Goal: Task Accomplishment & Management: Complete application form

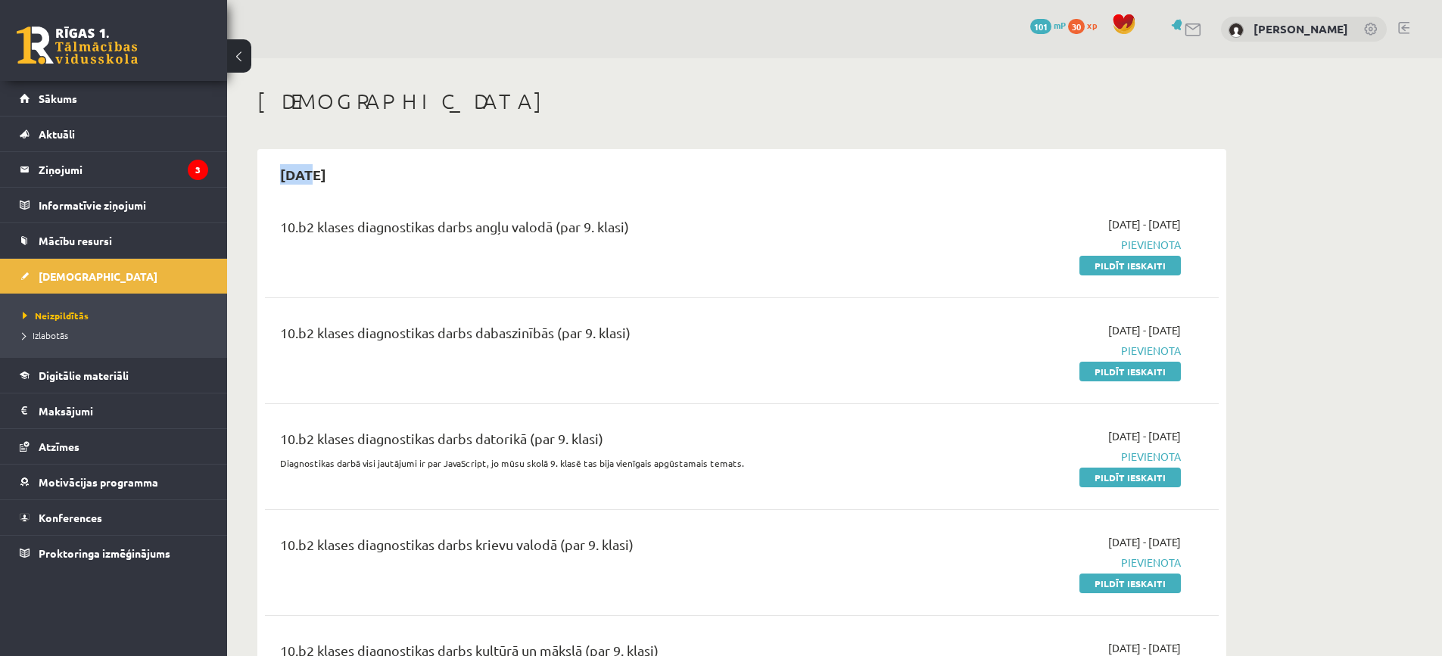
drag, startPoint x: 286, startPoint y: 175, endPoint x: 315, endPoint y: 175, distance: 28.8
click at [314, 175] on h2 "2025-10-31" at bounding box center [303, 175] width 76 height 36
click at [382, 190] on div "2025-10-31" at bounding box center [742, 175] width 954 height 36
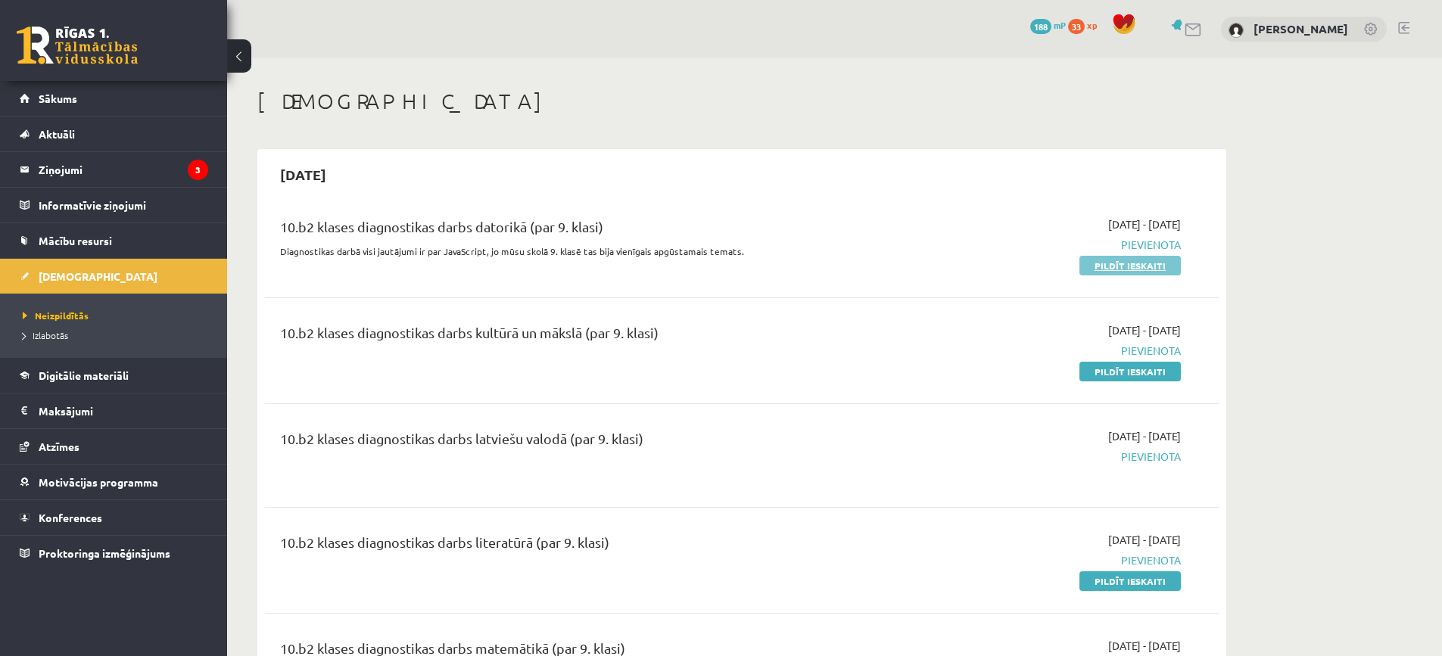
click at [1118, 271] on link "Pildīt ieskaiti" at bounding box center [1129, 266] width 101 height 20
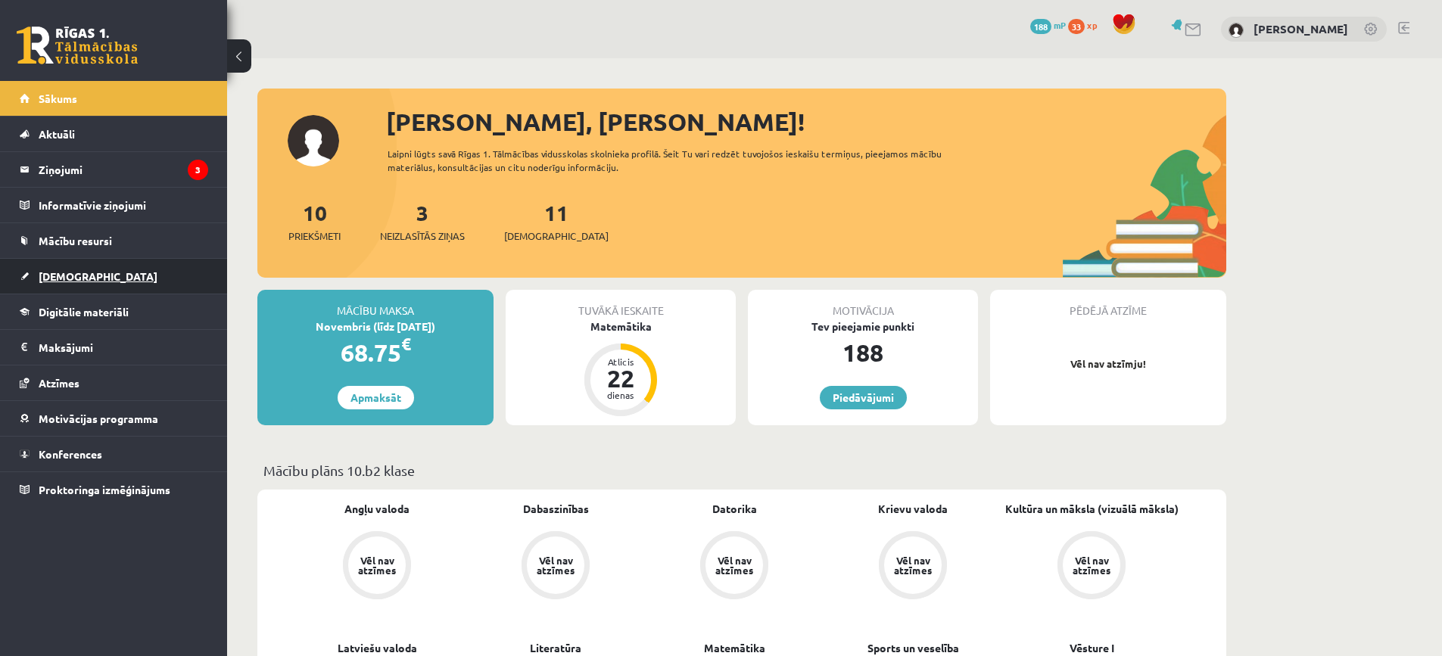
click at [68, 278] on span "[DEMOGRAPHIC_DATA]" at bounding box center [98, 276] width 119 height 14
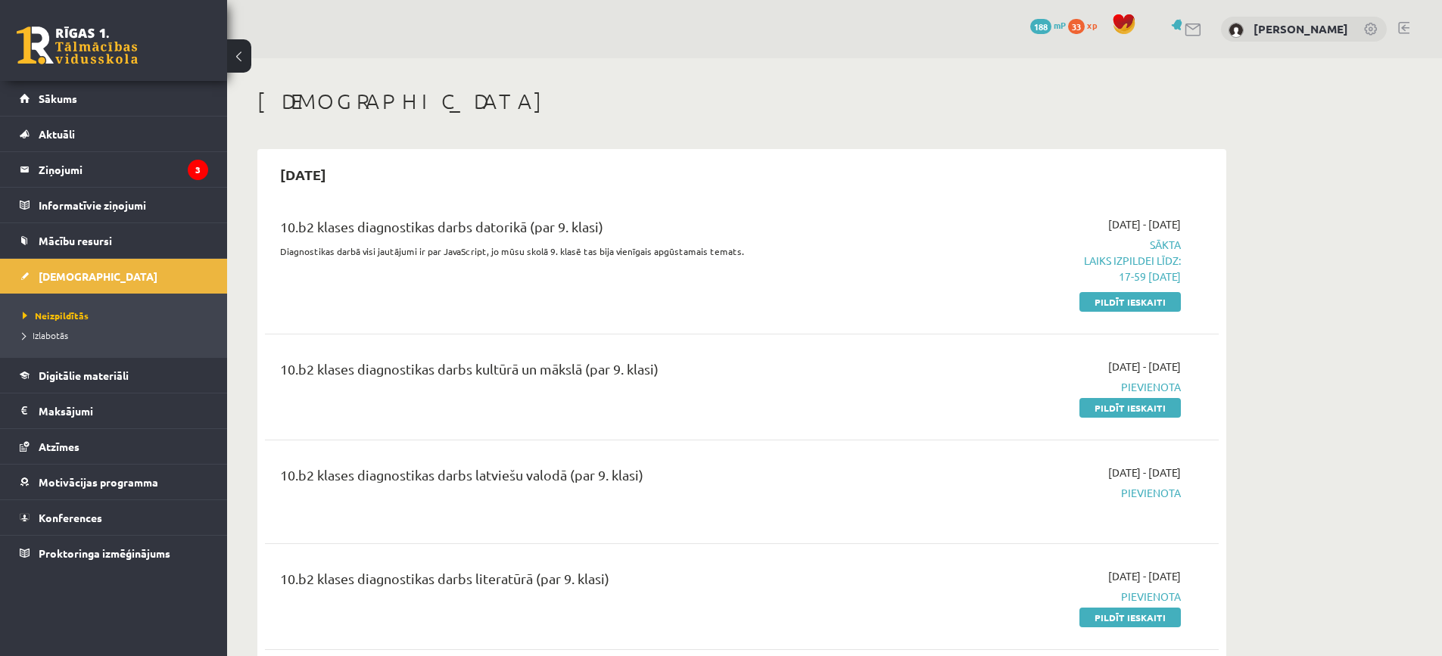
drag, startPoint x: 1112, startPoint y: 298, endPoint x: 791, endPoint y: 12, distance: 429.9
click at [1112, 298] on link "Pildīt ieskaiti" at bounding box center [1129, 302] width 101 height 20
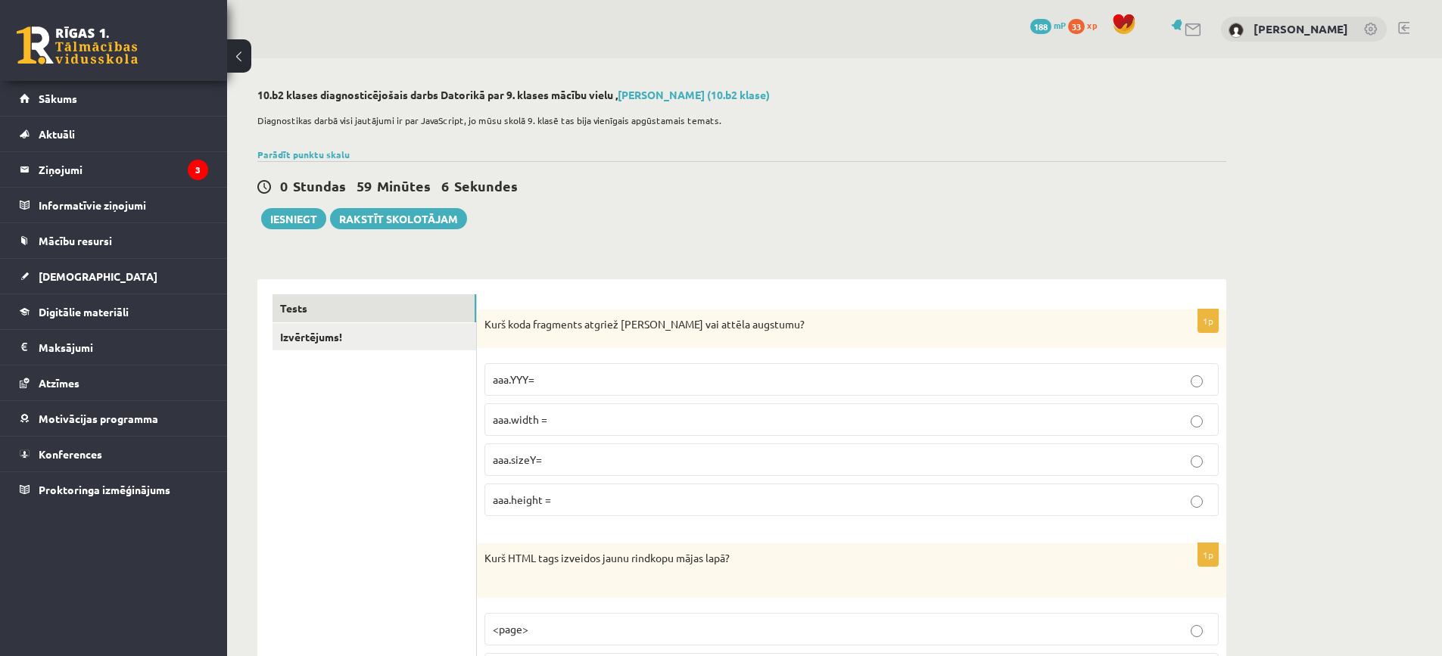
click at [578, 497] on p "aaa.height =" at bounding box center [851, 500] width 717 height 16
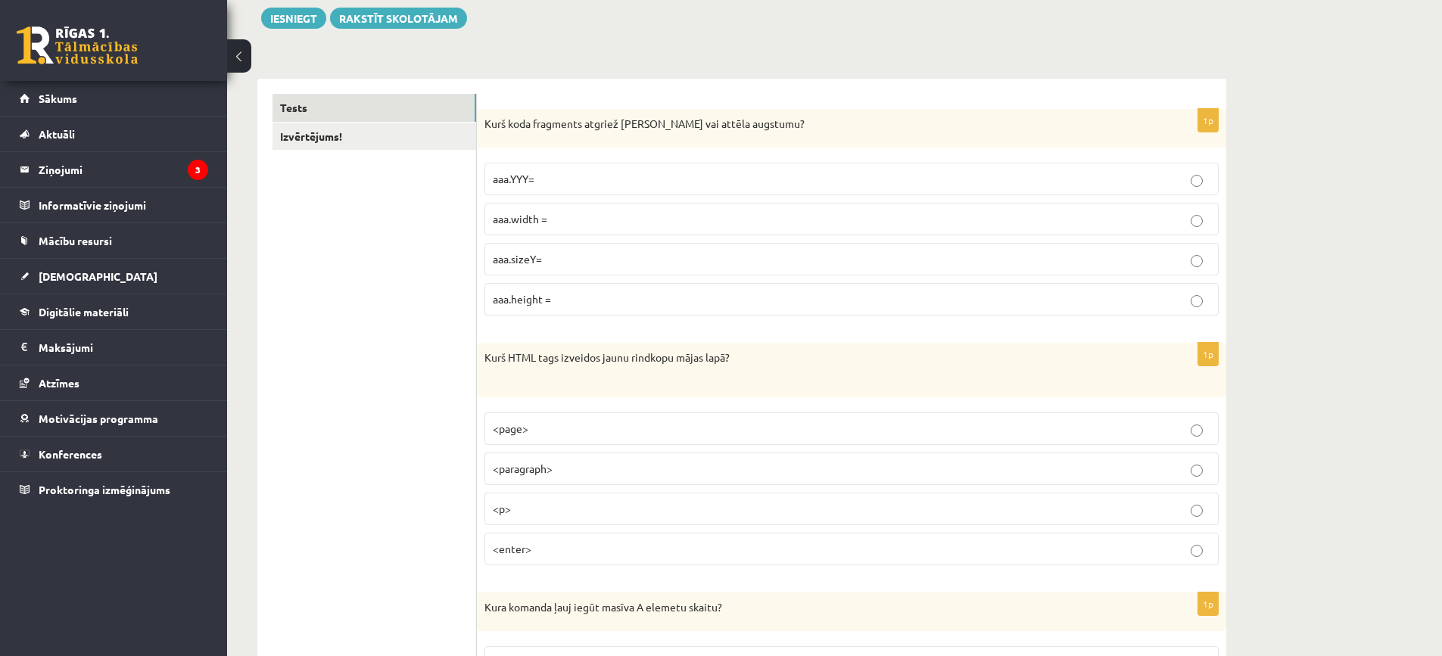
scroll to position [227, 0]
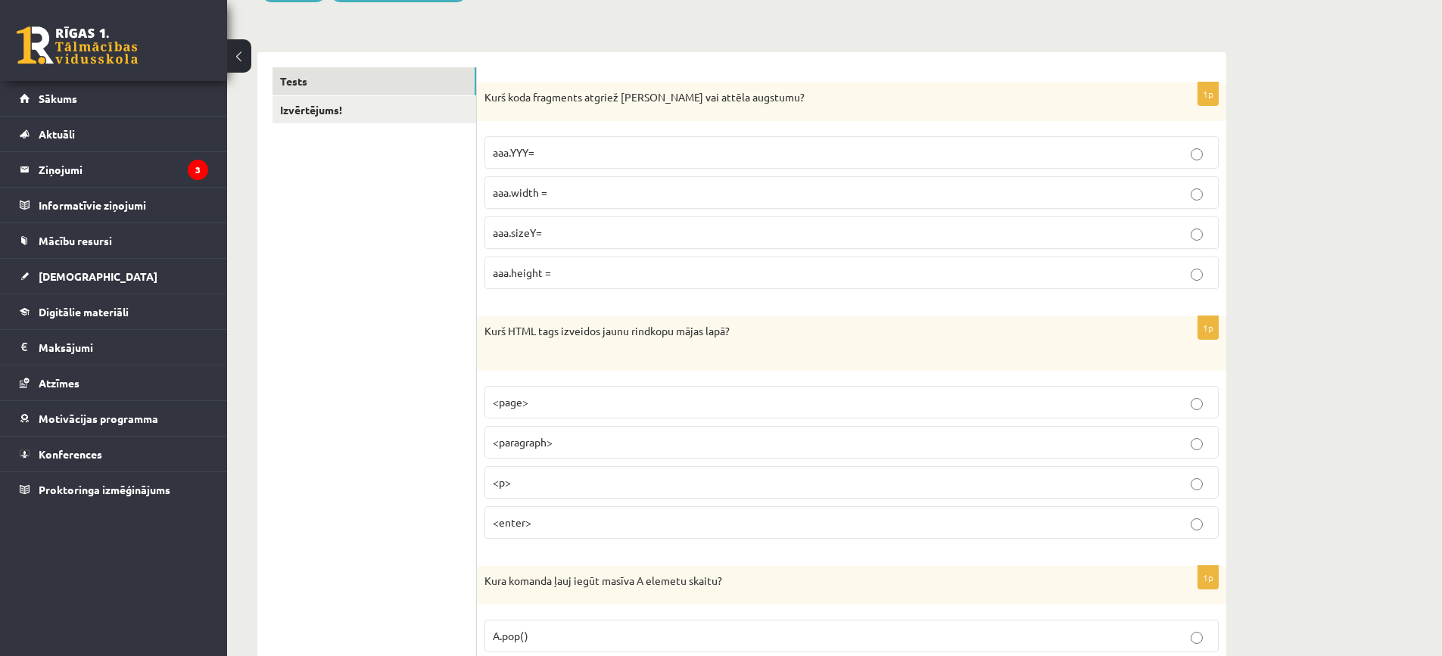
click at [611, 515] on p "<enter>" at bounding box center [851, 523] width 717 height 16
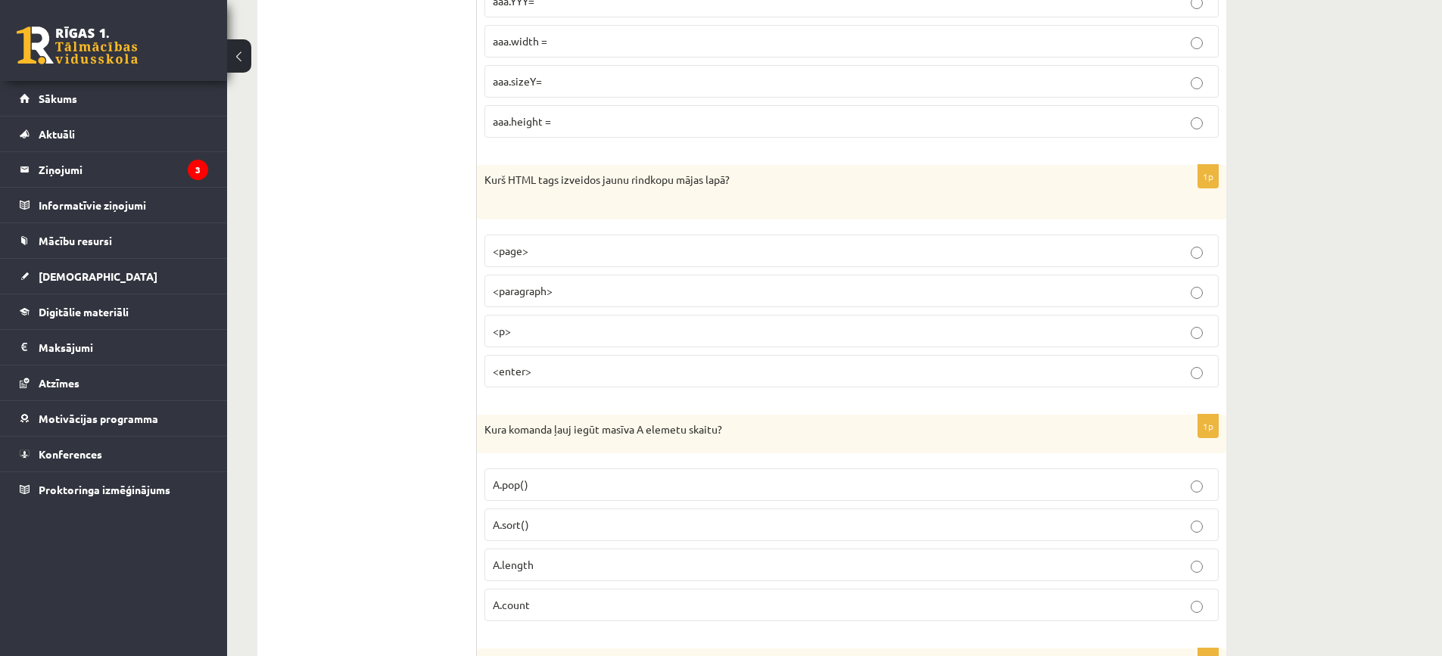
scroll to position [454, 0]
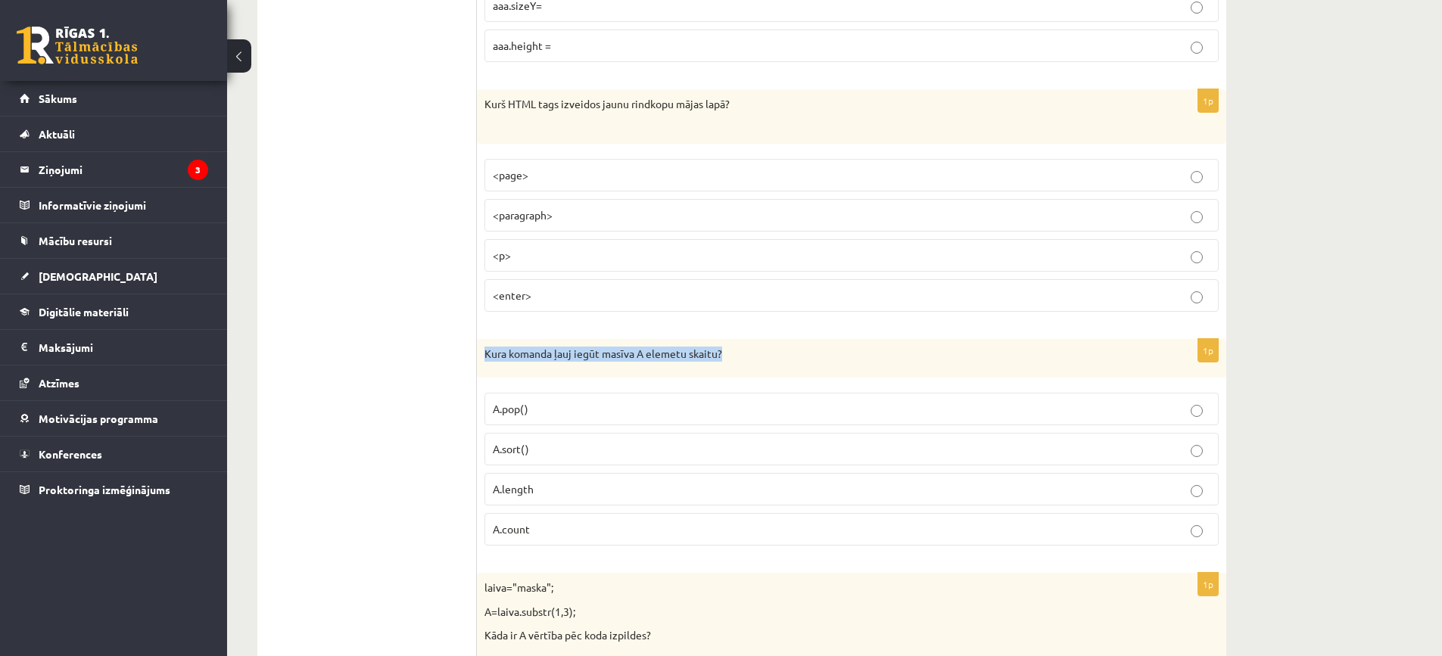
drag, startPoint x: 726, startPoint y: 352, endPoint x: 478, endPoint y: 336, distance: 249.5
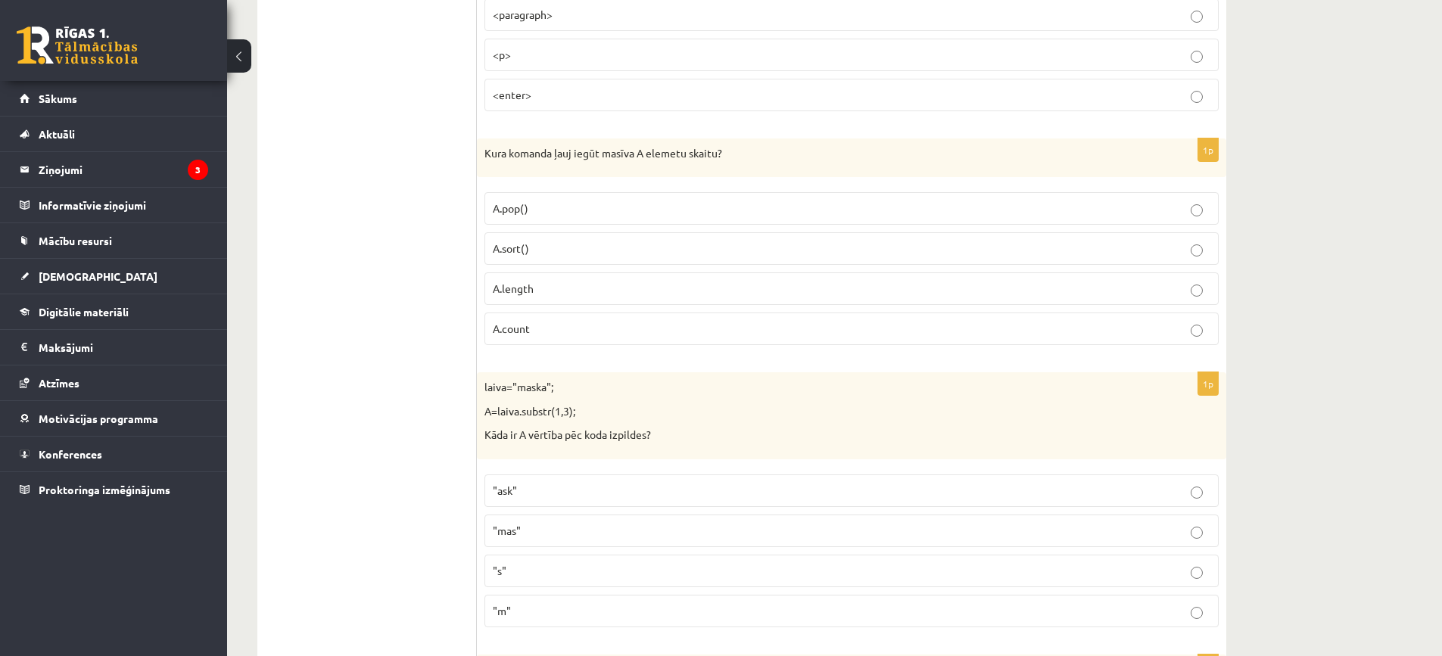
scroll to position [681, 0]
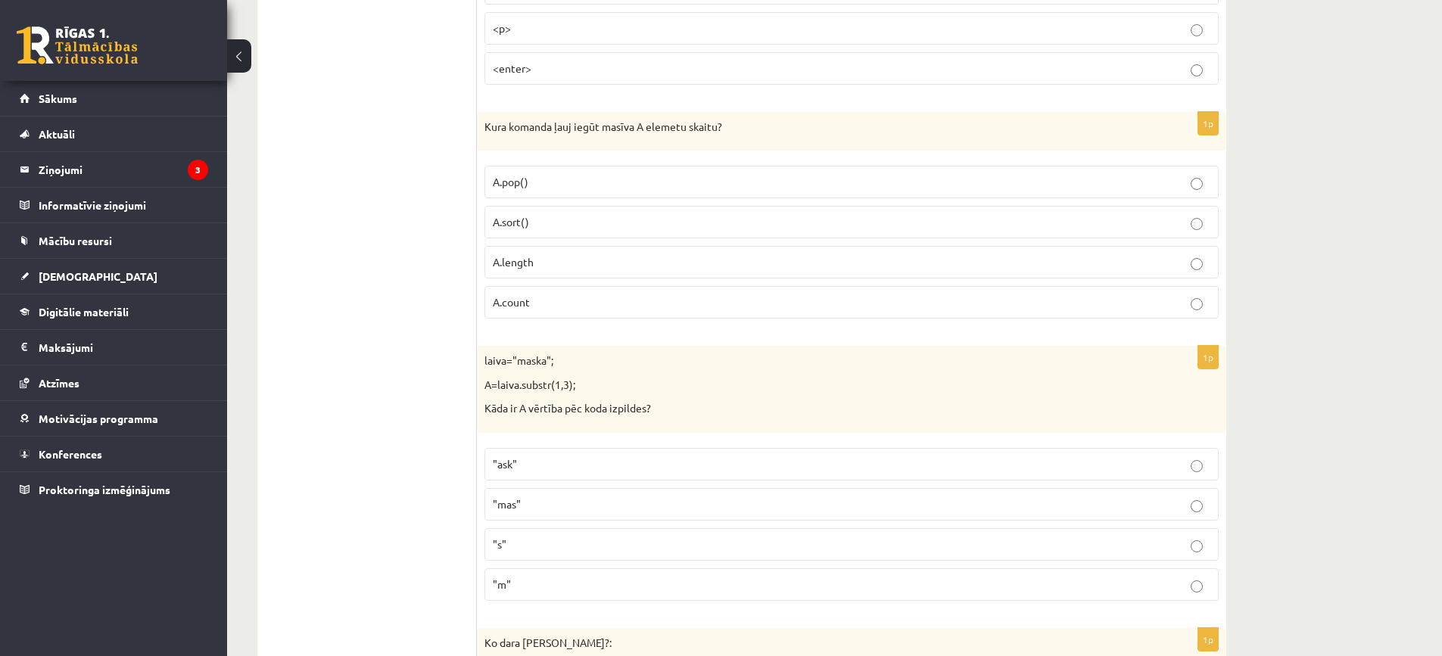
click at [586, 296] on label "A.count" at bounding box center [851, 302] width 734 height 33
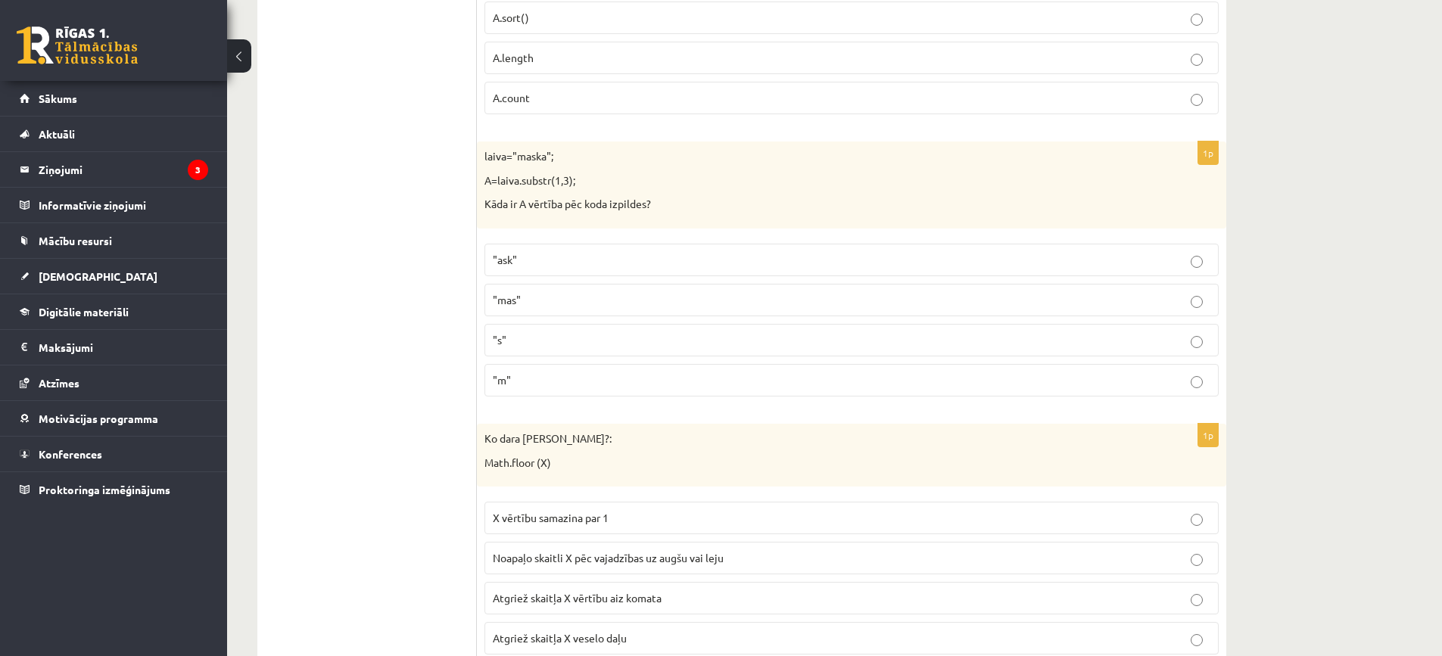
scroll to position [908, 0]
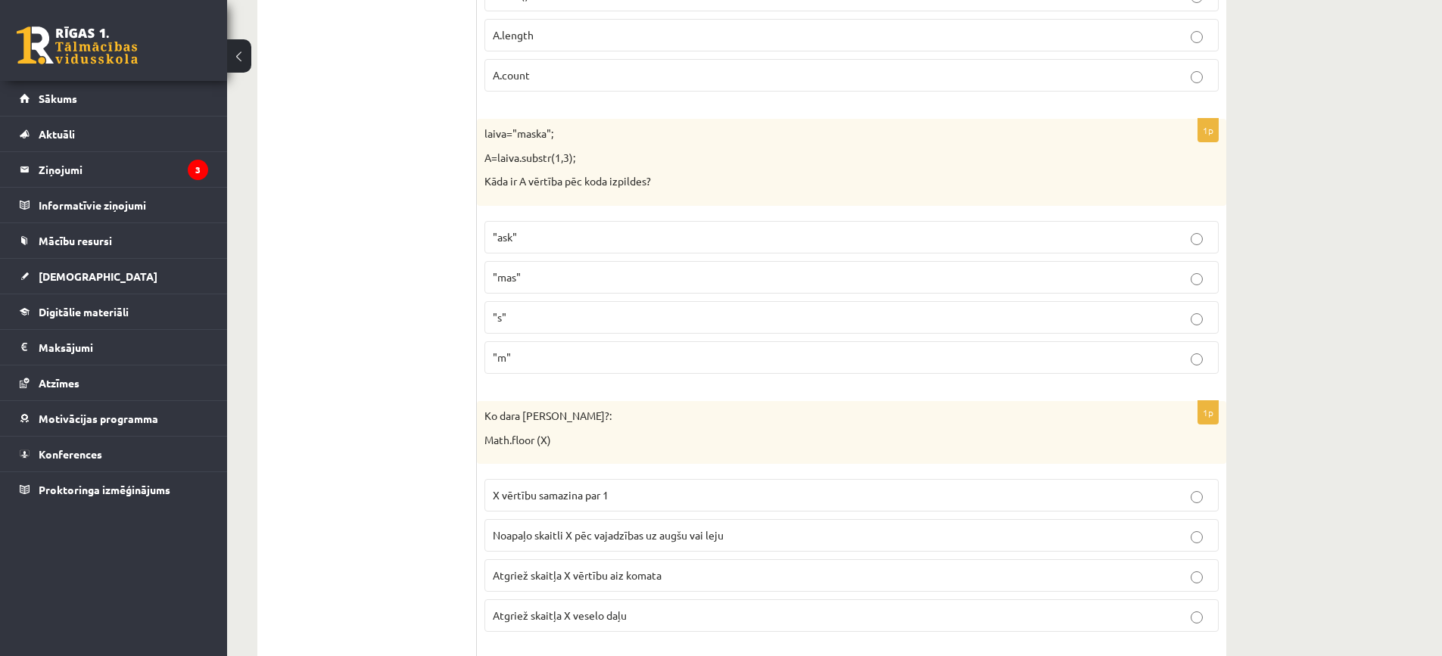
click at [564, 282] on p ""mas"" at bounding box center [851, 277] width 717 height 16
click at [557, 317] on p ""s"" at bounding box center [851, 318] width 717 height 16
drag, startPoint x: 583, startPoint y: 260, endPoint x: 574, endPoint y: 256, distance: 10.2
click at [583, 247] on fieldset ""ask" "mas" "s" "m"" at bounding box center [851, 295] width 734 height 165
drag, startPoint x: 583, startPoint y: 336, endPoint x: 587, endPoint y: 316, distance: 20.8
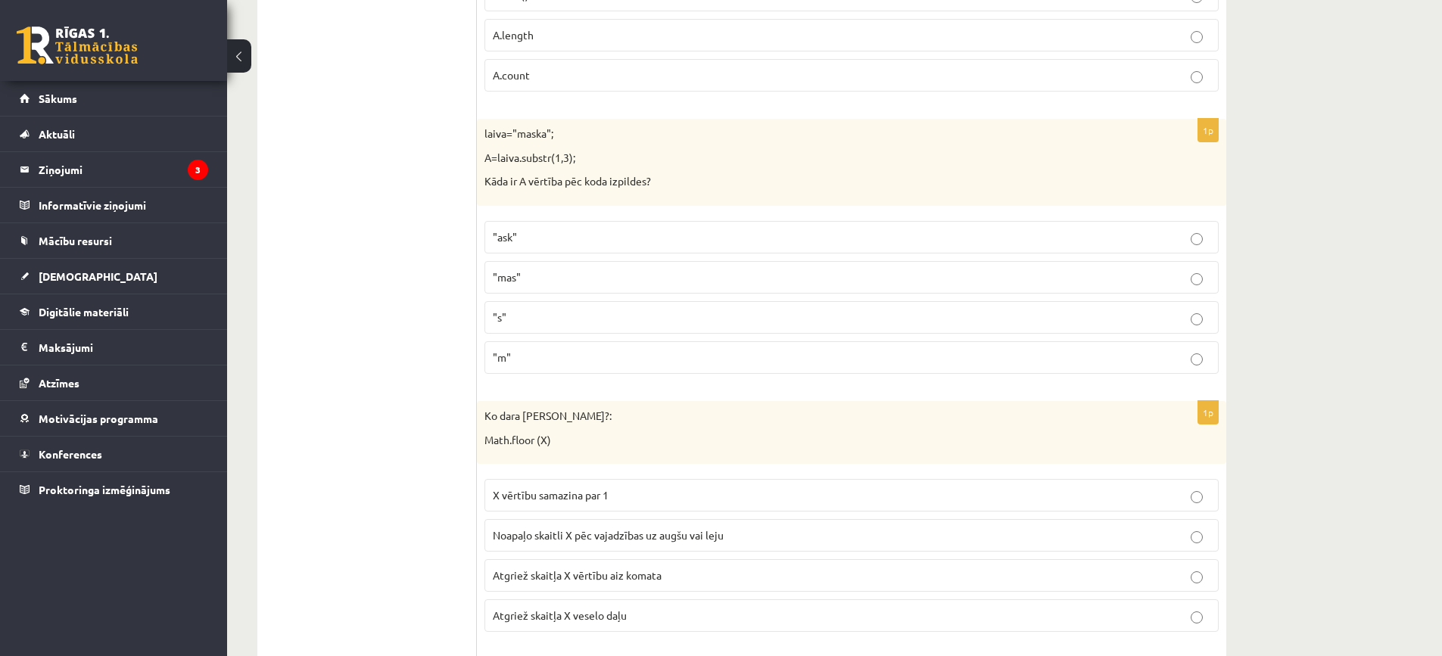
click at [583, 333] on fieldset ""ask" "mas" "s" "m"" at bounding box center [851, 295] width 734 height 165
click at [593, 264] on label ""mas"" at bounding box center [851, 277] width 734 height 33
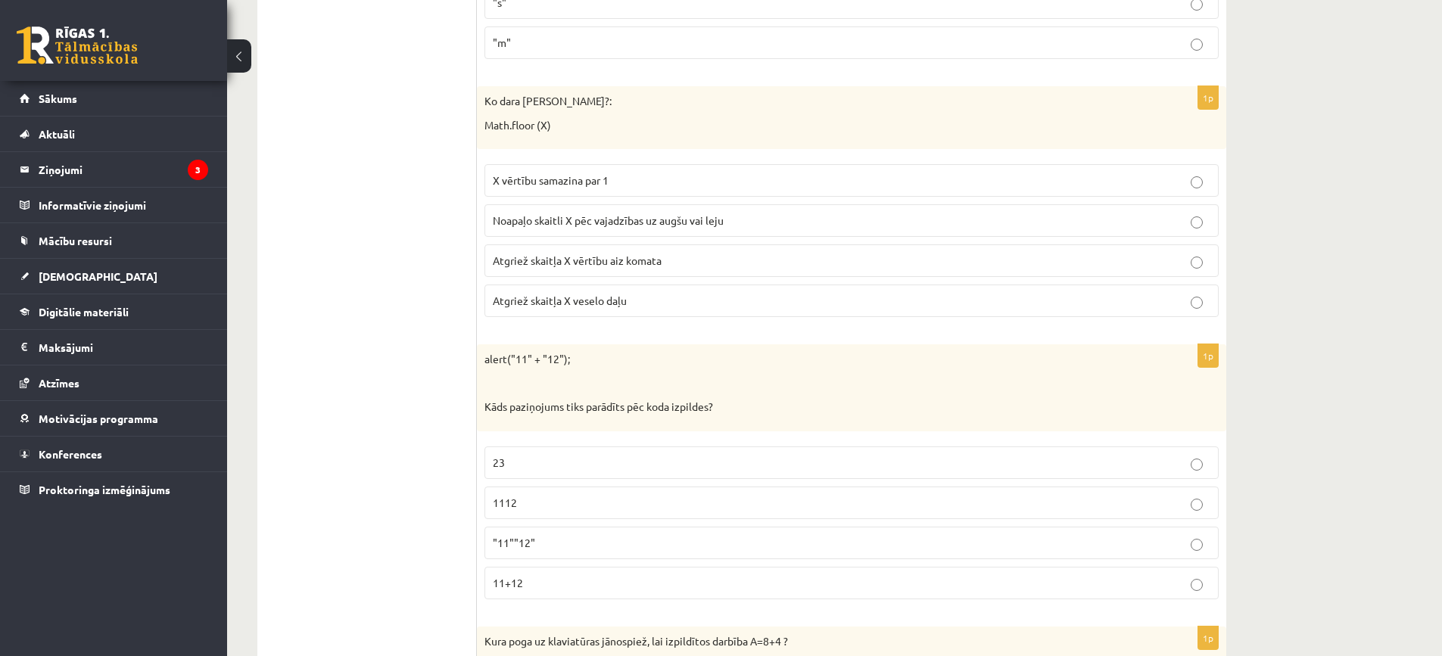
scroll to position [1135, 0]
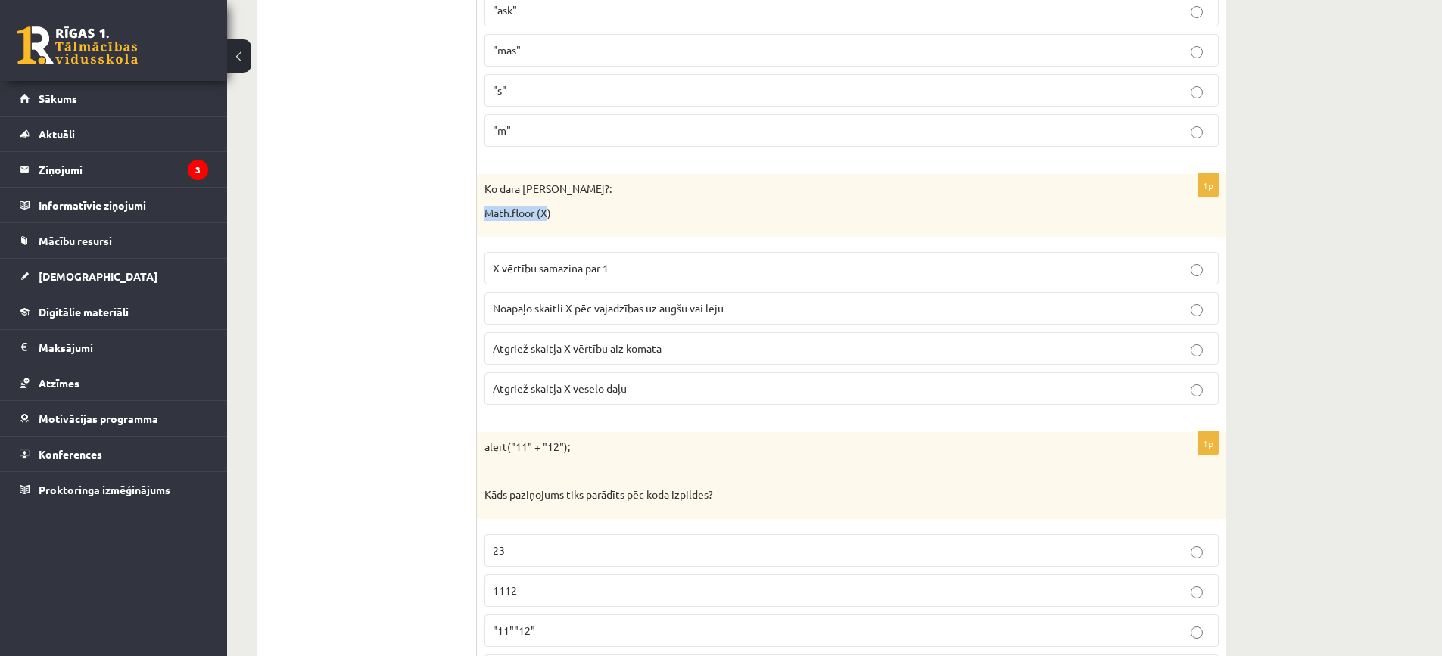
drag, startPoint x: 546, startPoint y: 211, endPoint x: 484, endPoint y: 204, distance: 63.2
click at [485, 207] on p "Math.floor (X)" at bounding box center [813, 213] width 658 height 15
click at [561, 218] on p "Math.floor (X)" at bounding box center [813, 213] width 658 height 15
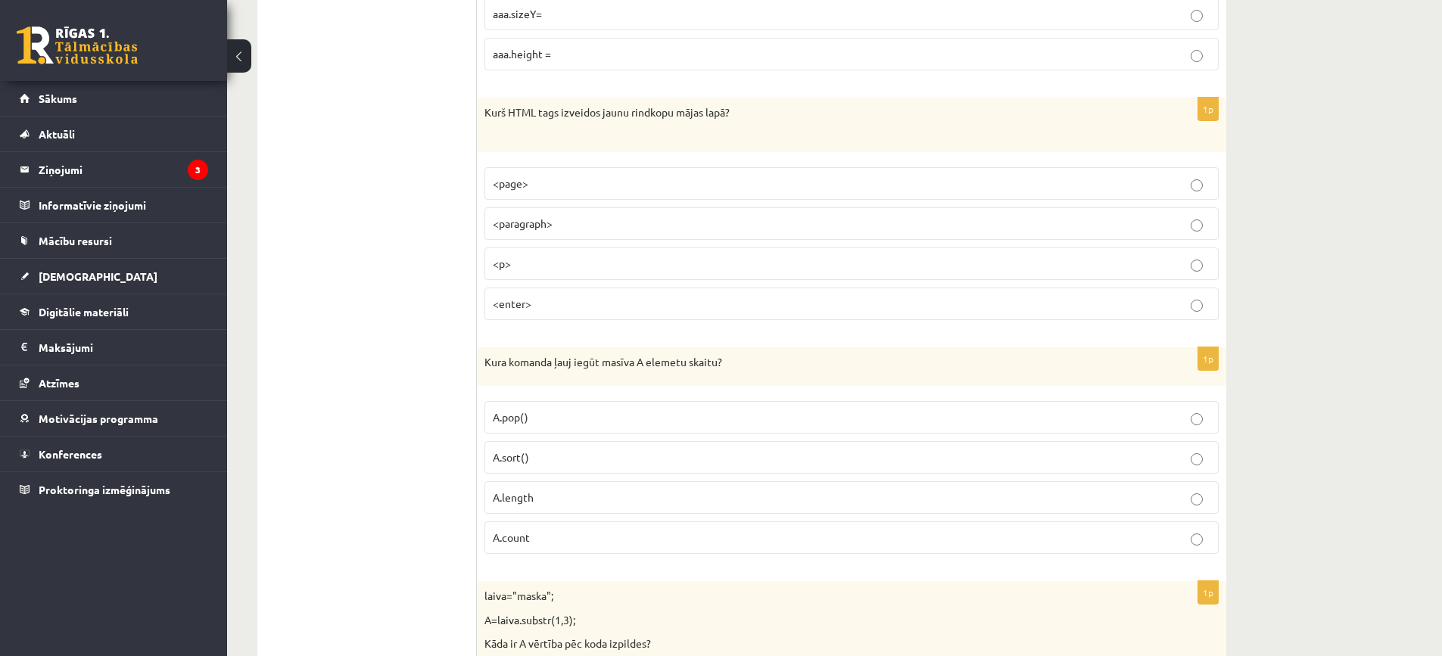
scroll to position [605, 0]
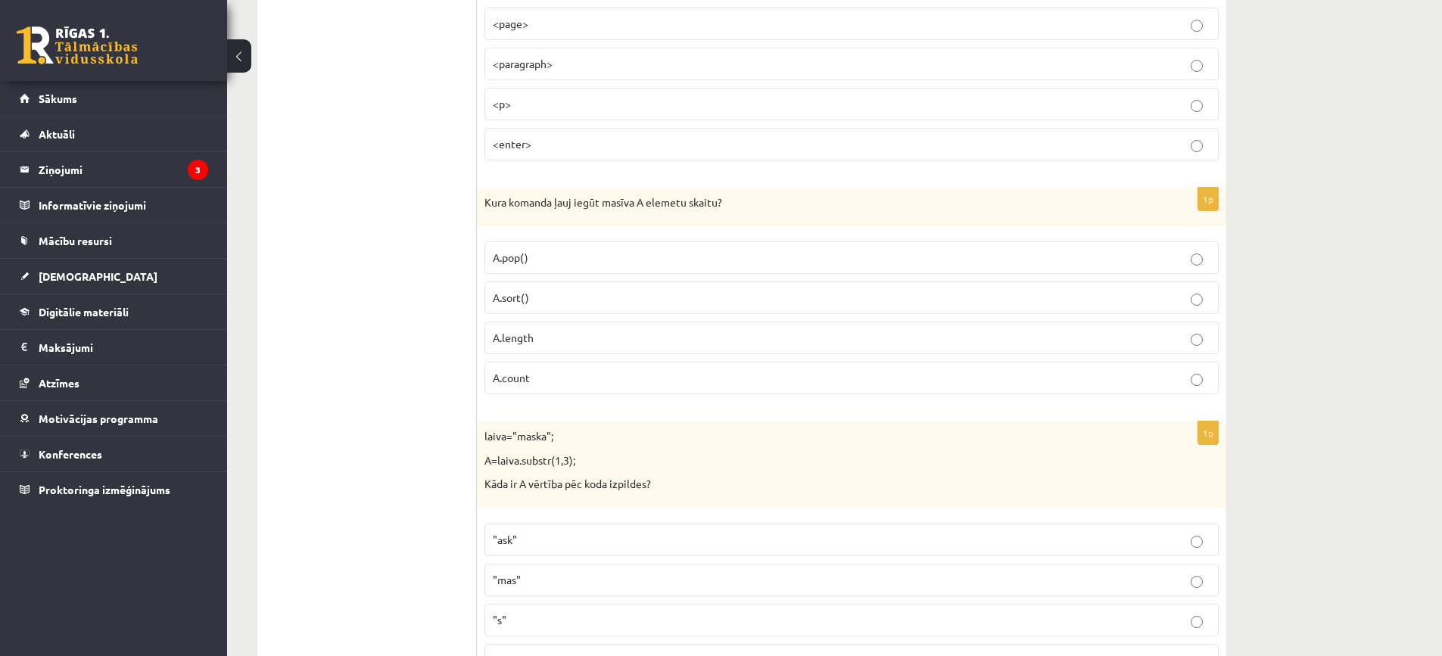
click at [889, 347] on label "A.length" at bounding box center [851, 338] width 734 height 33
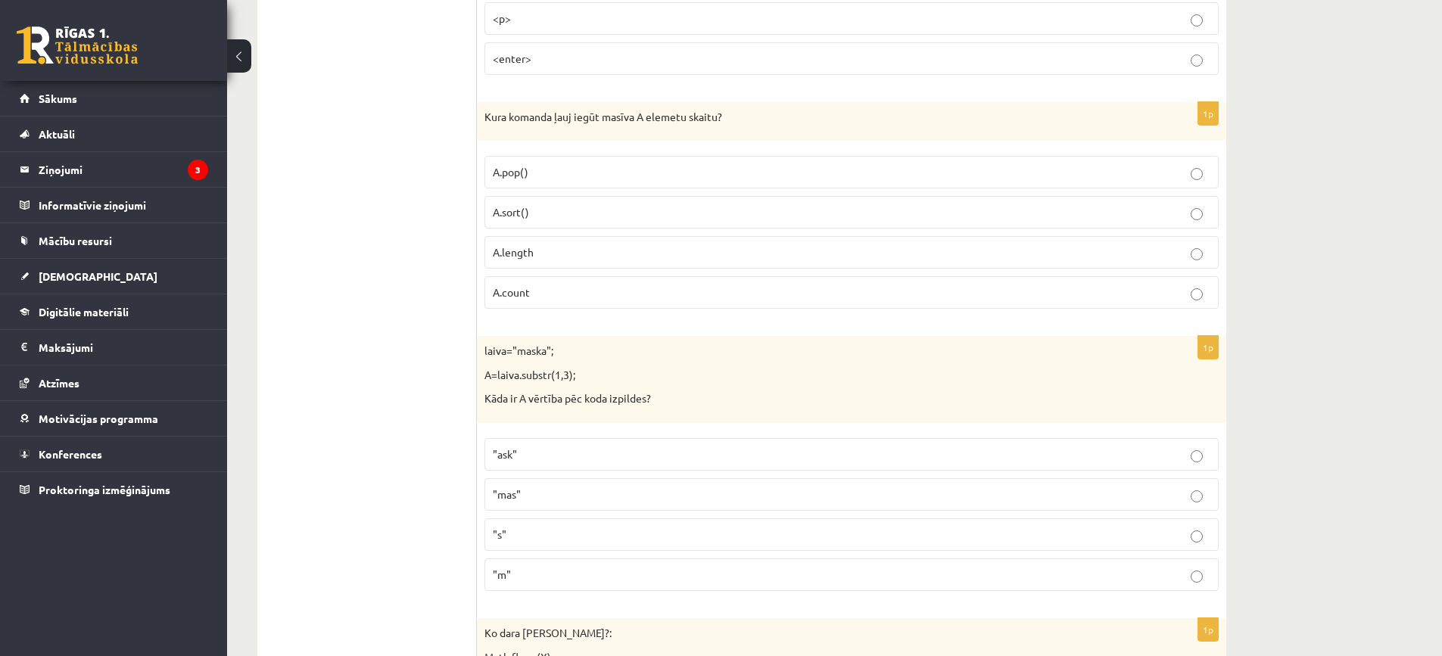
scroll to position [832, 0]
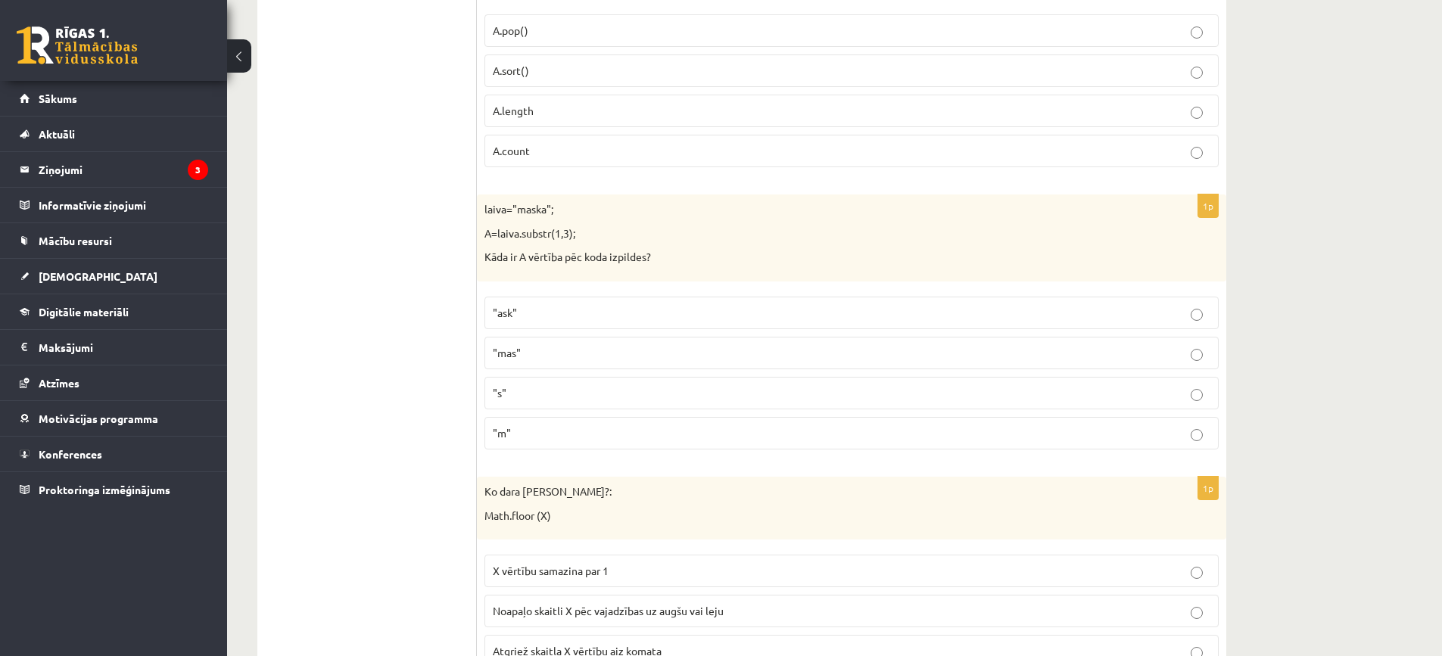
click at [644, 316] on p ""ask"" at bounding box center [851, 313] width 717 height 16
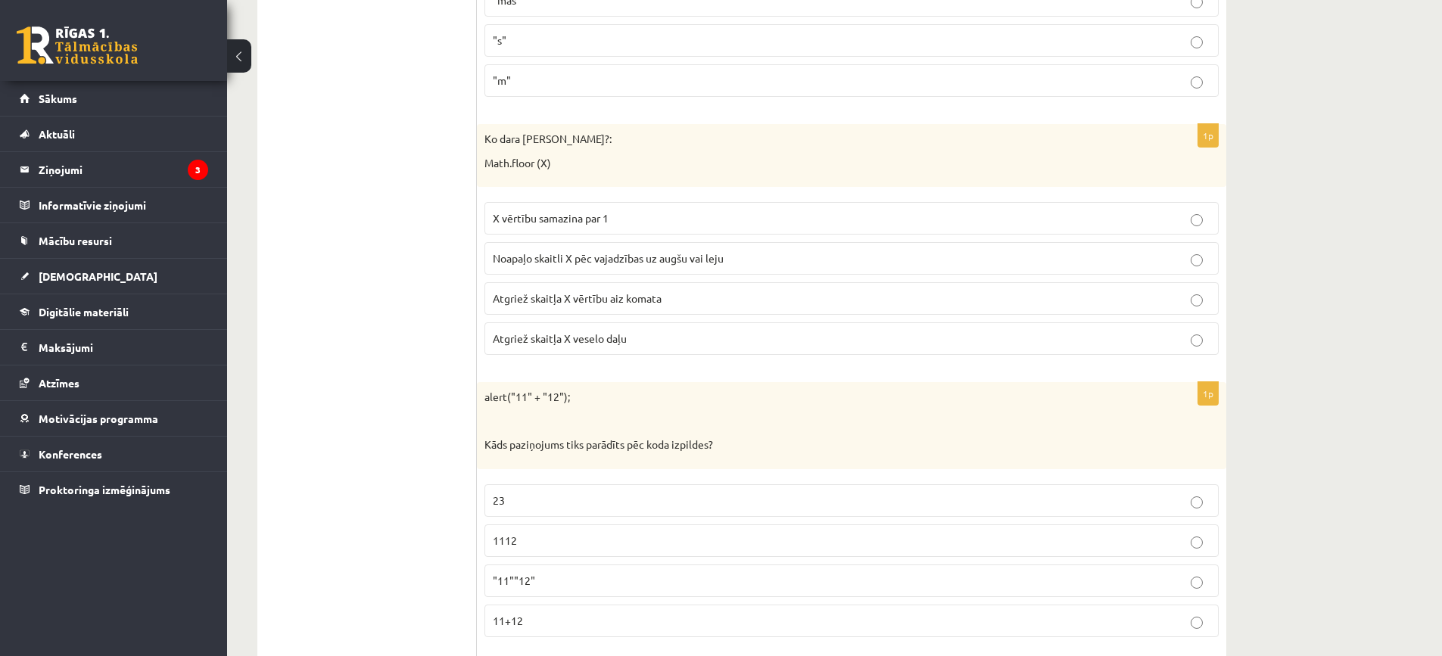
scroll to position [1211, 0]
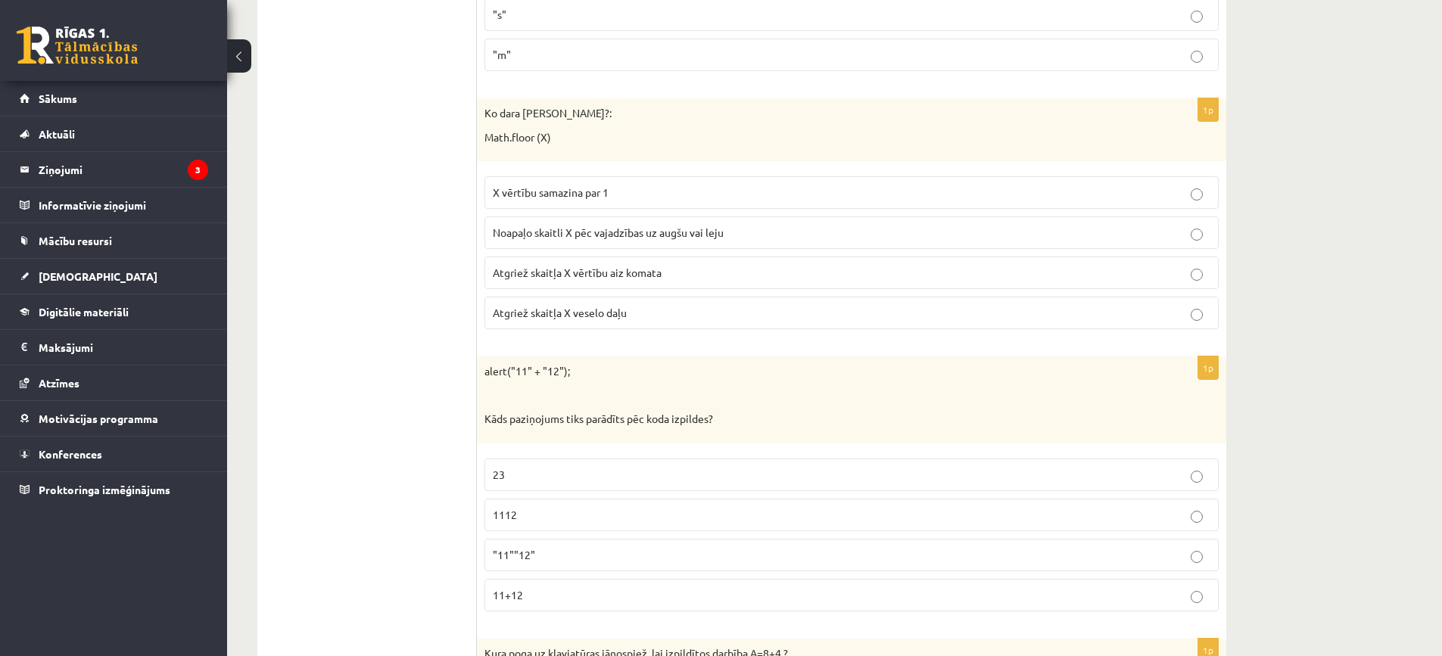
click at [626, 465] on label "23" at bounding box center [851, 475] width 734 height 33
click at [661, 320] on p "Atgriež skaitļa X veselo daļu" at bounding box center [851, 313] width 717 height 16
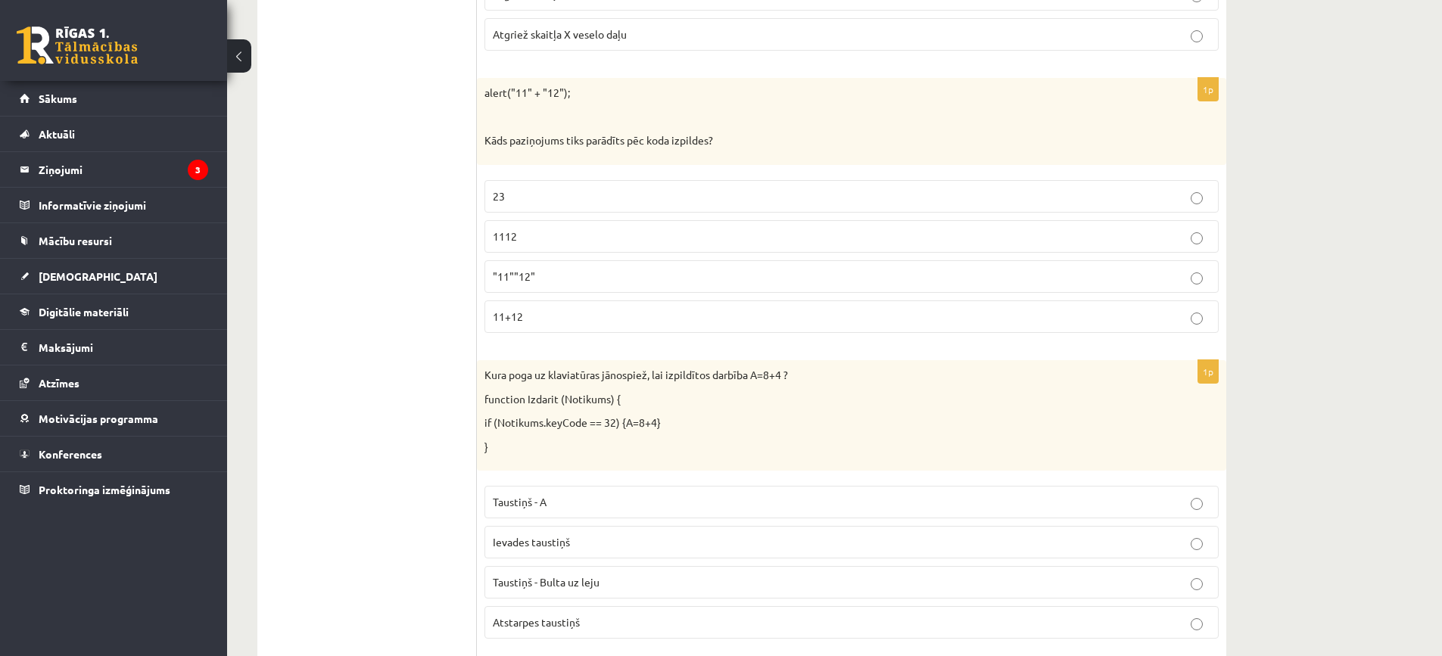
scroll to position [1513, 0]
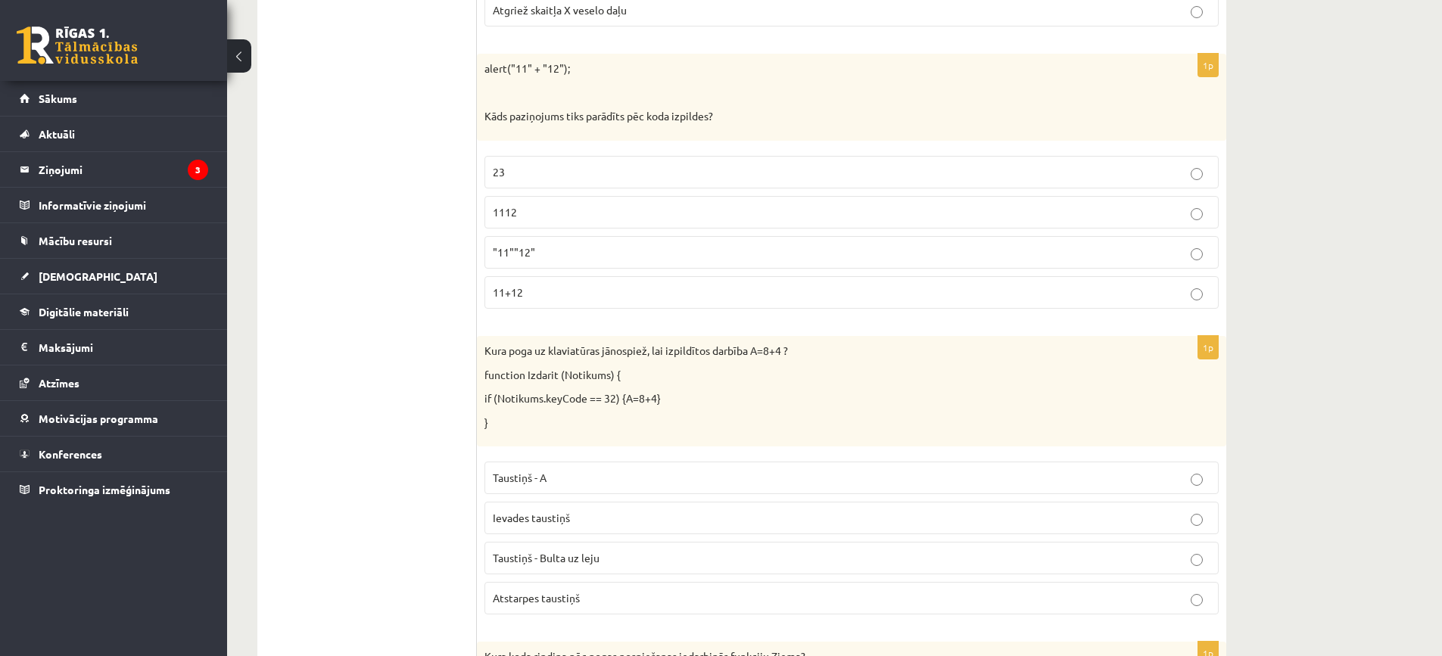
click at [590, 223] on label "1112" at bounding box center [851, 212] width 734 height 33
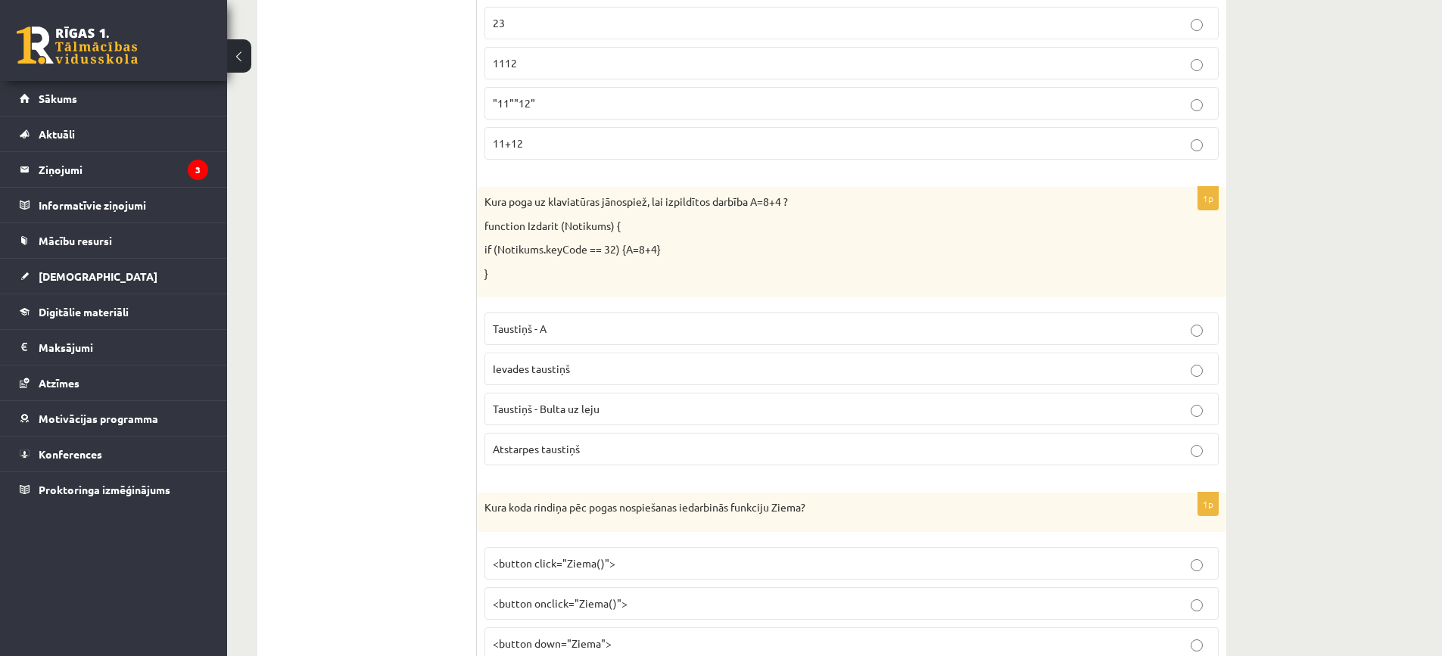
scroll to position [1665, 0]
click at [605, 363] on p "Ievades taustiņš" at bounding box center [851, 367] width 717 height 16
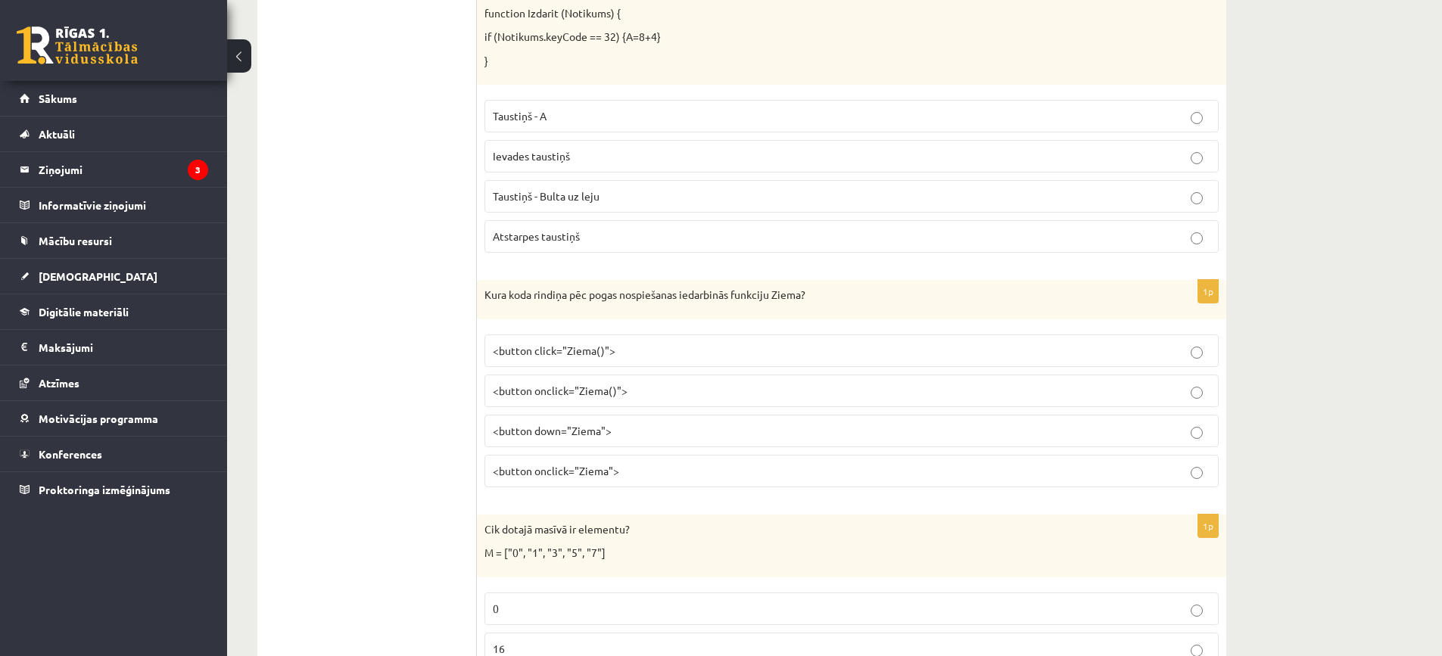
scroll to position [1892, 0]
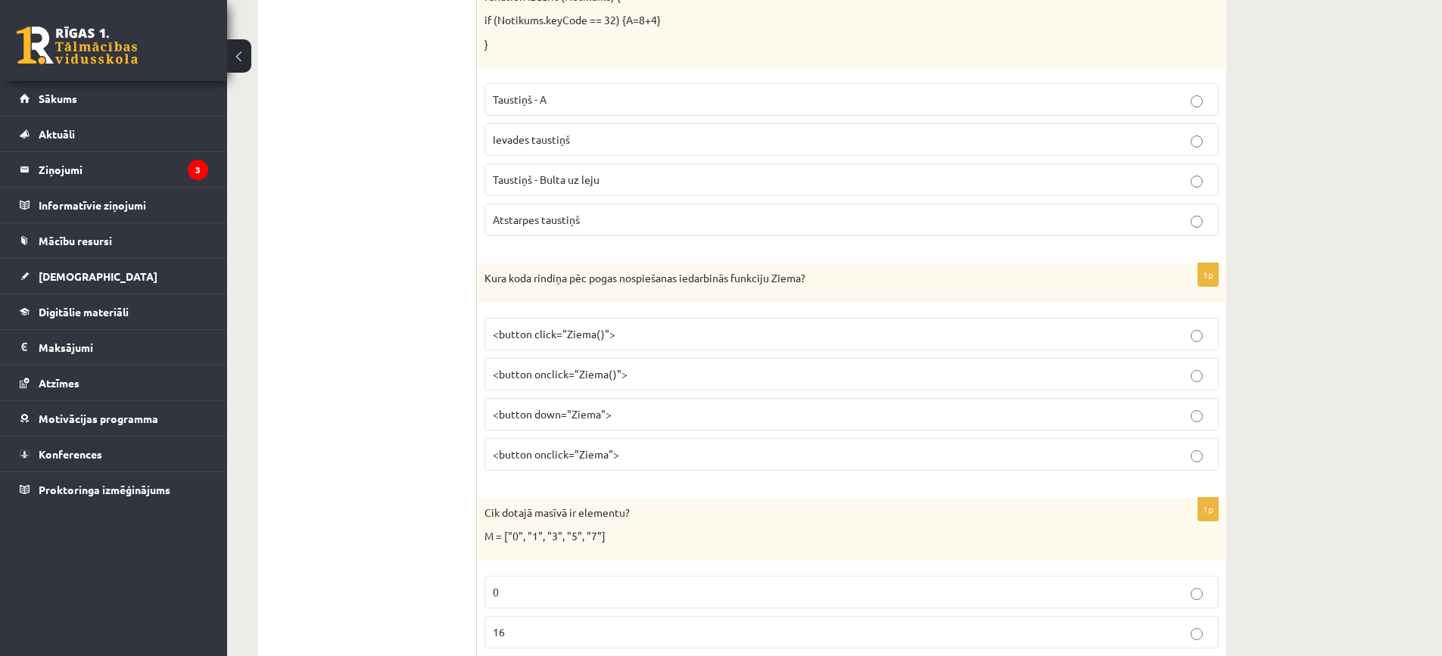
click at [648, 338] on p "<button click="Ziema()">" at bounding box center [851, 334] width 717 height 16
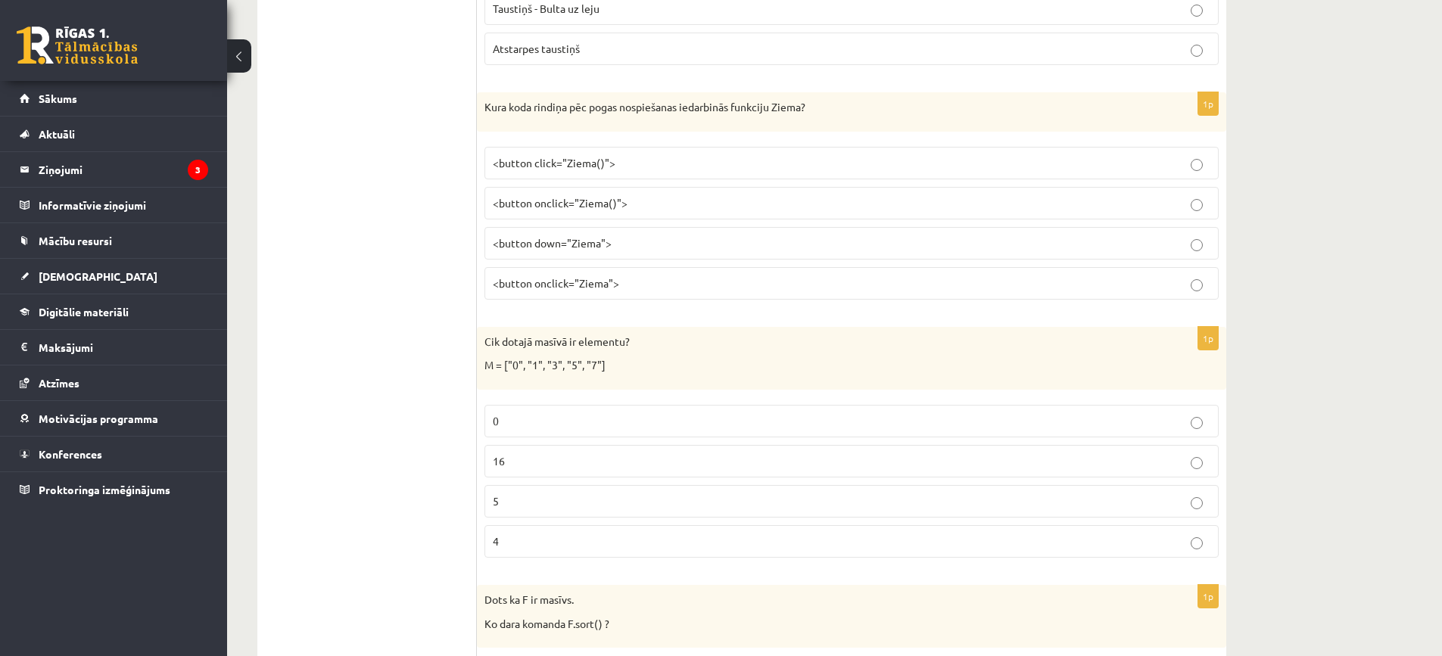
scroll to position [2119, 0]
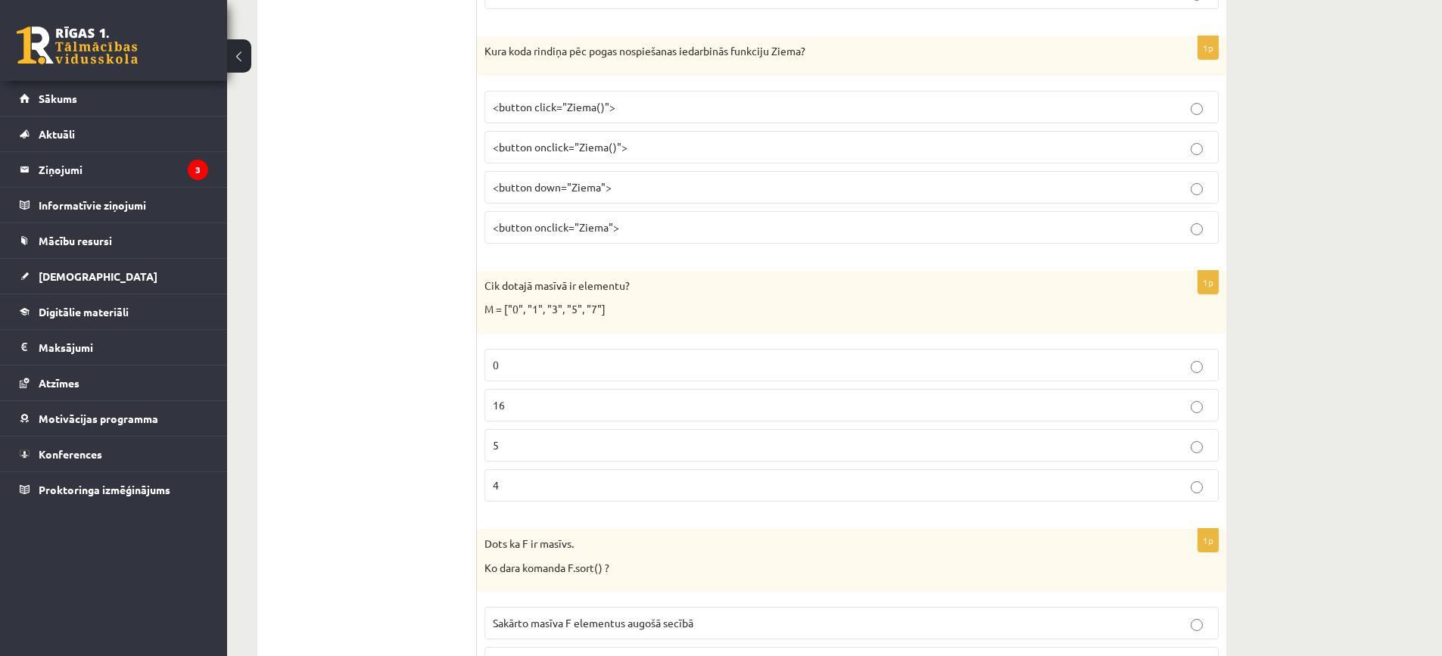
click at [600, 110] on span "<button click="Ziema()">" at bounding box center [554, 107] width 123 height 14
click at [602, 132] on fieldset "<button click="Ziema()"> <button onclick="Ziema()"> <button down="Ziema"> <butt…" at bounding box center [851, 165] width 734 height 165
click at [602, 147] on span "<button onclick="Ziema()">" at bounding box center [560, 147] width 135 height 14
click at [674, 222] on p "<button onclick="Ziema">" at bounding box center [851, 227] width 717 height 16
click at [611, 156] on label "<button onclick="Ziema()">" at bounding box center [851, 147] width 734 height 33
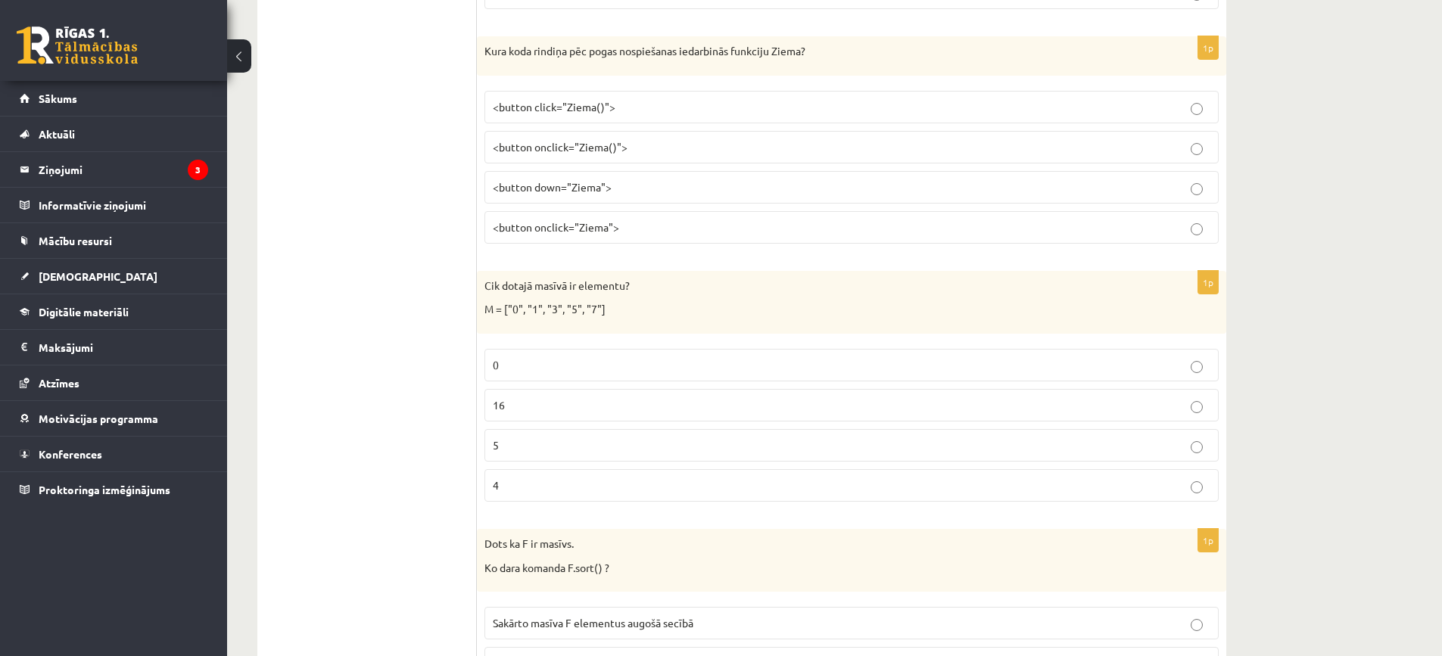
scroll to position [2270, 0]
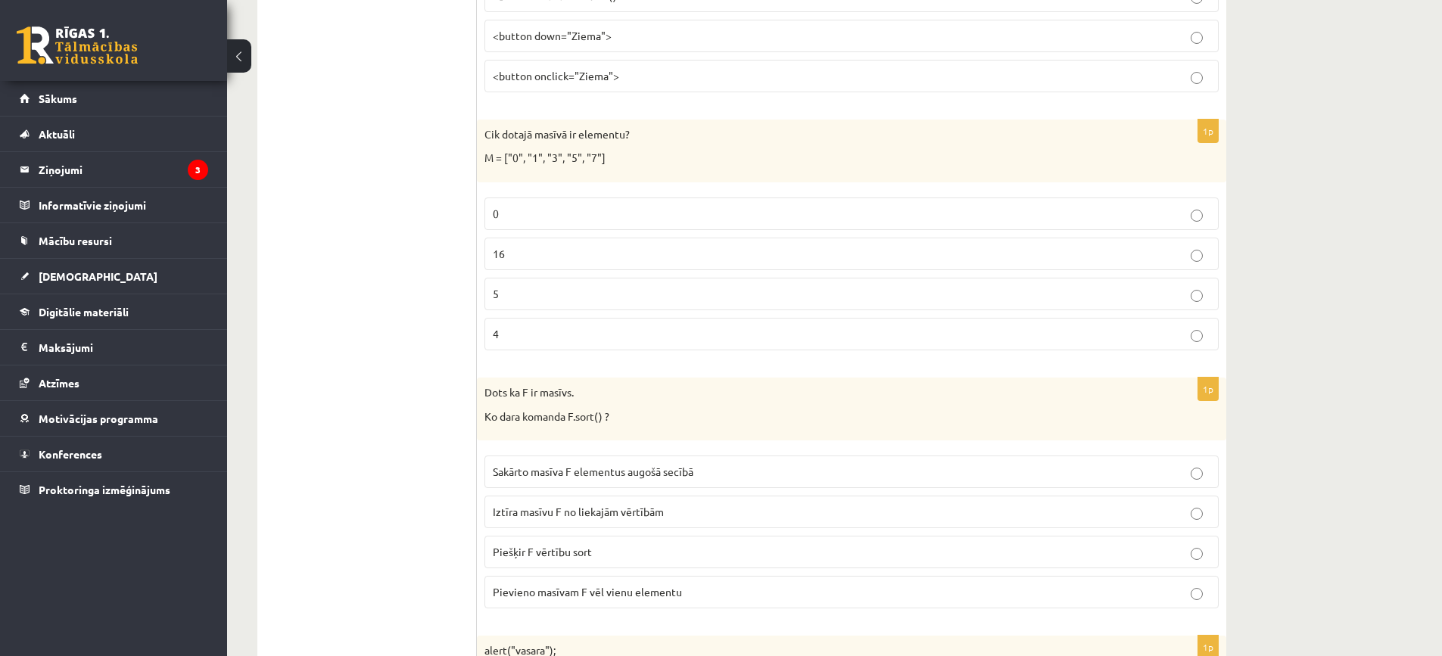
click at [567, 292] on p "5" at bounding box center [851, 294] width 717 height 16
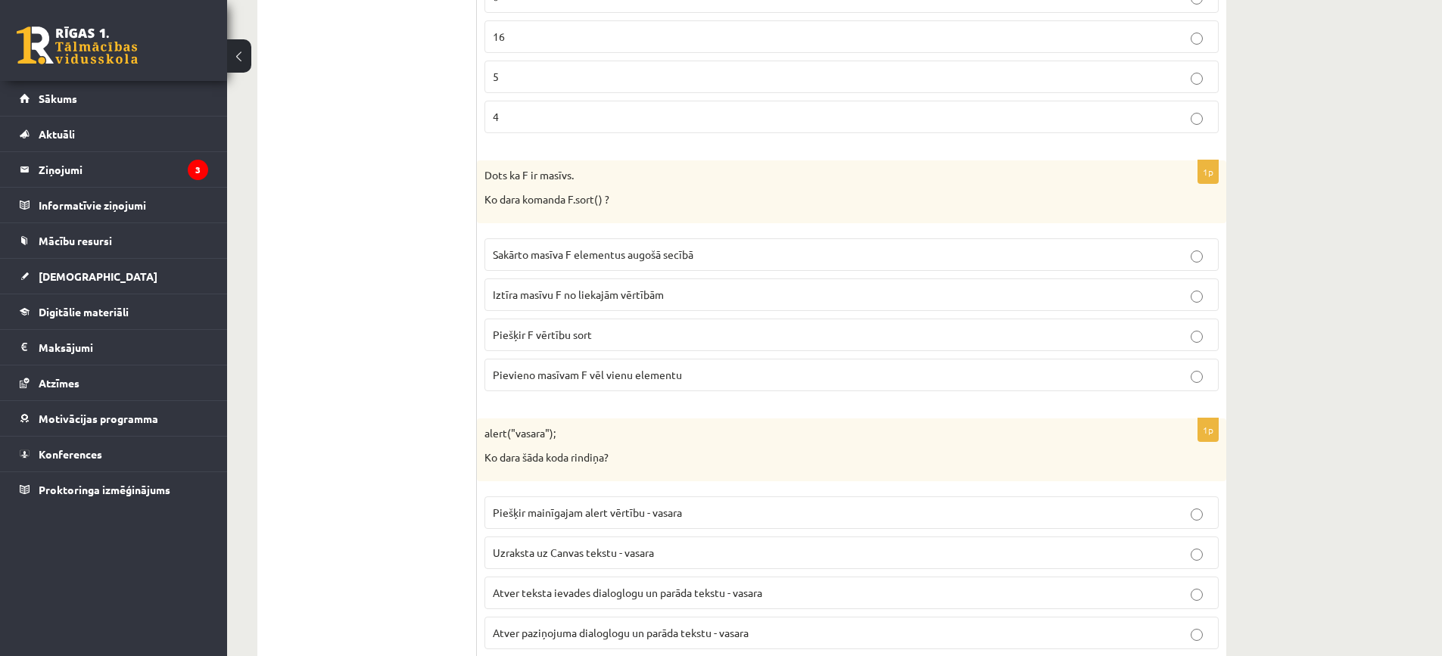
scroll to position [2497, 0]
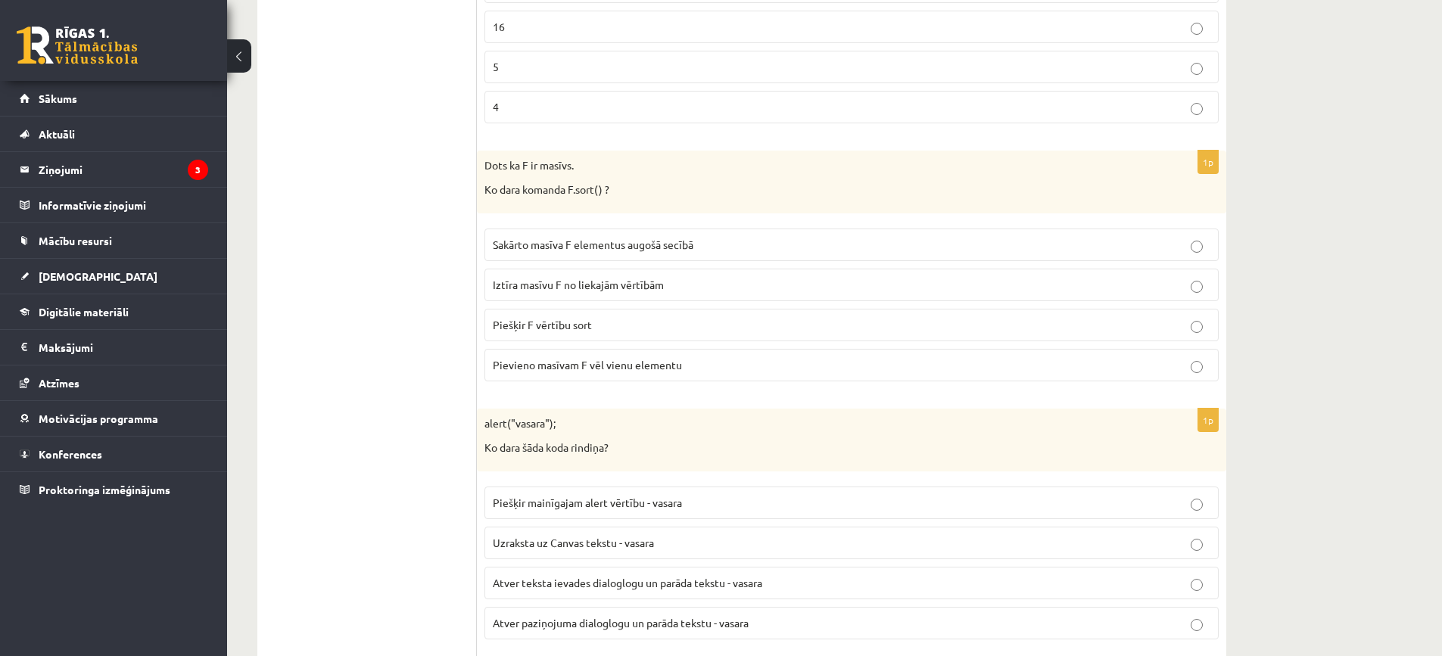
click at [591, 257] on label "Sakārto masīva F elementus augošā secībā" at bounding box center [851, 245] width 734 height 33
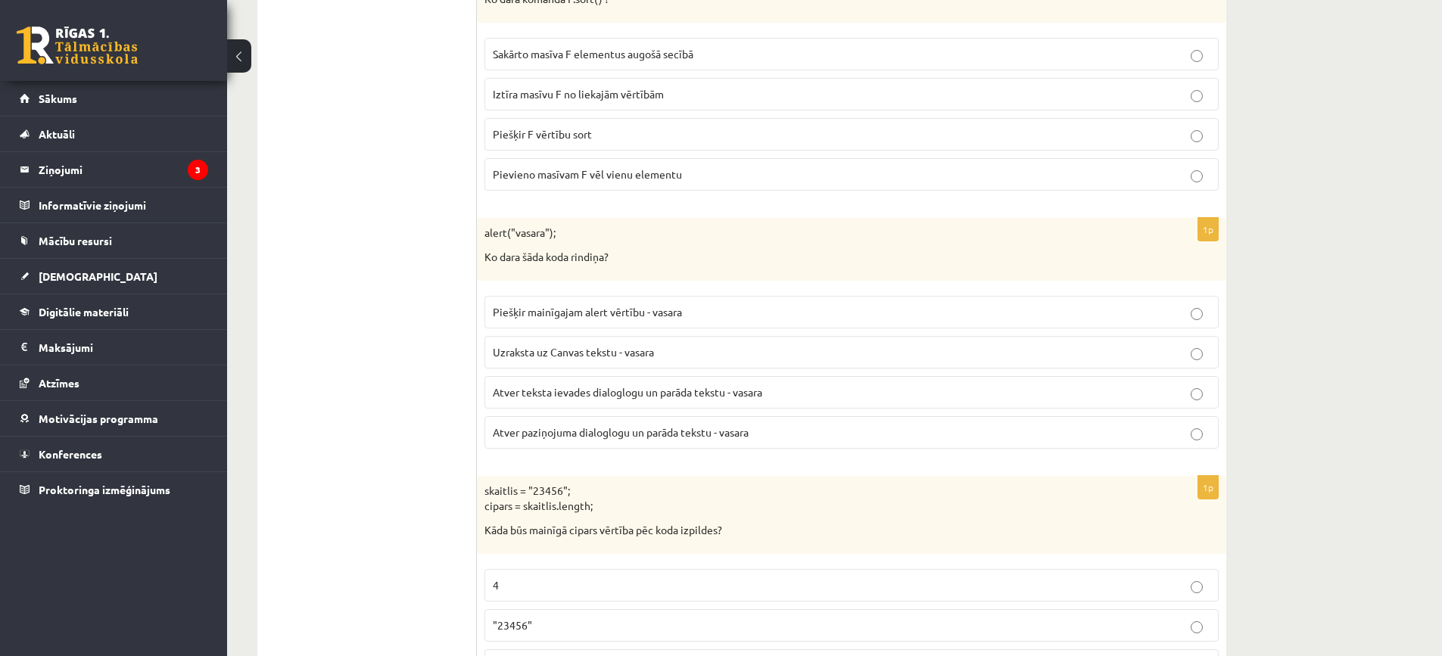
scroll to position [2724, 0]
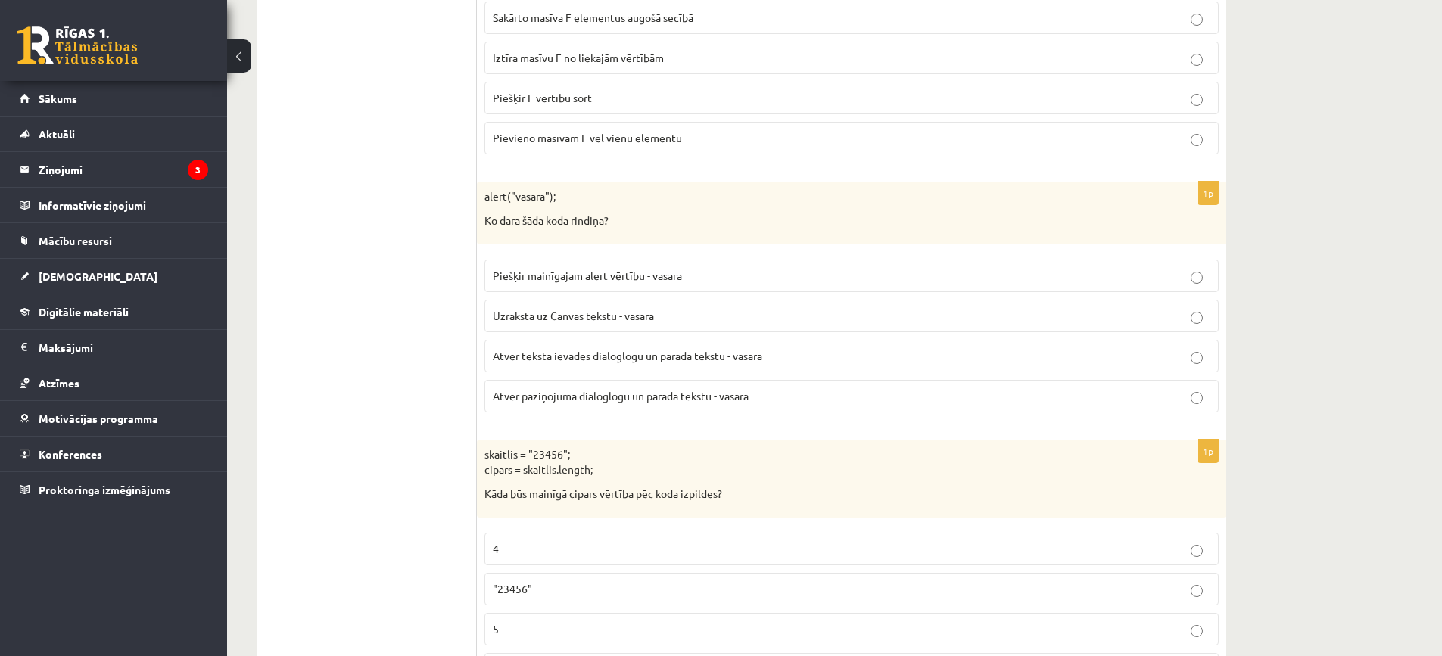
click at [642, 390] on p "Atver paziņojuma dialoglogu un parāda tekstu - vasara" at bounding box center [851, 396] width 717 height 16
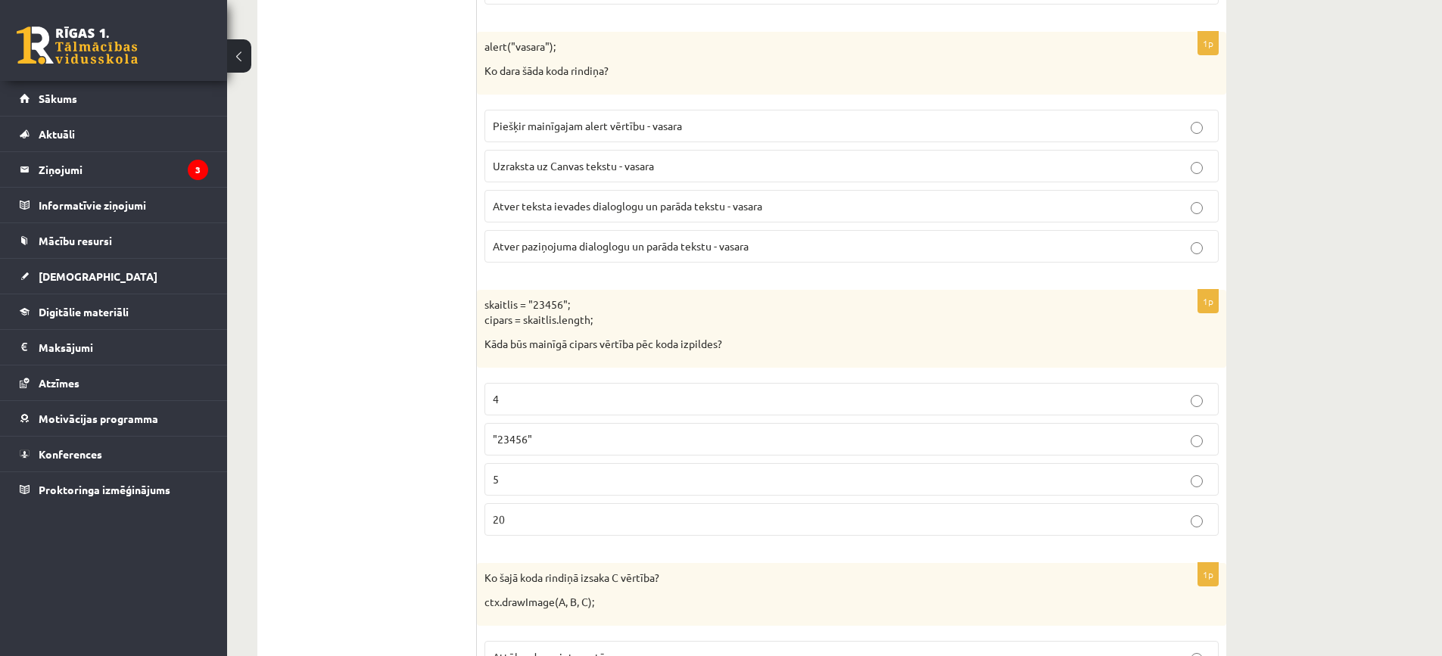
scroll to position [2876, 0]
click at [532, 470] on label "5" at bounding box center [851, 478] width 734 height 33
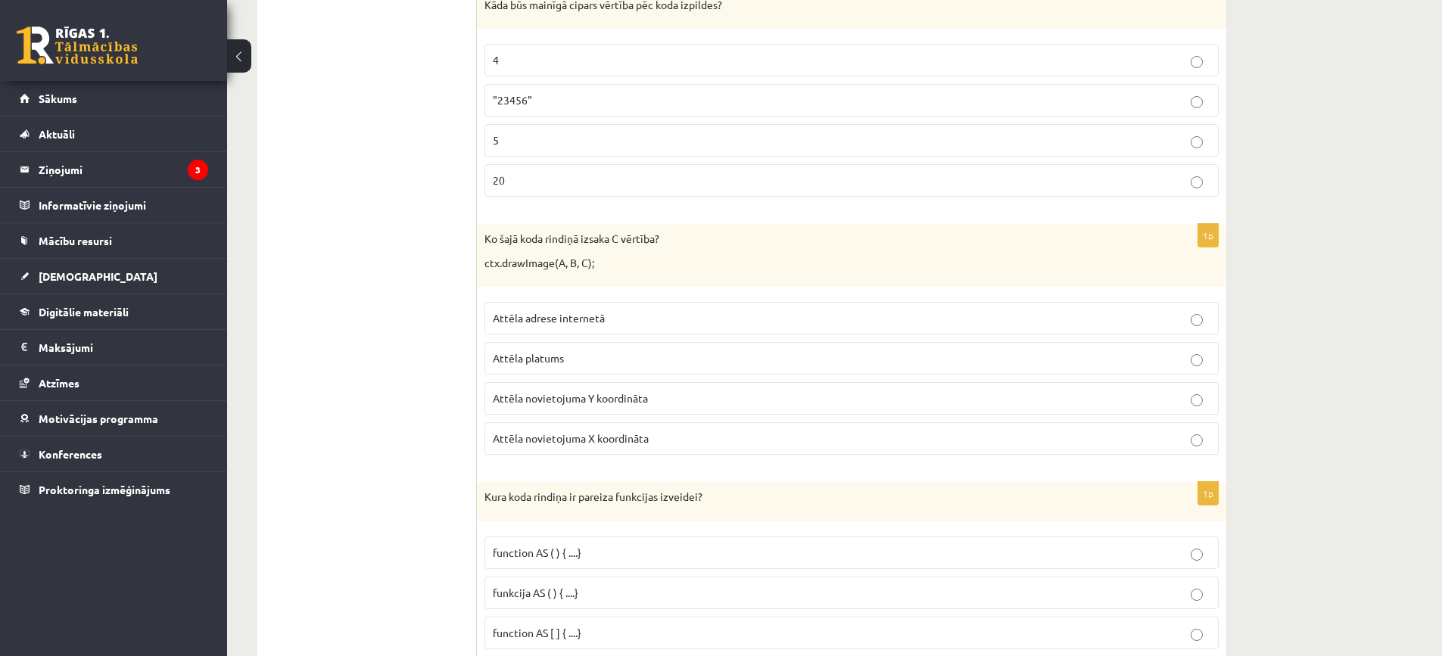
scroll to position [3178, 0]
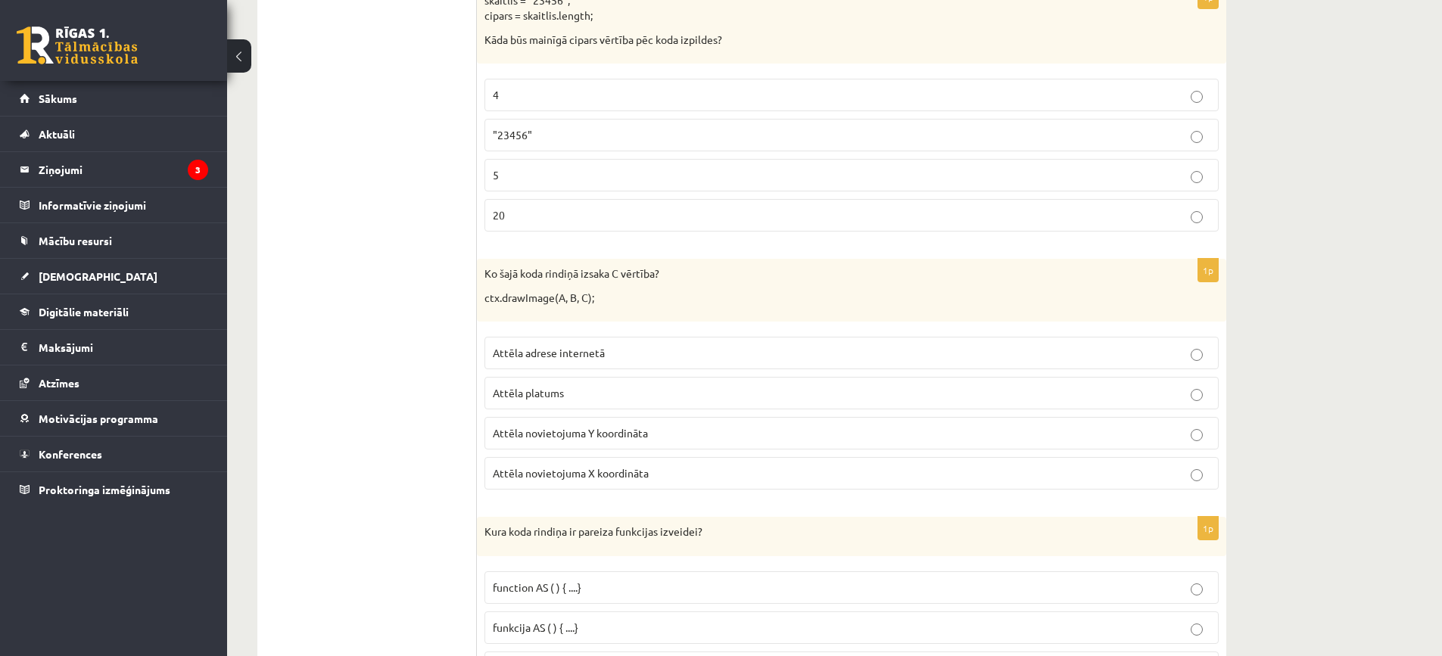
click at [652, 390] on p "Attēla platums" at bounding box center [851, 393] width 717 height 16
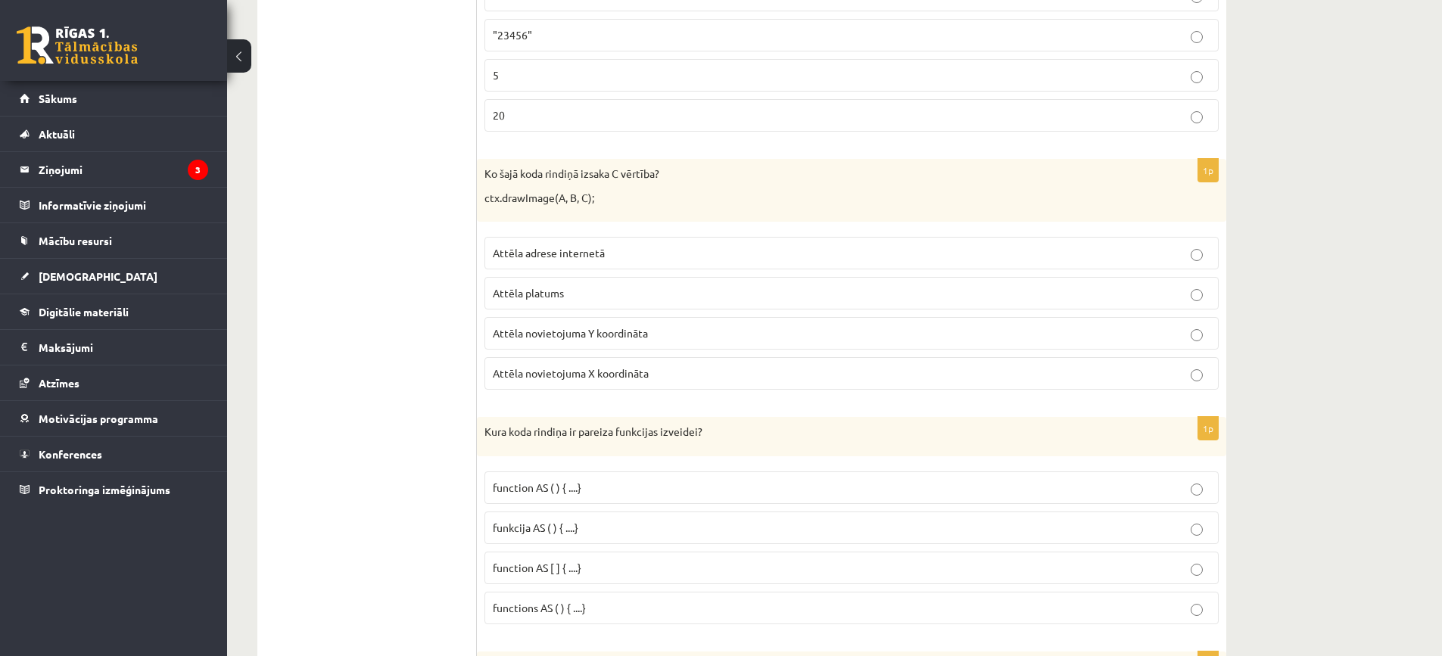
scroll to position [3254, 0]
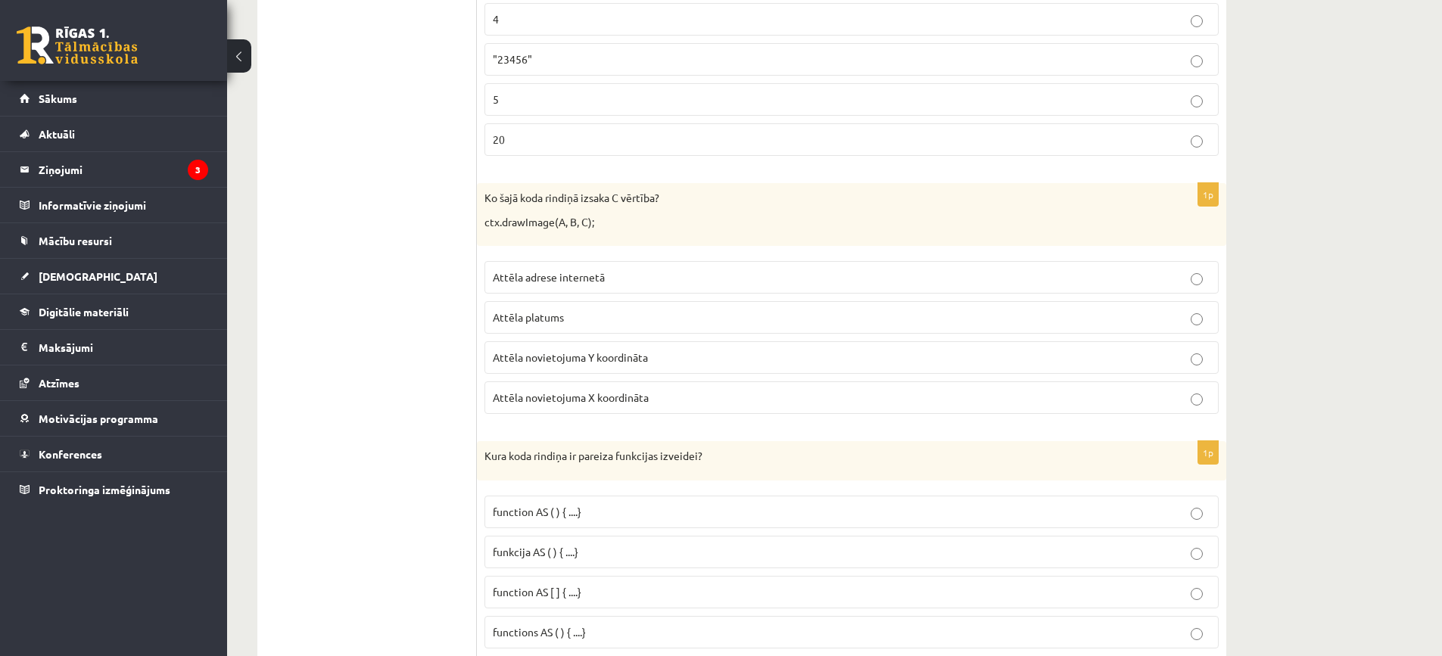
click at [844, 313] on p "Attēla platums" at bounding box center [851, 318] width 717 height 16
click at [695, 364] on p "Attēla novietojuma Y koordināta" at bounding box center [851, 358] width 717 height 16
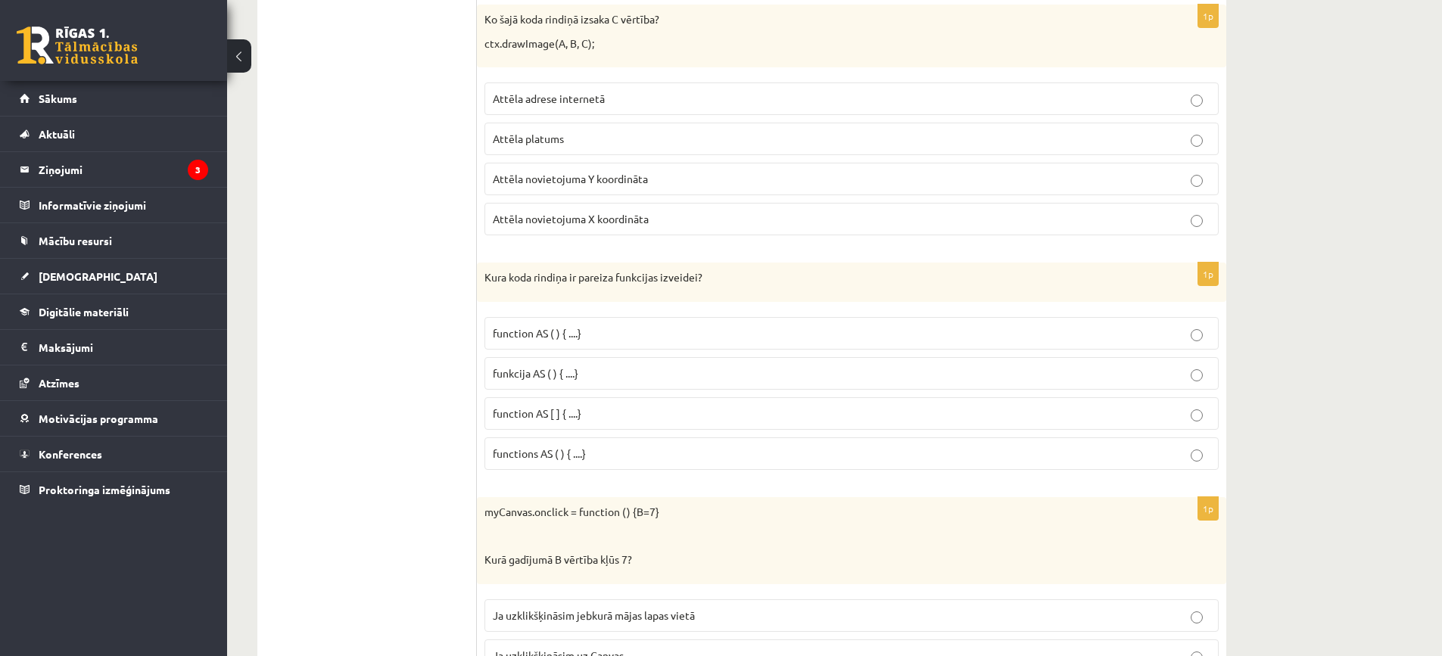
scroll to position [3481, 0]
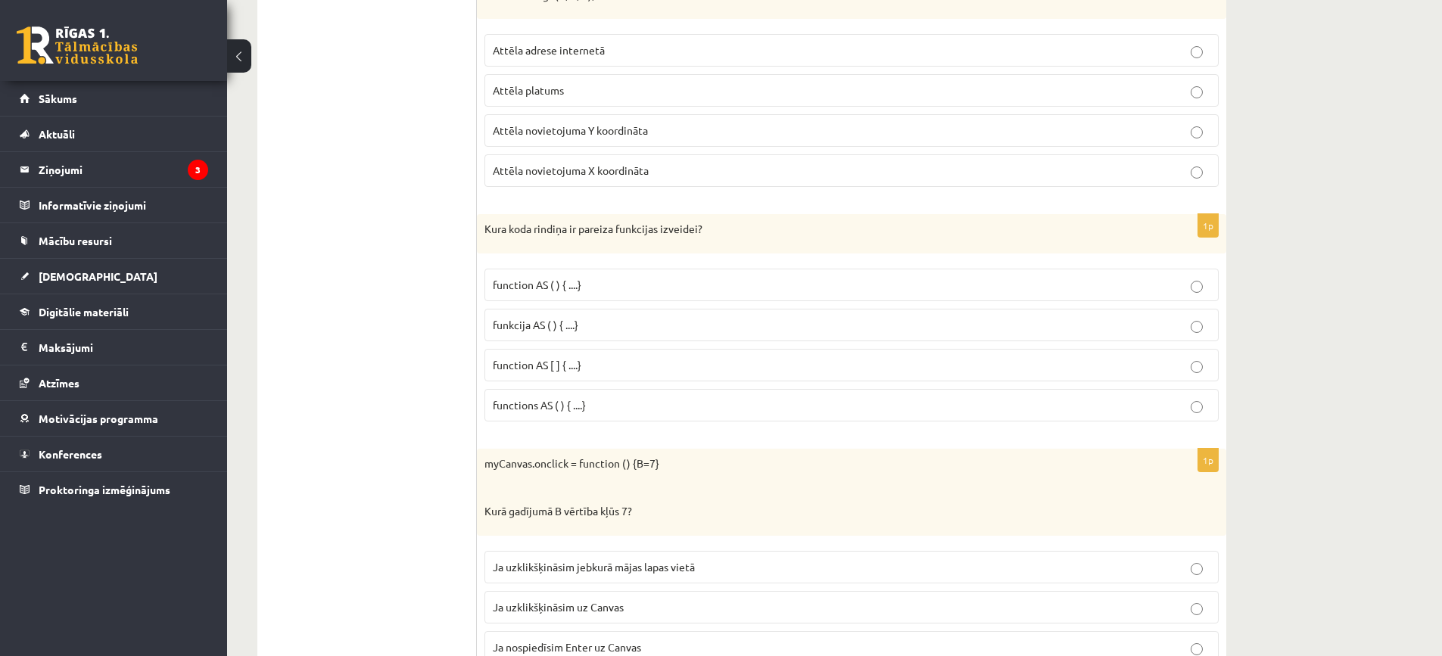
click at [664, 289] on p "function AS ( ) { ....}" at bounding box center [851, 285] width 717 height 16
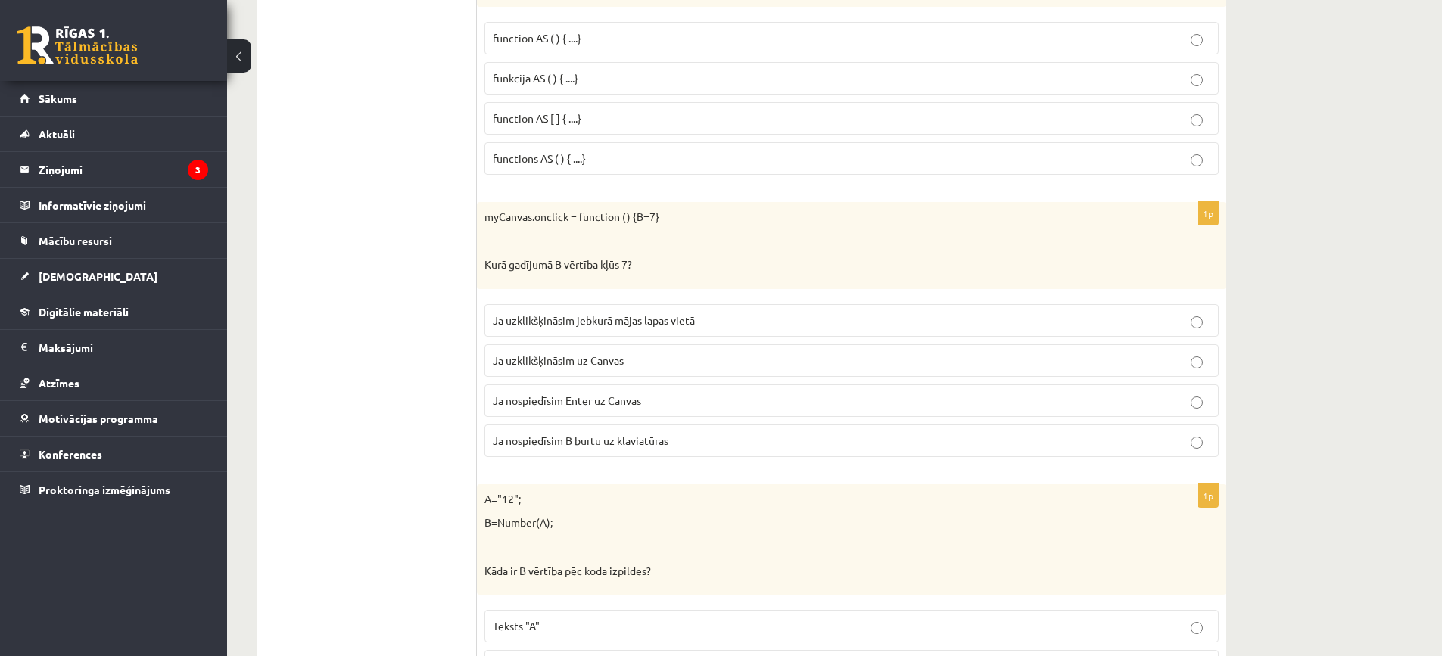
scroll to position [3632, 0]
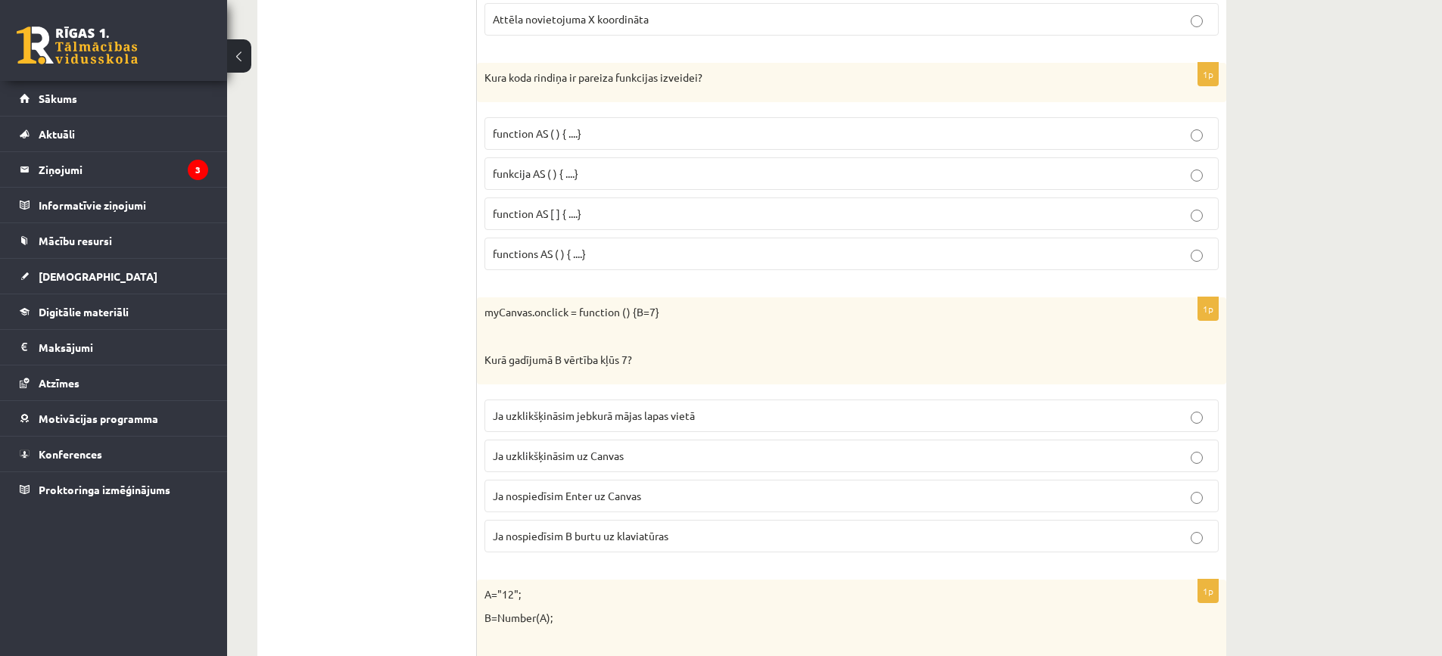
click at [661, 448] on p "Ja uzklikšķināsim uz Canvas" at bounding box center [851, 456] width 717 height 16
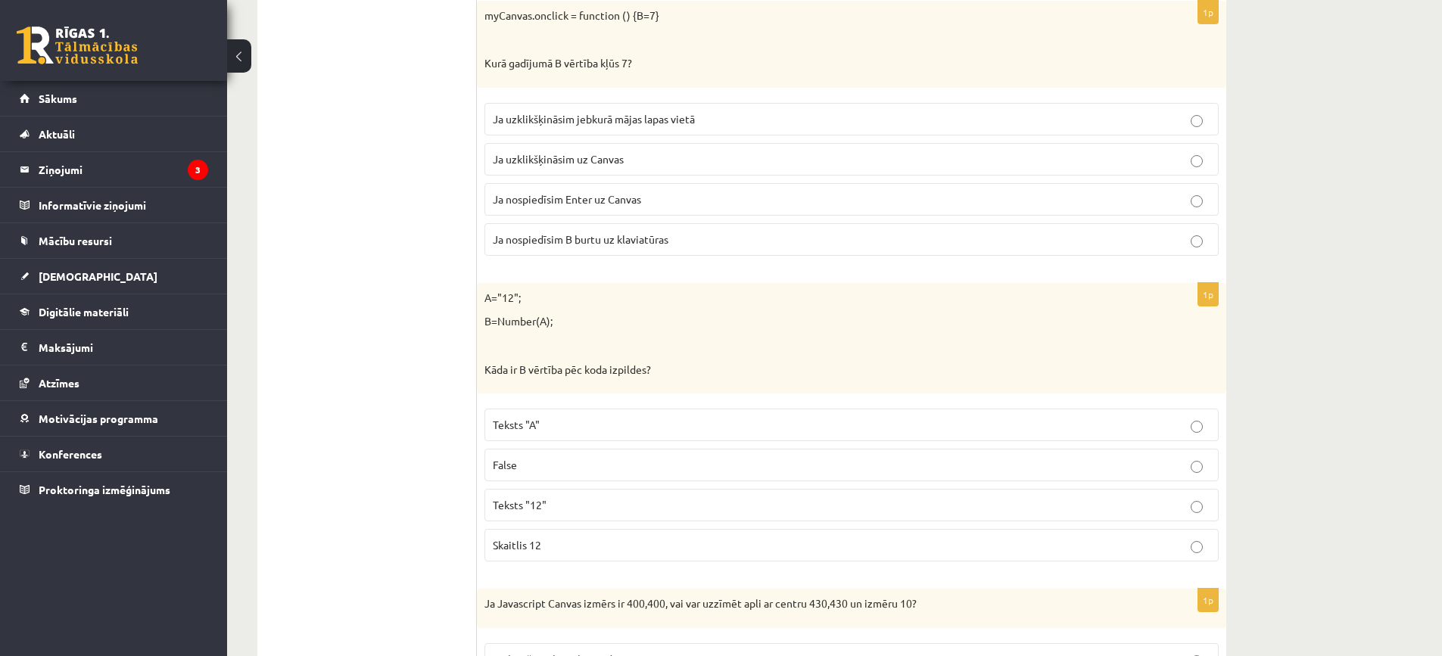
scroll to position [3935, 0]
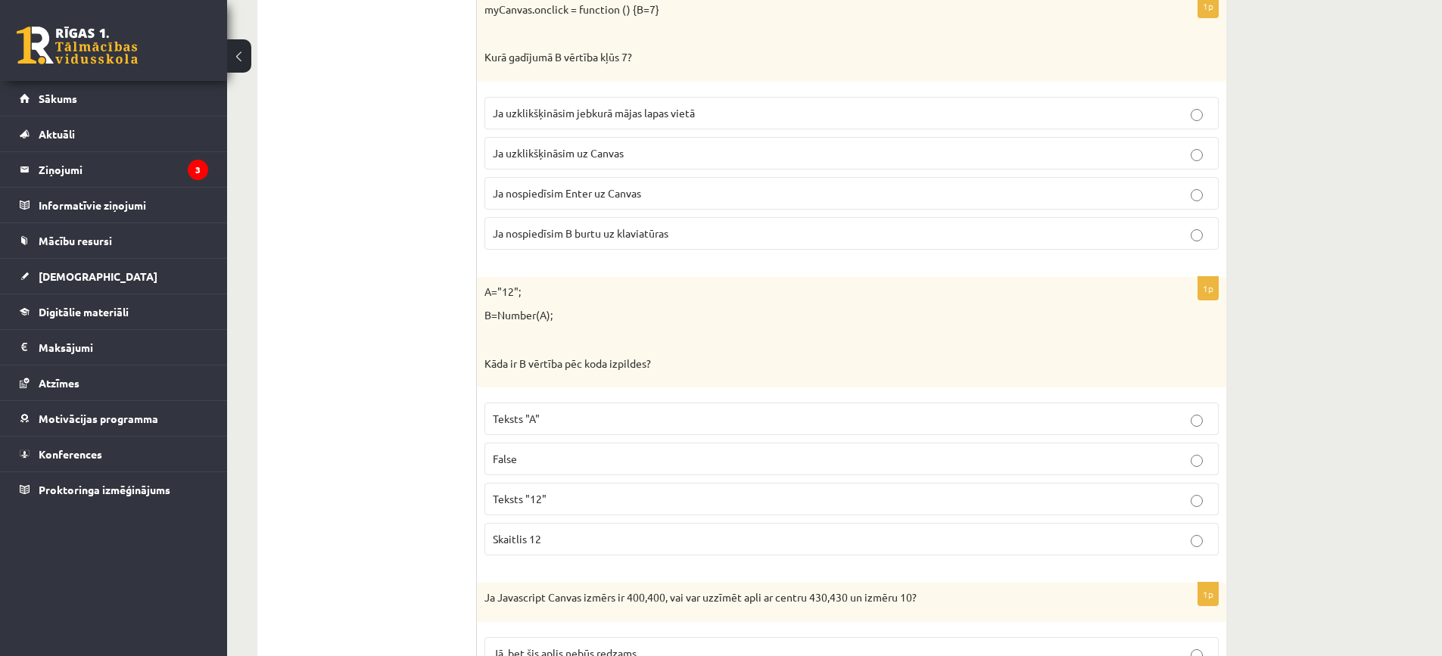
click at [566, 496] on p "Teksts "12"" at bounding box center [851, 499] width 717 height 16
click at [554, 530] on label "Skaitlis 12" at bounding box center [851, 539] width 734 height 33
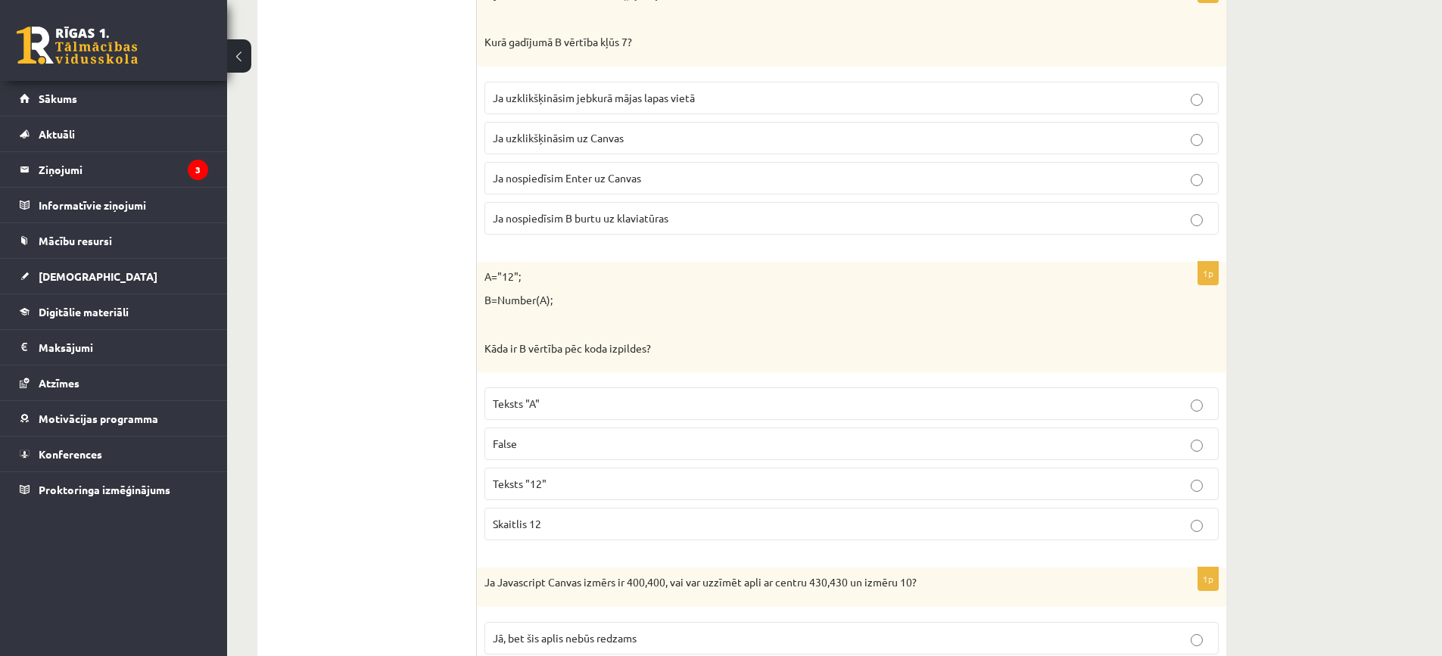
scroll to position [4238, 0]
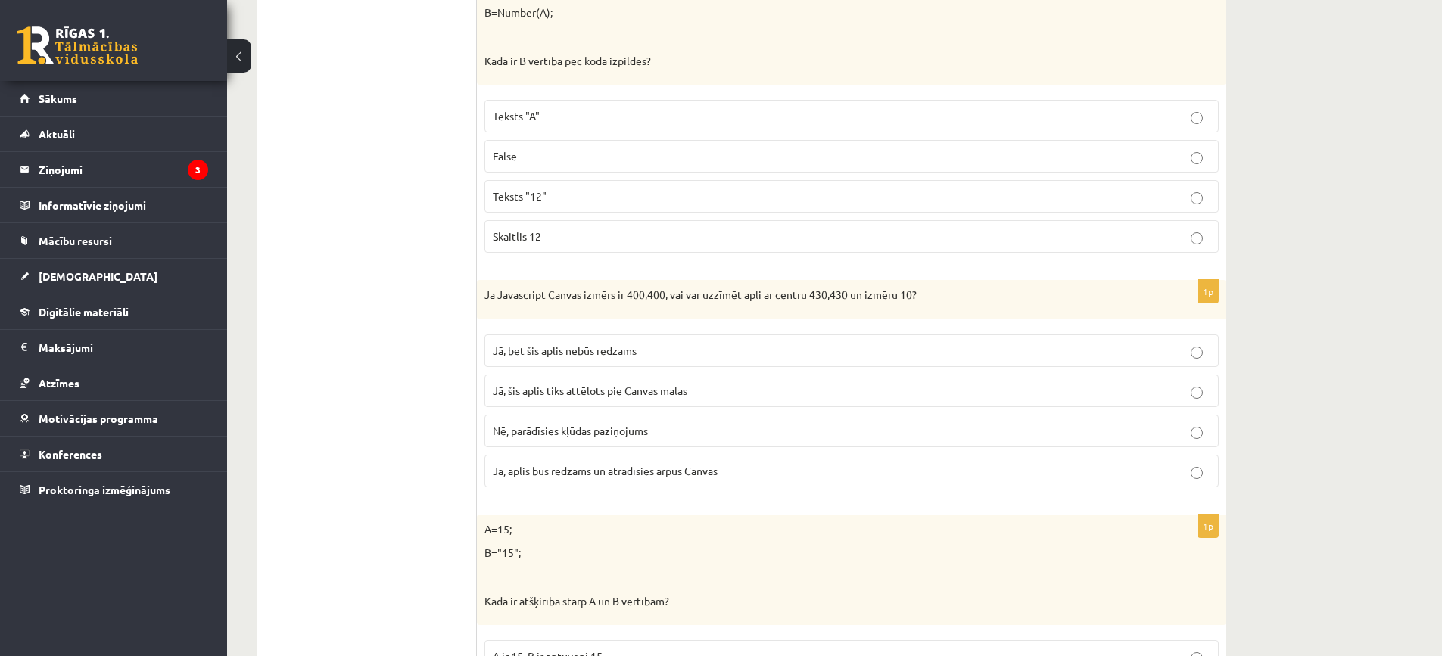
click at [628, 474] on span "Jā, aplis būs redzams un atradīsies ārpus Canvas" at bounding box center [605, 471] width 225 height 14
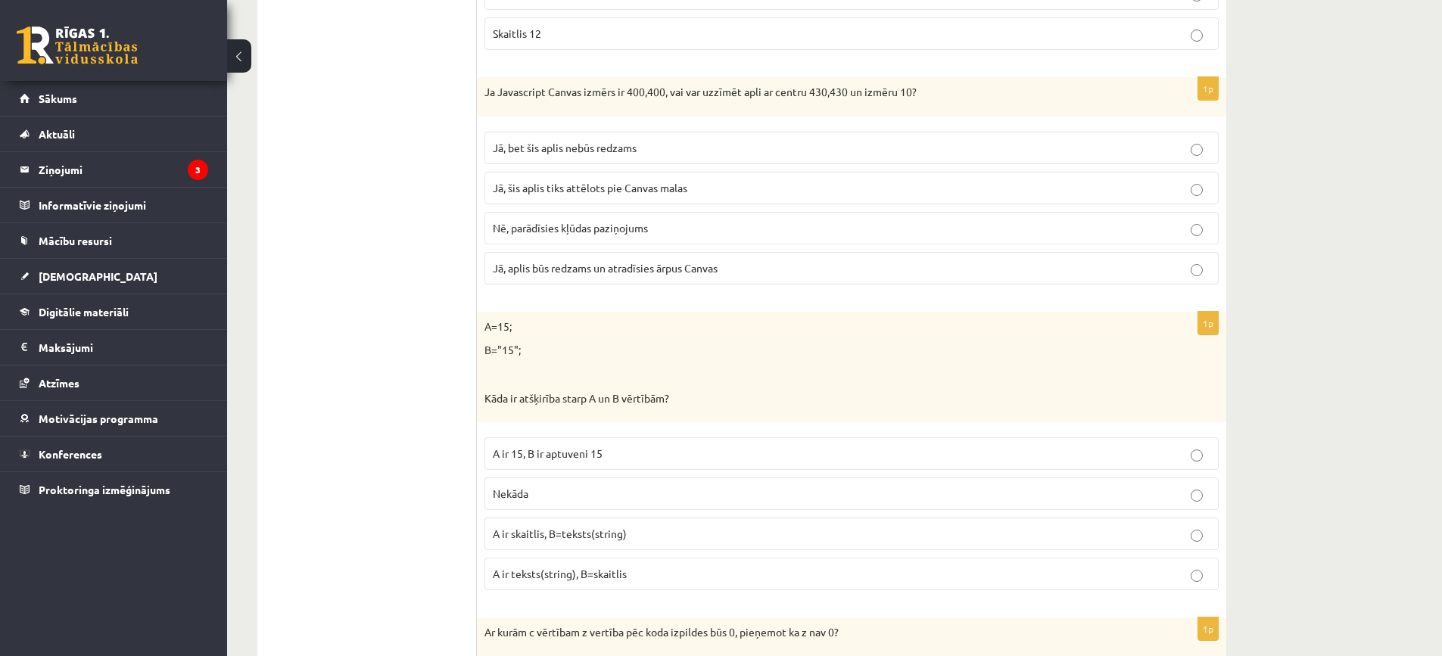
scroll to position [4465, 0]
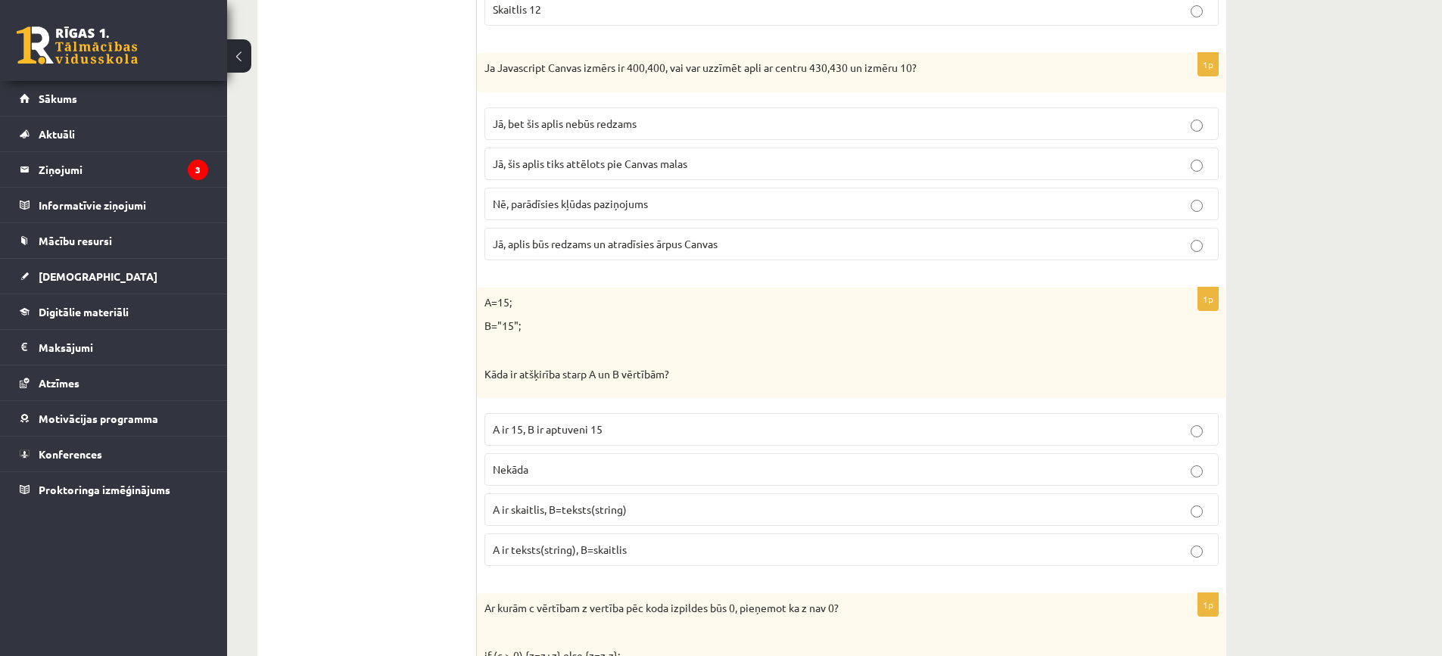
click at [636, 120] on span "Jā, bet šis aplis nebūs redzams" at bounding box center [565, 124] width 144 height 14
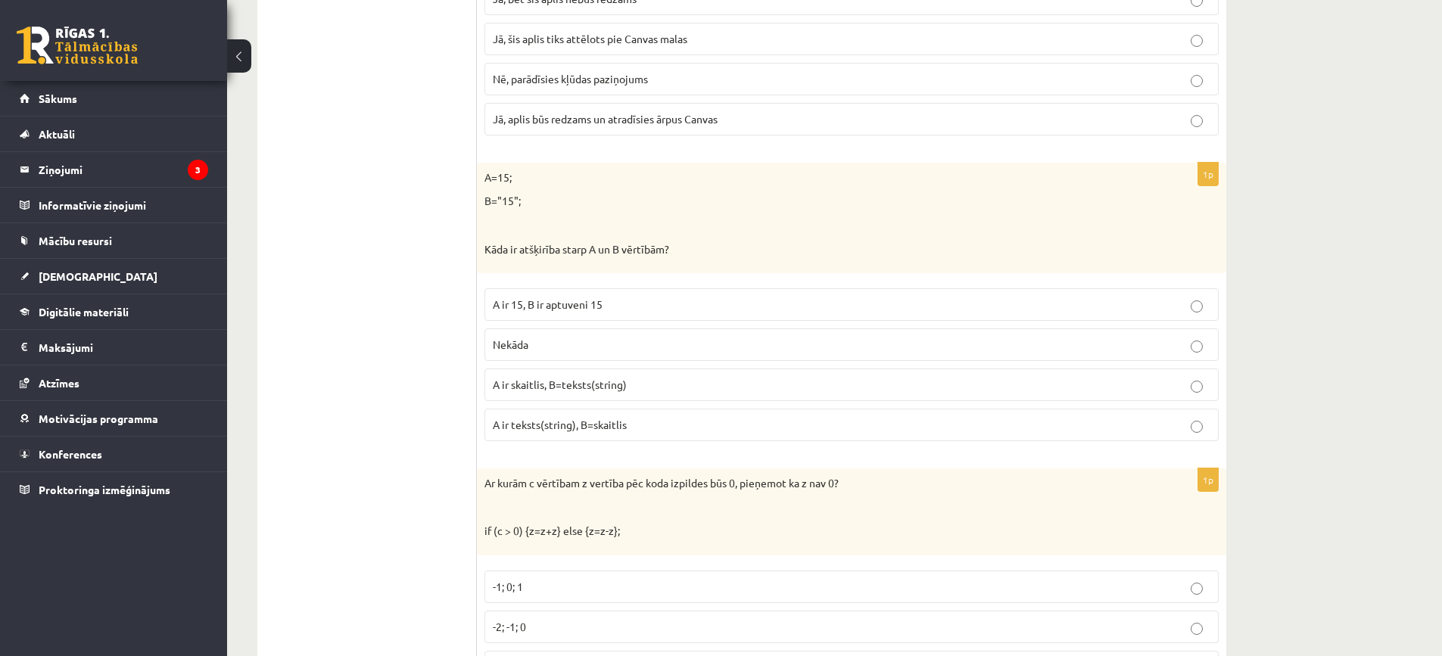
scroll to position [4616, 0]
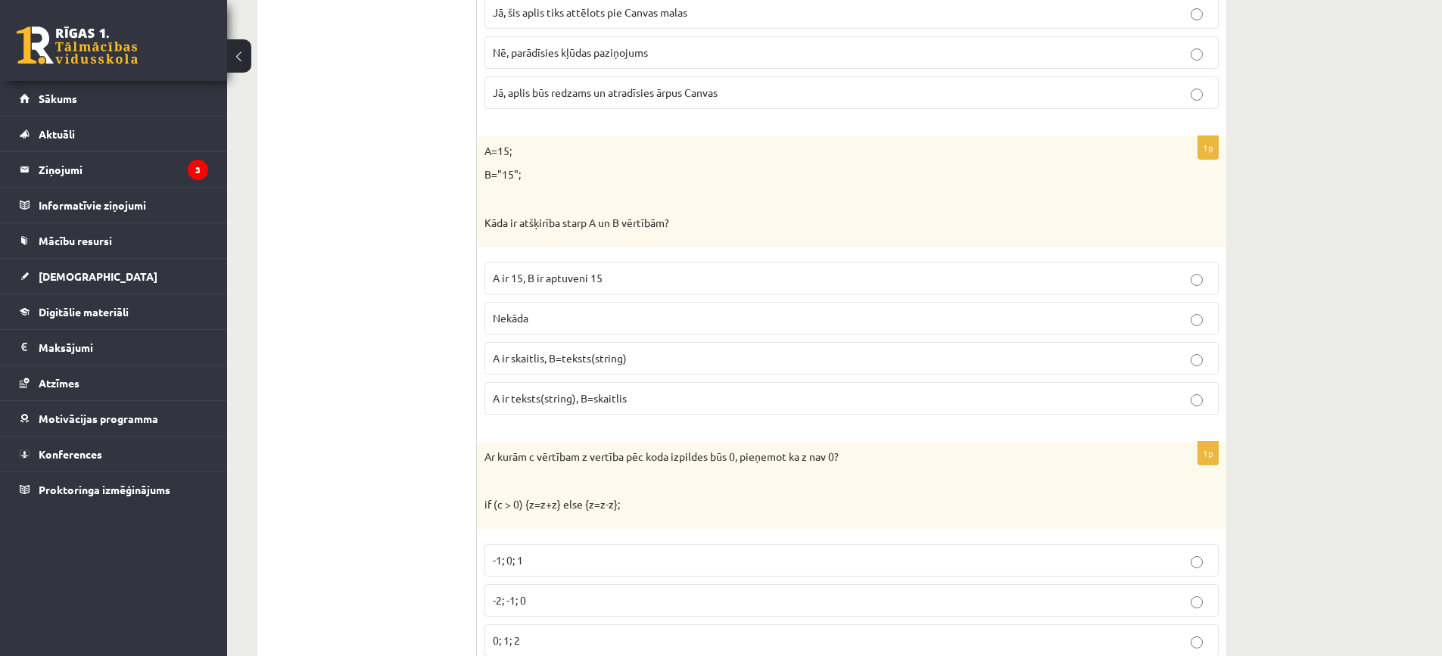
click at [584, 322] on p "Nekāda" at bounding box center [851, 318] width 717 height 16
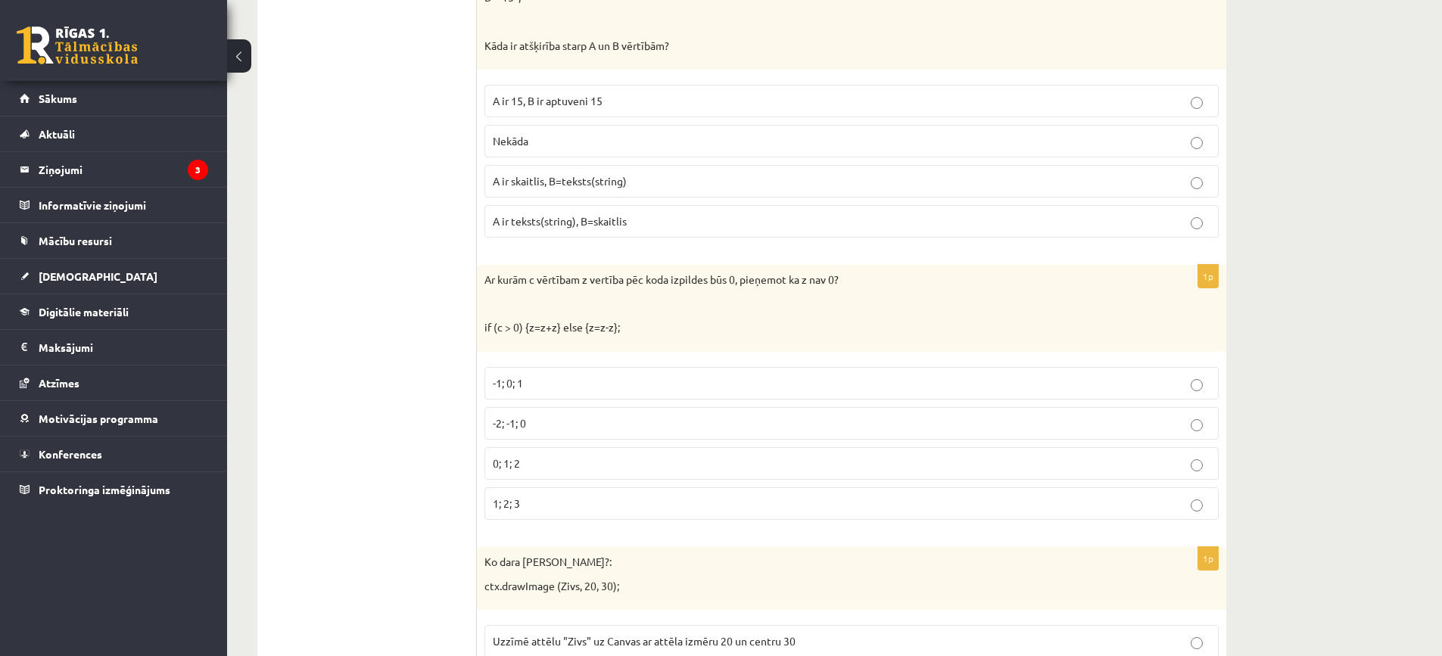
scroll to position [4768, 0]
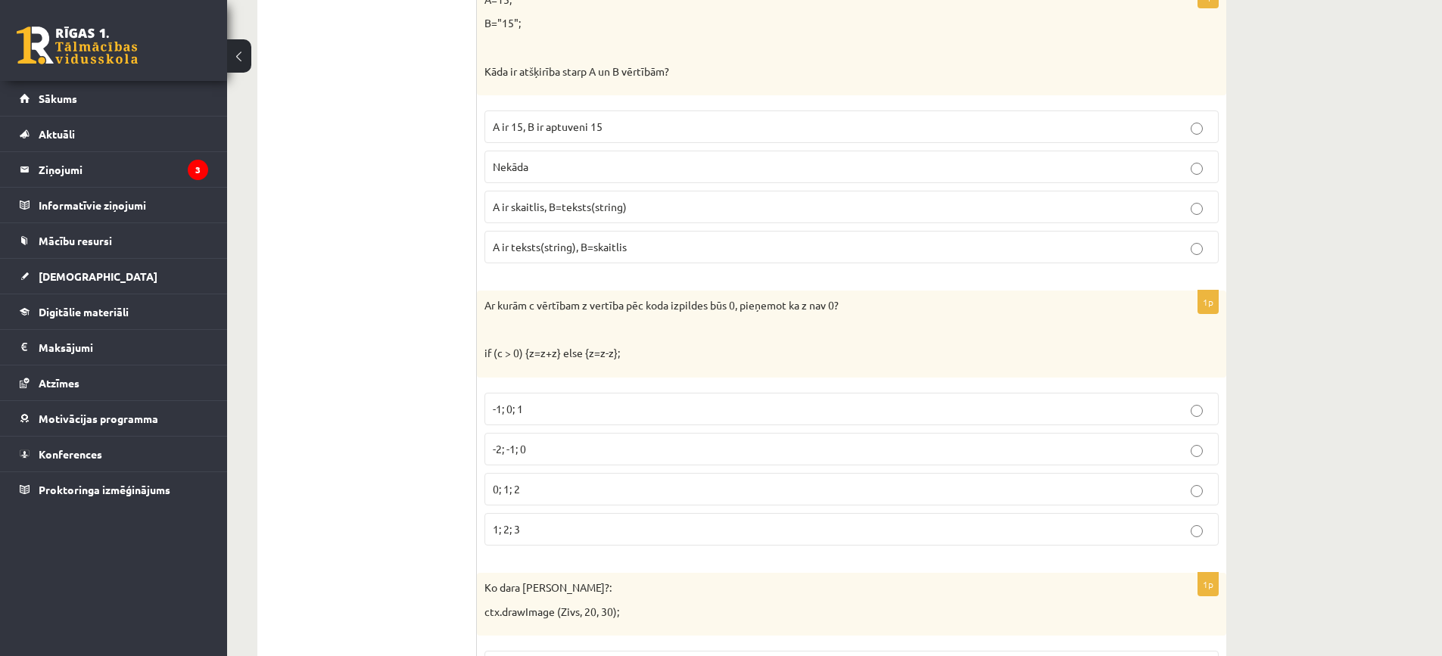
click at [581, 206] on span "A ir skaitlis, B=teksts(string)" at bounding box center [560, 207] width 134 height 14
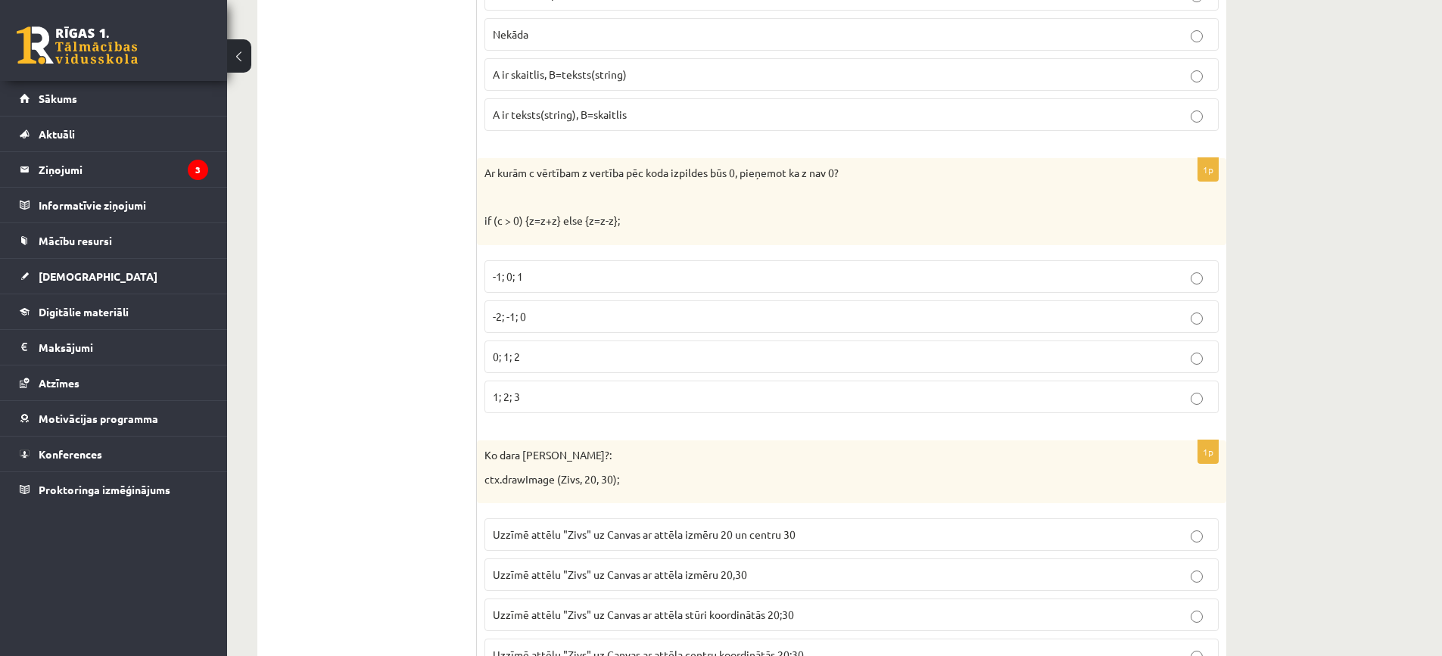
scroll to position [4919, 0]
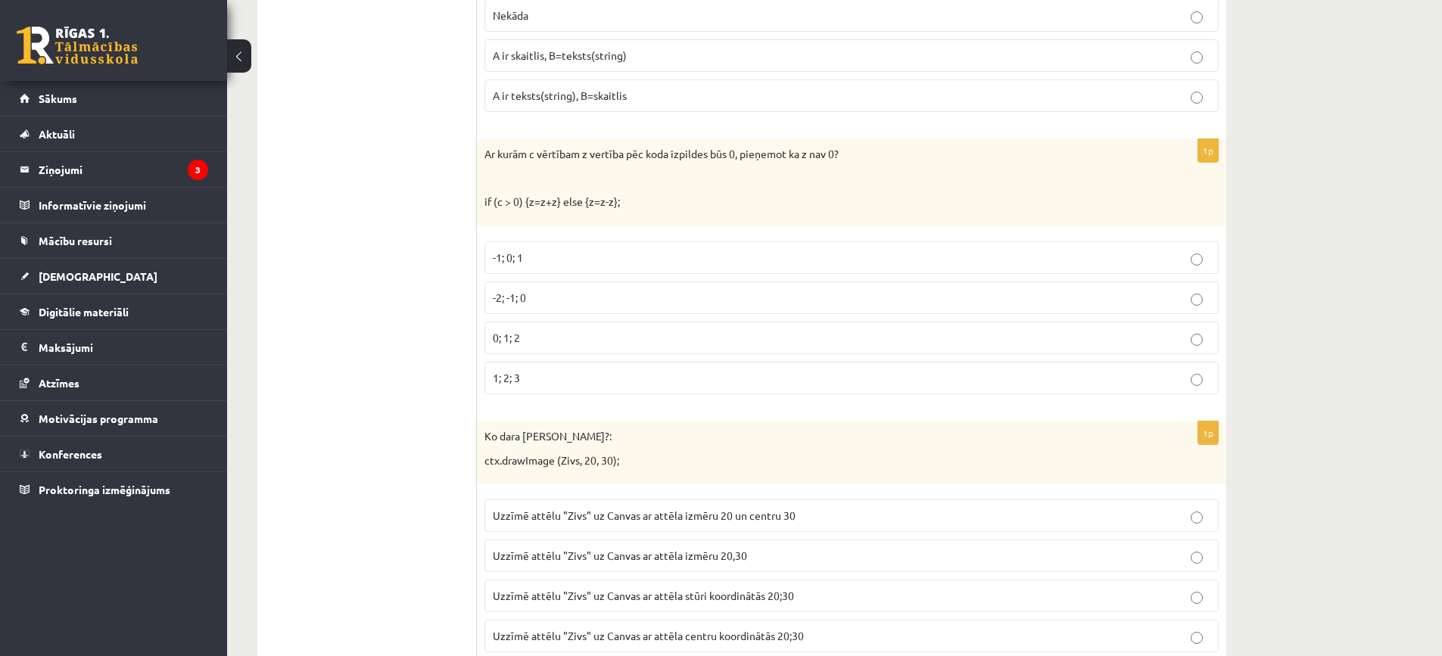
click at [544, 293] on p "-2; -1; 0" at bounding box center [851, 298] width 717 height 16
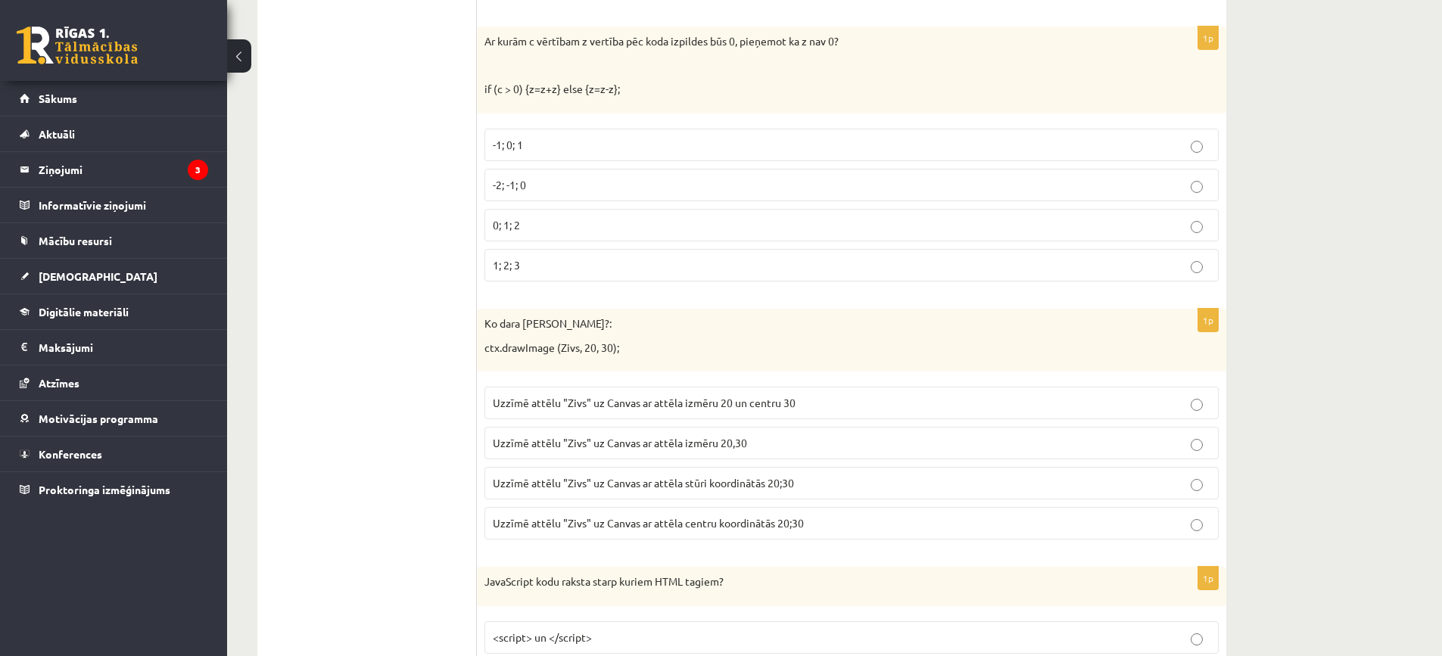
scroll to position [5146, 0]
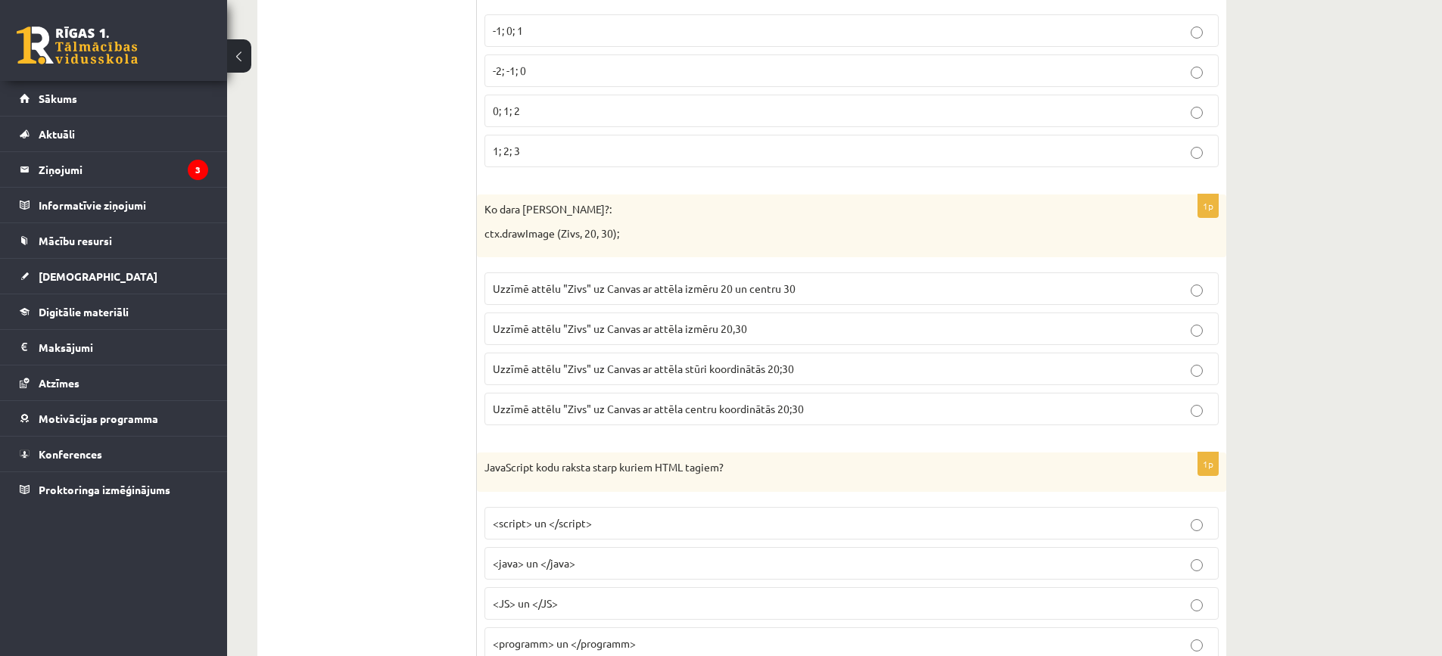
click at [605, 400] on label "Uzzīmē attēlu "Zivs" uz Canvas ar attēla centru koordinātās 20;30" at bounding box center [851, 409] width 734 height 33
click at [701, 380] on label "Uzzīmē attēlu "Zivs" uz Canvas ar attēla stūri koordinātās 20;30" at bounding box center [851, 369] width 734 height 33
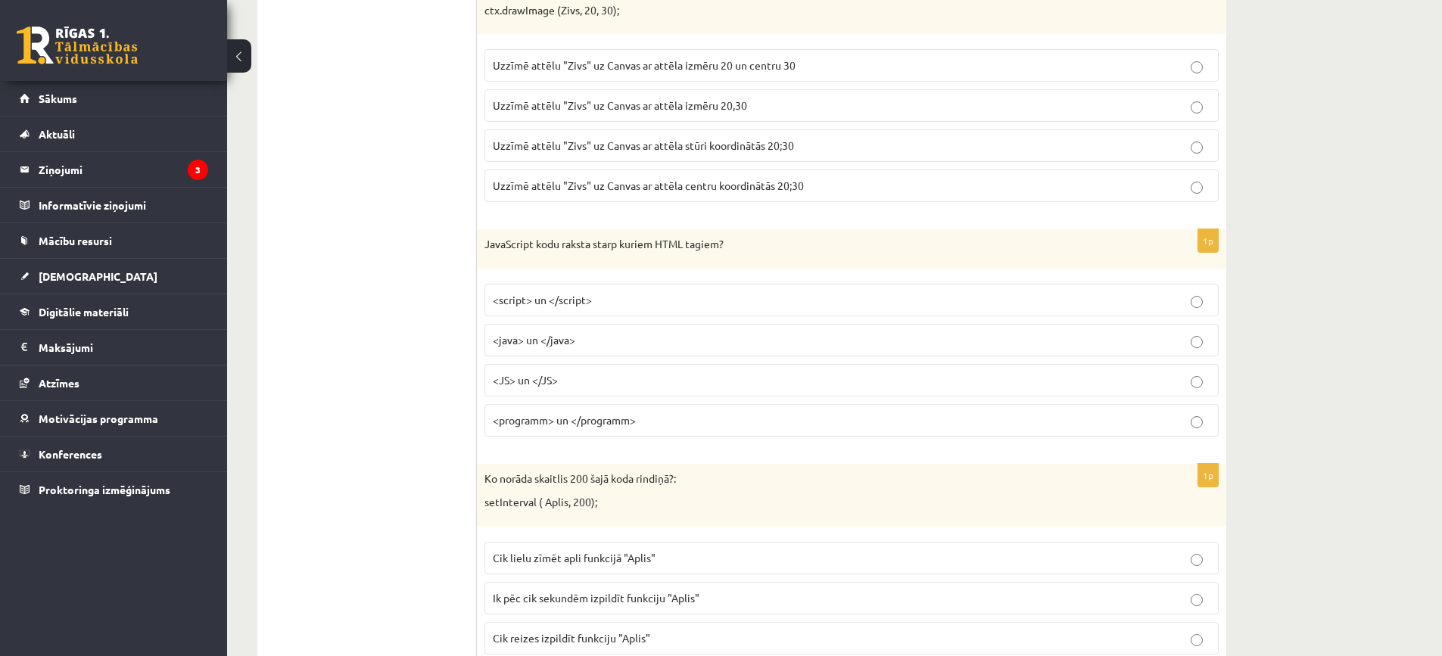
scroll to position [5373, 0]
click at [578, 352] on label "<java> un </java>" at bounding box center [851, 336] width 734 height 33
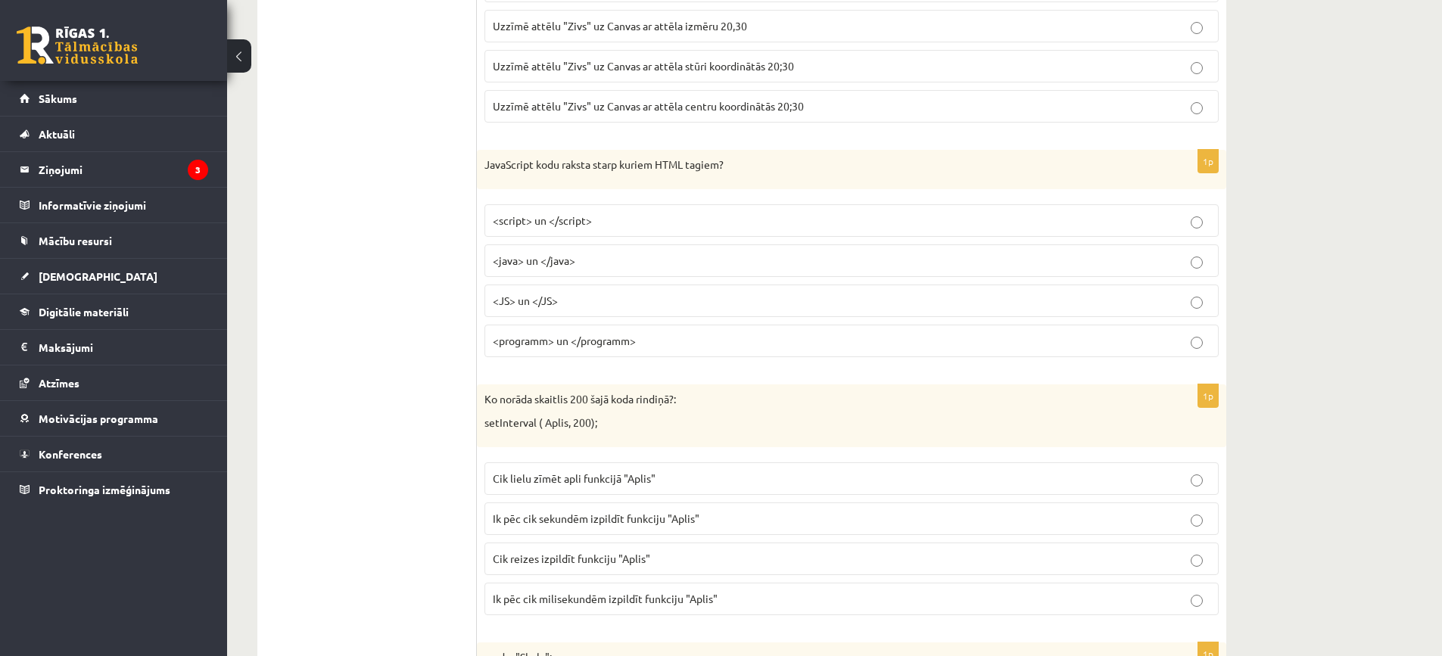
click at [617, 226] on p "<script> un </script>" at bounding box center [851, 221] width 717 height 16
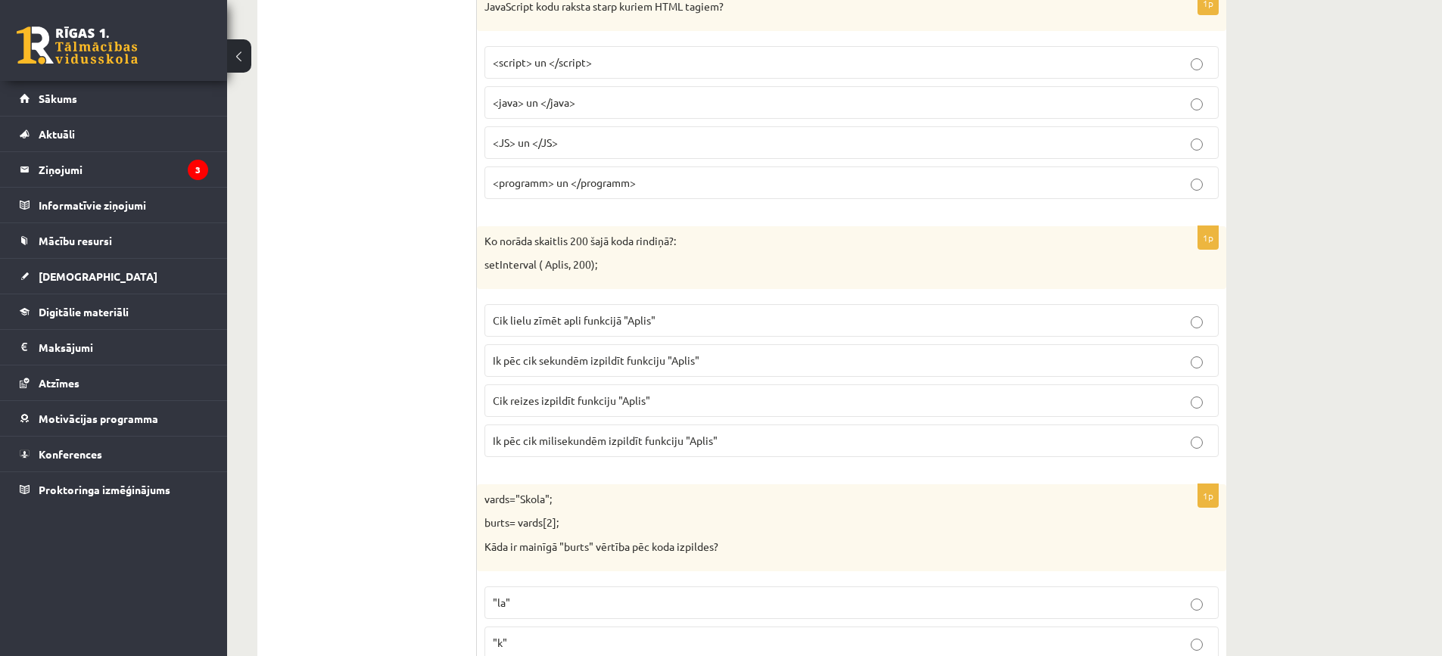
scroll to position [5600, 0]
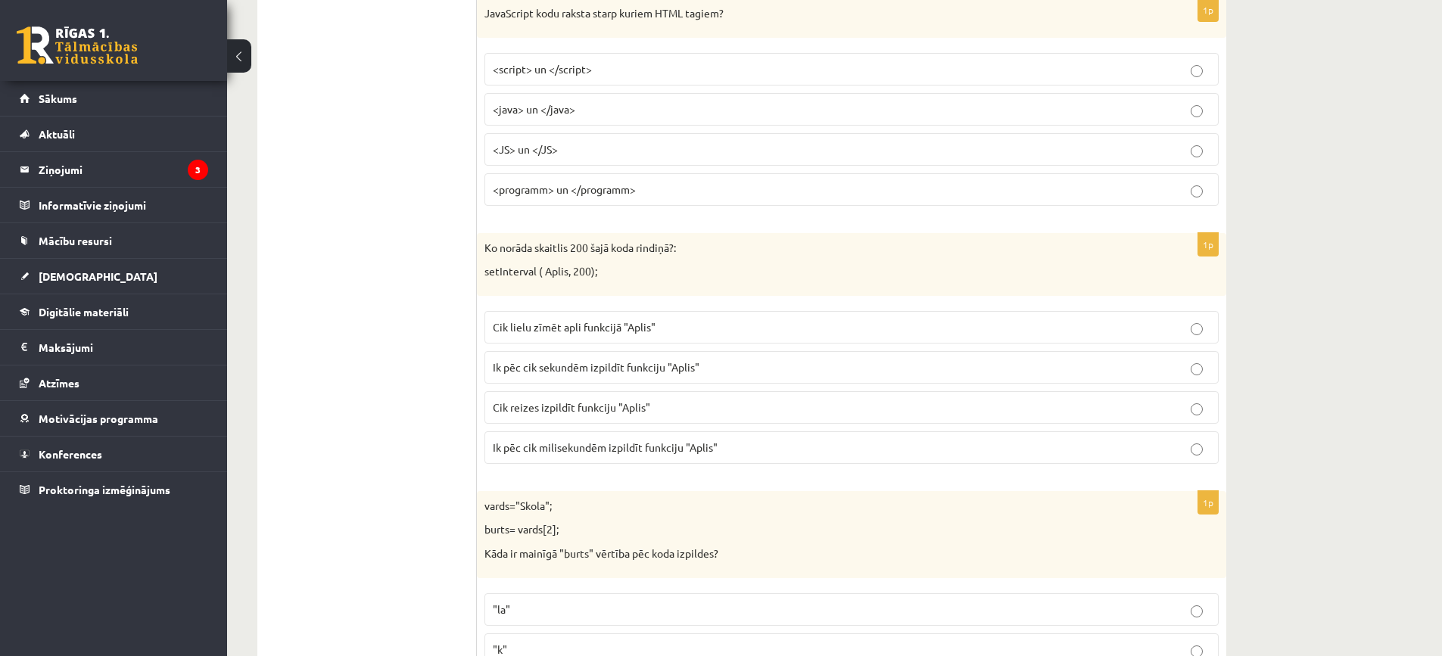
click at [652, 362] on span "Ik pēc cik sekundēm izpildīt funkciju "Aplis"" at bounding box center [596, 367] width 207 height 14
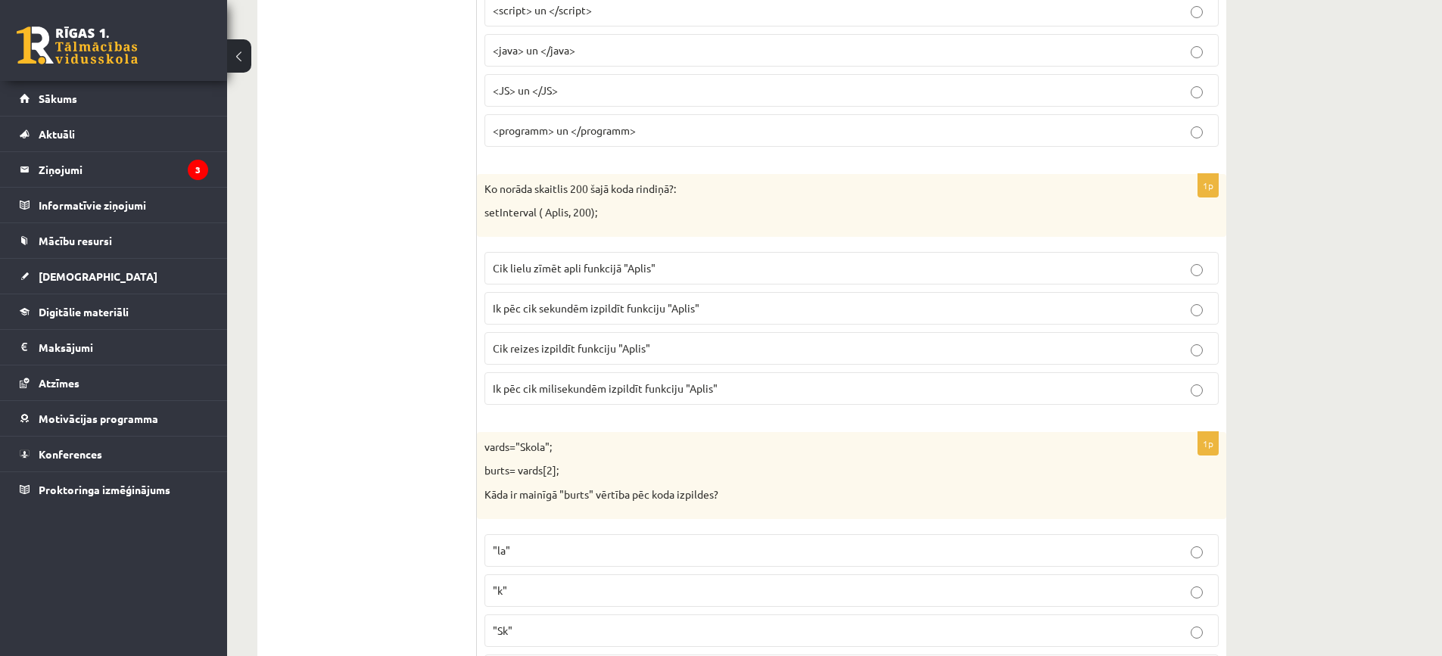
scroll to position [5751, 0]
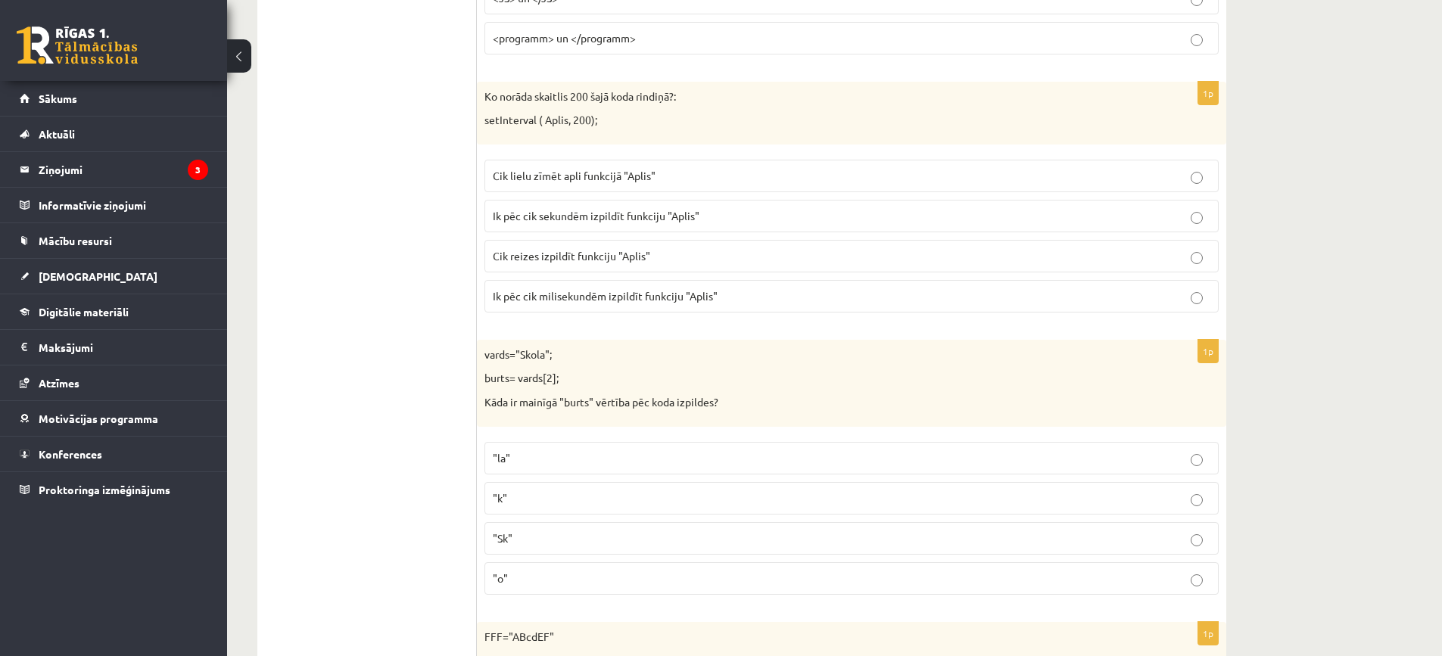
click at [699, 285] on label "Ik pēc cik milisekundēm izpildīt funkciju "Aplis"" at bounding box center [851, 296] width 734 height 33
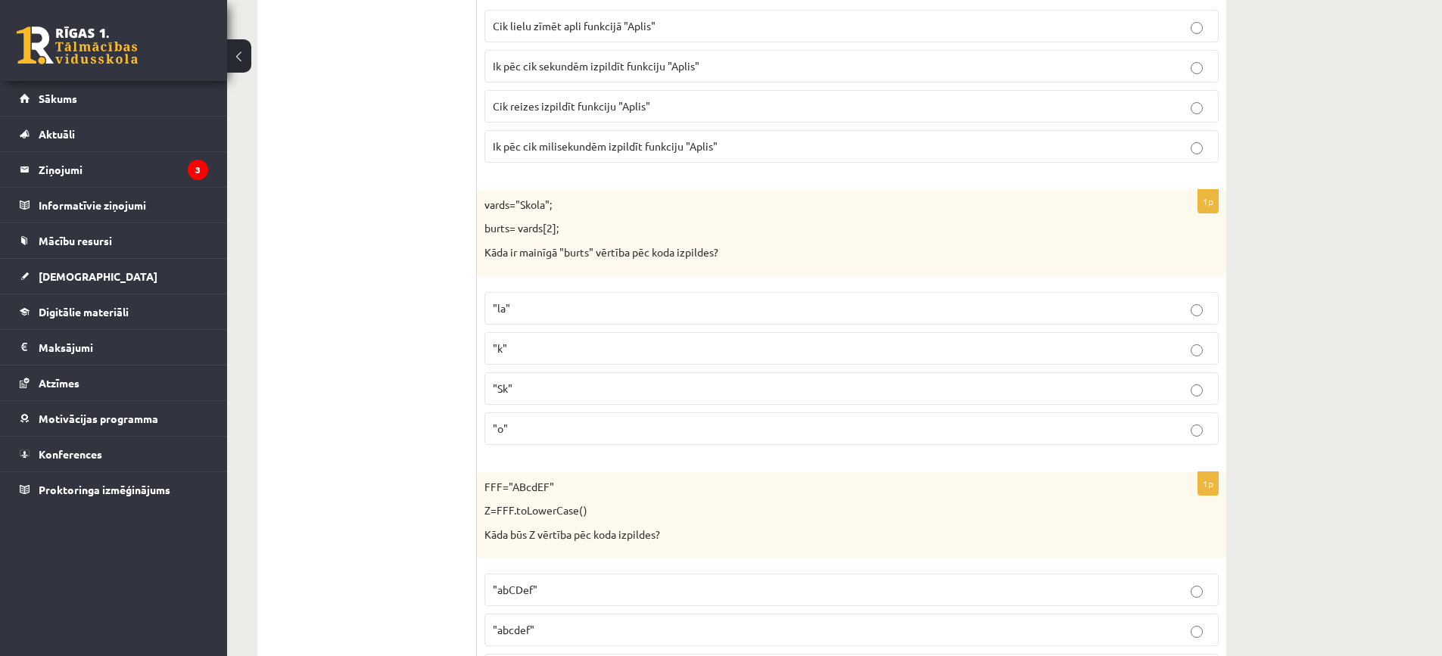
scroll to position [5903, 0]
click at [539, 418] on label ""o"" at bounding box center [851, 427] width 734 height 33
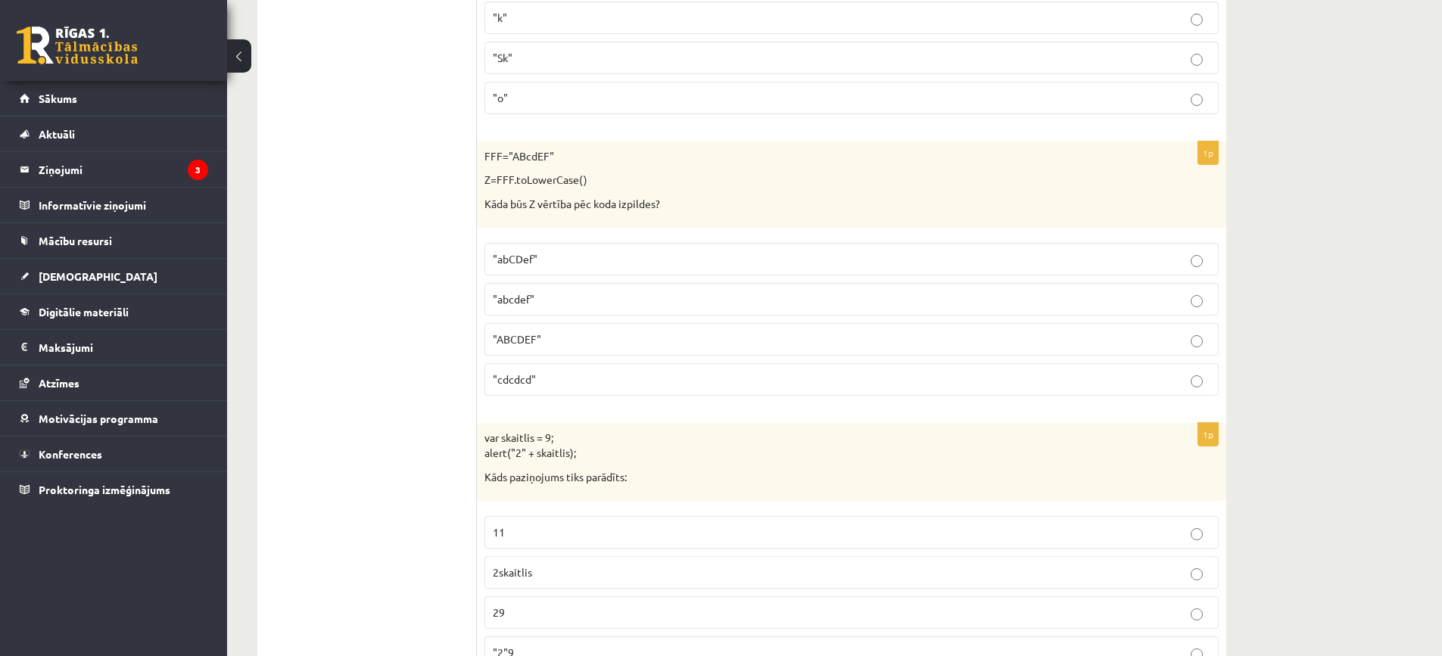
scroll to position [6205, 0]
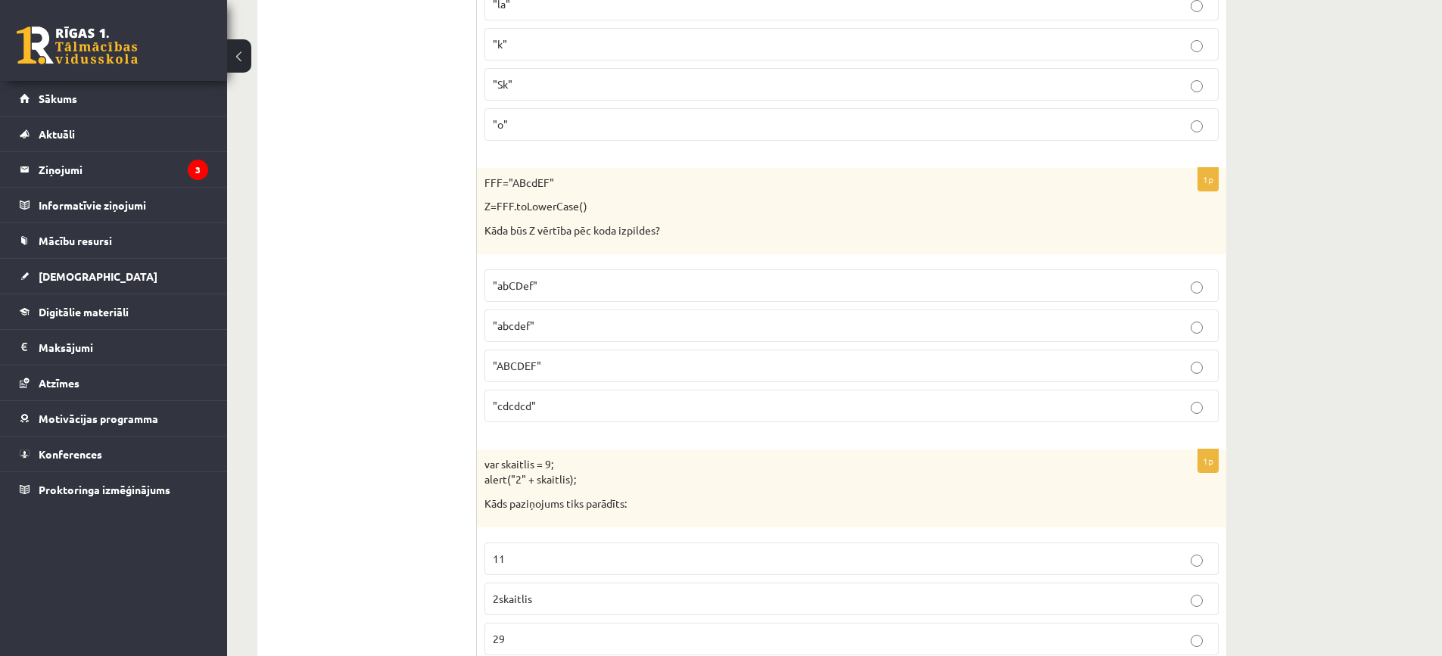
click at [537, 342] on label ""abcdef"" at bounding box center [851, 326] width 734 height 33
click at [561, 319] on p ""abcdef"" at bounding box center [851, 326] width 717 height 16
drag, startPoint x: 537, startPoint y: 402, endPoint x: 534, endPoint y: 359, distance: 42.5
click at [537, 397] on label ""cdcdcd"" at bounding box center [851, 406] width 734 height 33
click at [536, 335] on label ""abcdef"" at bounding box center [851, 326] width 734 height 33
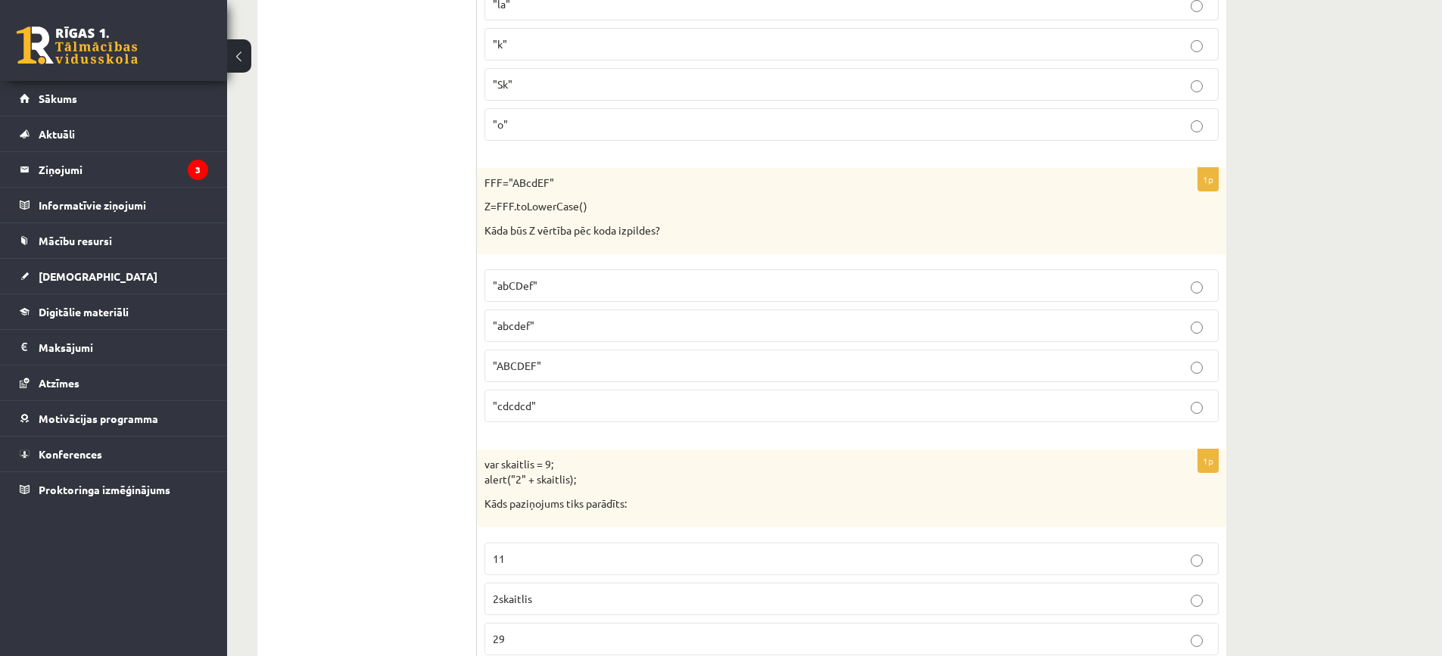
click at [531, 395] on label ""cdcdcd"" at bounding box center [851, 406] width 734 height 33
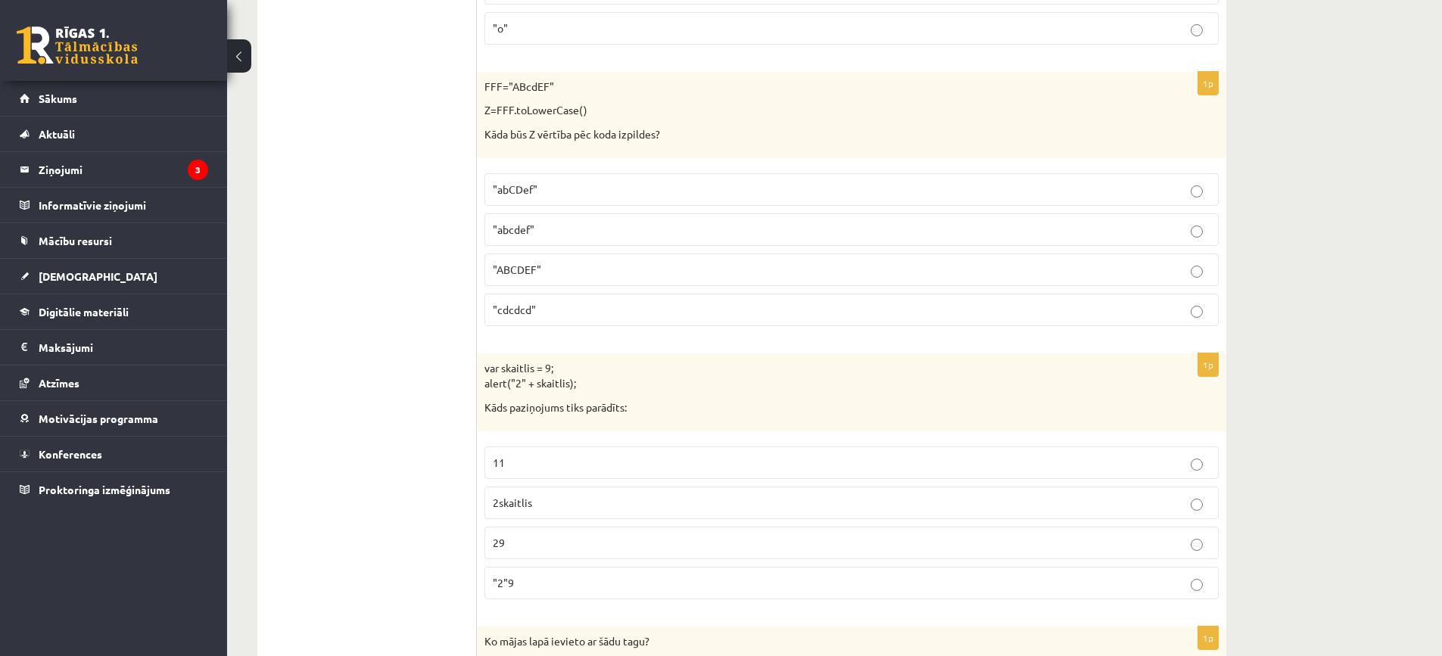
scroll to position [6281, 0]
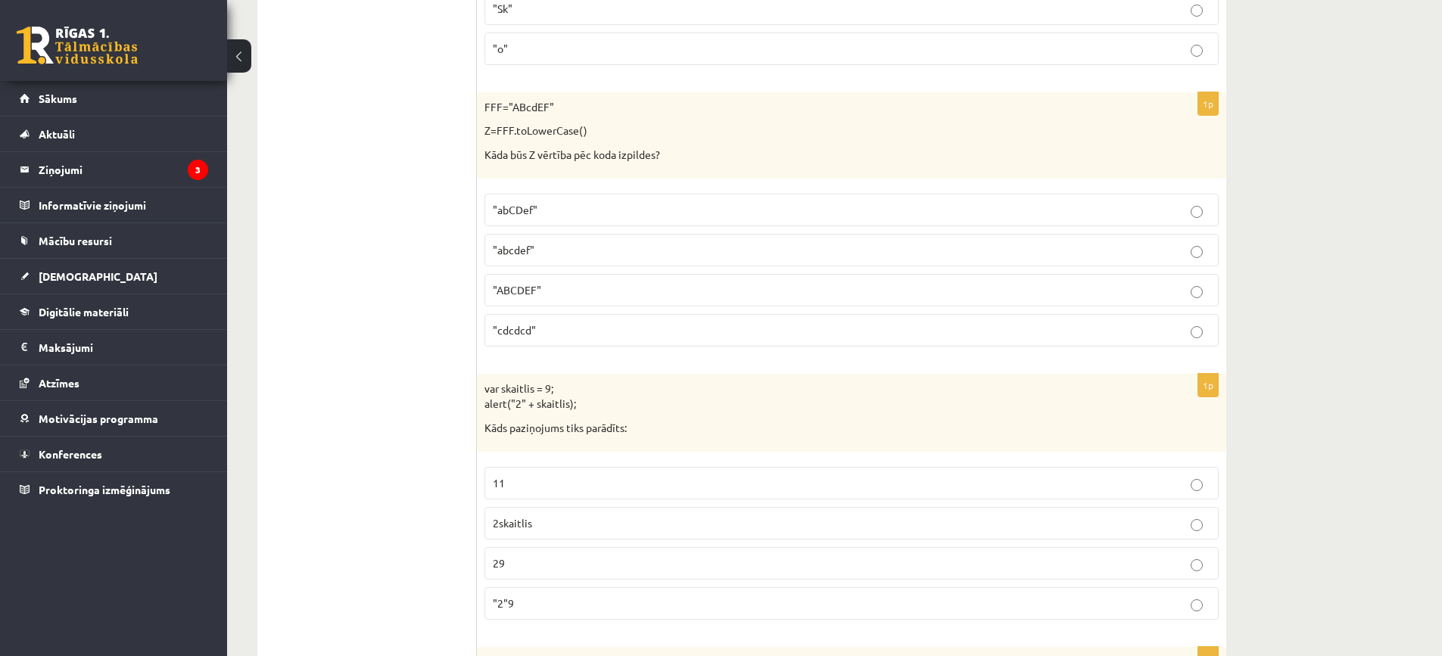
click at [535, 262] on label ""abcdef"" at bounding box center [851, 250] width 734 height 33
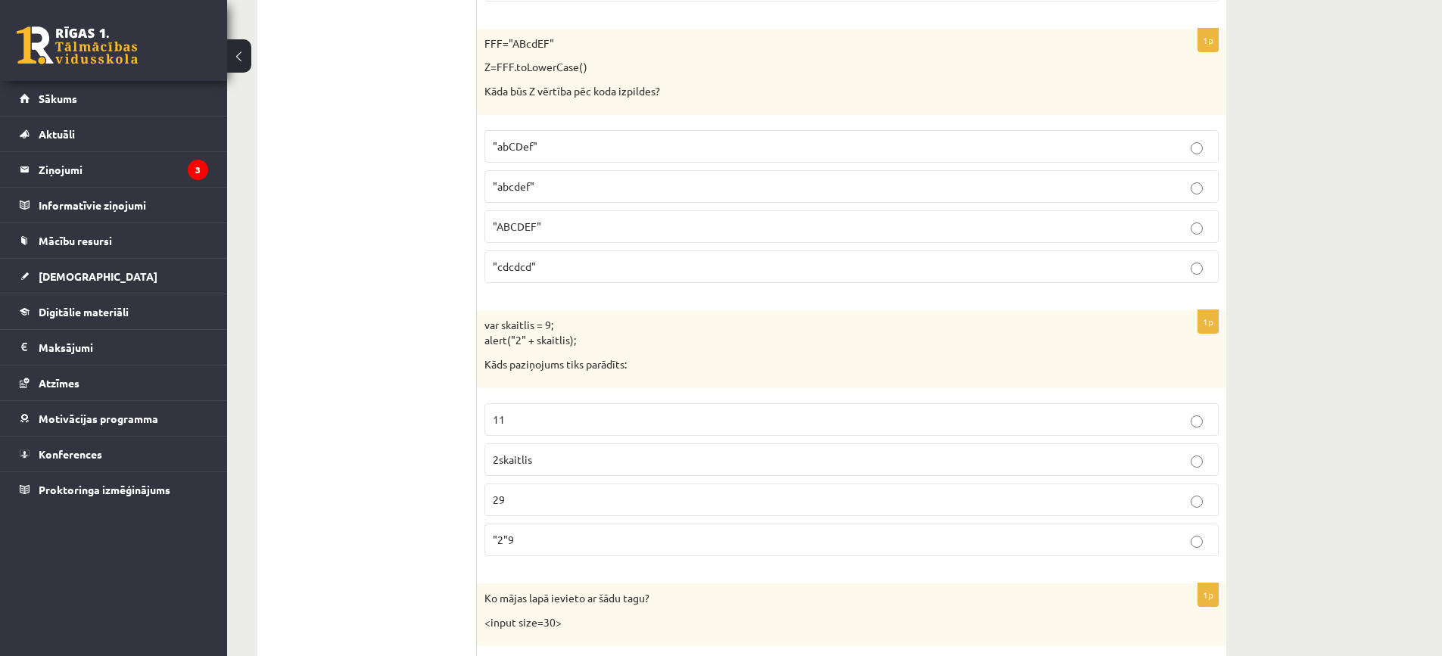
scroll to position [6432, 0]
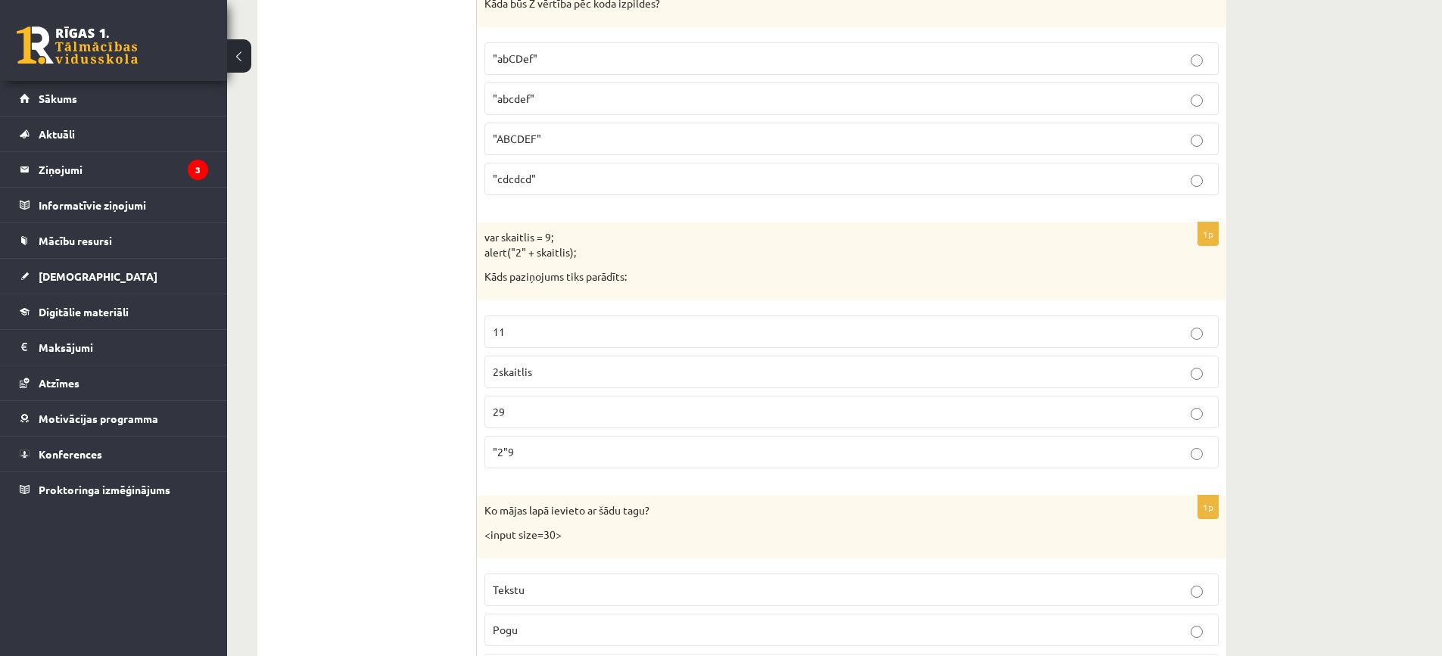
click at [538, 415] on p "29" at bounding box center [851, 412] width 717 height 16
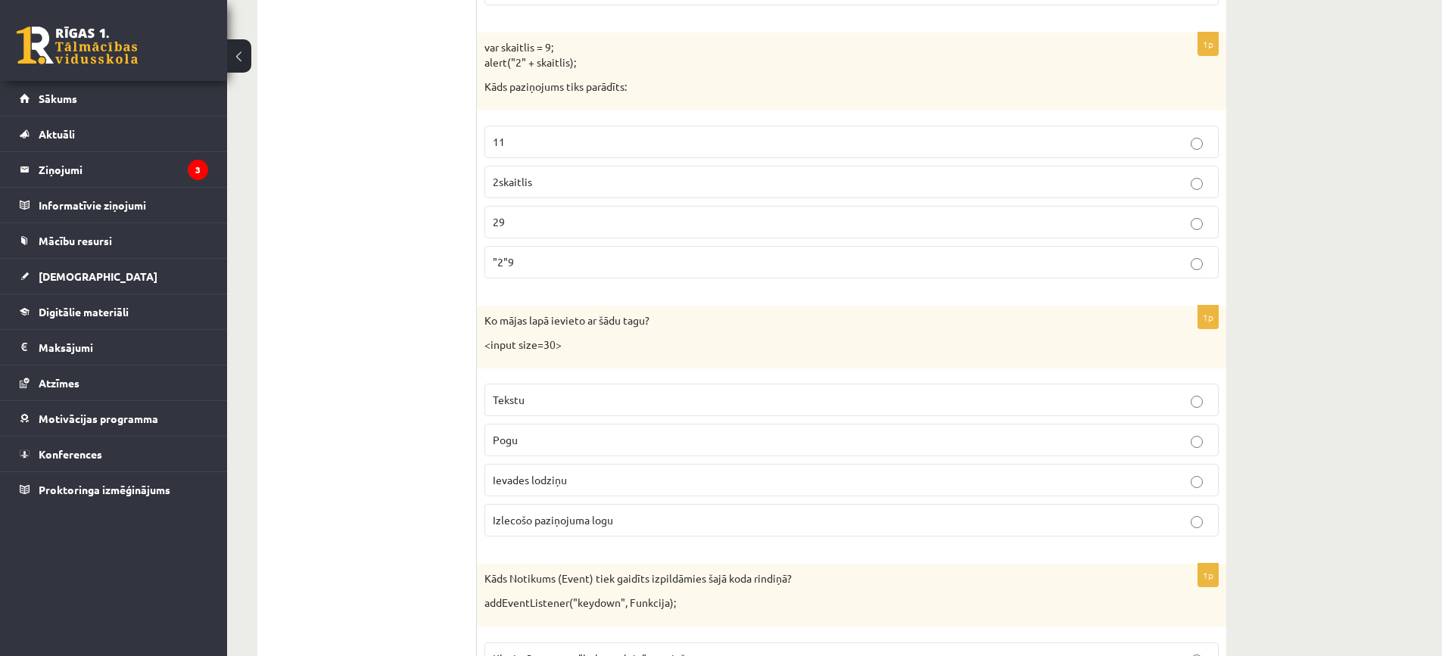
scroll to position [6659, 0]
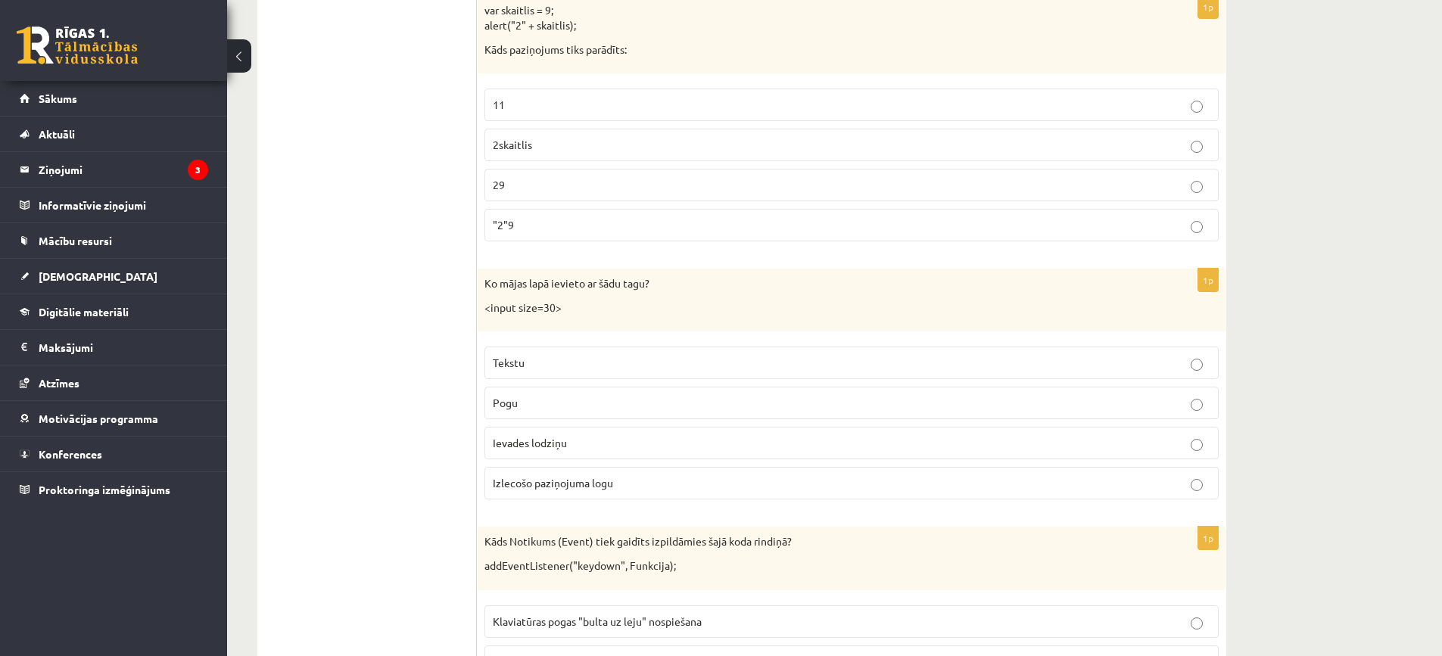
click at [516, 354] on label "Tekstu" at bounding box center [851, 363] width 734 height 33
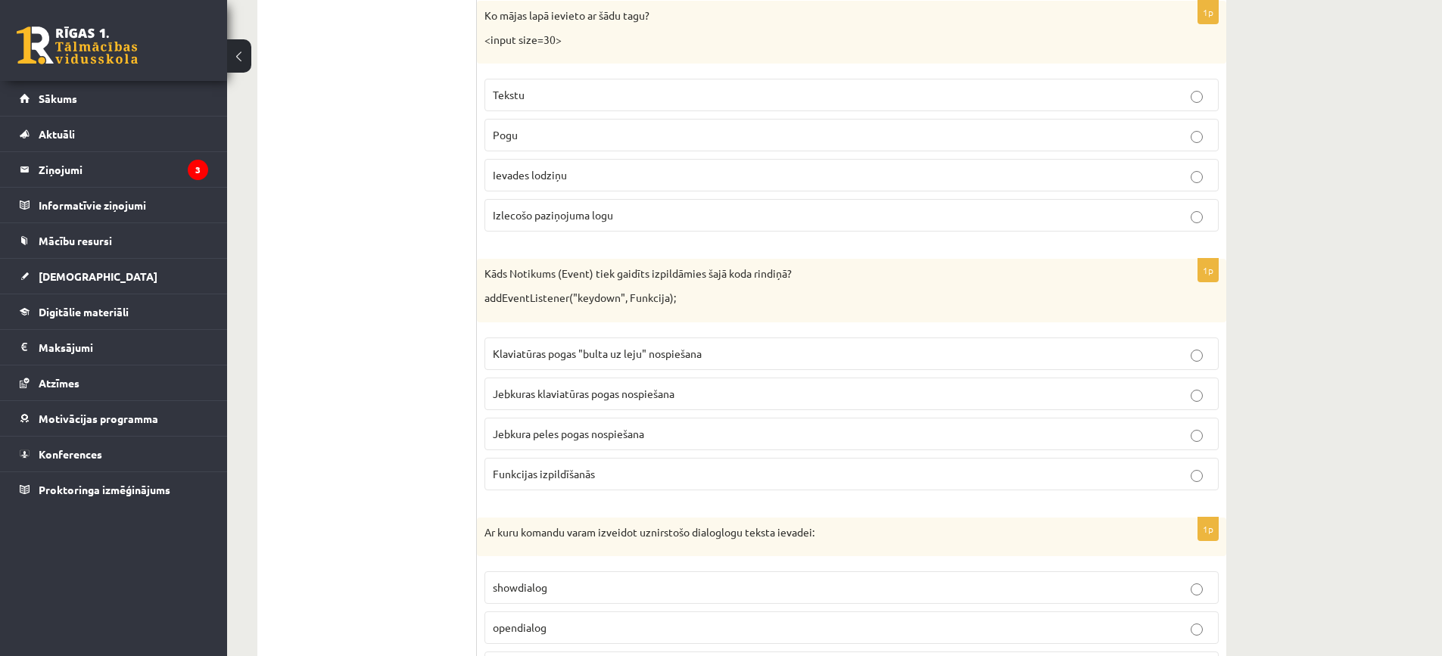
scroll to position [6962, 0]
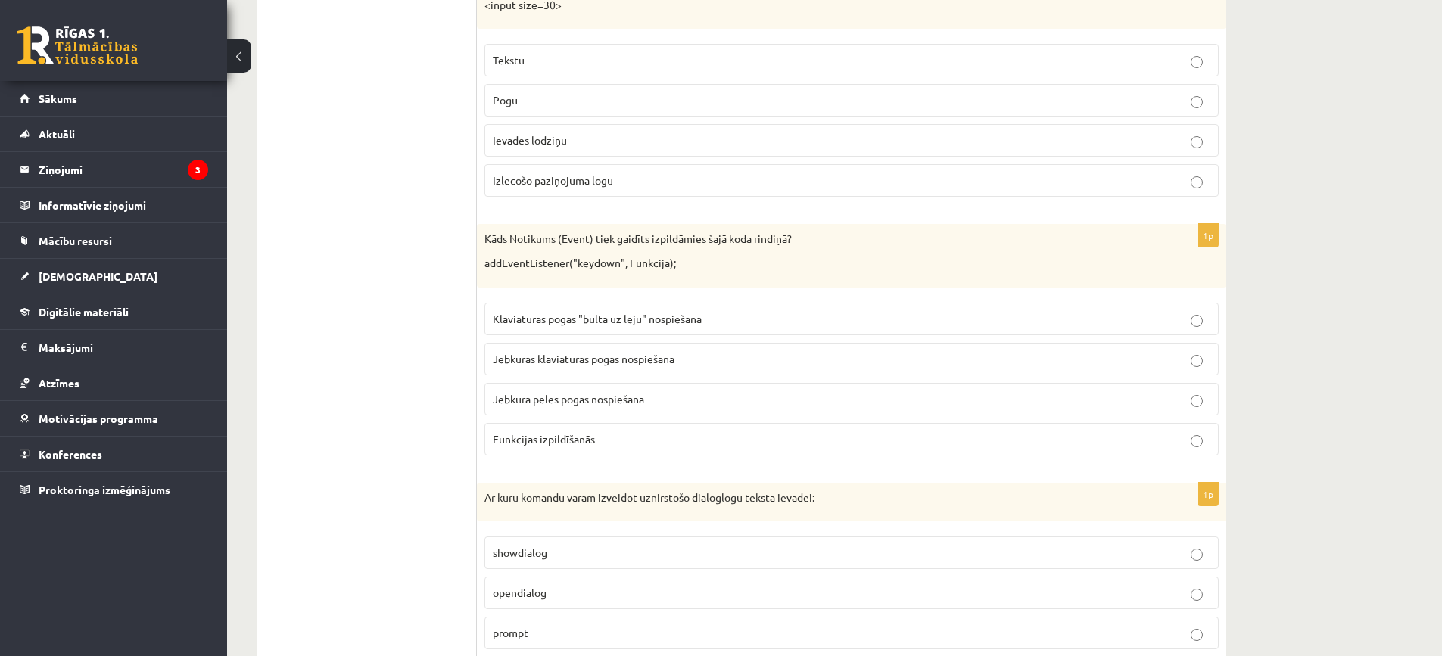
click at [627, 325] on p "Klaviatūras pogas "bulta uz leju" nospiešana" at bounding box center [851, 319] width 717 height 16
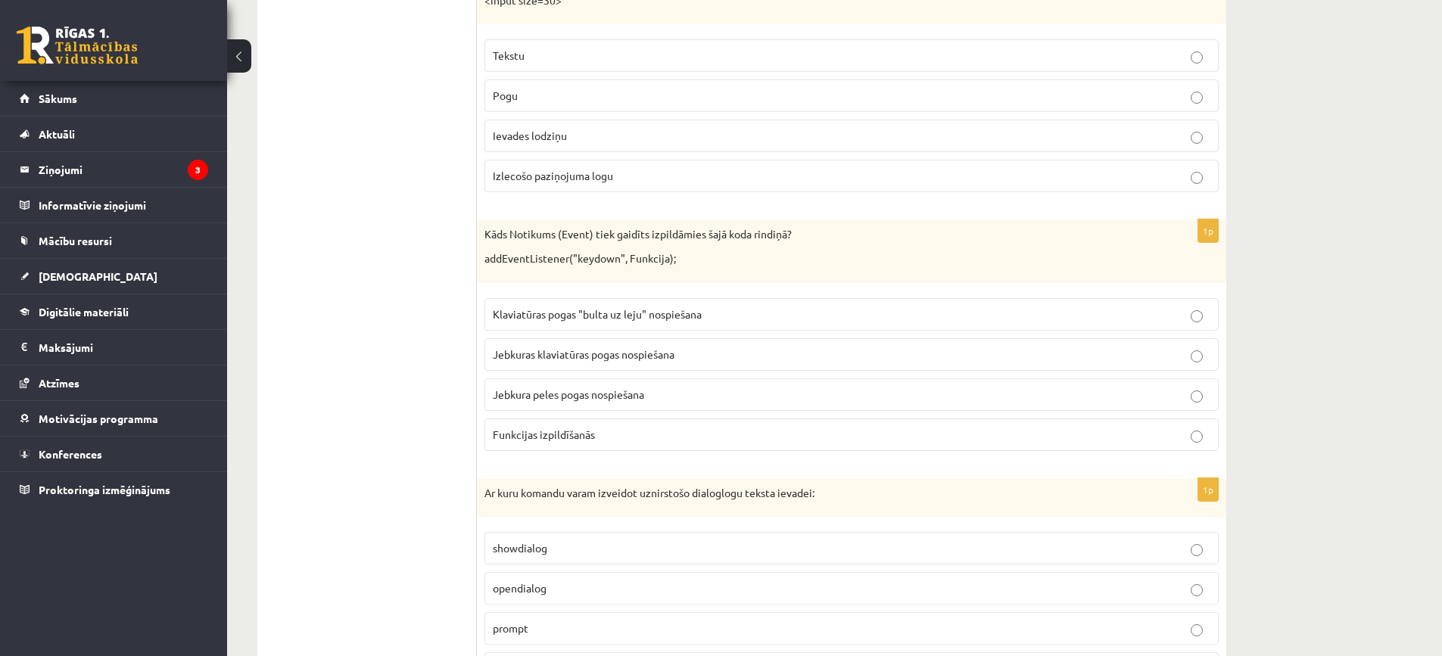
scroll to position [7113, 0]
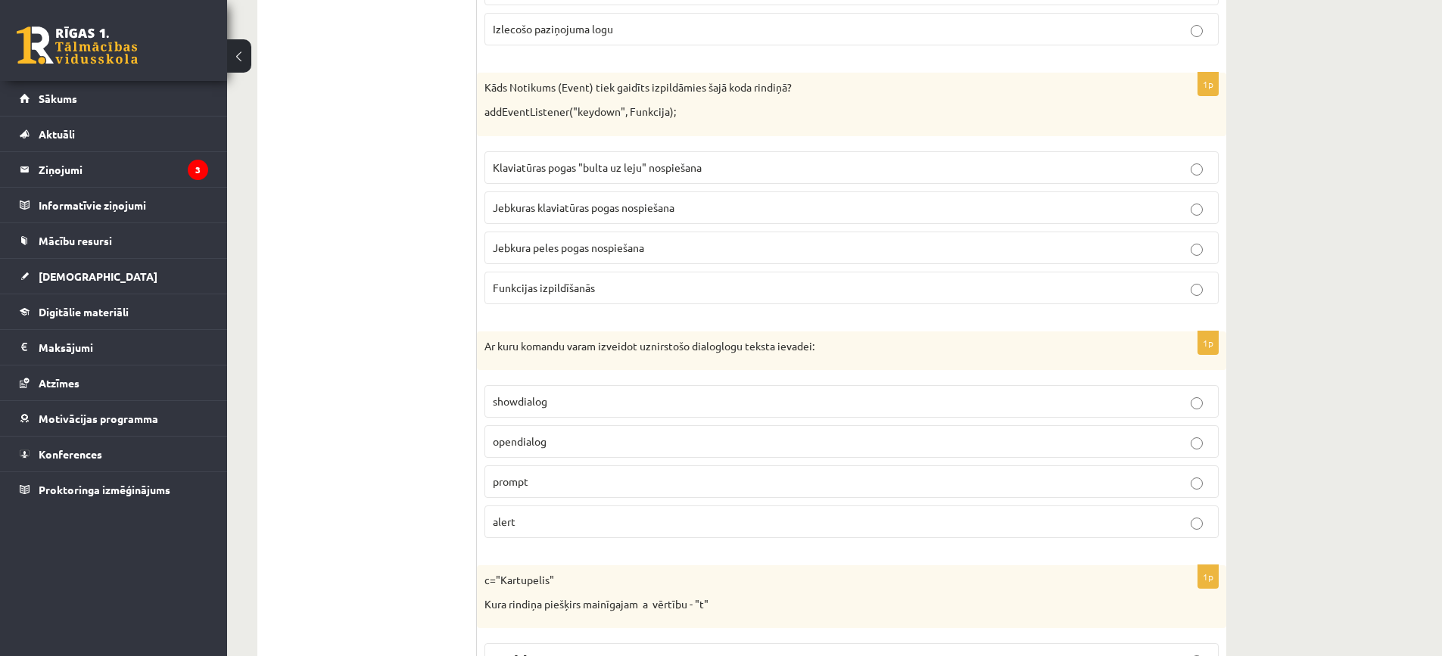
click at [637, 198] on label "Jebkuras klaviatūras pogas nospiešana" at bounding box center [851, 207] width 734 height 33
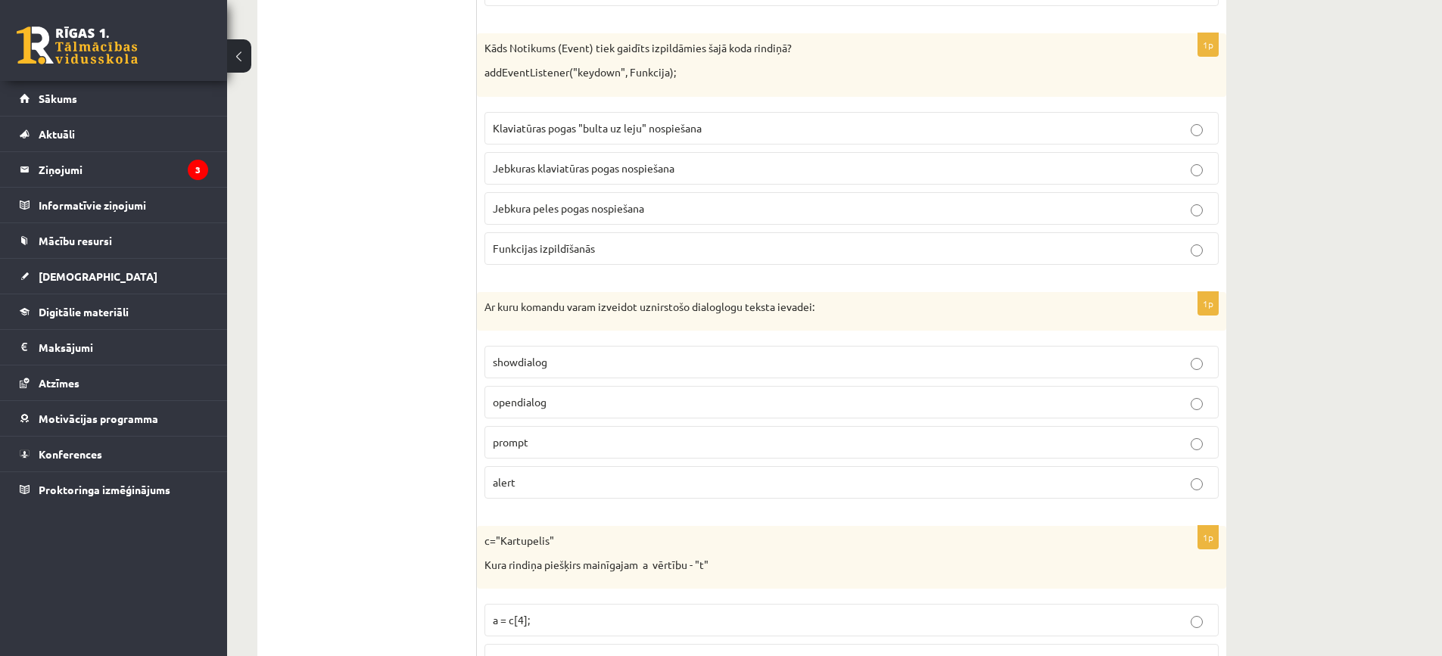
scroll to position [7189, 0]
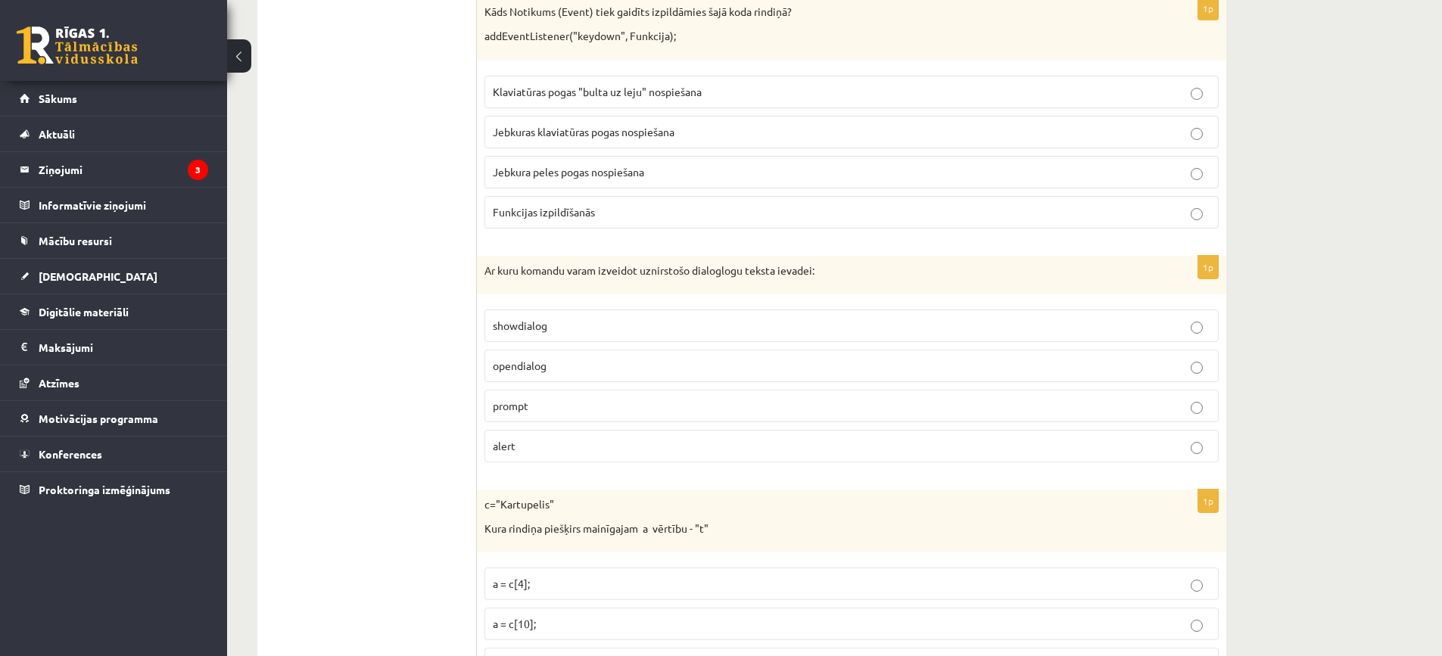
click at [569, 367] on p "opendialog" at bounding box center [851, 366] width 717 height 16
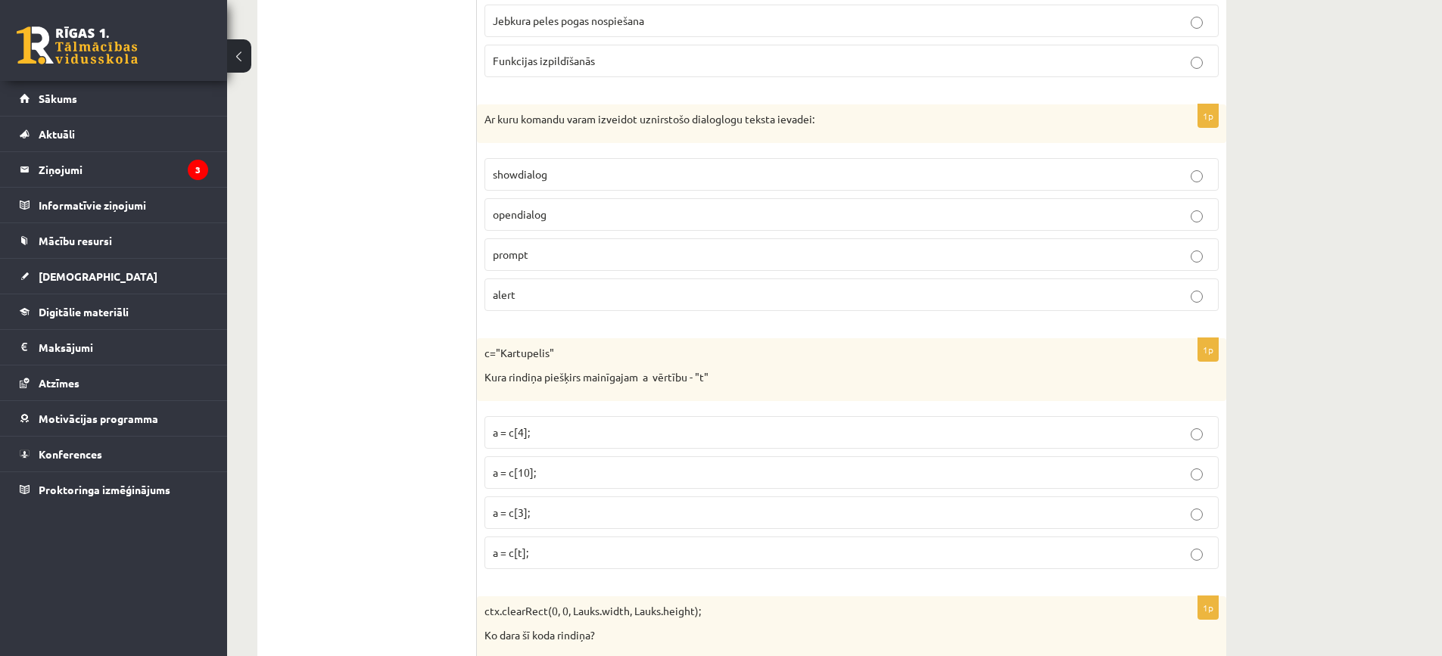
scroll to position [7416, 0]
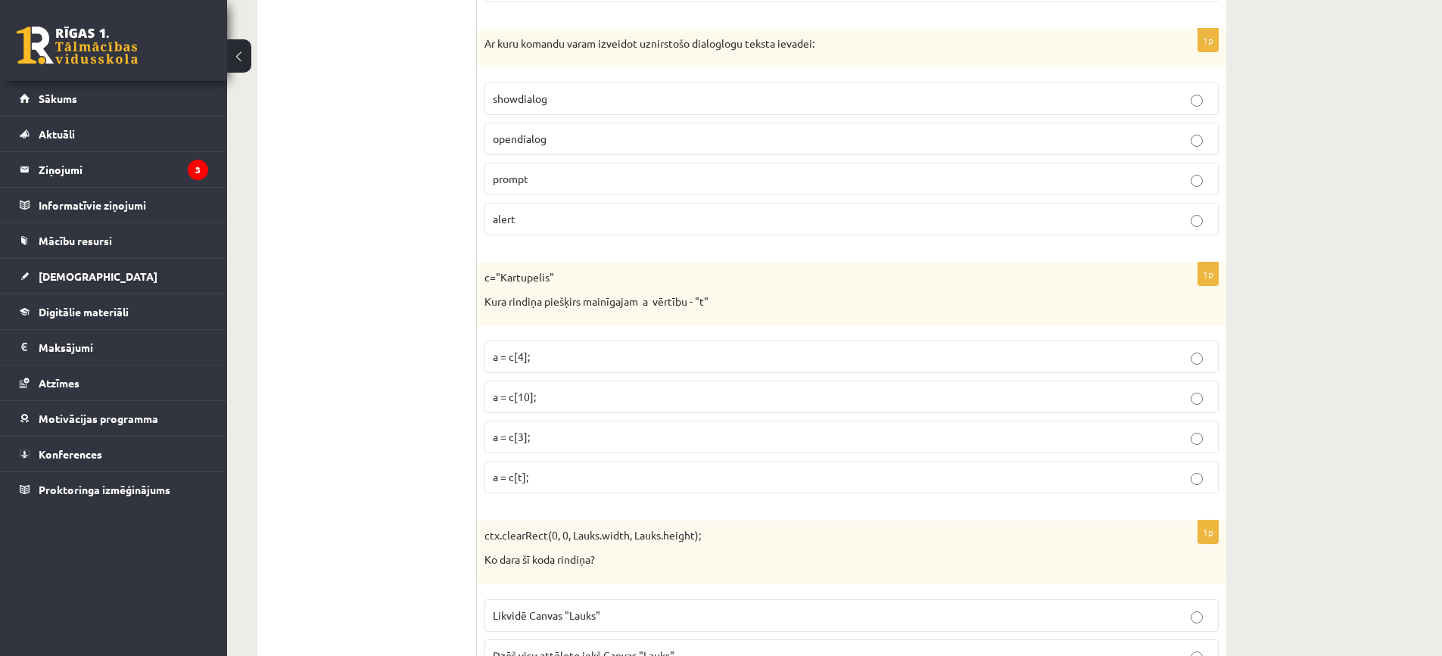
click at [545, 434] on p "a = c[3];" at bounding box center [851, 437] width 717 height 16
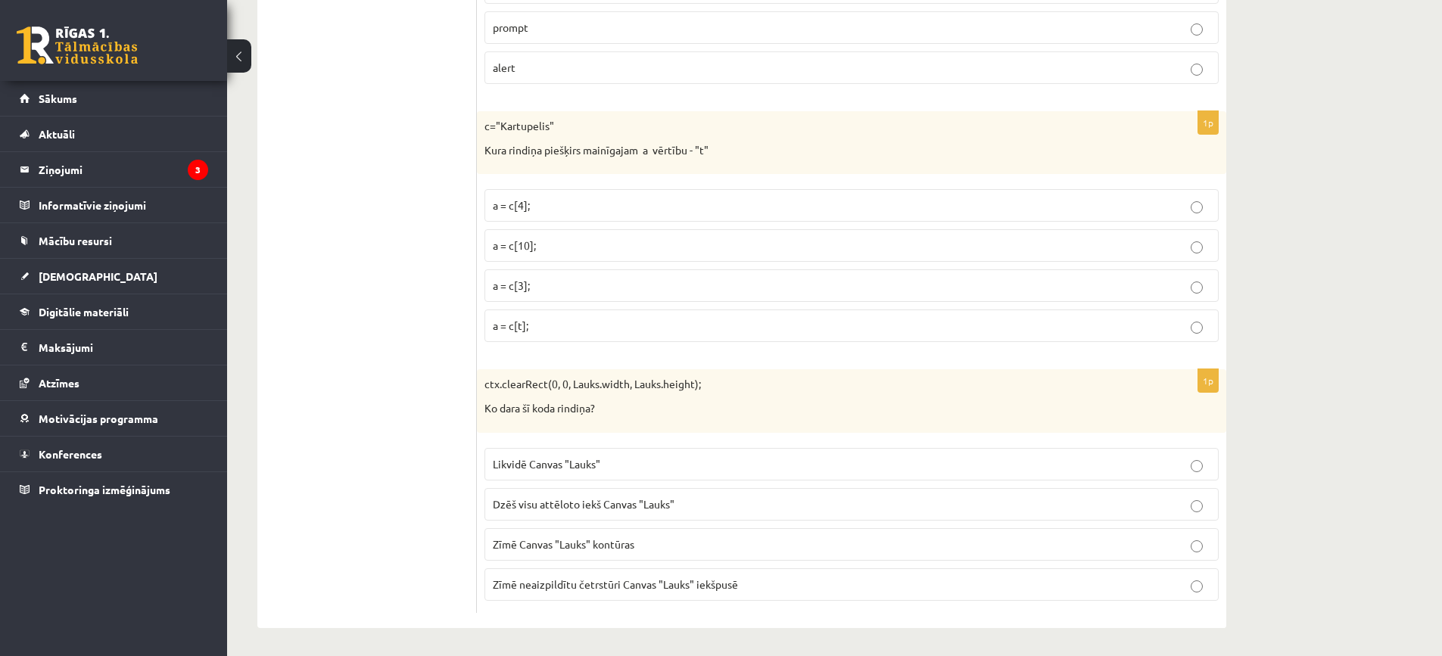
scroll to position [7570, 0]
click at [613, 506] on span "Dzēš visu attēloto iekš Canvas "Lauks"" at bounding box center [584, 502] width 182 height 14
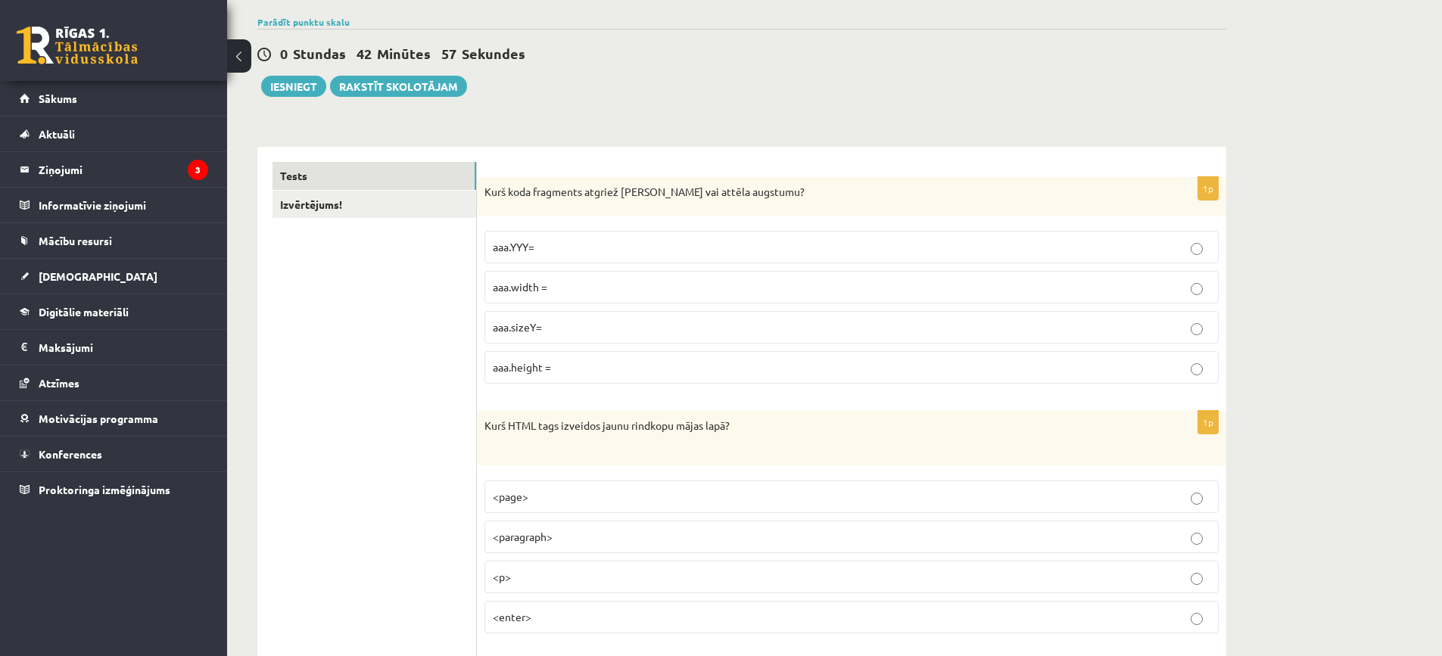
scroll to position [0, 0]
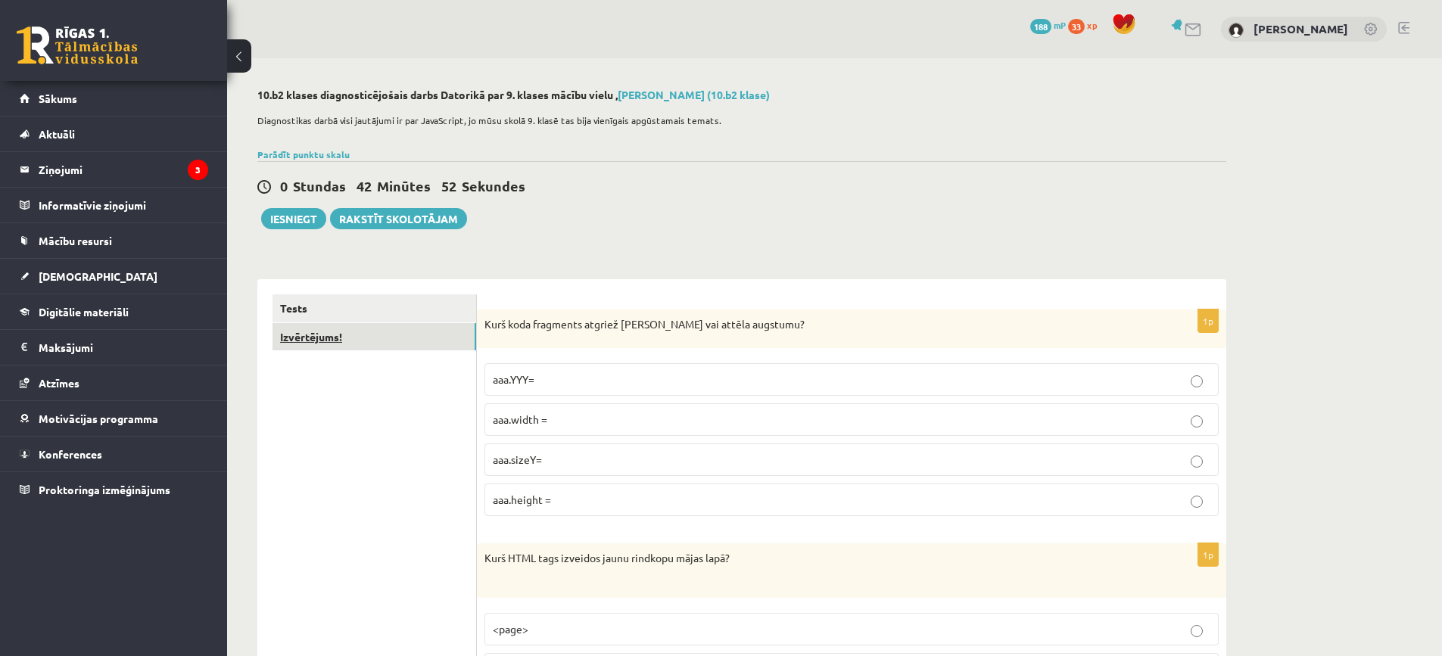
click at [318, 344] on link "Izvērtējums!" at bounding box center [374, 337] width 204 height 28
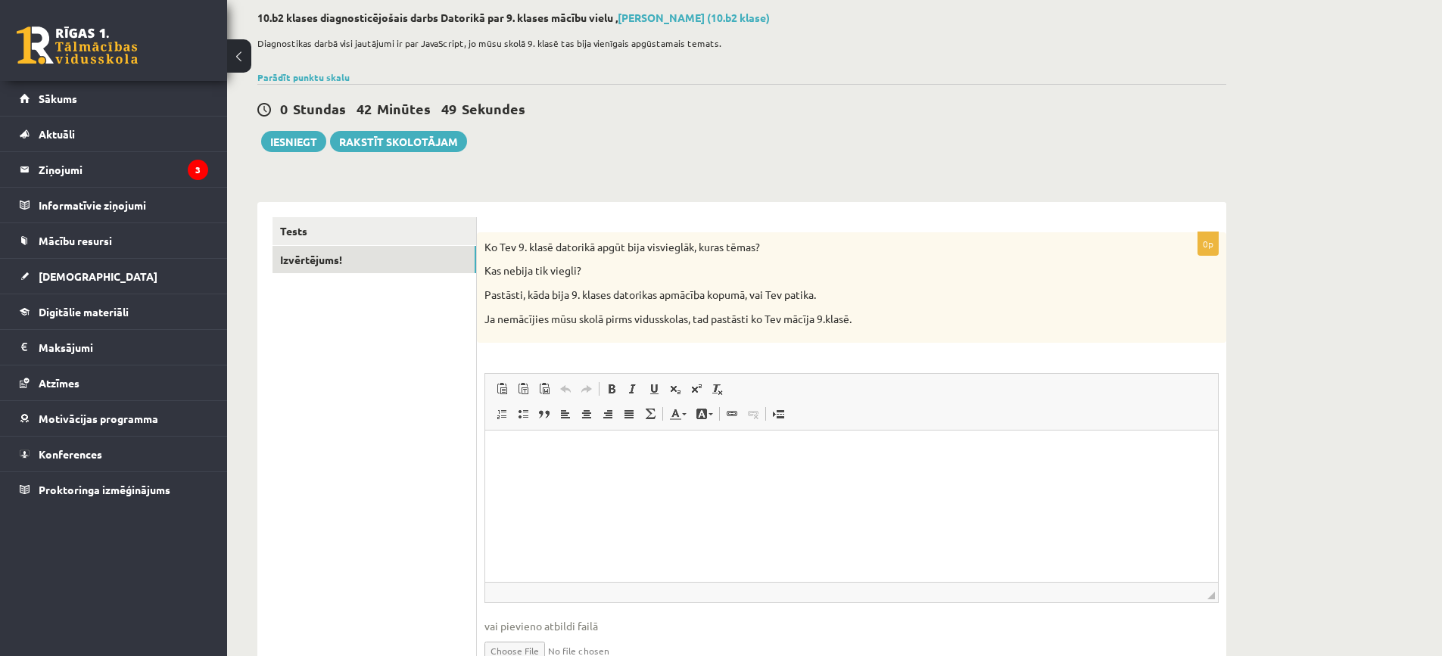
scroll to position [156, 0]
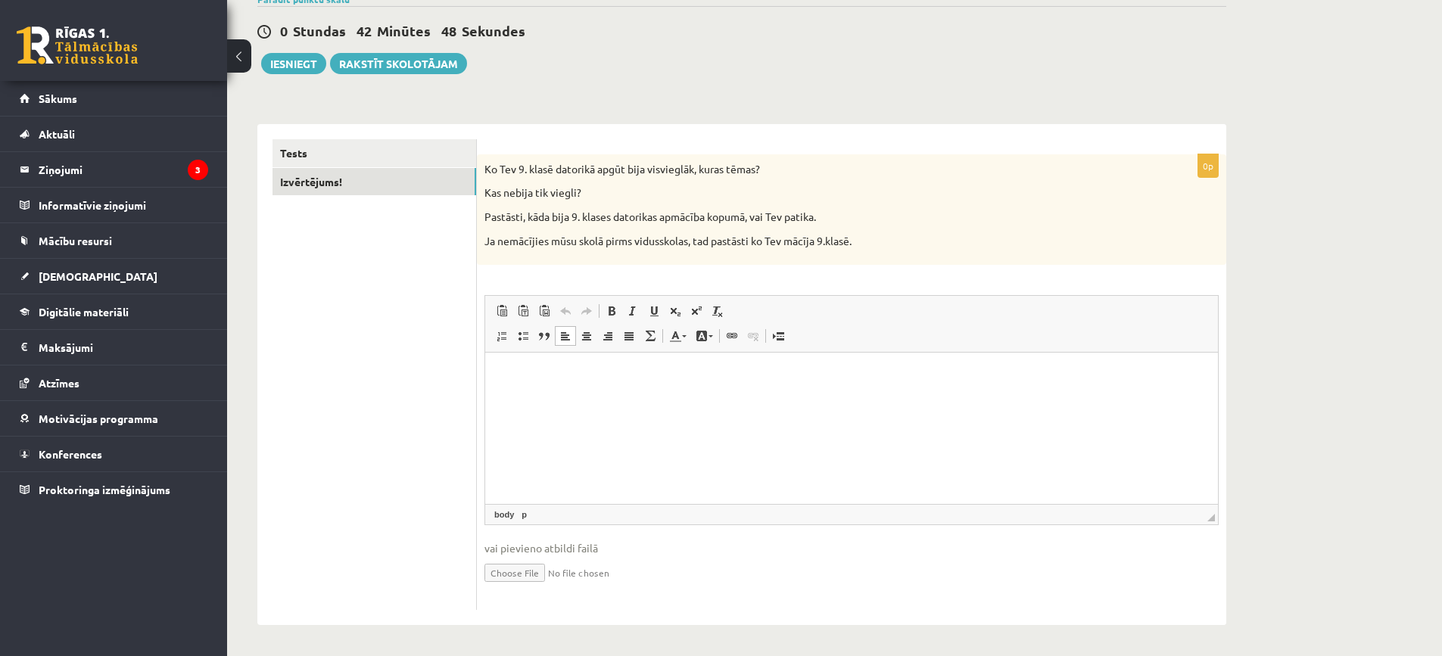
click at [671, 399] on html at bounding box center [851, 376] width 733 height 46
click at [296, 62] on button "Iesniegt" at bounding box center [293, 63] width 65 height 21
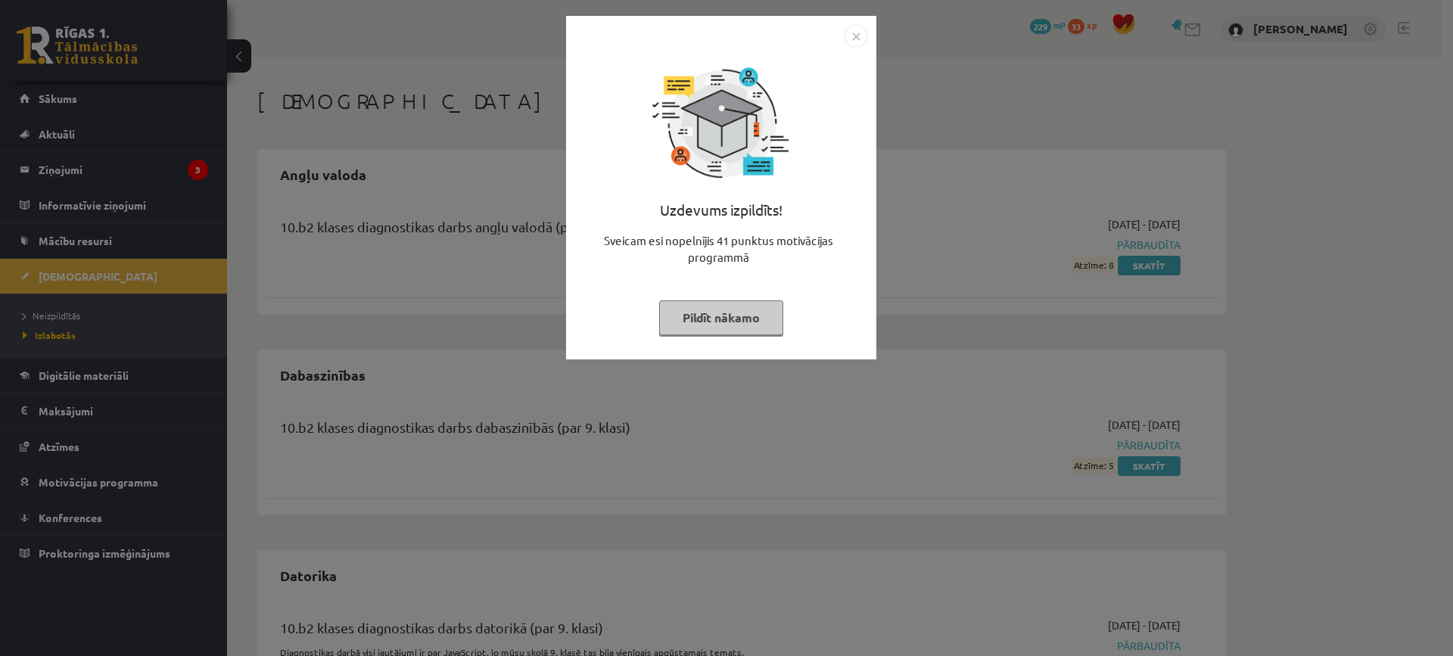
click at [848, 40] on img "Close" at bounding box center [856, 36] width 23 height 23
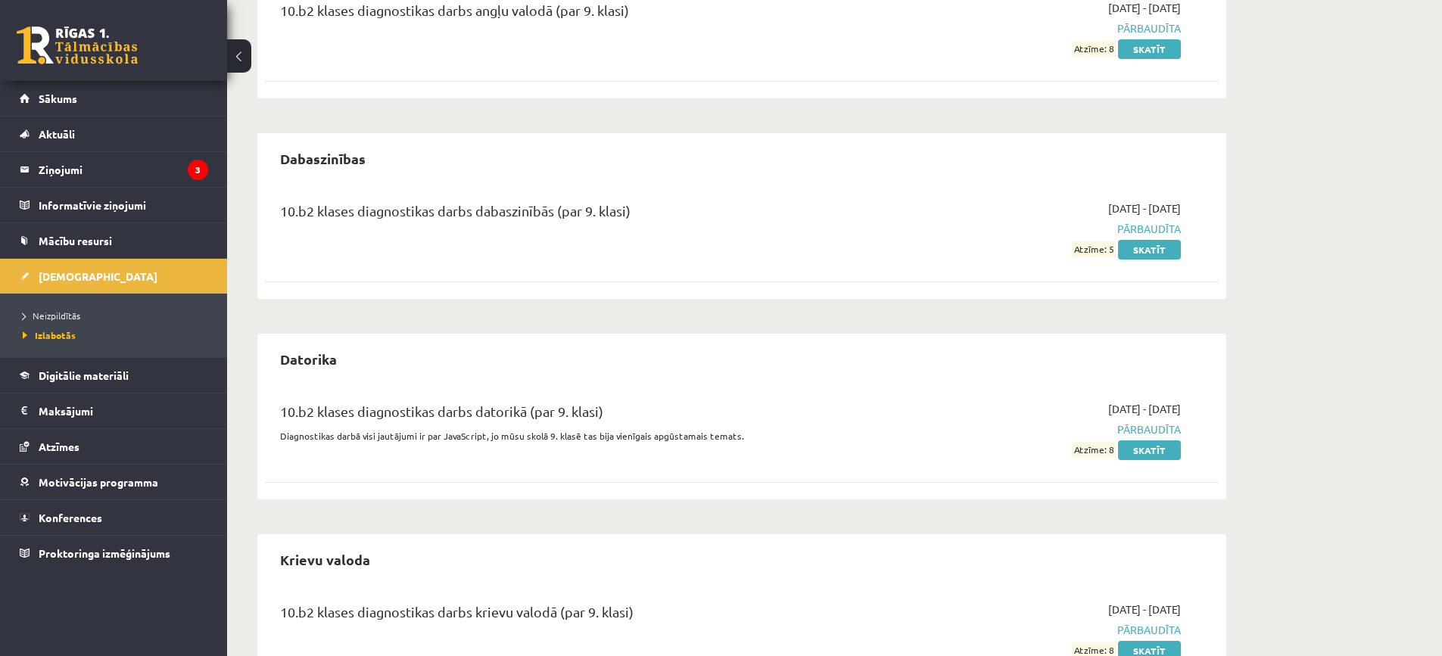
scroll to position [291, 0]
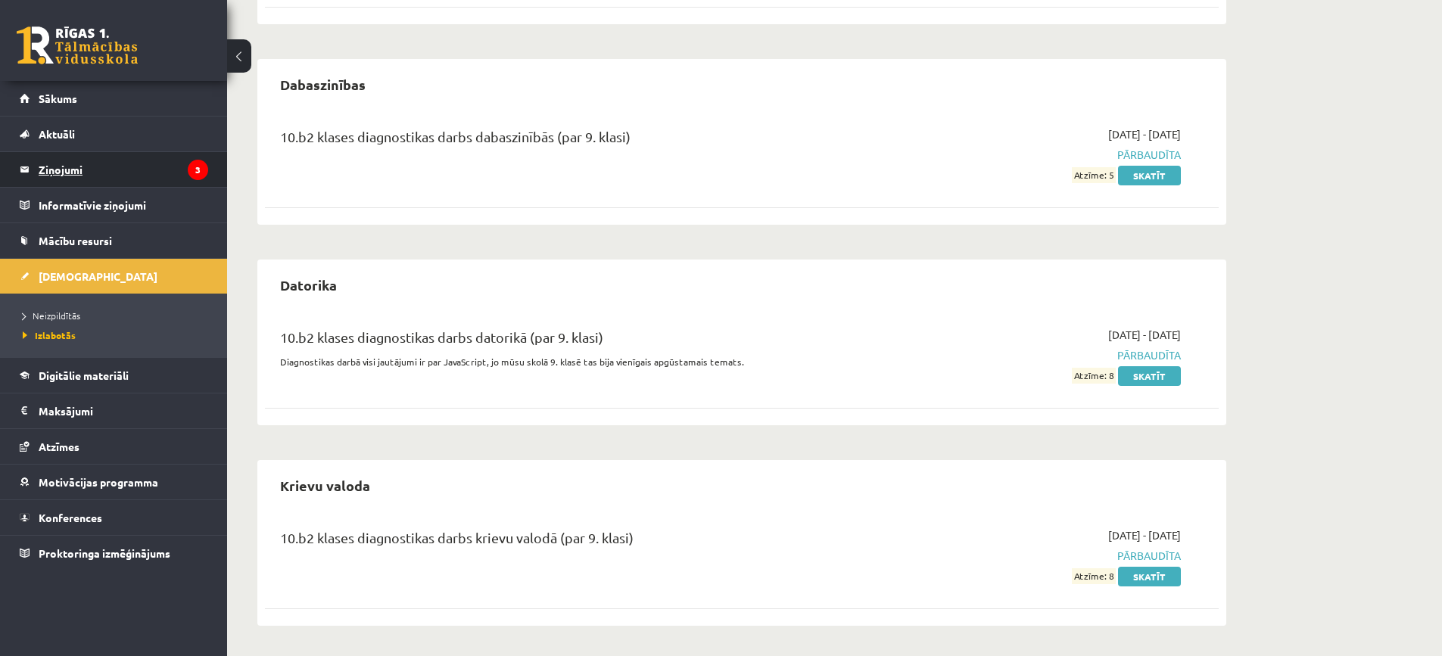
click at [75, 170] on legend "Ziņojumi 3" at bounding box center [124, 169] width 170 height 35
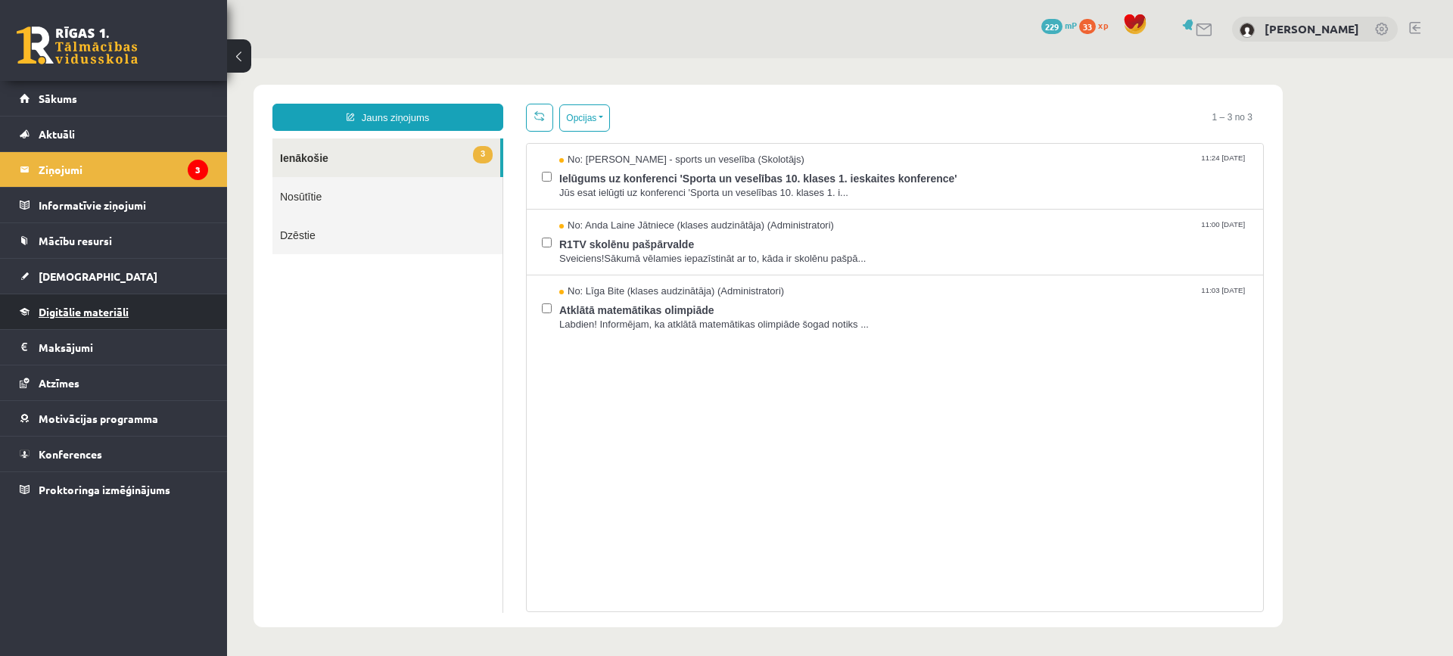
click at [75, 300] on link "Digitālie materiāli" at bounding box center [114, 311] width 188 height 35
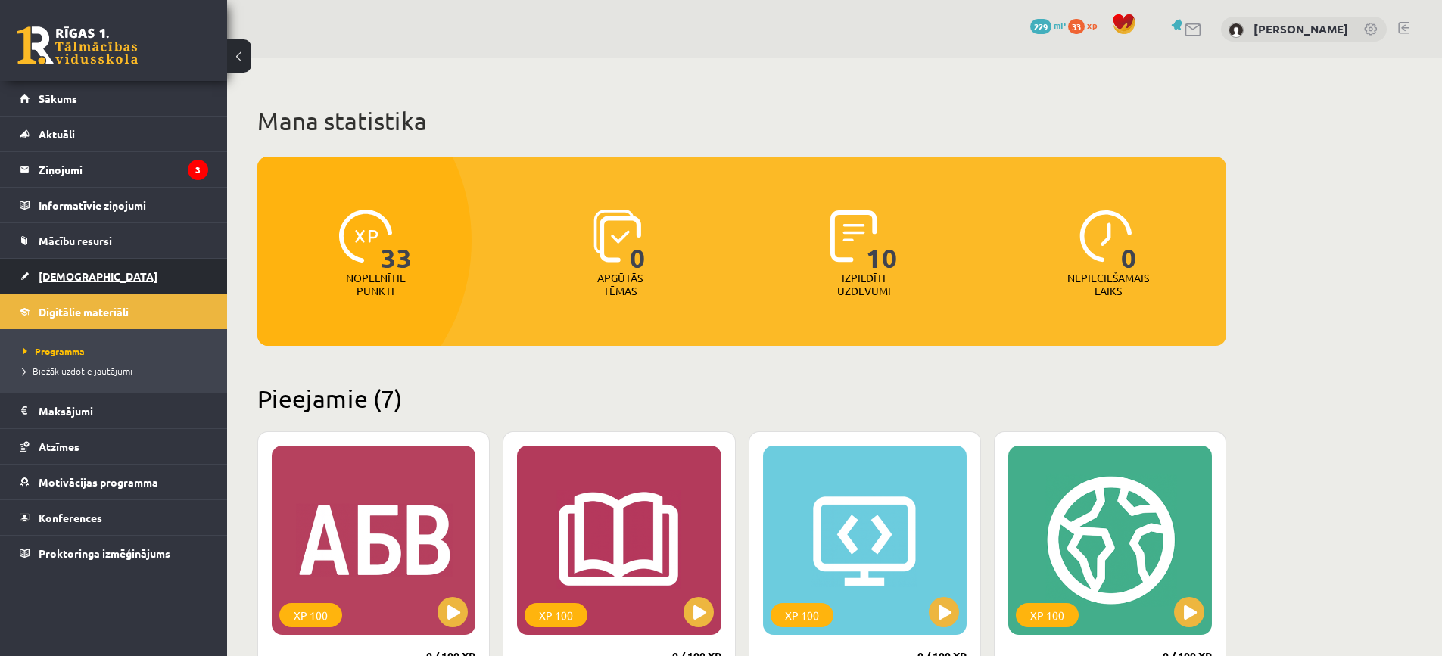
click at [75, 271] on span "[DEMOGRAPHIC_DATA]" at bounding box center [98, 276] width 119 height 14
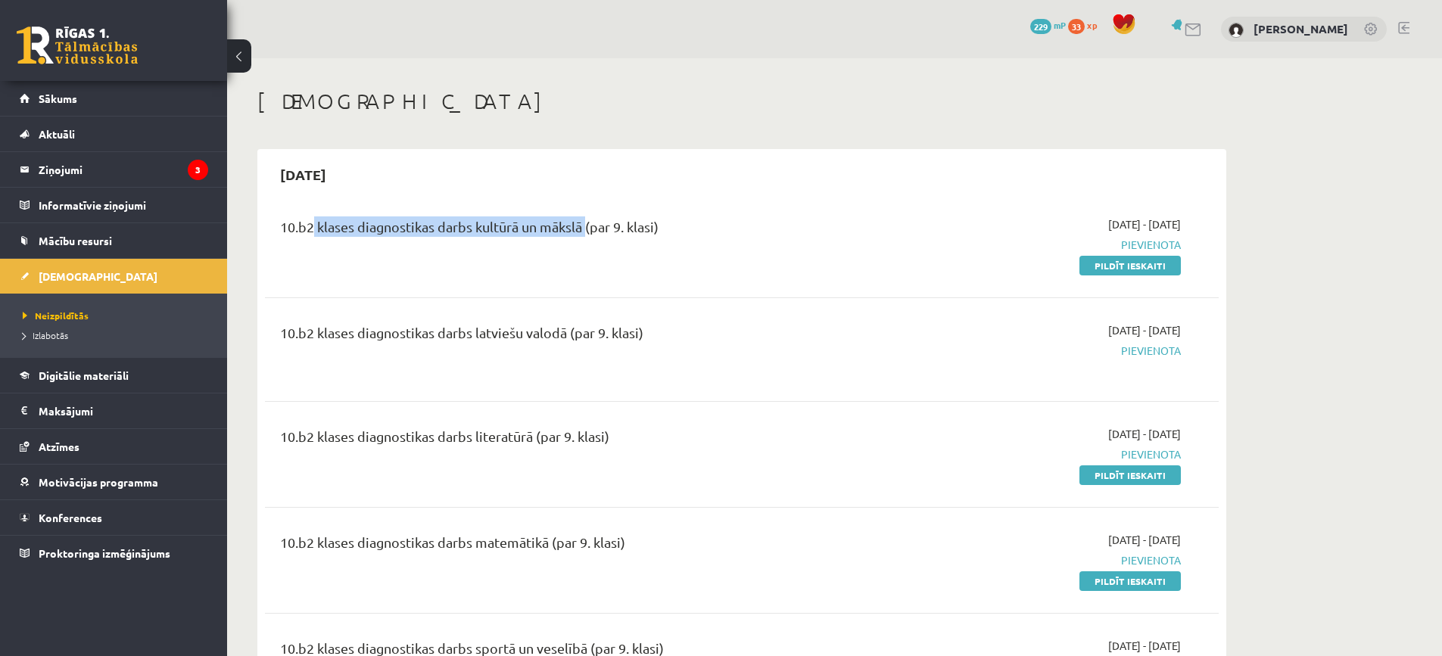
drag, startPoint x: 583, startPoint y: 228, endPoint x: 306, endPoint y: 211, distance: 277.5
click at [306, 211] on div "10.b2 klases diagnostikas darbs kultūrā un mākslā (par 9. klasi) 2025-09-24 - 2…" at bounding box center [742, 244] width 954 height 87
click at [1127, 266] on link "Pildīt ieskaiti" at bounding box center [1129, 266] width 101 height 20
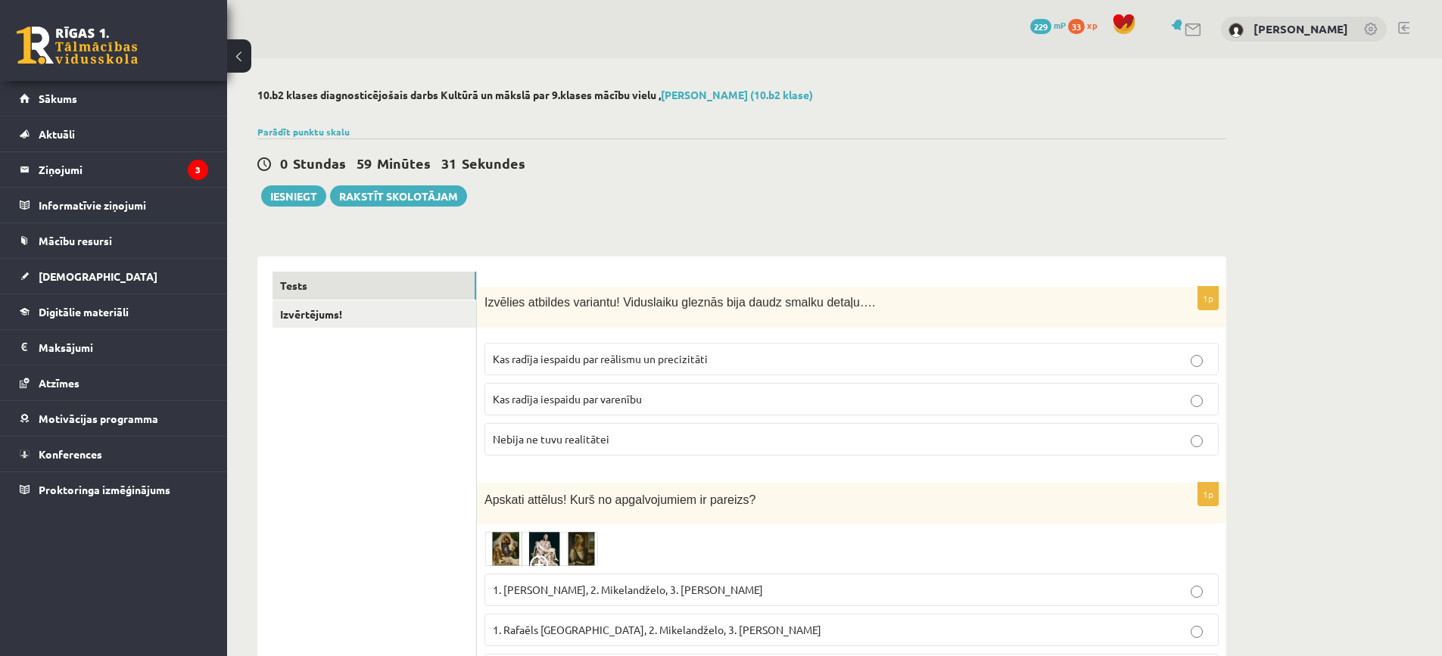
click at [702, 356] on span "Kas radīja iespaidu par reālismu un precizitāti" at bounding box center [600, 359] width 215 height 14
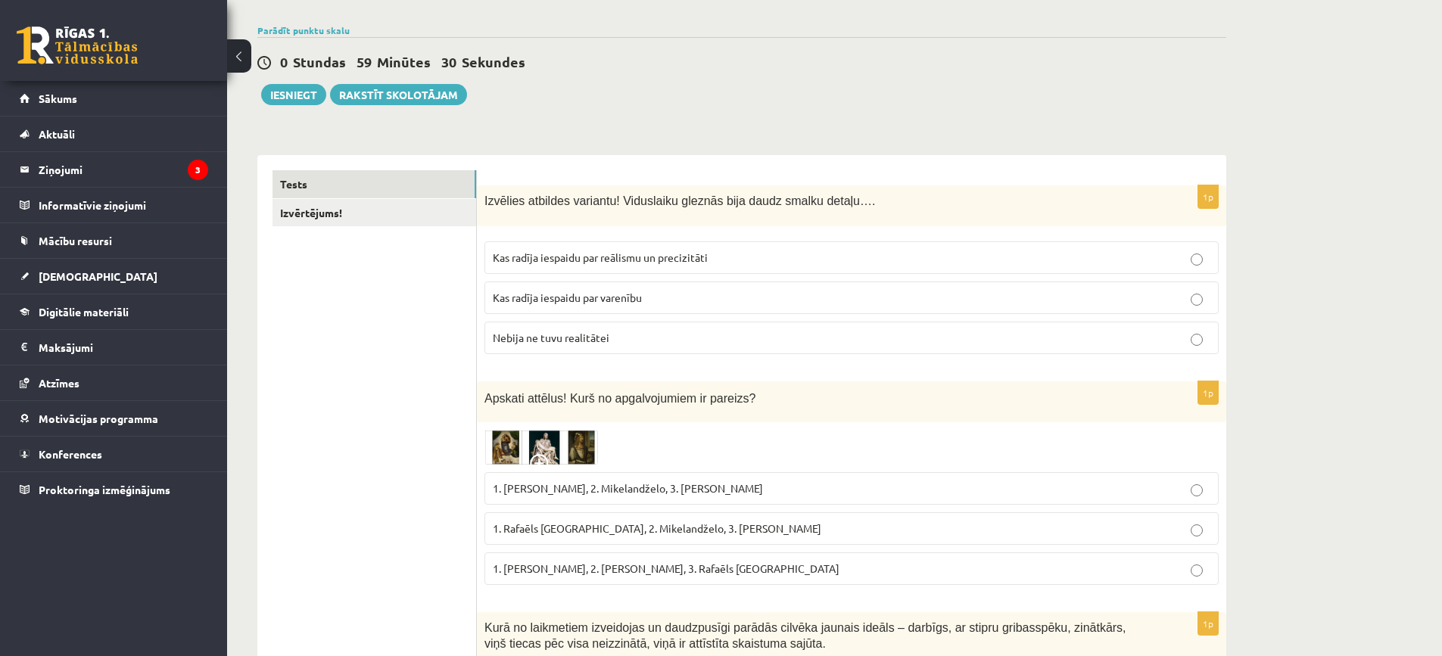
scroll to position [303, 0]
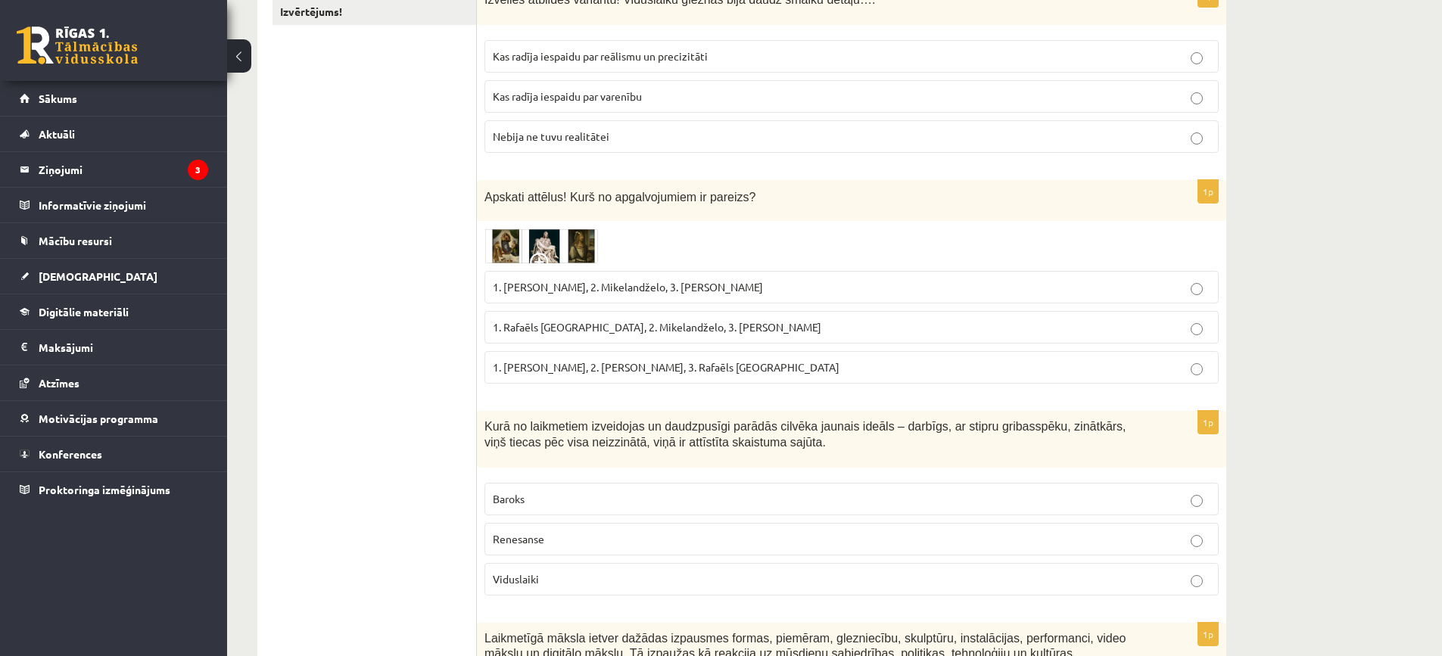
click at [515, 258] on img at bounding box center [541, 246] width 114 height 35
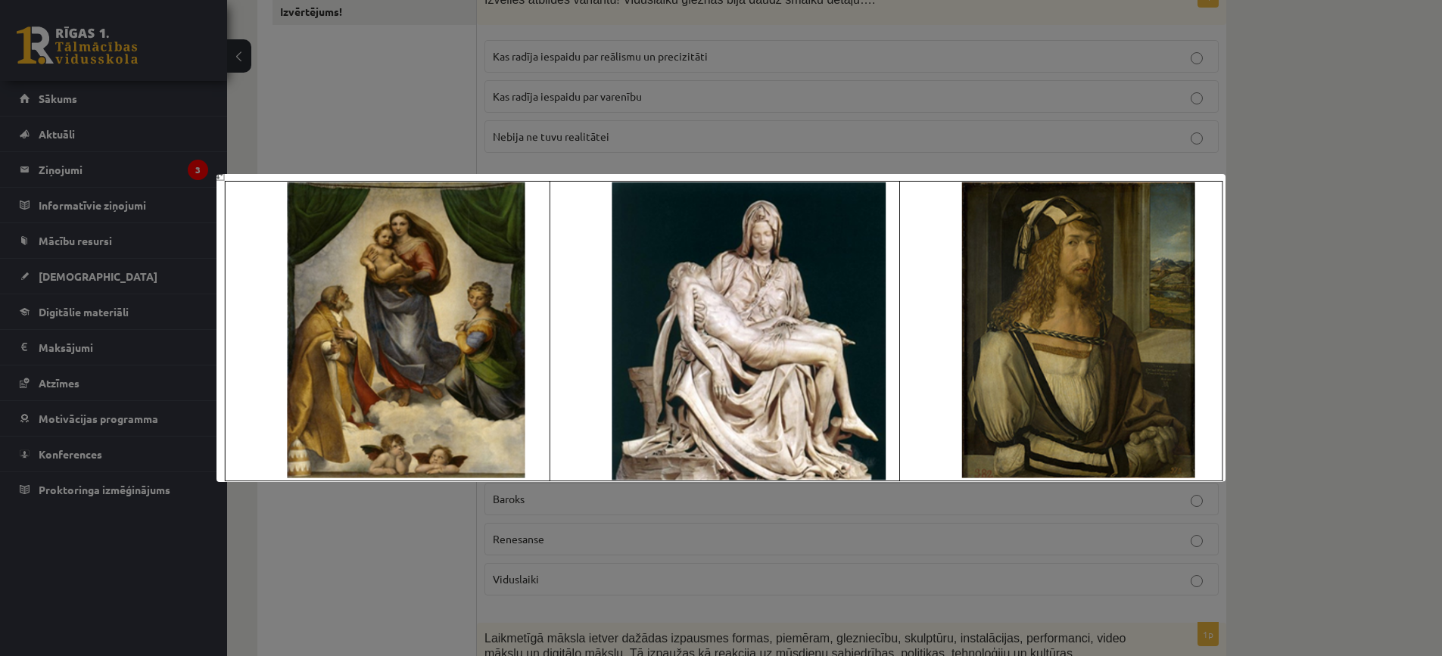
click at [767, 112] on div at bounding box center [721, 328] width 1442 height 656
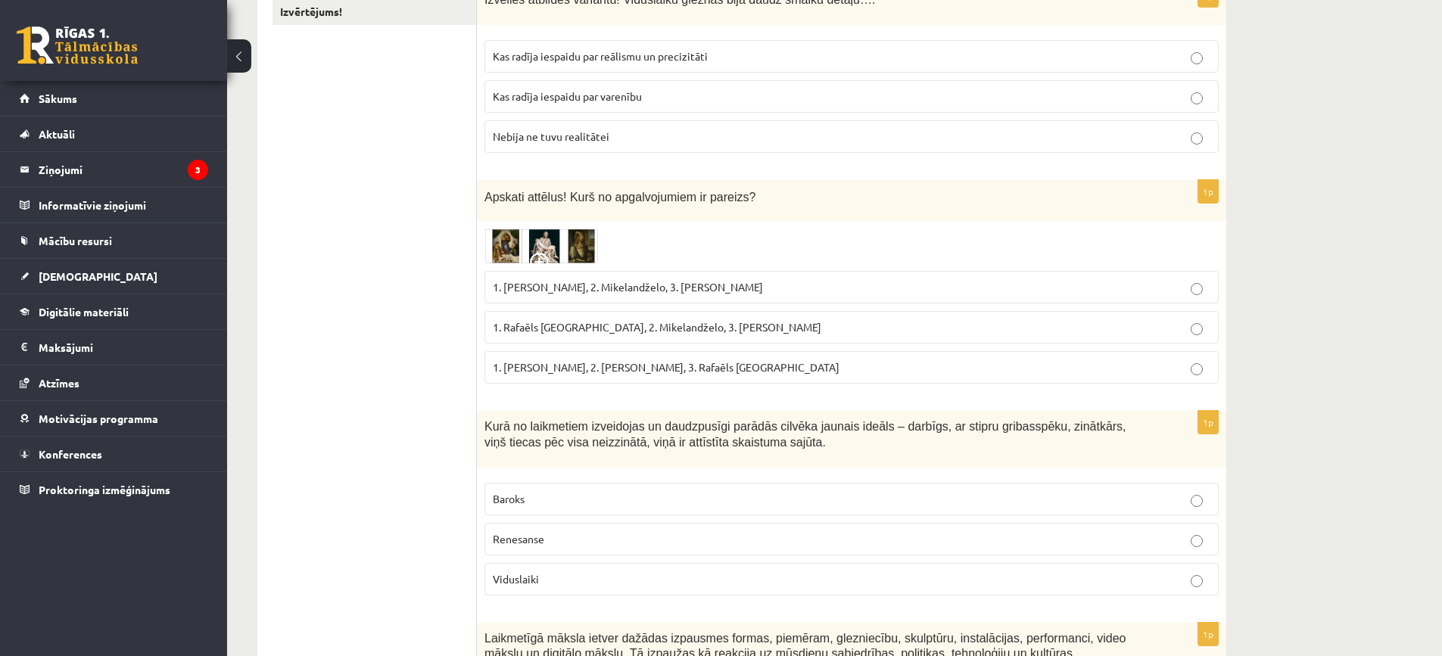
click at [499, 251] on img at bounding box center [541, 246] width 114 height 35
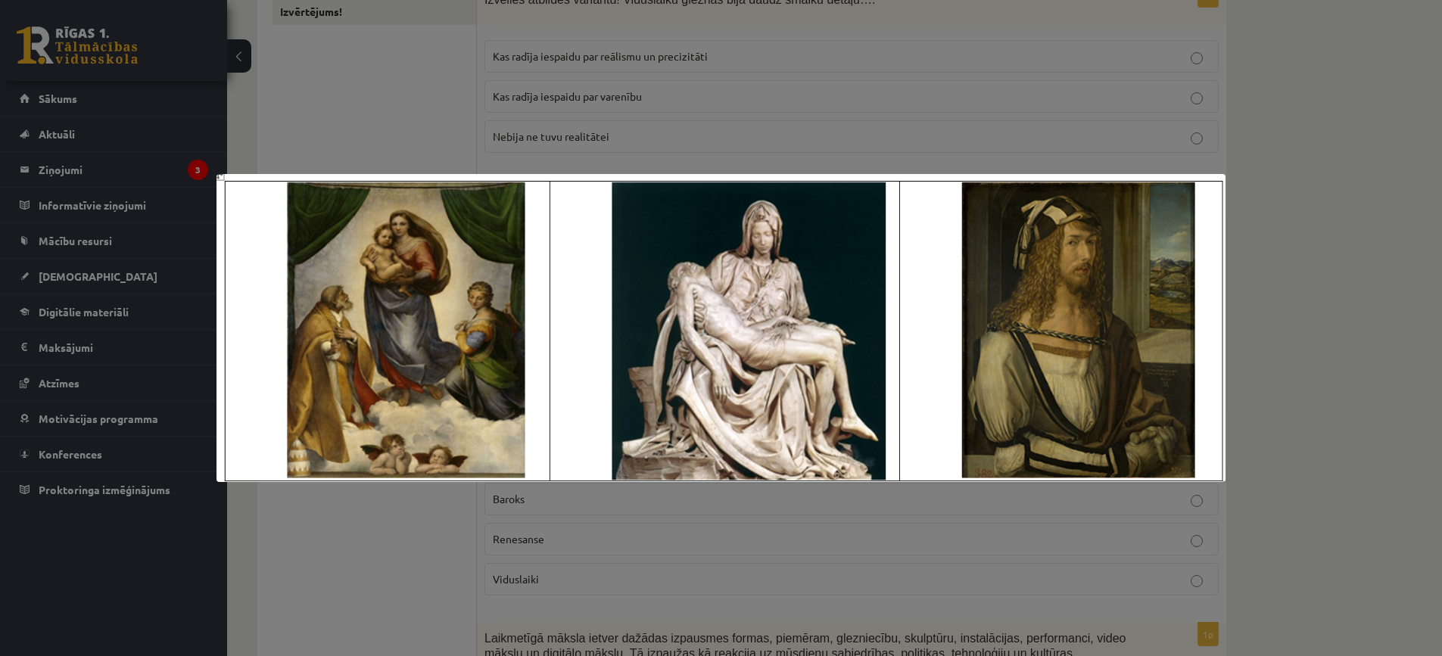
click at [424, 110] on div at bounding box center [721, 328] width 1442 height 656
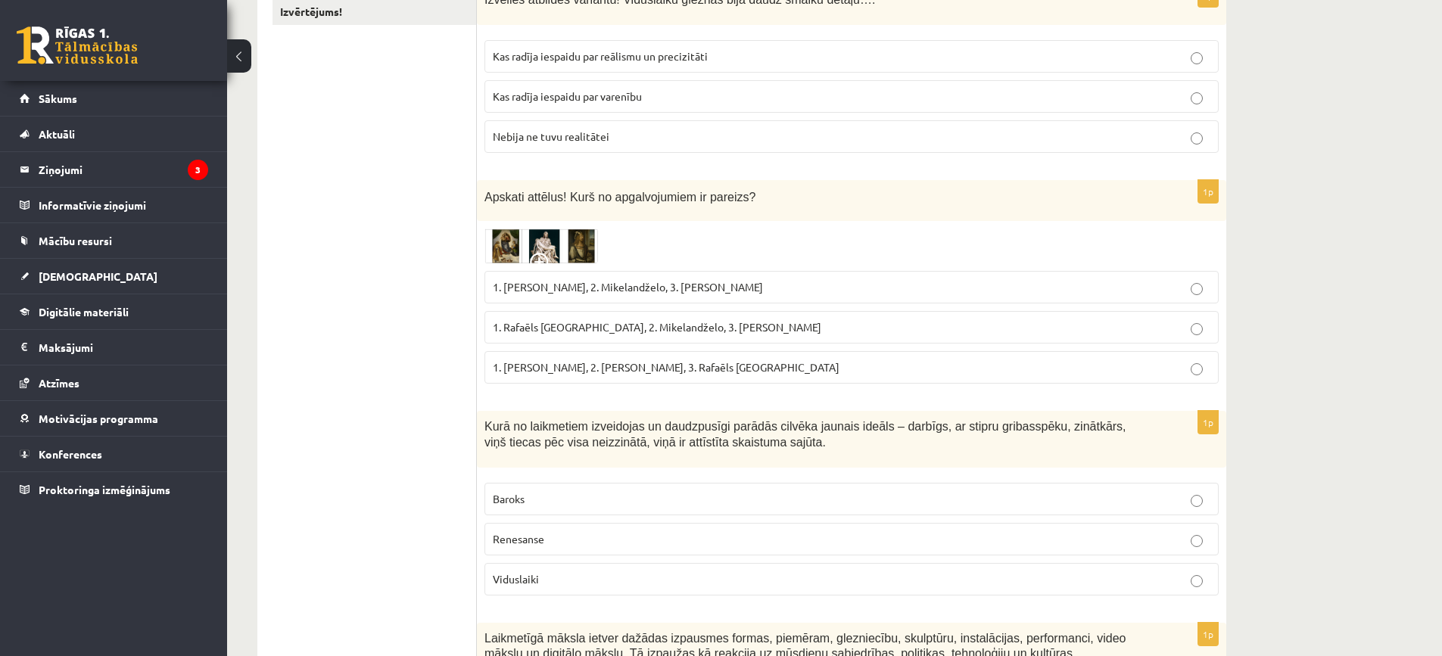
click at [557, 297] on label "1. Leonardo da Vinči, 2. Mikelandželo, 3. Albrehts Dīrers" at bounding box center [851, 287] width 734 height 33
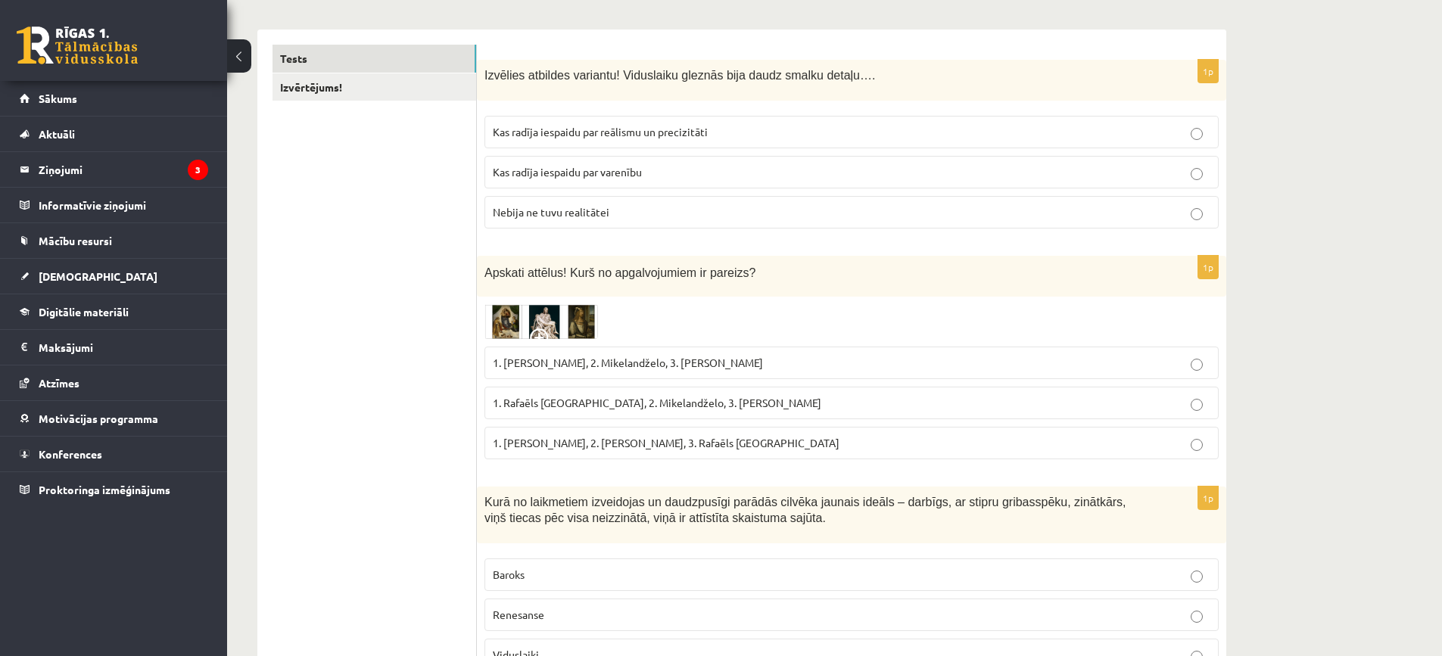
scroll to position [151, 0]
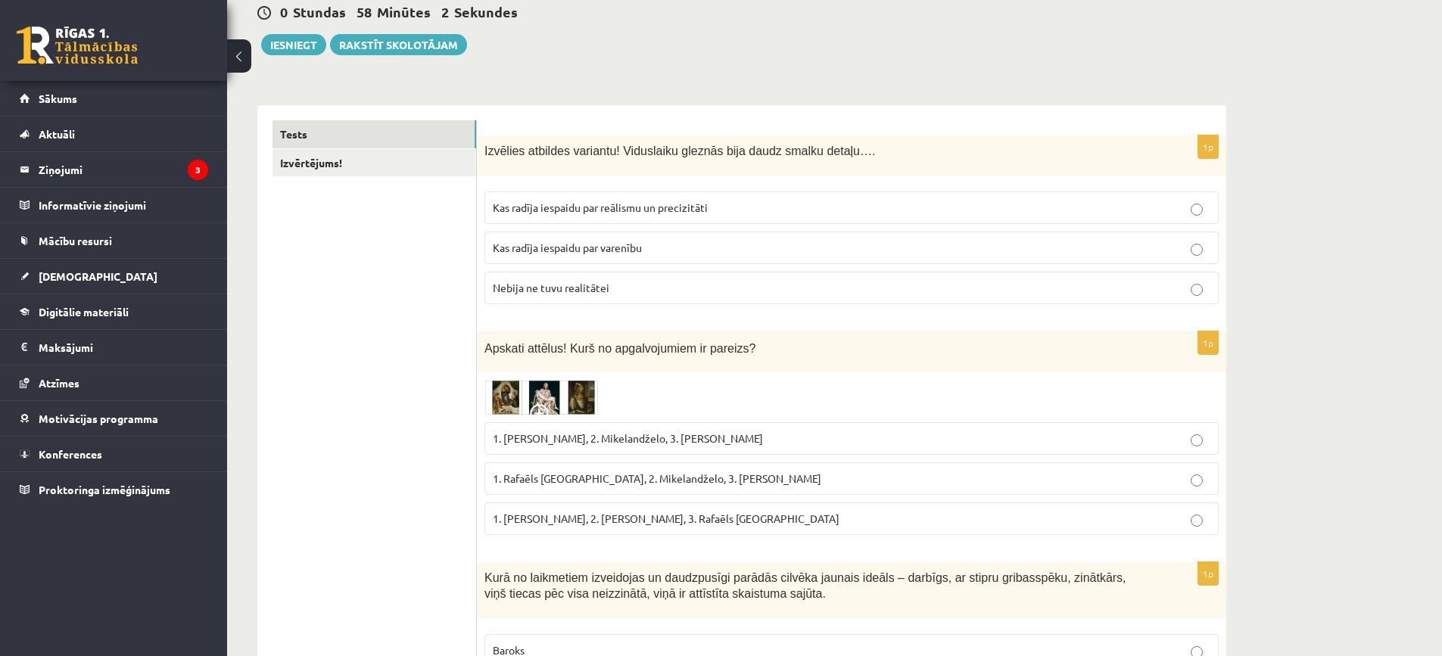
click at [593, 484] on span "1. Rafaēls Sancio da Urbīno, 2. Mikelandželo, 3. Albrehts Dīrers" at bounding box center [657, 478] width 328 height 14
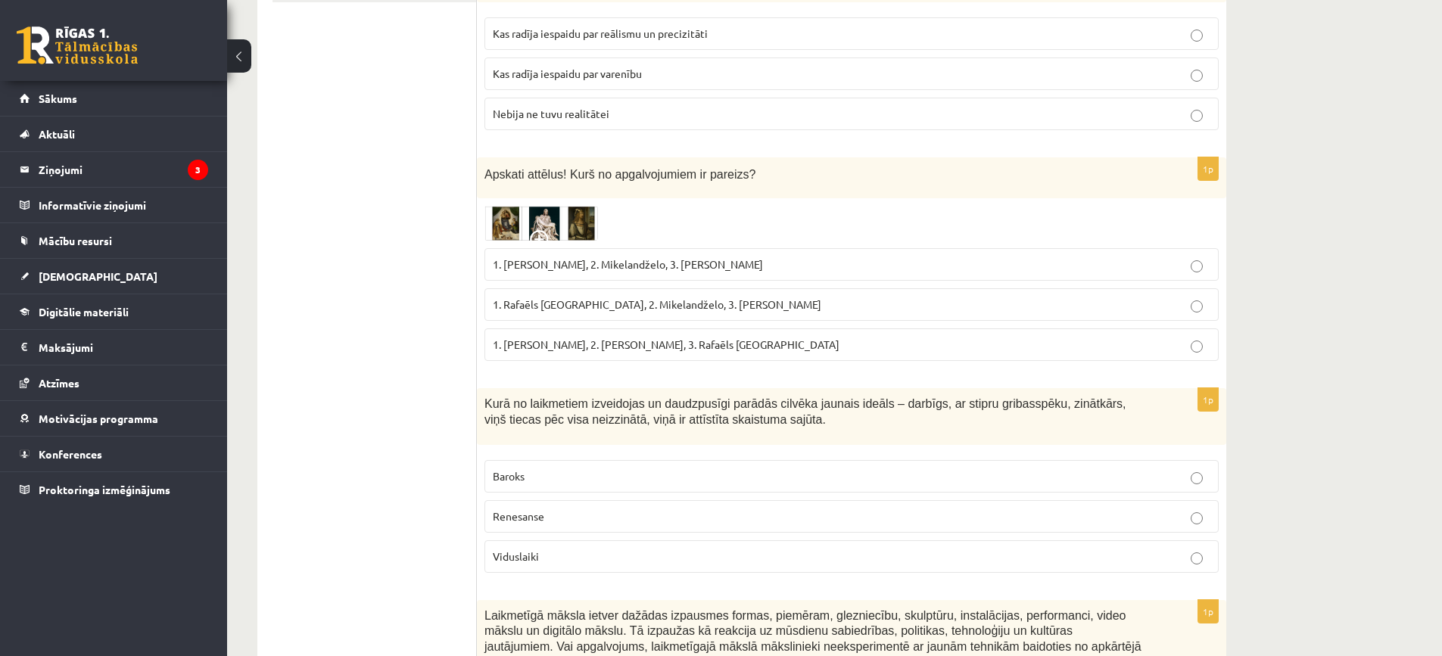
scroll to position [454, 0]
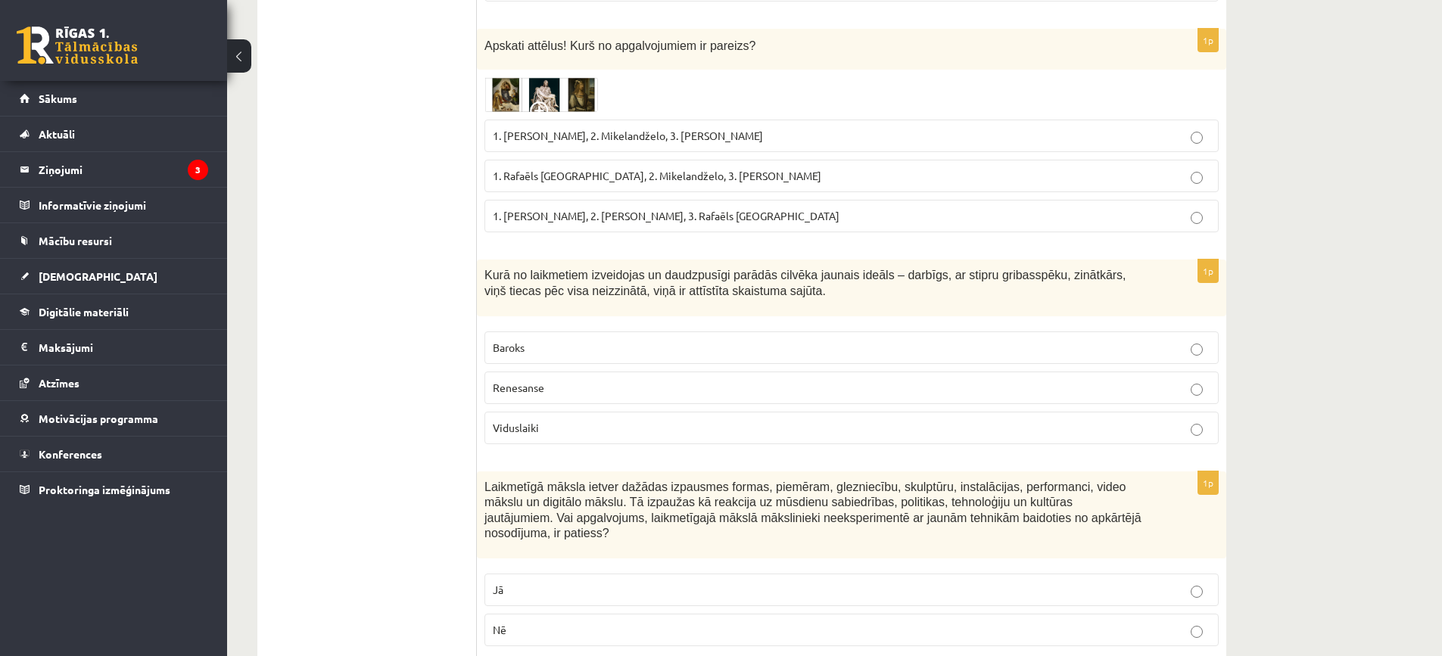
click at [549, 426] on p "Viduslaiki" at bounding box center [851, 428] width 717 height 16
click at [565, 394] on p "Renesanse" at bounding box center [851, 388] width 717 height 16
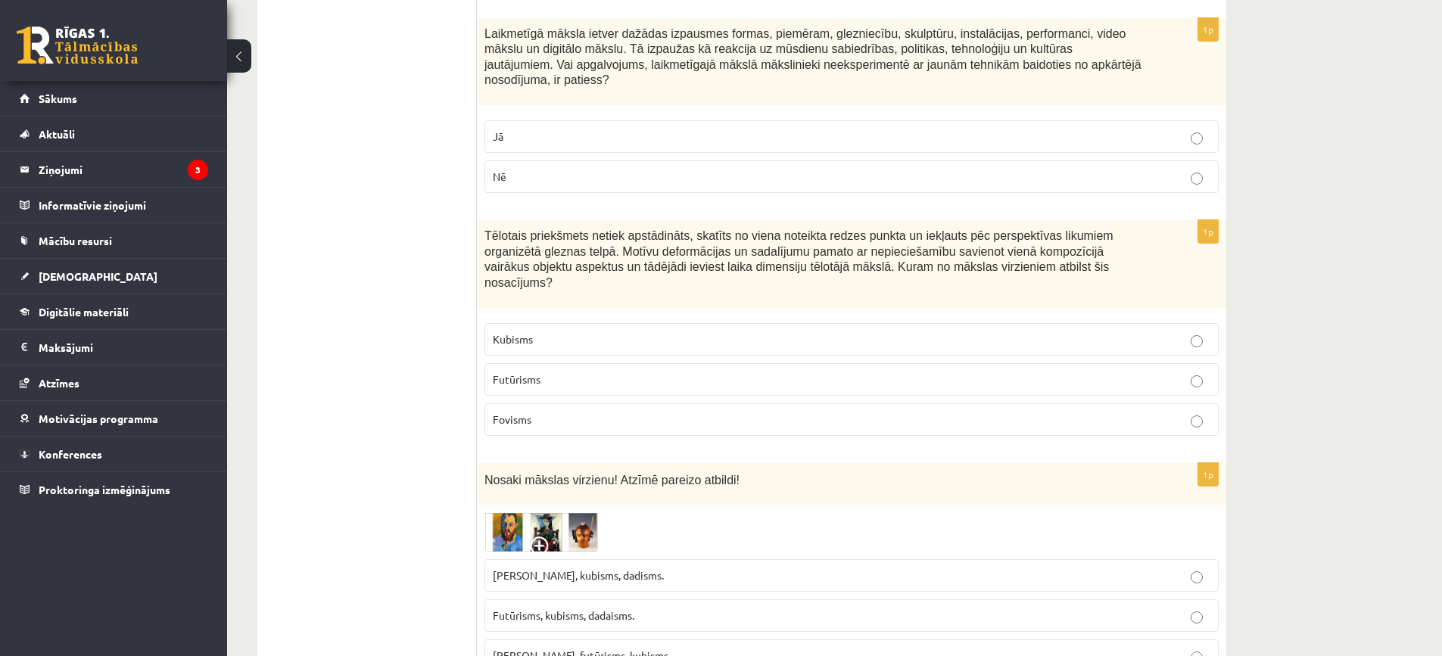
scroll to position [908, 0]
click at [554, 168] on p "Nē" at bounding box center [851, 176] width 717 height 16
click at [795, 331] on p "Kubisms" at bounding box center [851, 339] width 717 height 16
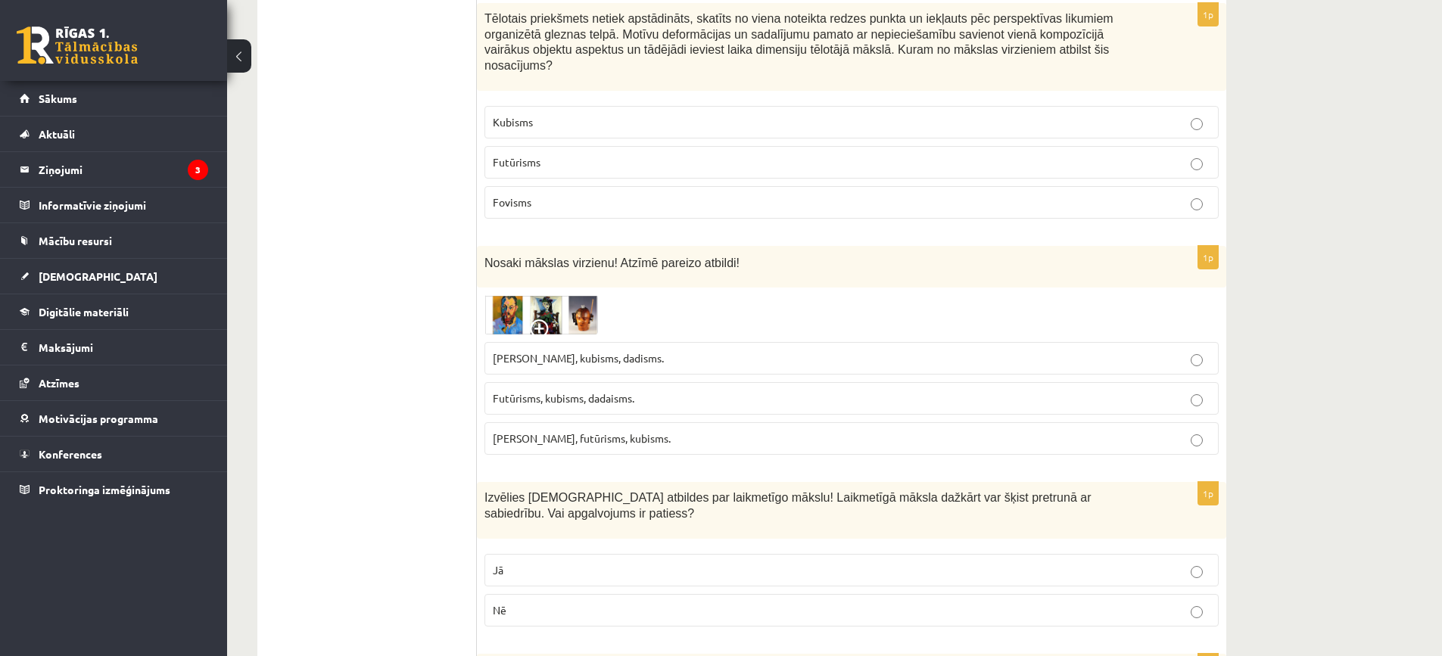
scroll to position [1135, 0]
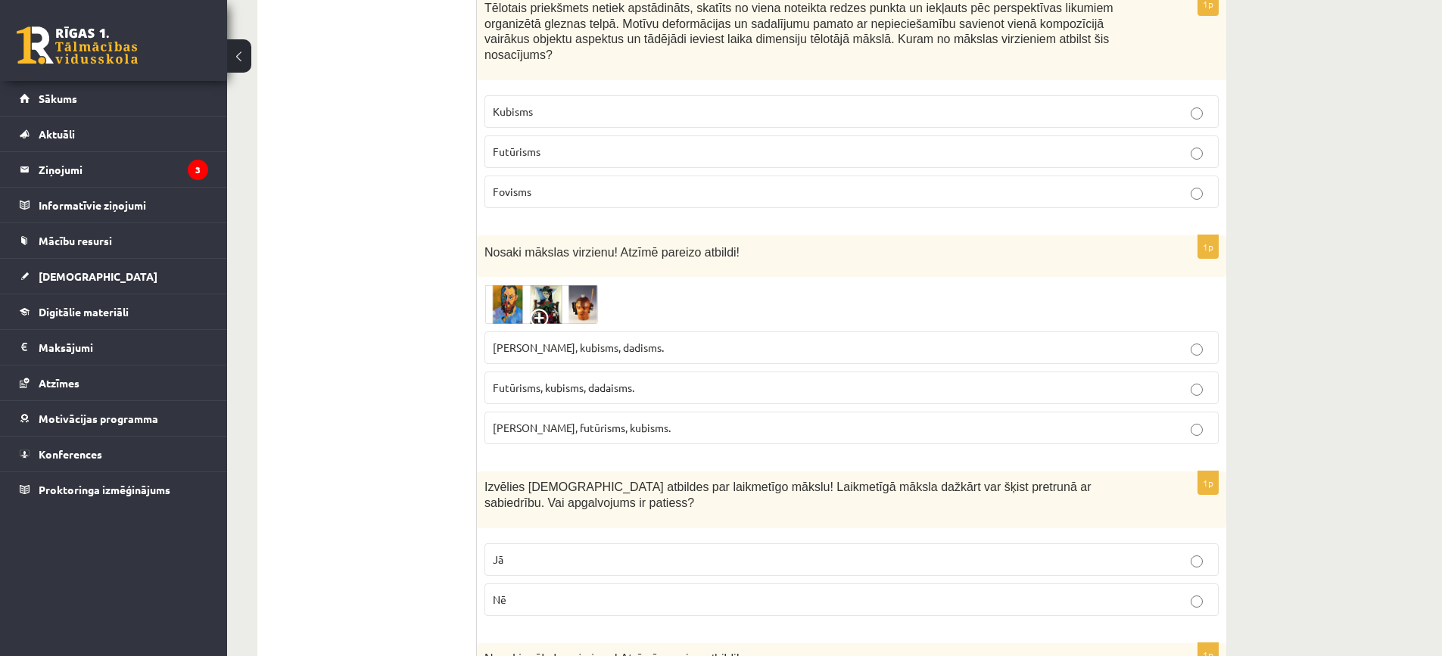
click at [557, 285] on img at bounding box center [541, 305] width 114 height 40
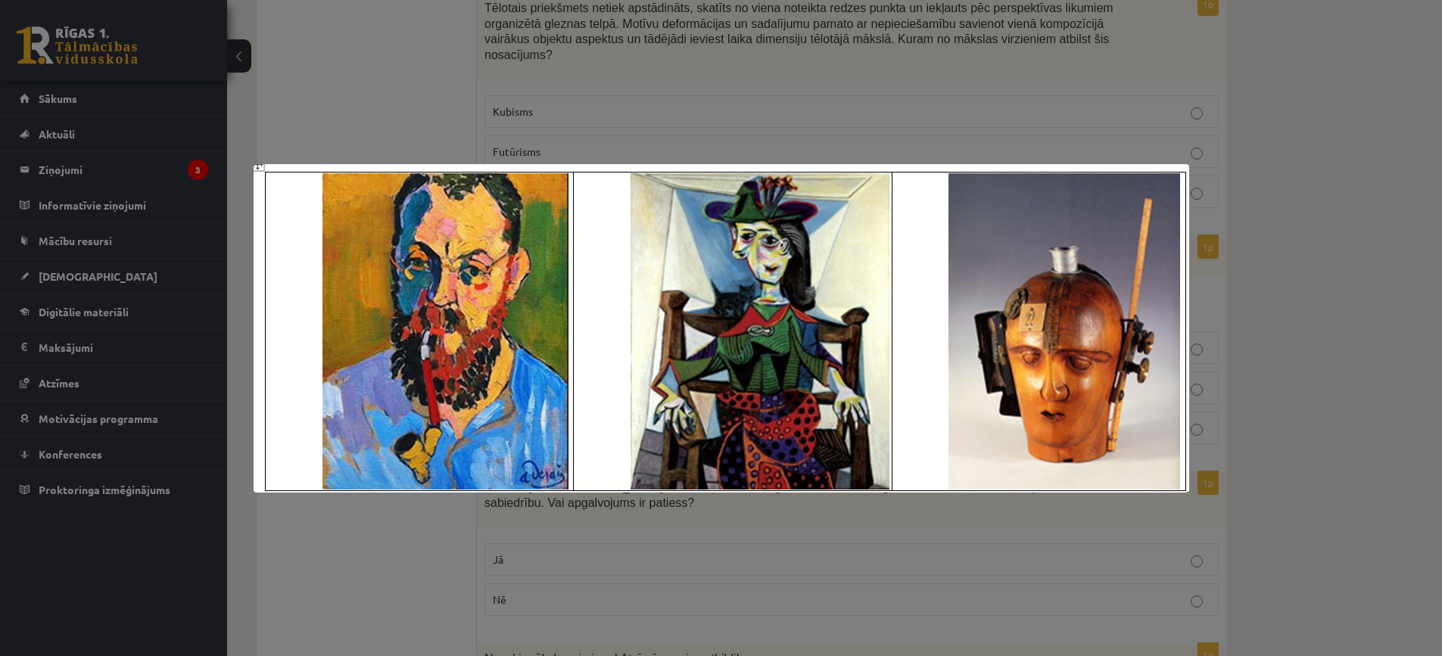
click at [557, 79] on div at bounding box center [721, 328] width 1442 height 656
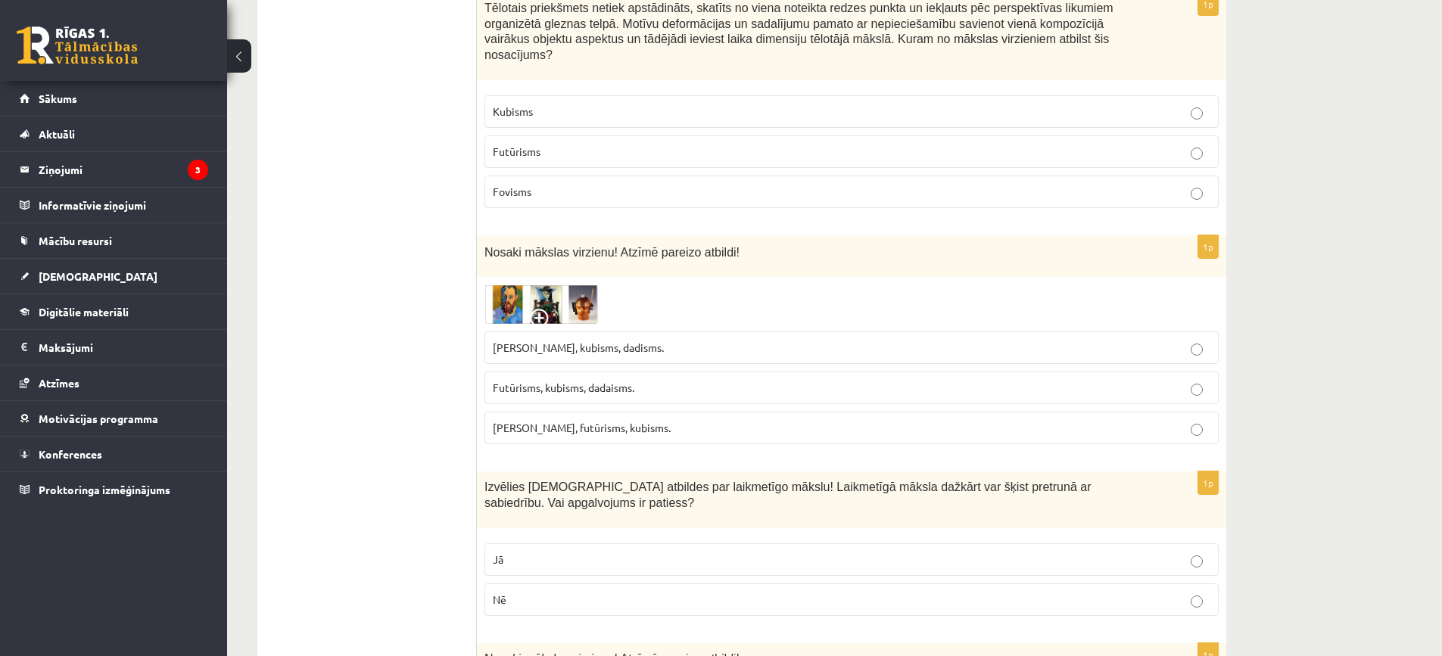
click at [577, 285] on img at bounding box center [541, 305] width 114 height 40
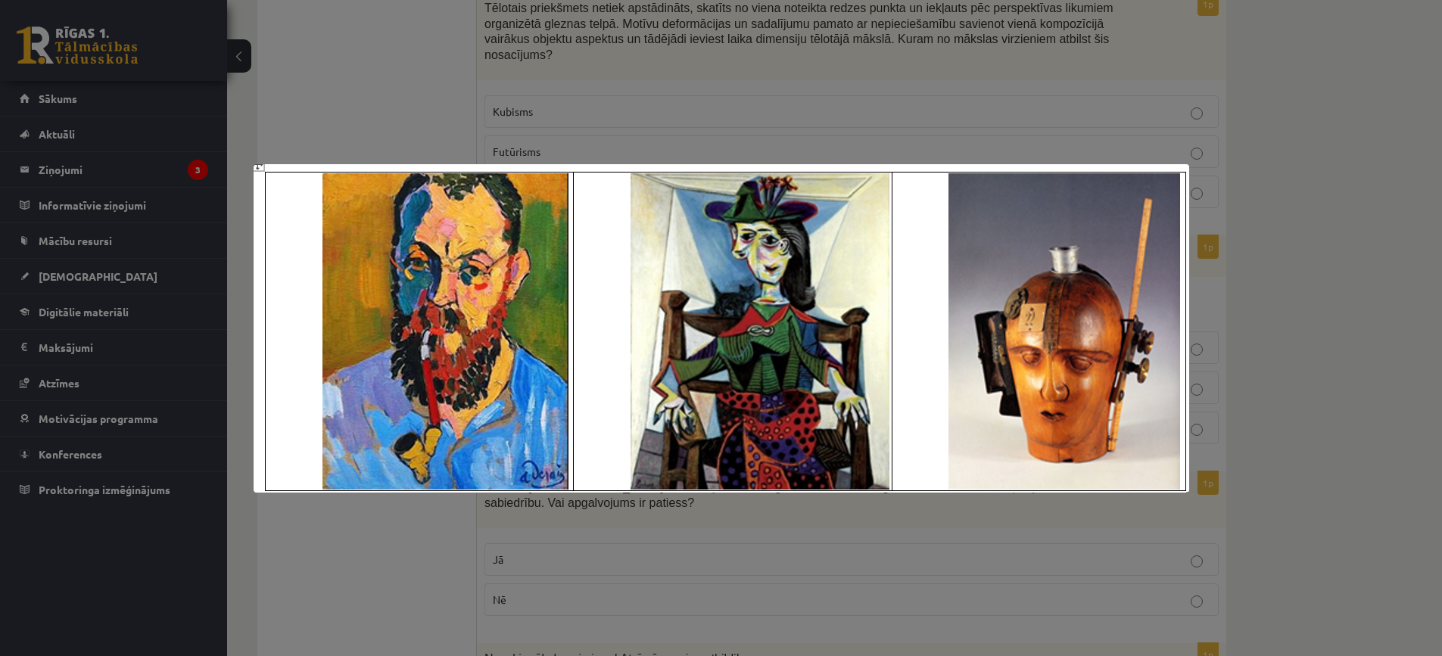
click at [711, 108] on div at bounding box center [721, 328] width 1442 height 656
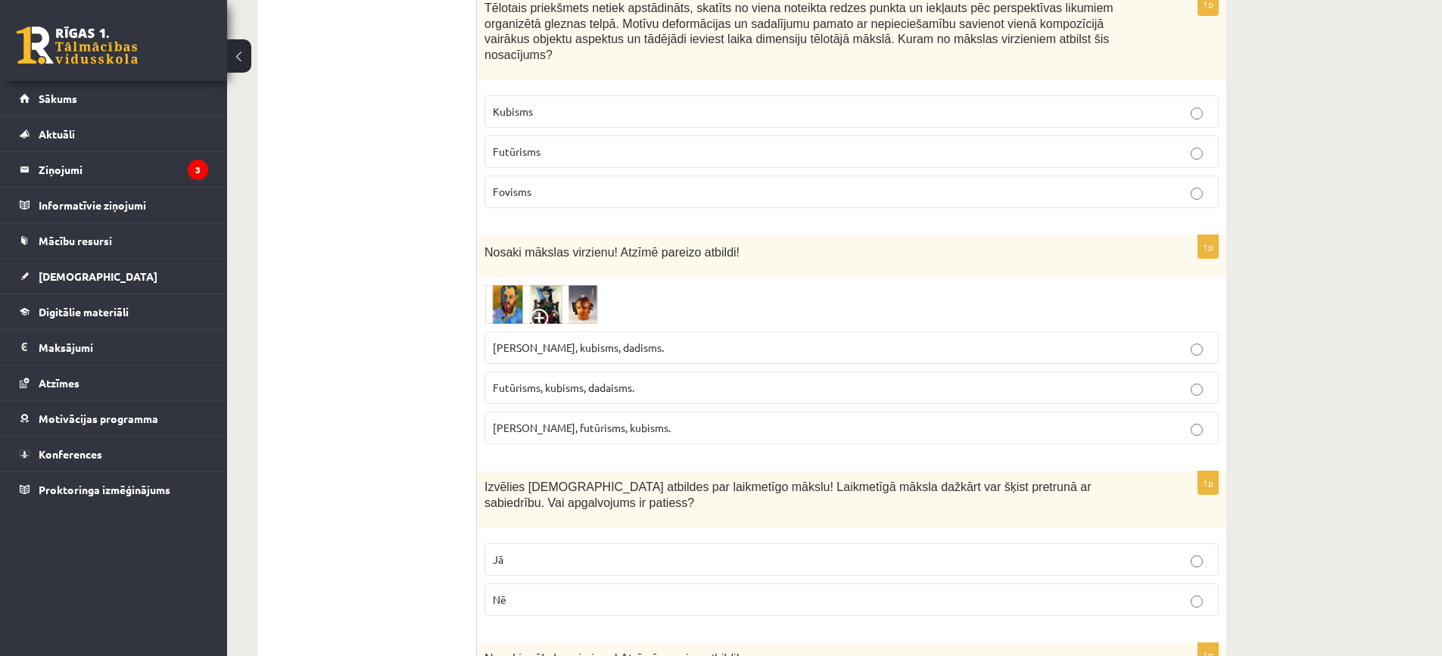
click at [621, 341] on span "Fovisms, kubisms, dadisms." at bounding box center [578, 348] width 171 height 14
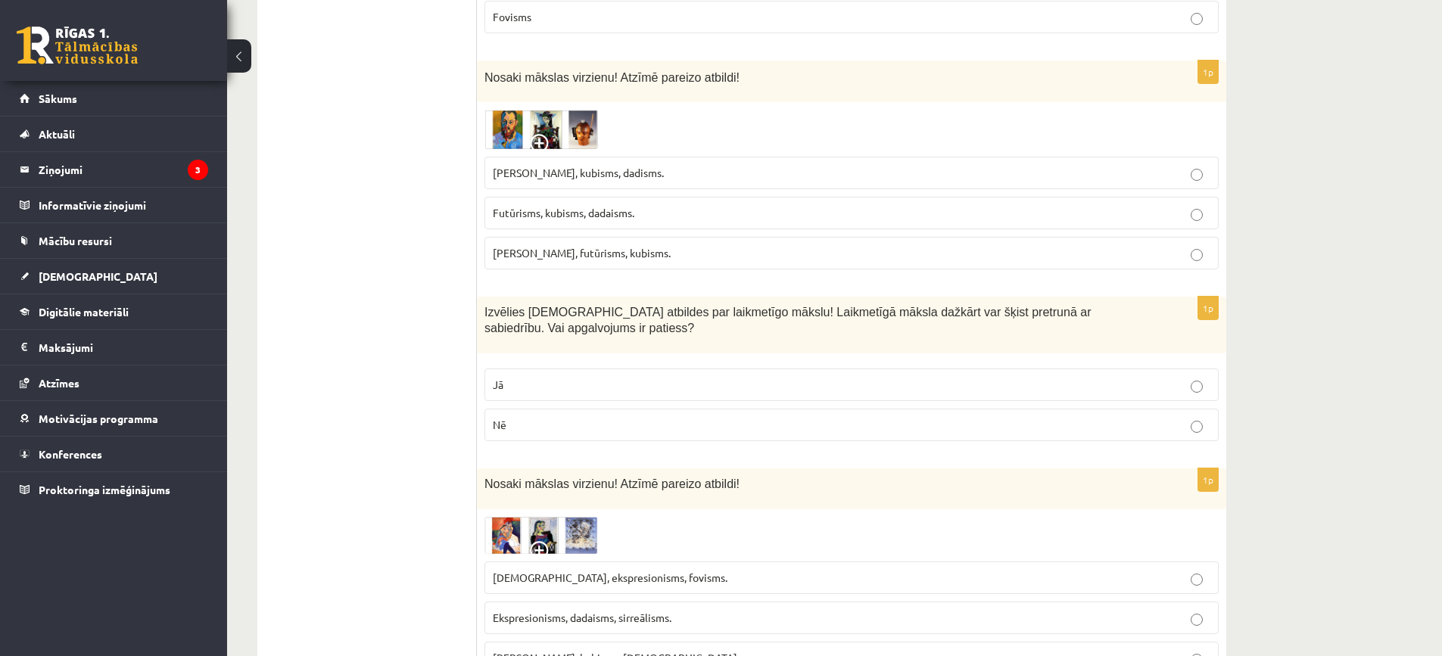
scroll to position [1362, 0]
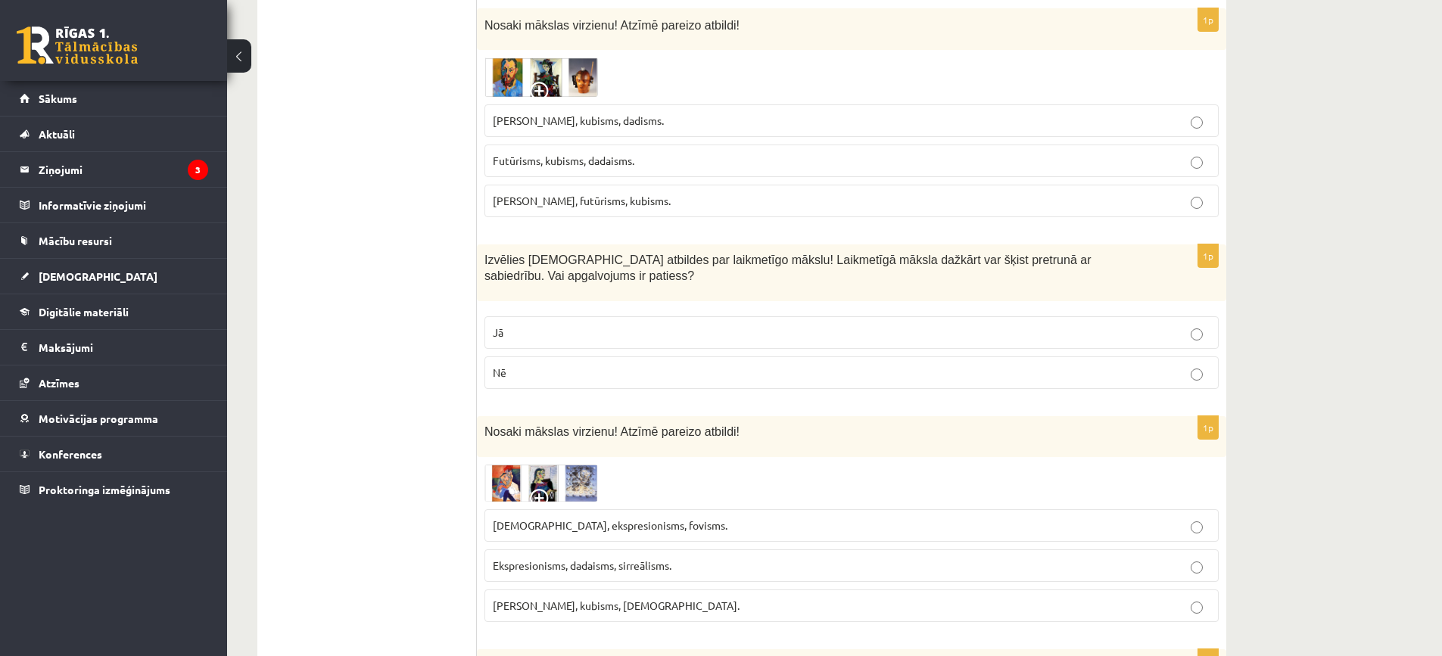
click at [529, 325] on p "Jā" at bounding box center [851, 333] width 717 height 16
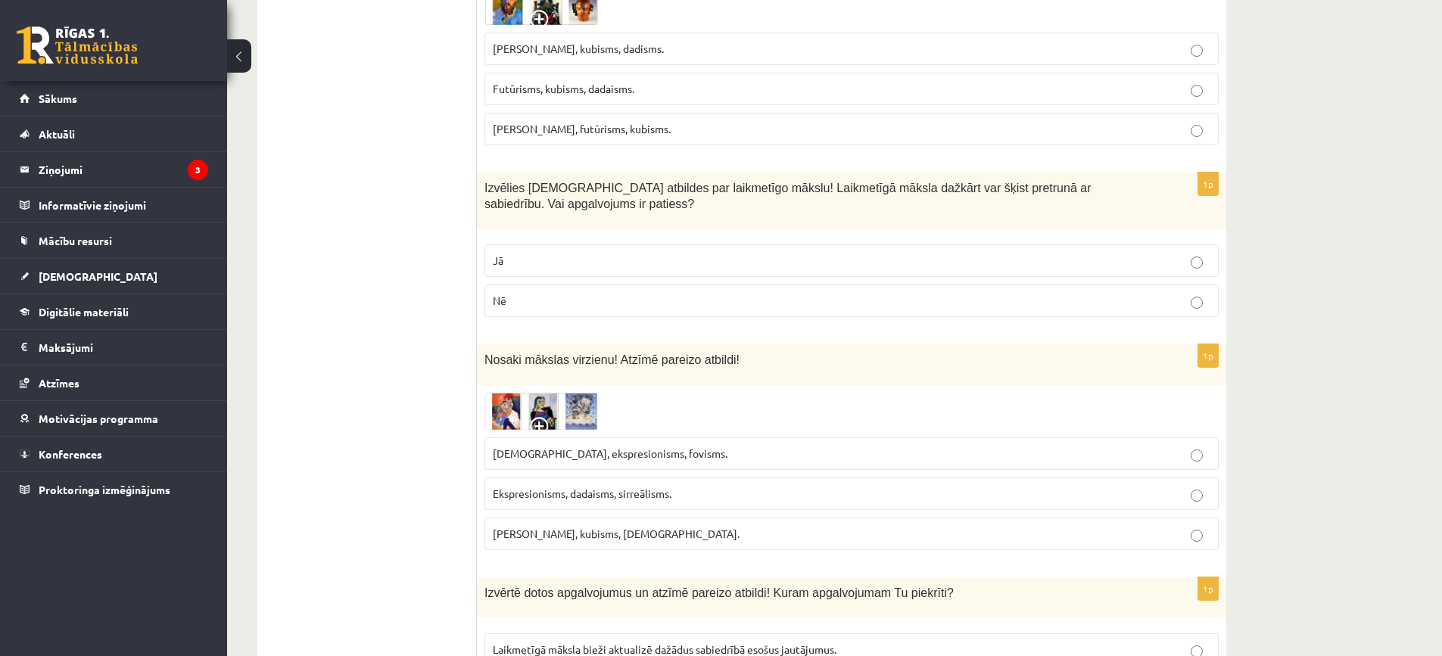
scroll to position [1589, 0]
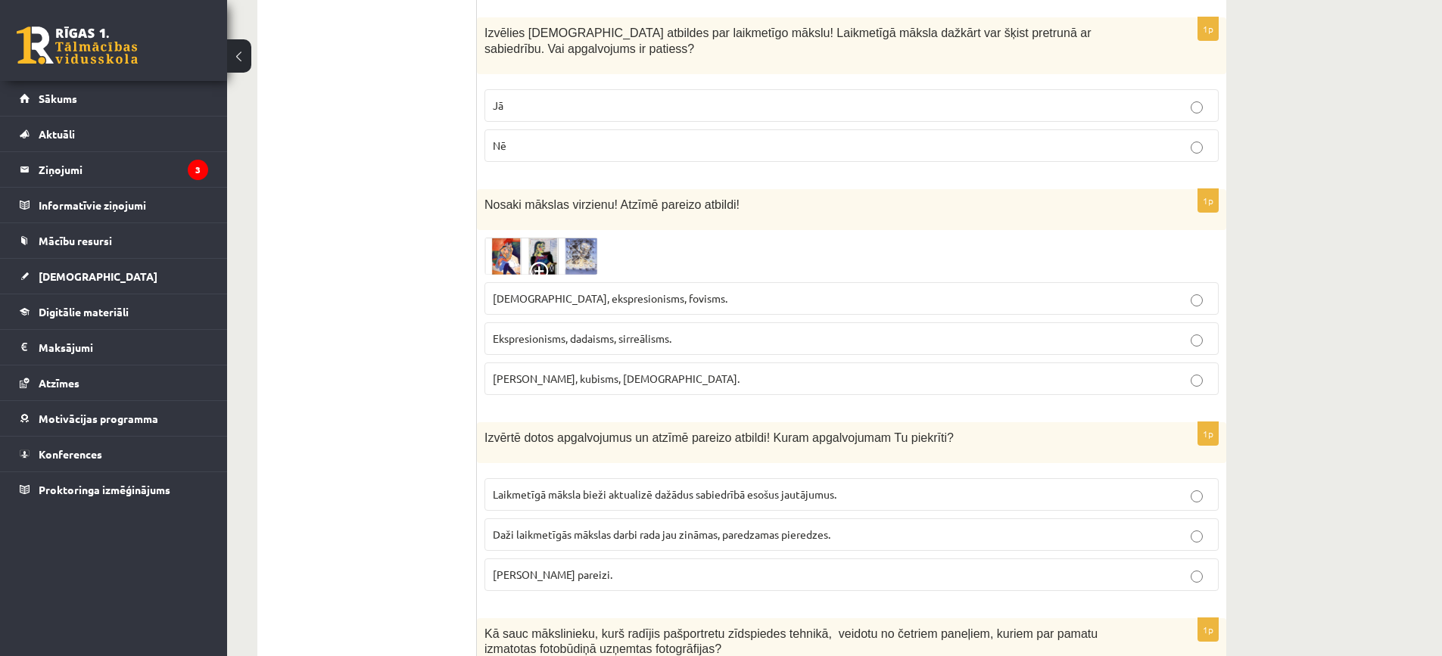
click at [549, 238] on img at bounding box center [541, 256] width 114 height 37
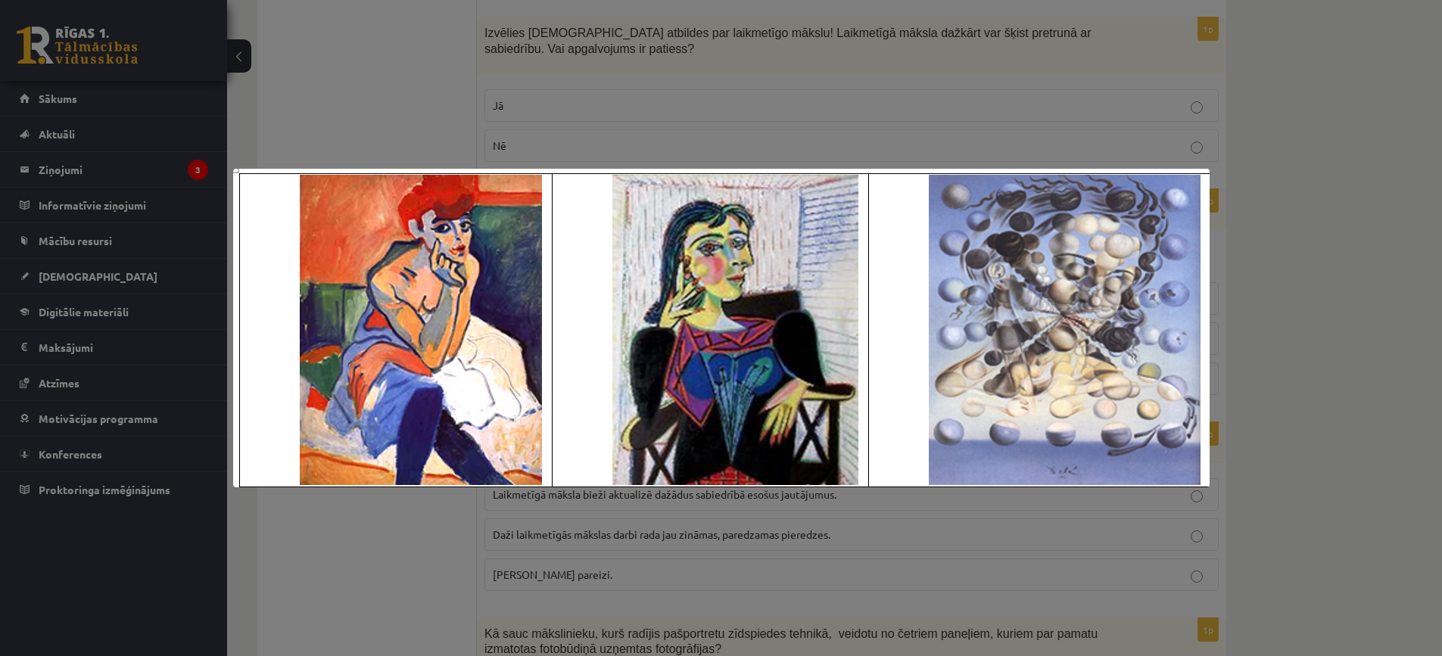
click at [448, 95] on div at bounding box center [721, 328] width 1442 height 656
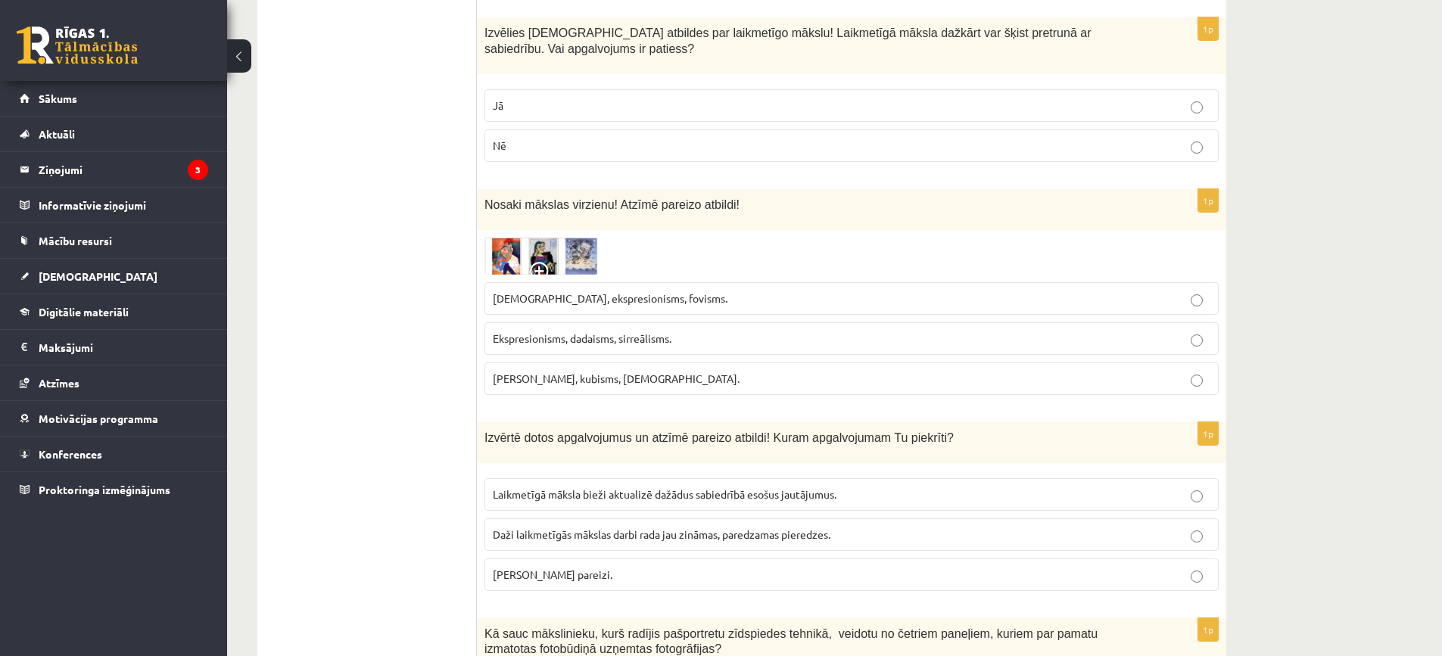
click at [676, 322] on label "Ekspresionisms, dadaisms, sirreālisms." at bounding box center [851, 338] width 734 height 33
click at [509, 238] on img at bounding box center [541, 256] width 114 height 37
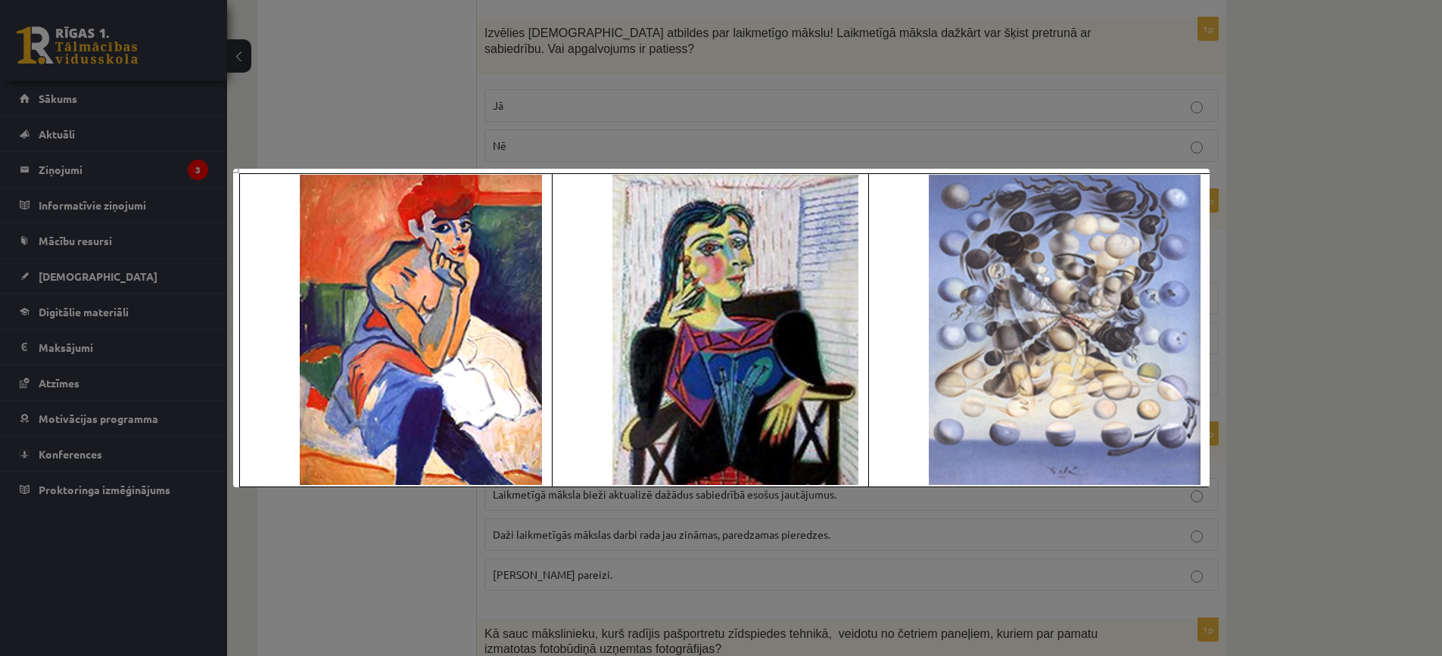
click at [408, 104] on div at bounding box center [721, 328] width 1442 height 656
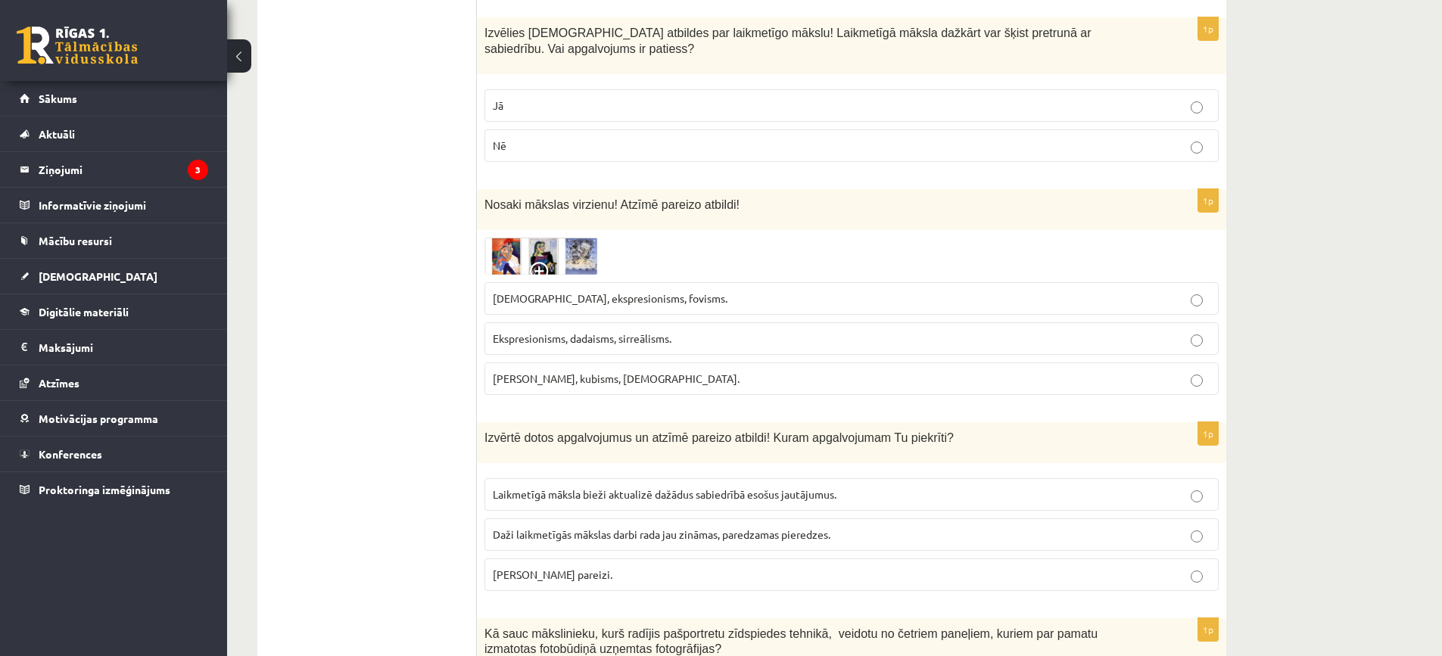
click at [582, 291] on span "Sirreālisms, ekspresionisms, fovisms." at bounding box center [610, 298] width 235 height 14
click at [550, 372] on span "Fovisms, kubisms, sirreālisms." at bounding box center [616, 379] width 247 height 14
click at [598, 362] on label "Fovisms, kubisms, sirreālisms." at bounding box center [851, 378] width 734 height 33
click at [567, 238] on img at bounding box center [541, 256] width 114 height 37
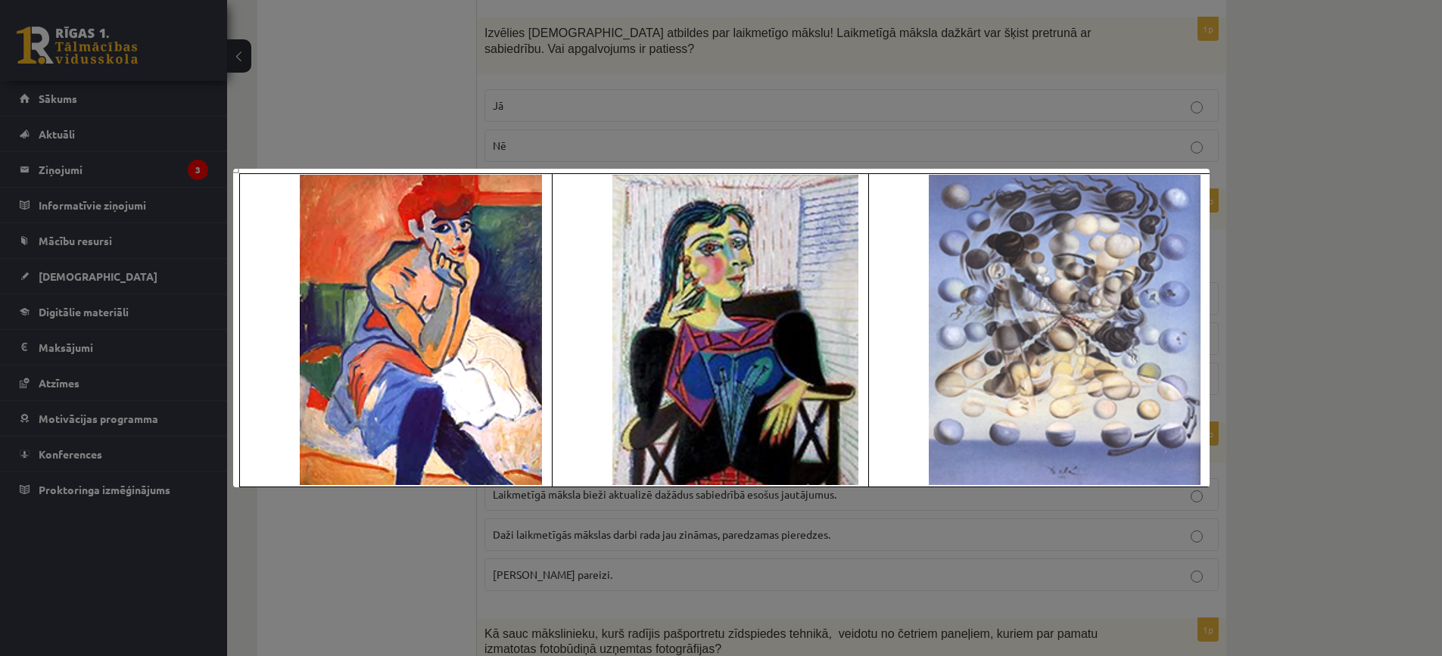
click at [453, 114] on div at bounding box center [721, 328] width 1442 height 656
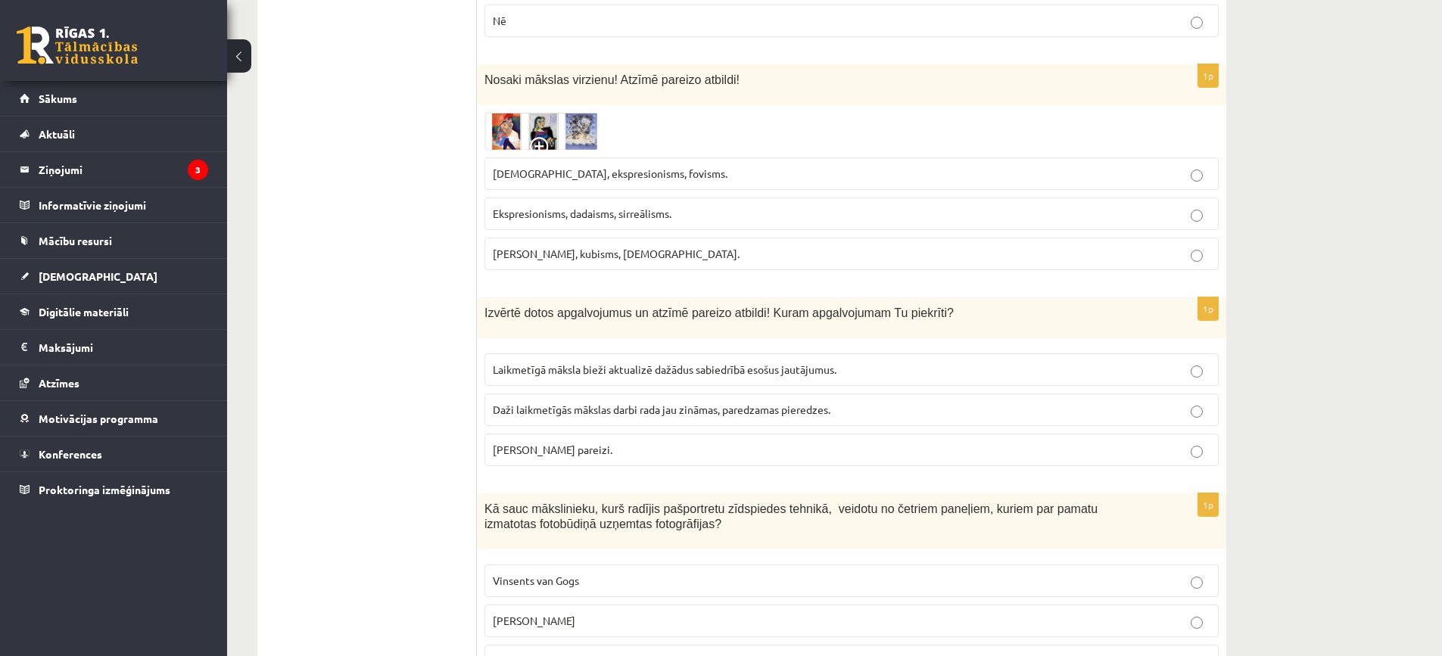
scroll to position [1741, 0]
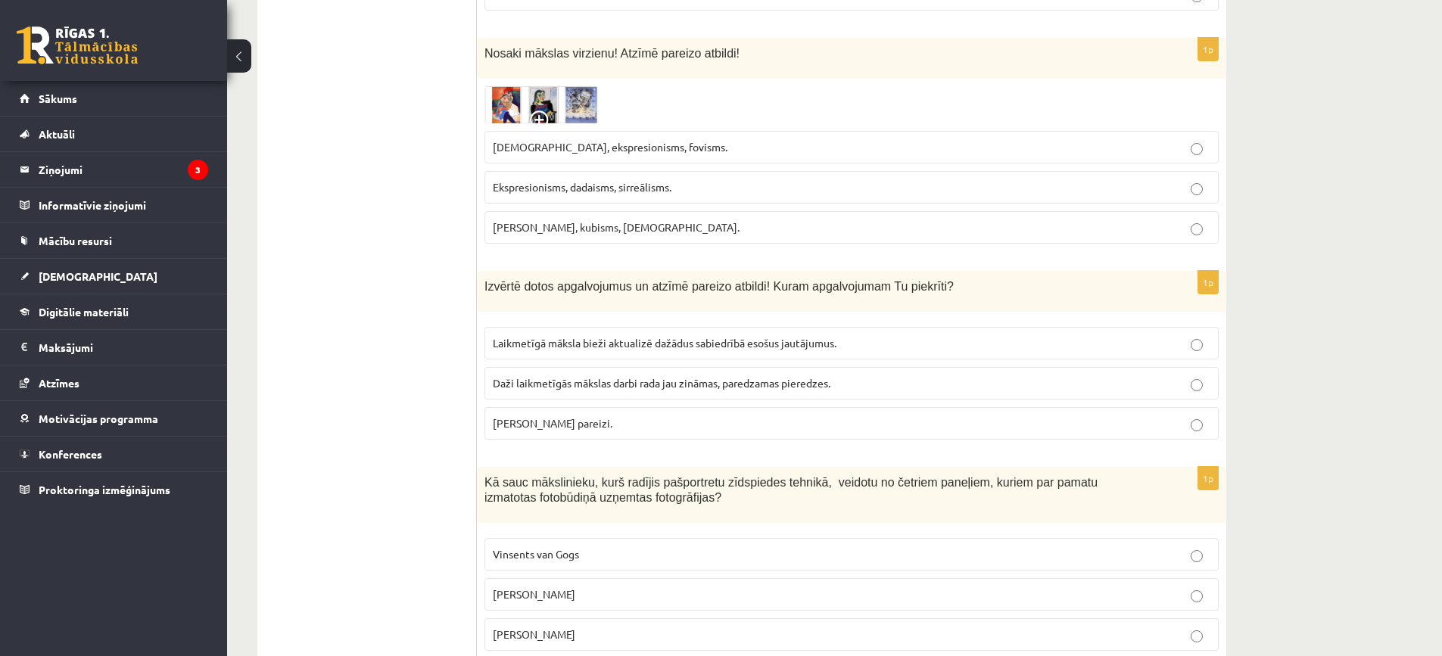
click at [656, 376] on span "Daži laikmetīgās mākslas darbi rada jau zināmas, paredzamas pieredzes." at bounding box center [662, 383] width 338 height 14
click at [718, 335] on p "Laikmetīgā māksla bieži aktualizē dažādus sabiedrībā esošus jautājumus." at bounding box center [851, 343] width 717 height 16
click at [696, 336] on span "Laikmetīgā māksla bieži aktualizē dažādus sabiedrībā esošus jautājumus." at bounding box center [665, 343] width 344 height 14
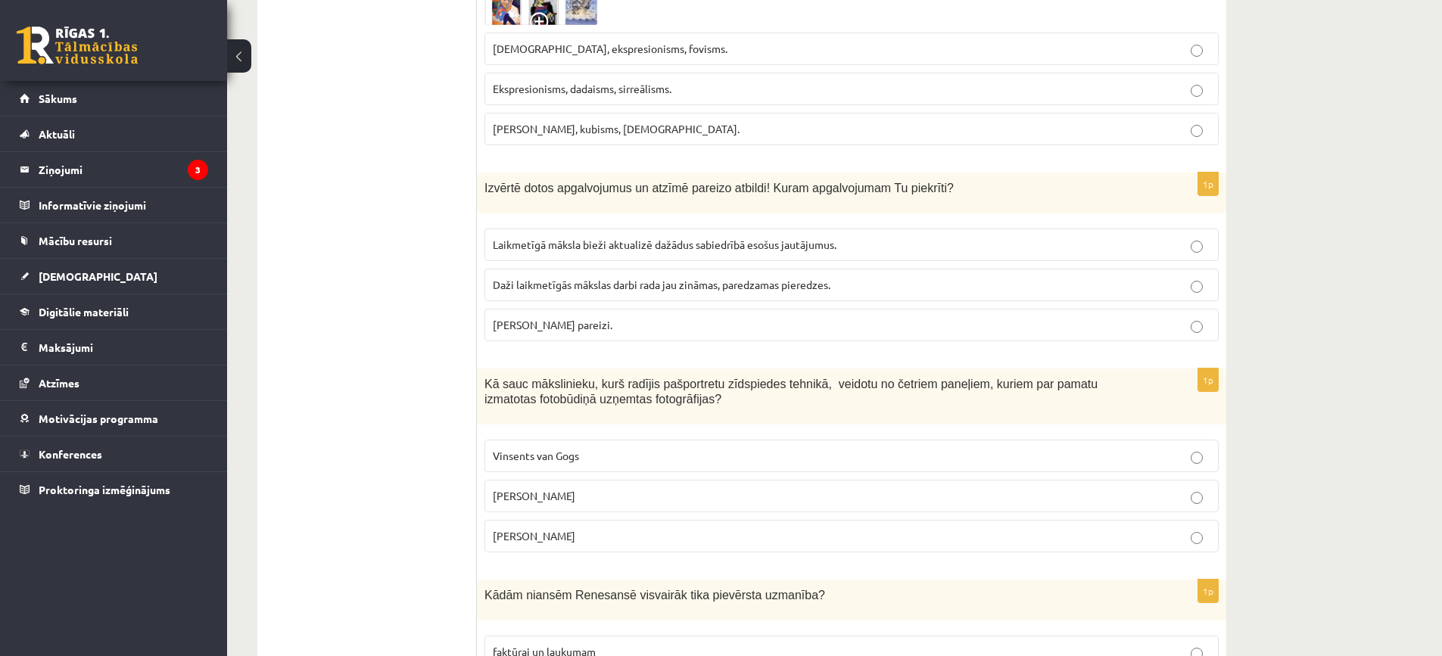
scroll to position [2043, 0]
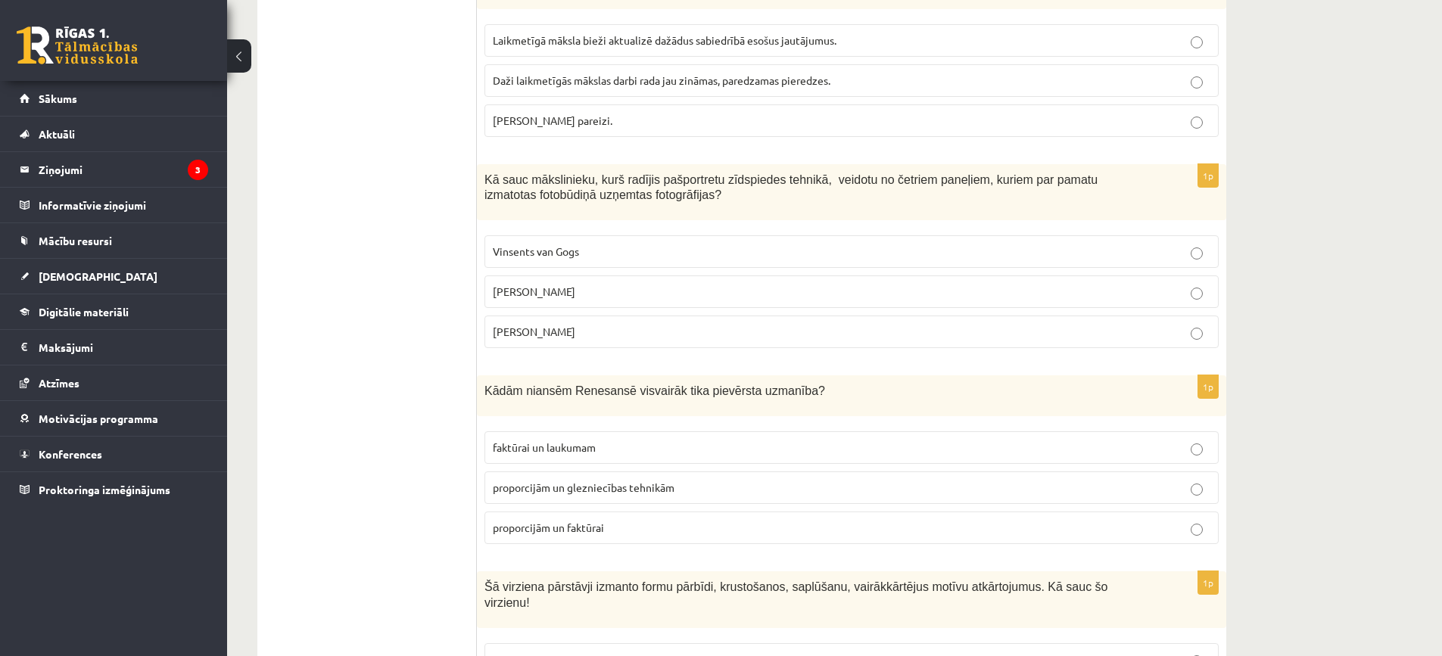
click at [583, 284] on p "Endijs Vorhols" at bounding box center [851, 292] width 717 height 16
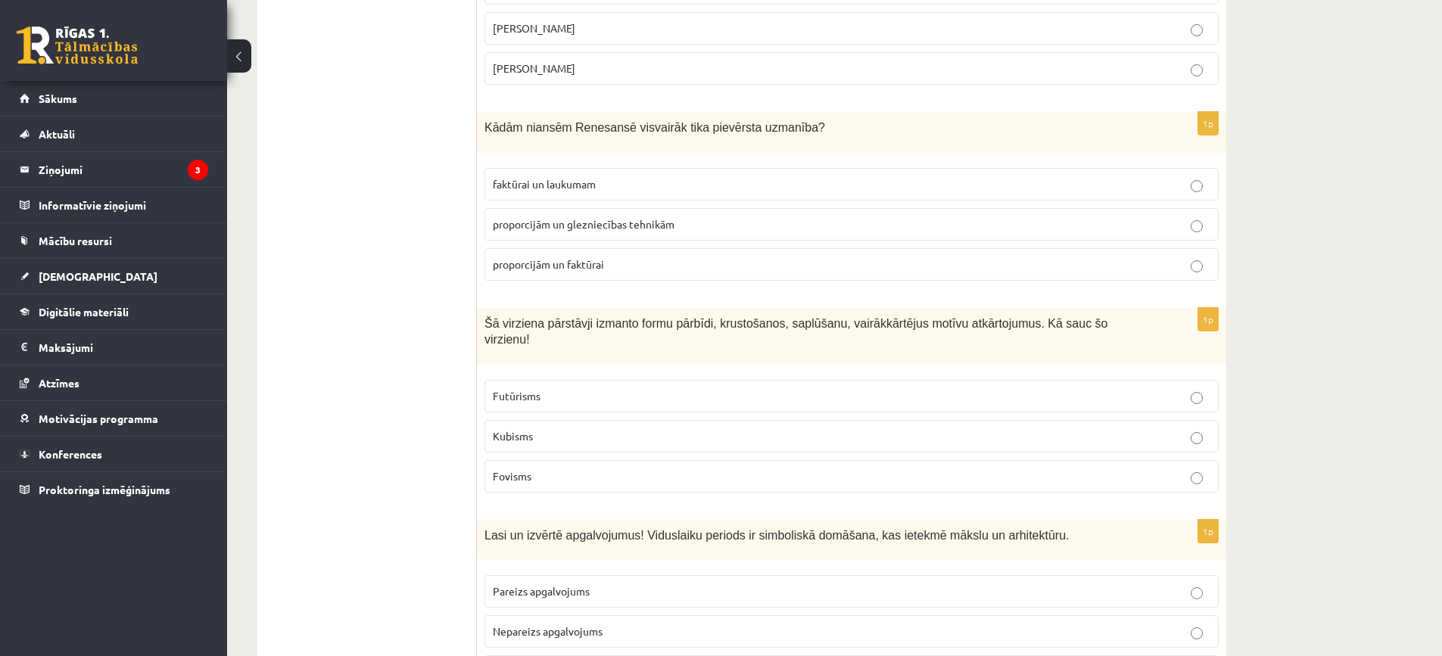
scroll to position [2270, 0]
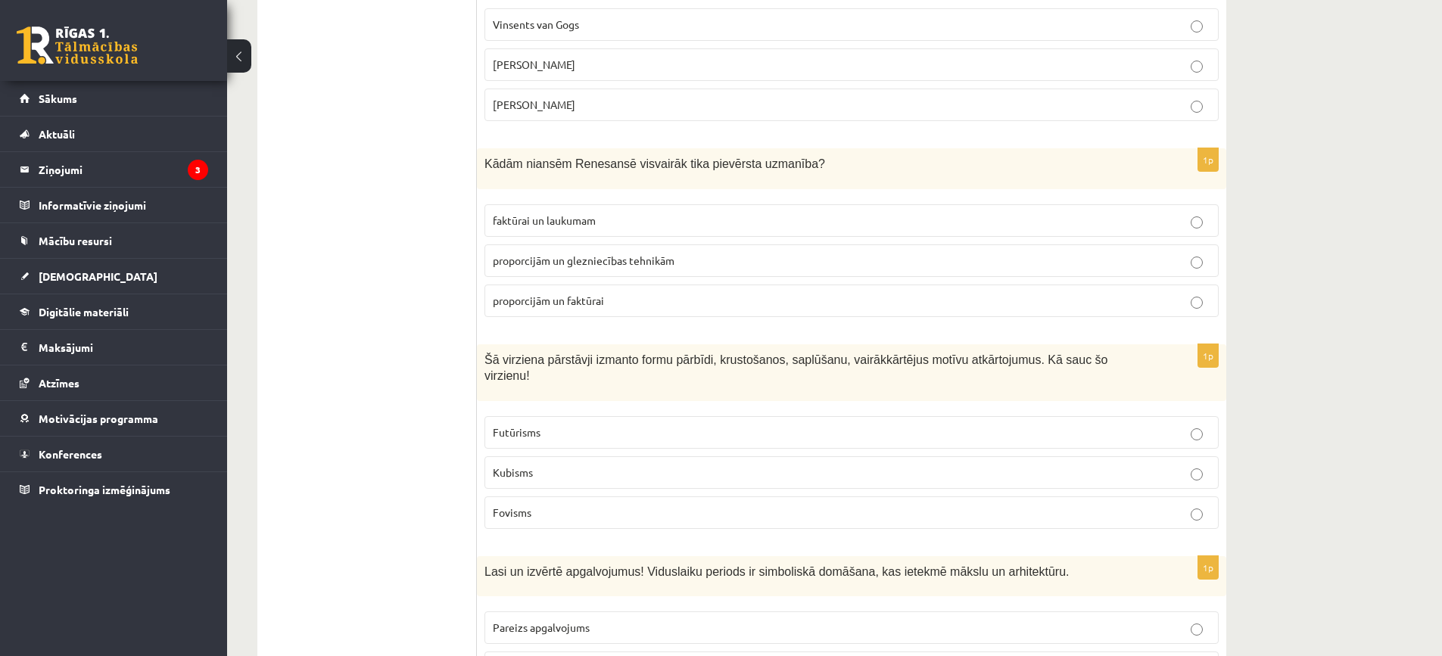
click at [641, 253] on p "proporcijām un glezniecības tehnikām" at bounding box center [851, 261] width 717 height 16
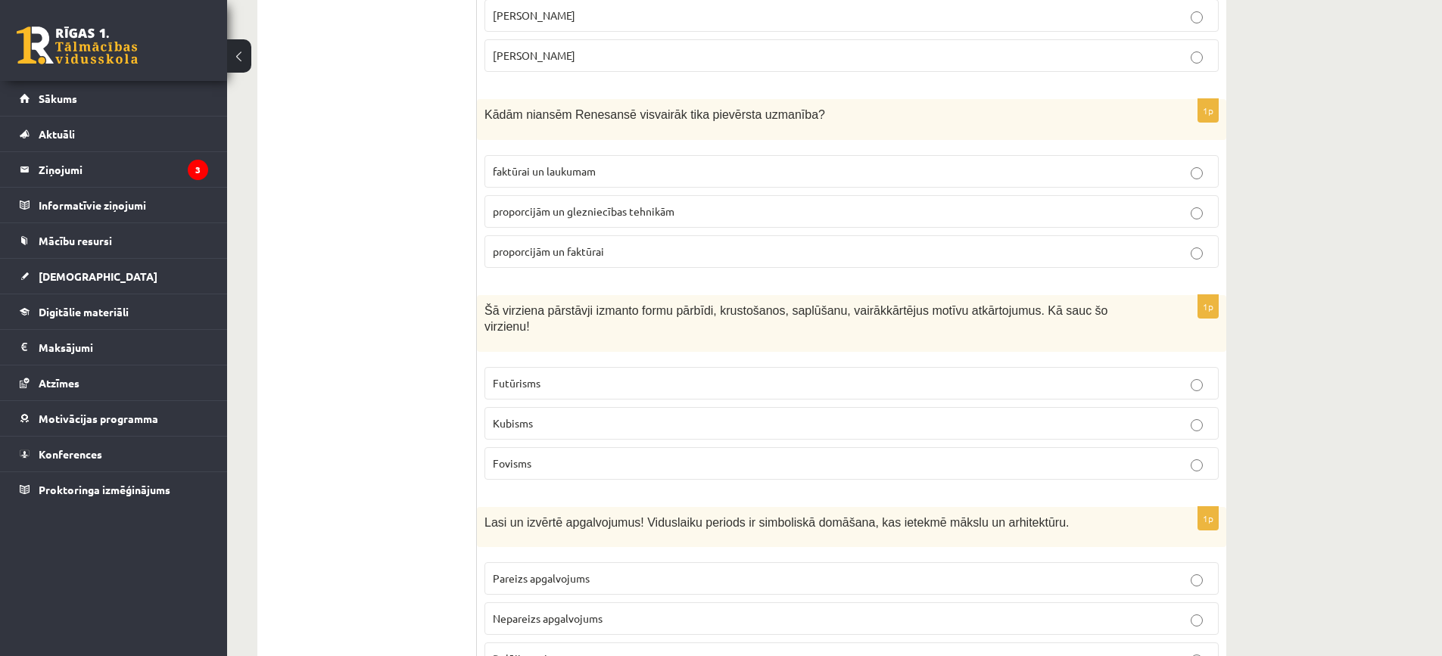
scroll to position [2346, 0]
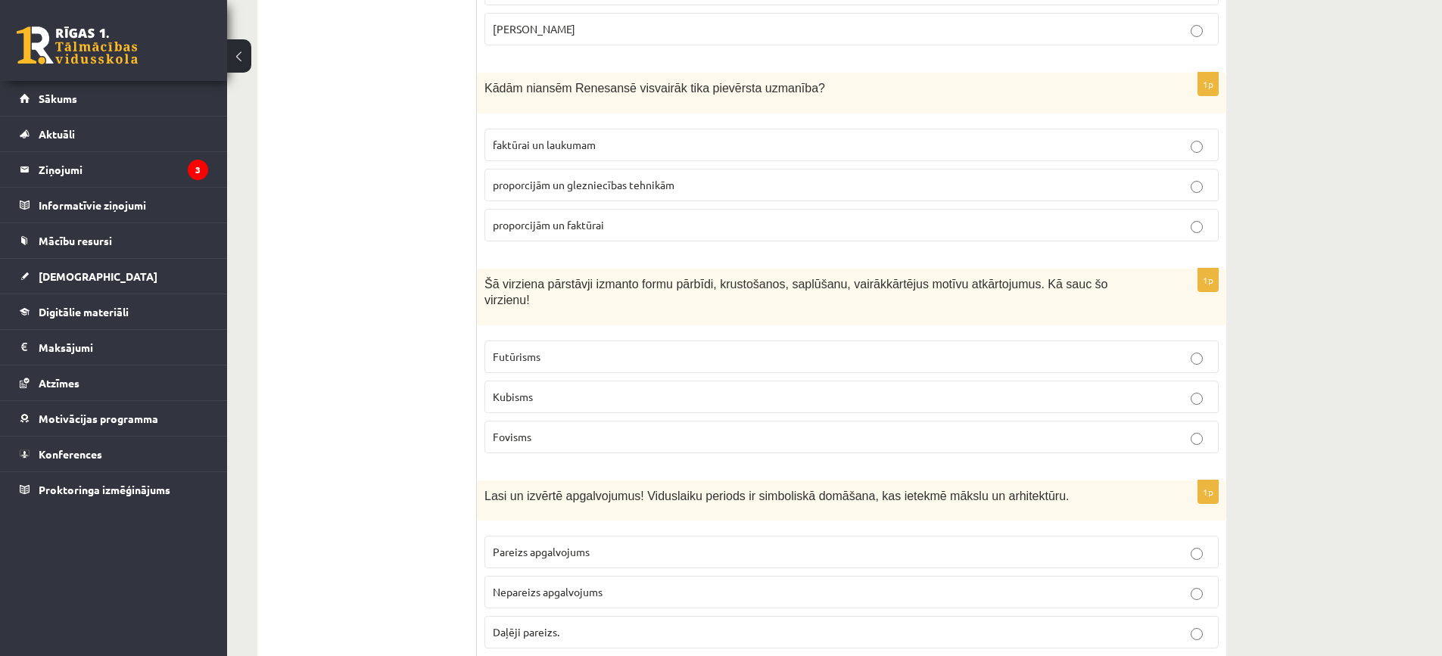
click at [550, 349] on p "Futūrisms" at bounding box center [851, 357] width 717 height 16
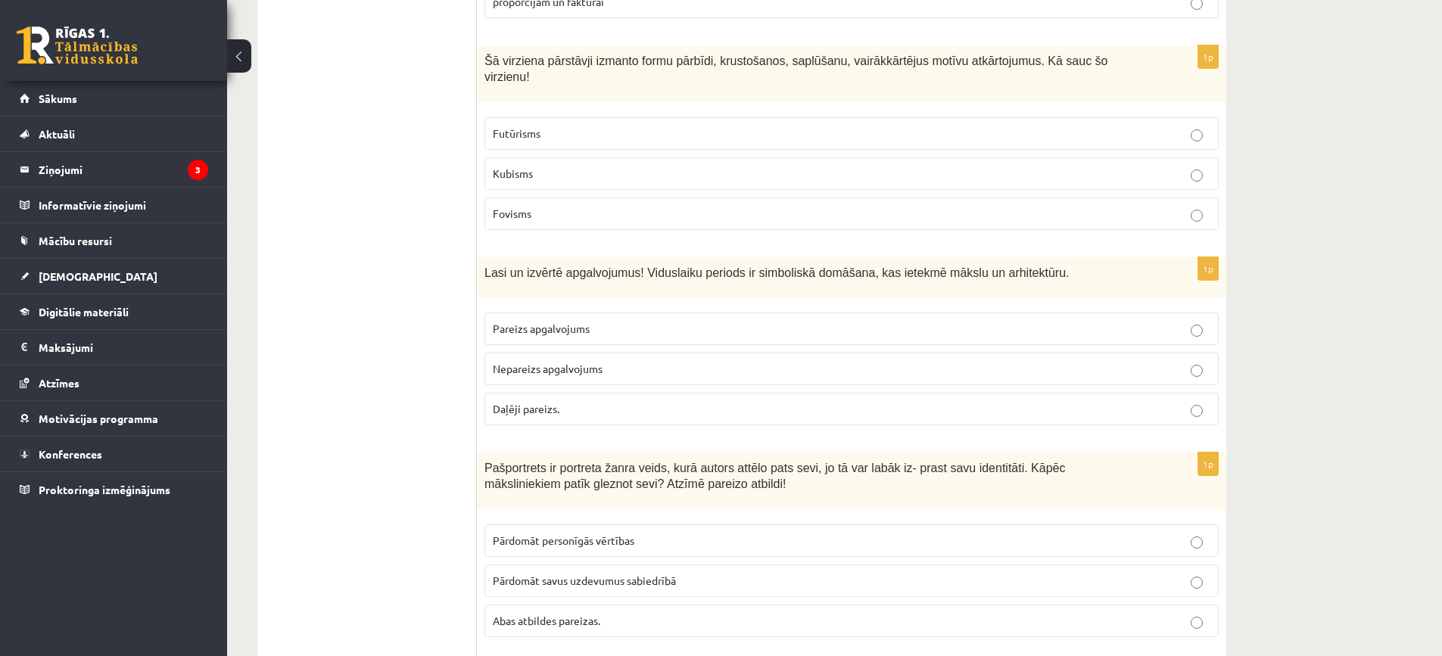
scroll to position [2573, 0]
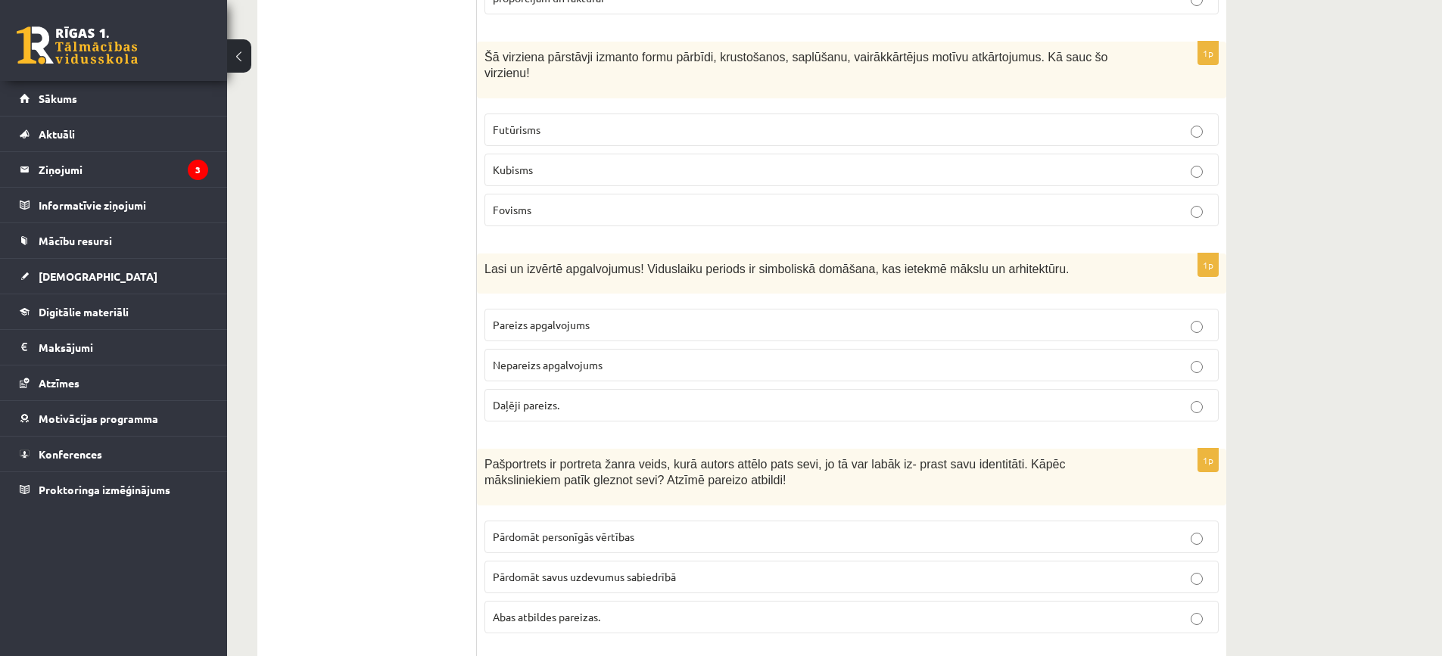
click at [633, 397] on p "Daļēji pareizs." at bounding box center [851, 405] width 717 height 16
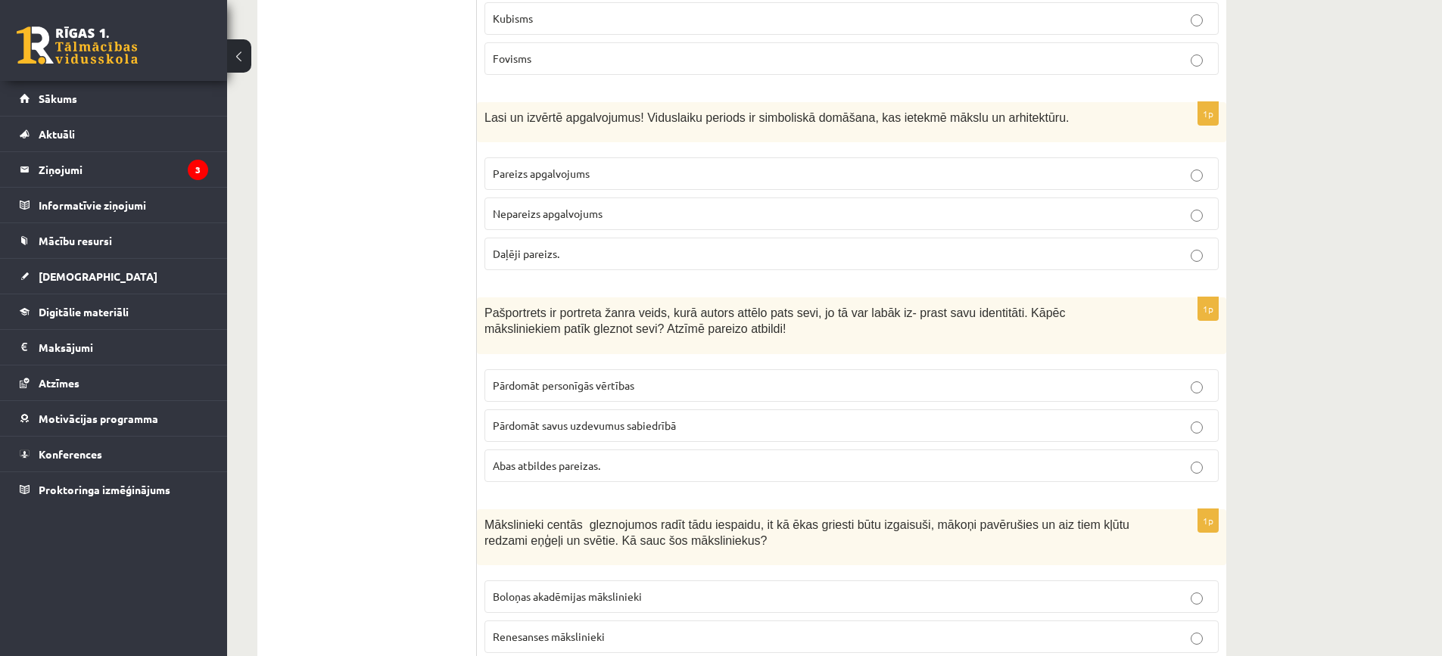
scroll to position [2800, 0]
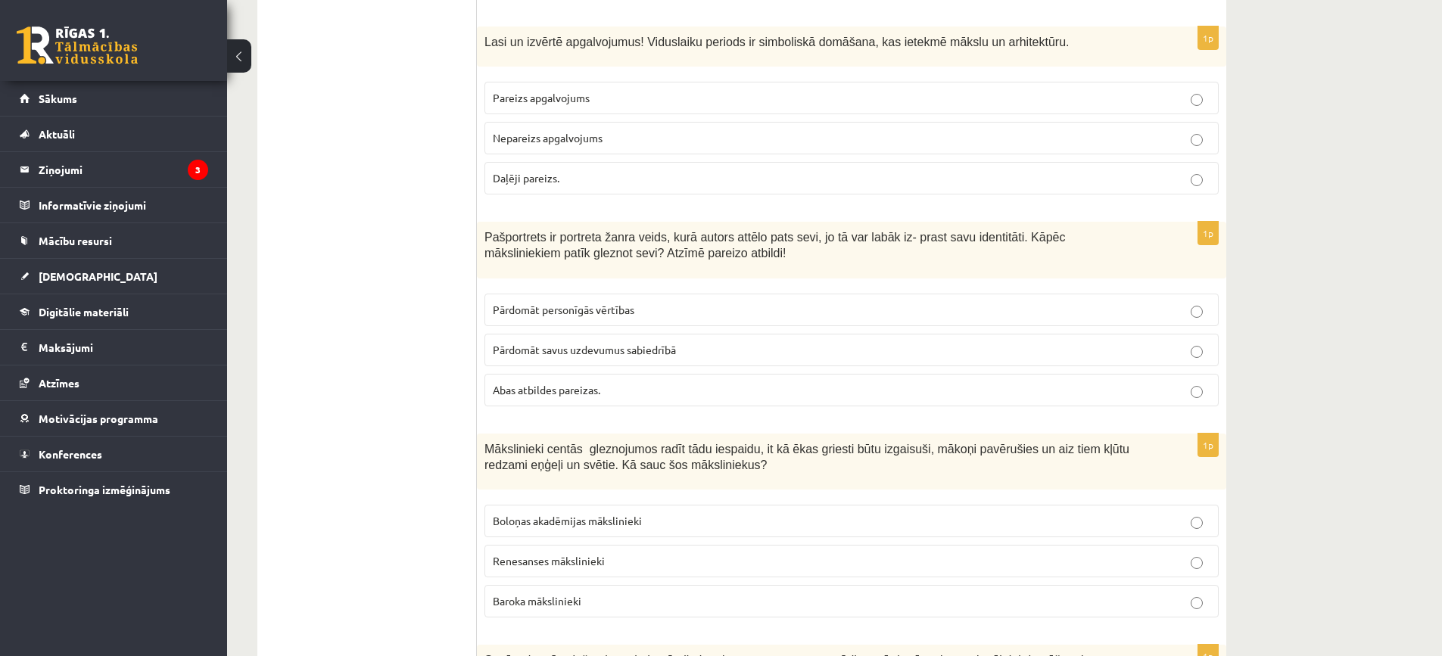
click at [653, 343] on span "Pārdomāt savus uzdevumus sabiedrībā" at bounding box center [584, 350] width 183 height 14
click at [653, 302] on p "Pārdomāt personīgās vērtības" at bounding box center [851, 310] width 717 height 16
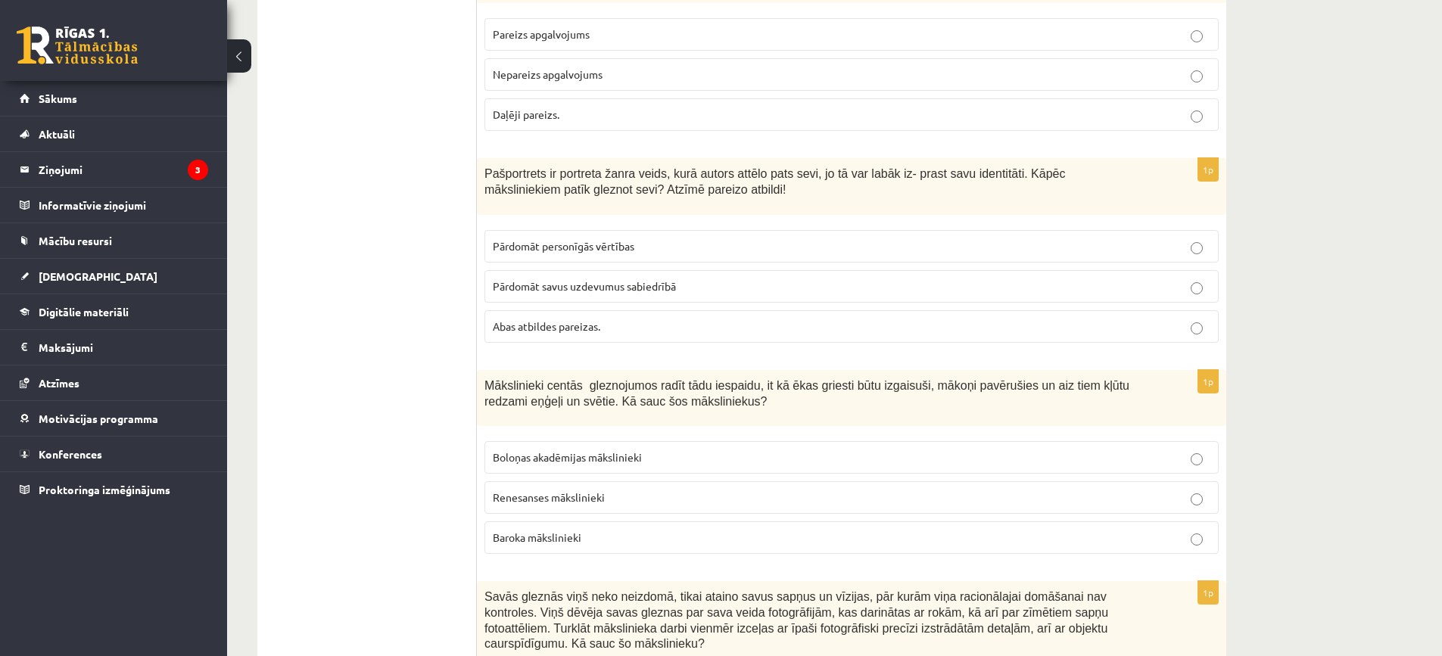
scroll to position [2951, 0]
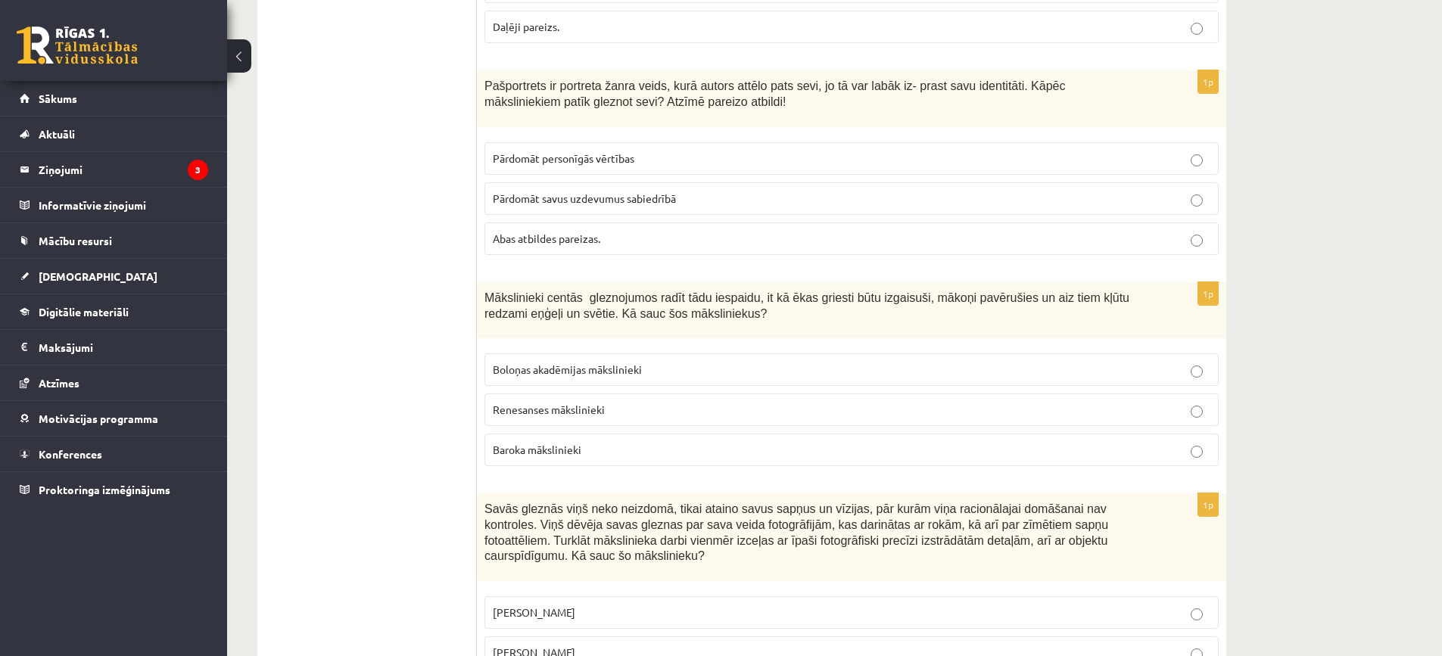
click at [582, 362] on span "Boloņas akadēmijas mākslinieki" at bounding box center [567, 369] width 149 height 14
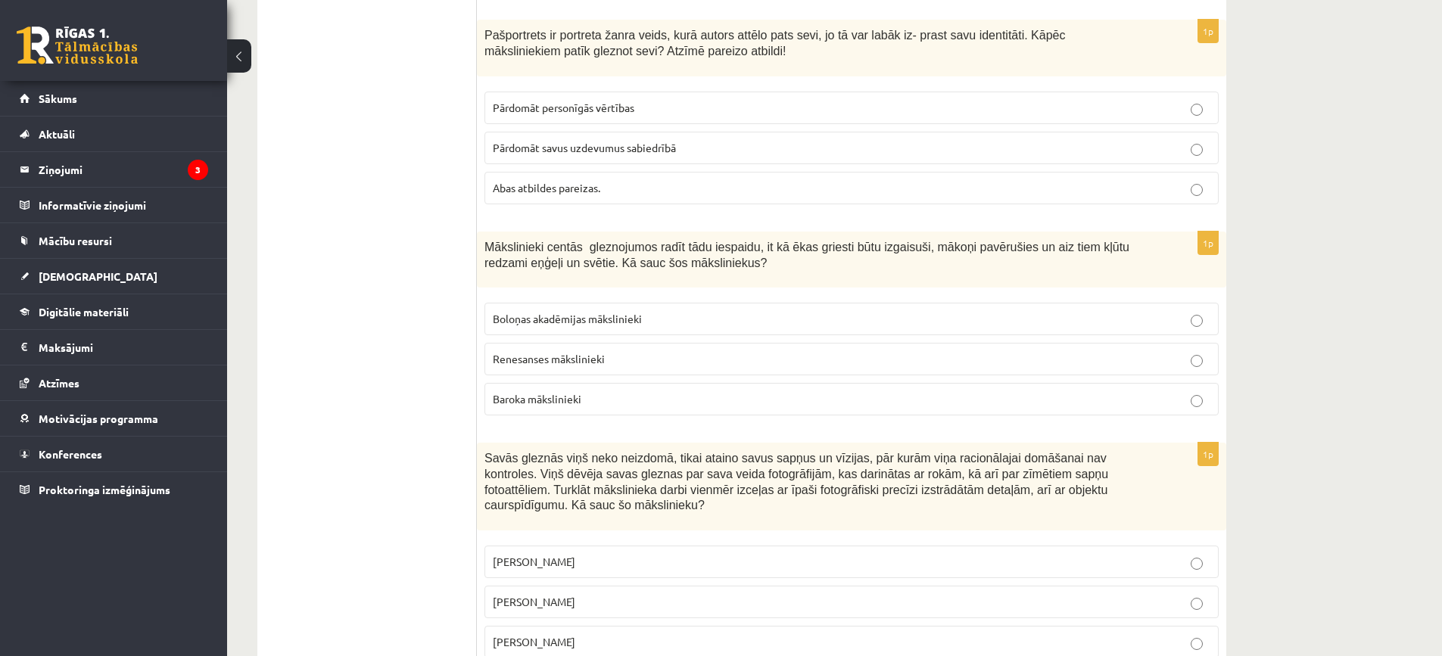
scroll to position [3103, 0]
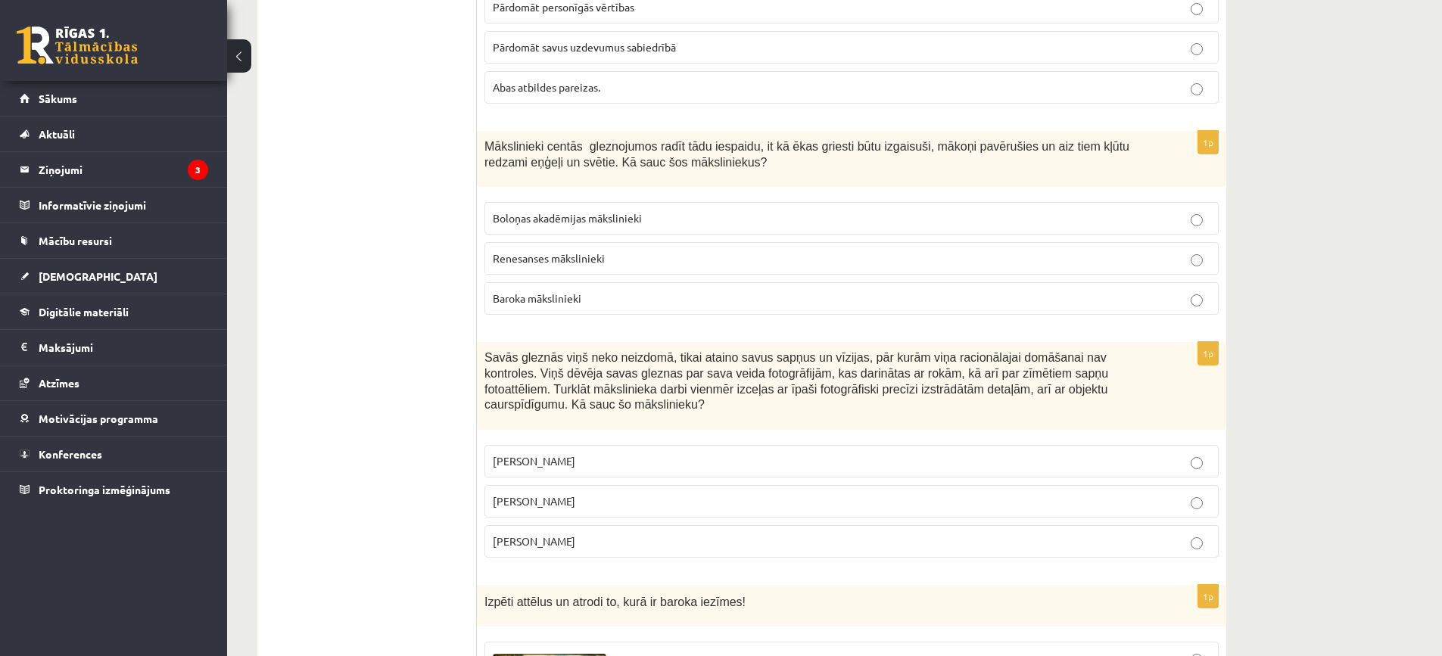
click at [677, 291] on p "Baroka mākslinieki" at bounding box center [851, 299] width 717 height 16
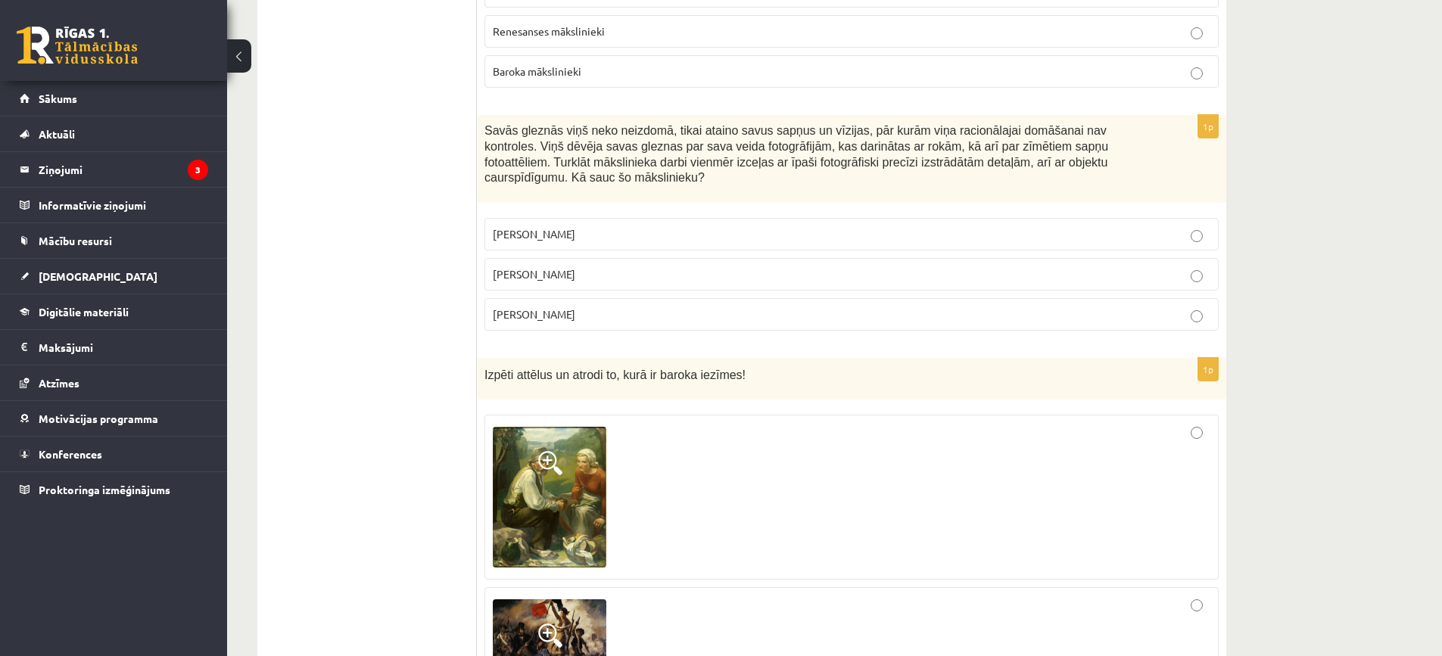
click at [756, 306] on p "Anrī Matiss" at bounding box center [851, 314] width 717 height 16
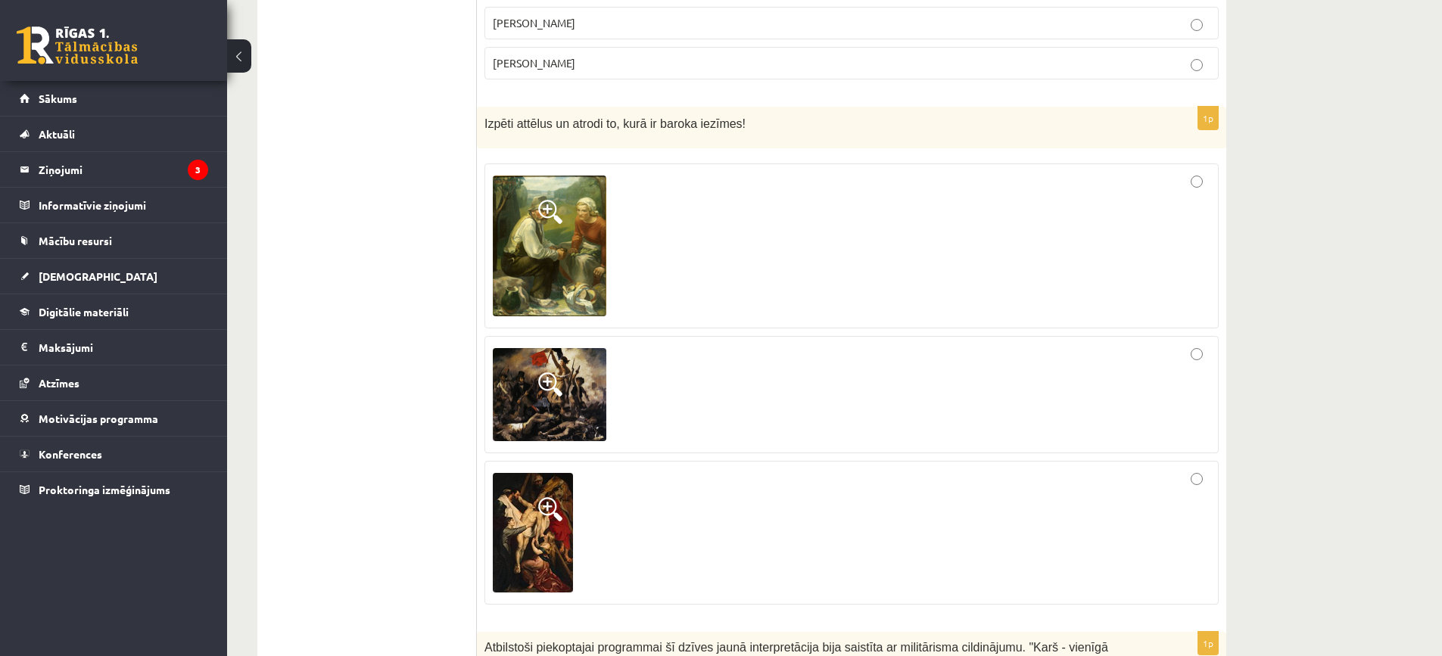
scroll to position [3557, 0]
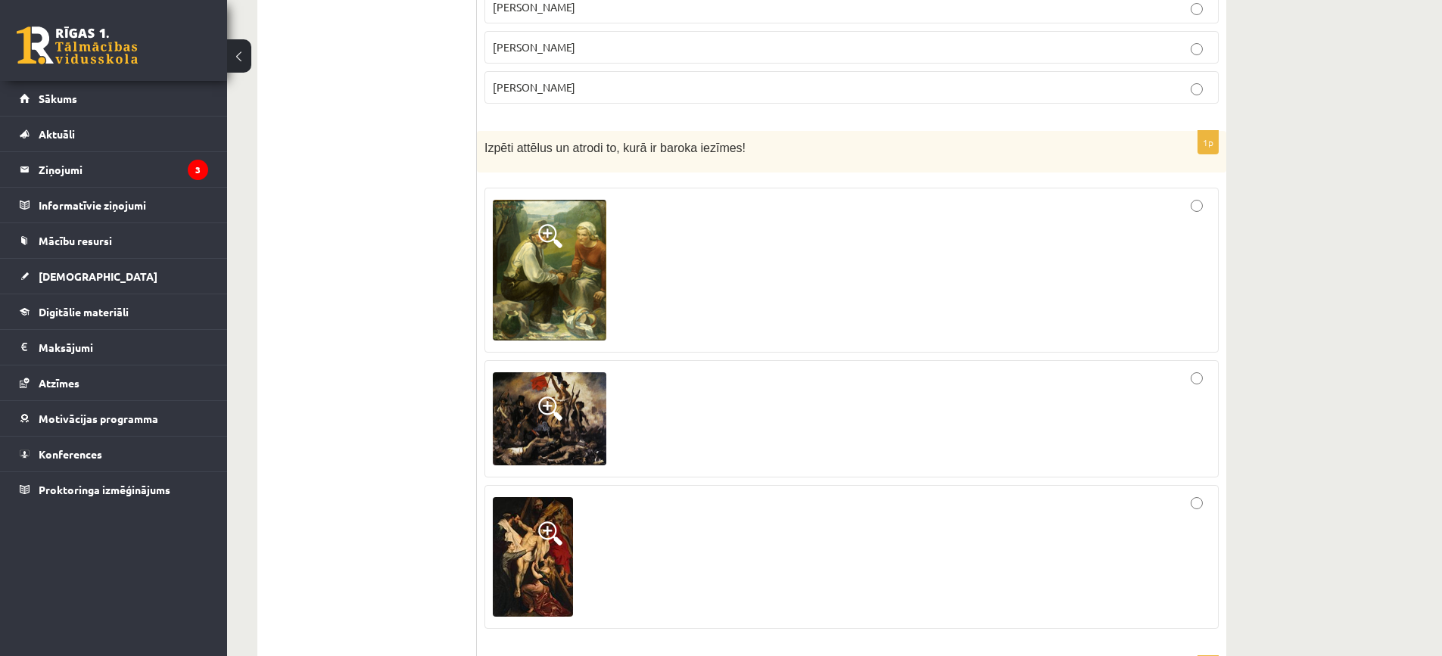
click at [528, 497] on img at bounding box center [533, 557] width 80 height 120
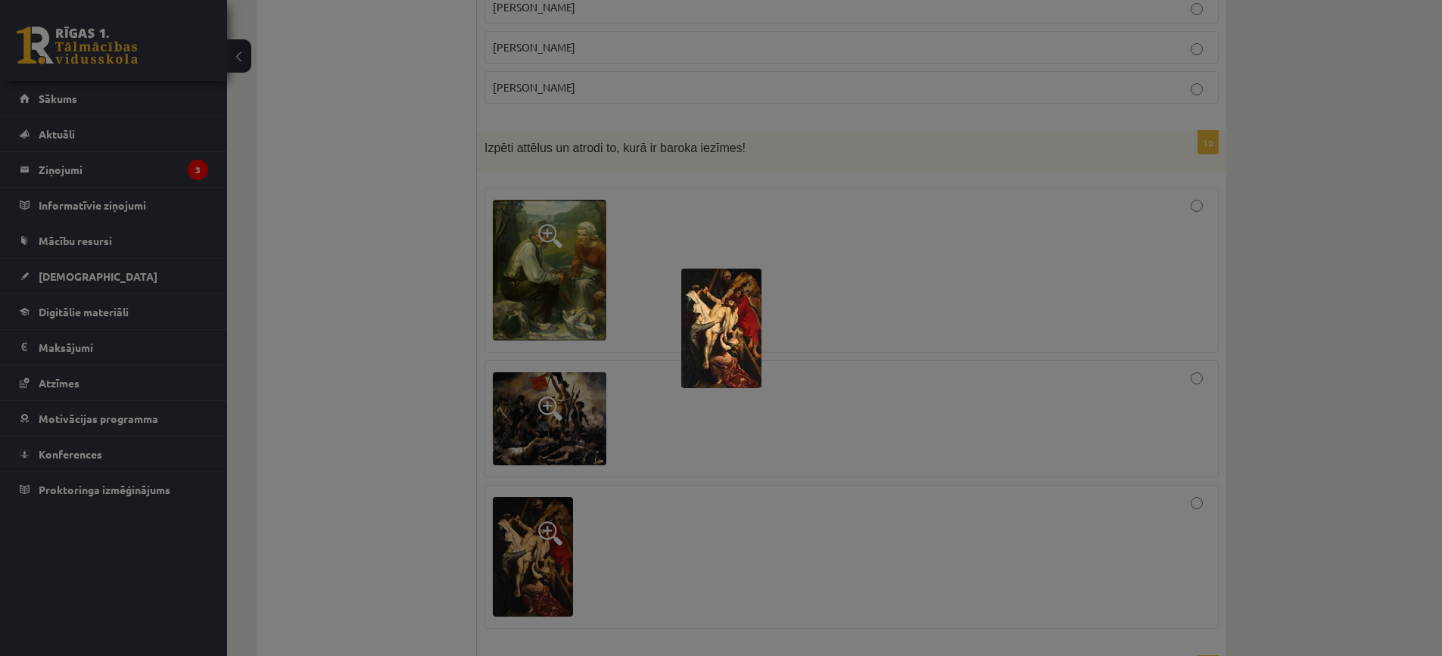
click at [880, 407] on div at bounding box center [721, 328] width 1442 height 656
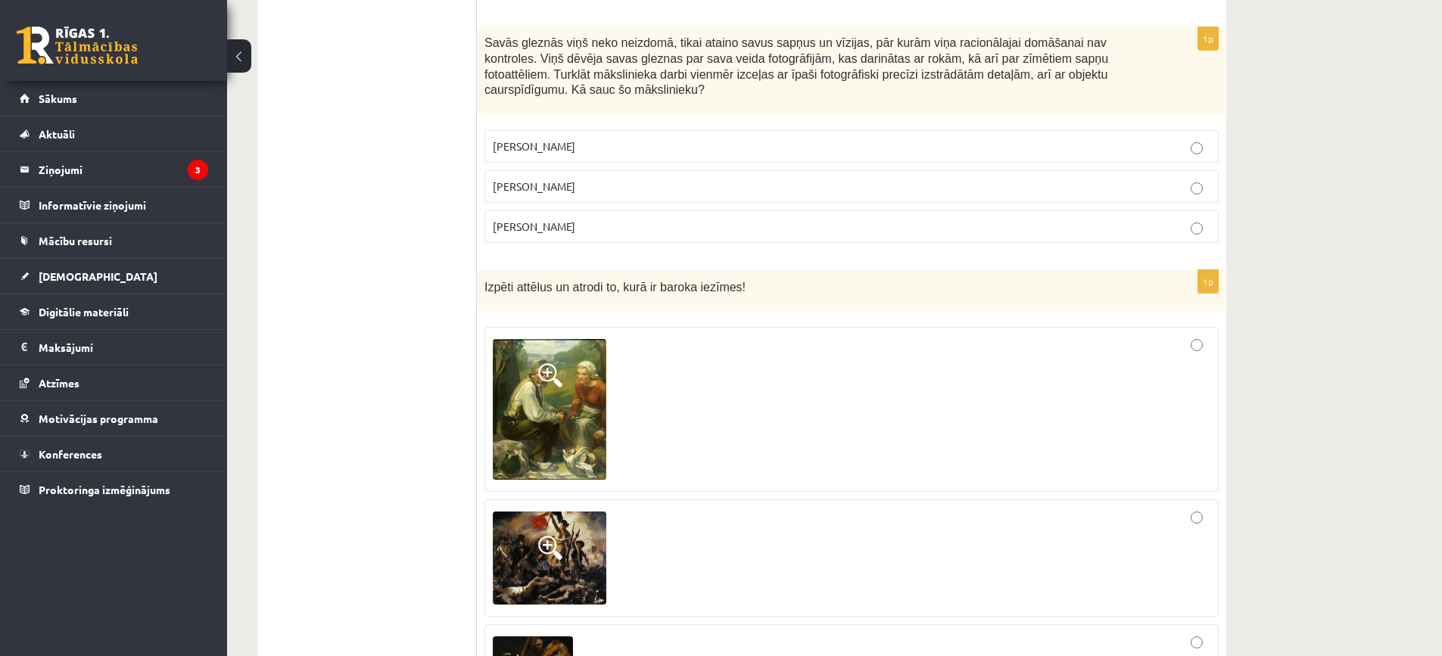
scroll to position [3330, 0]
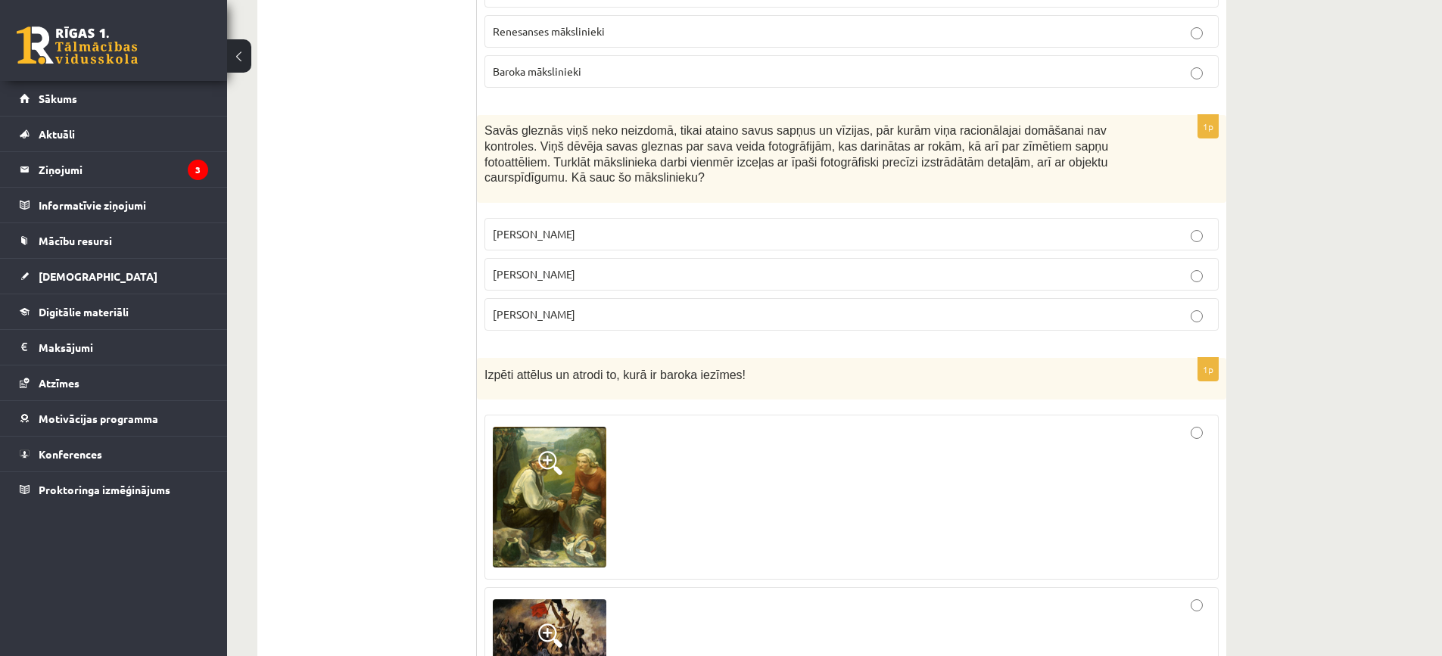
click at [972, 266] on p "Salvadors Dalī" at bounding box center [851, 274] width 717 height 16
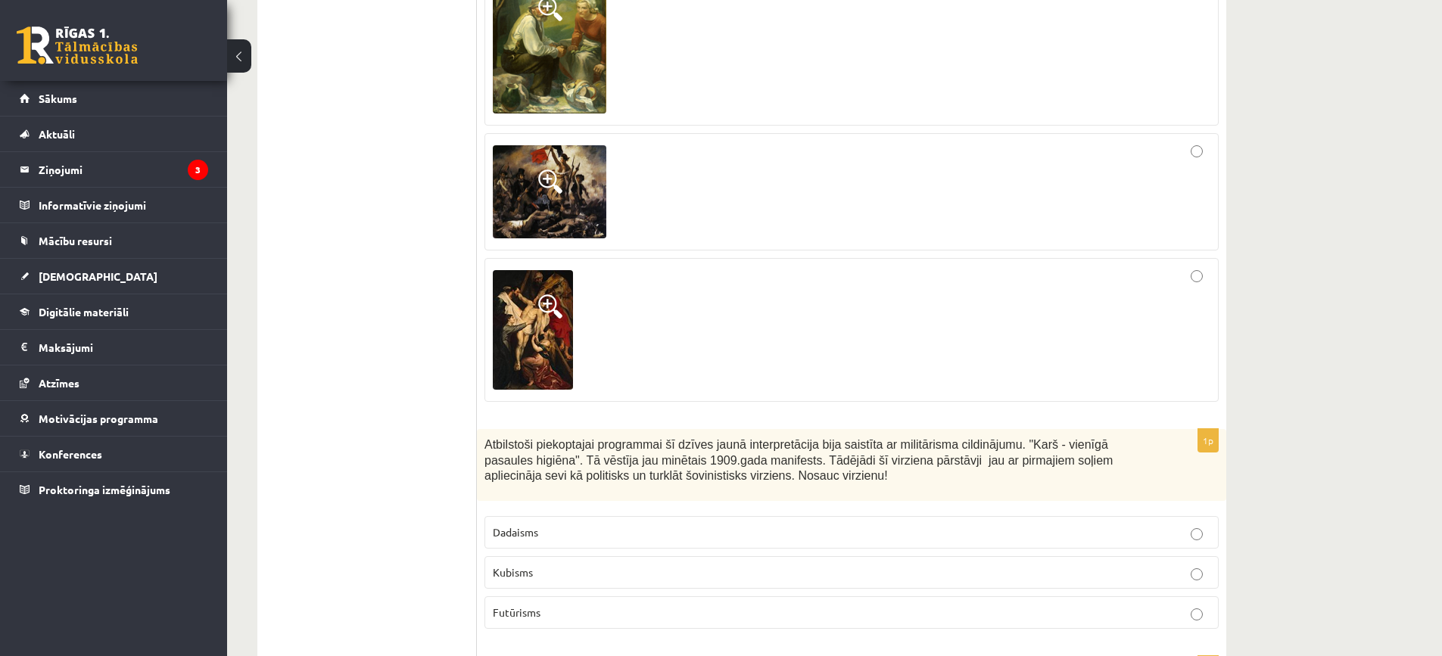
click at [845, 605] on p "Futūrisms" at bounding box center [851, 613] width 717 height 16
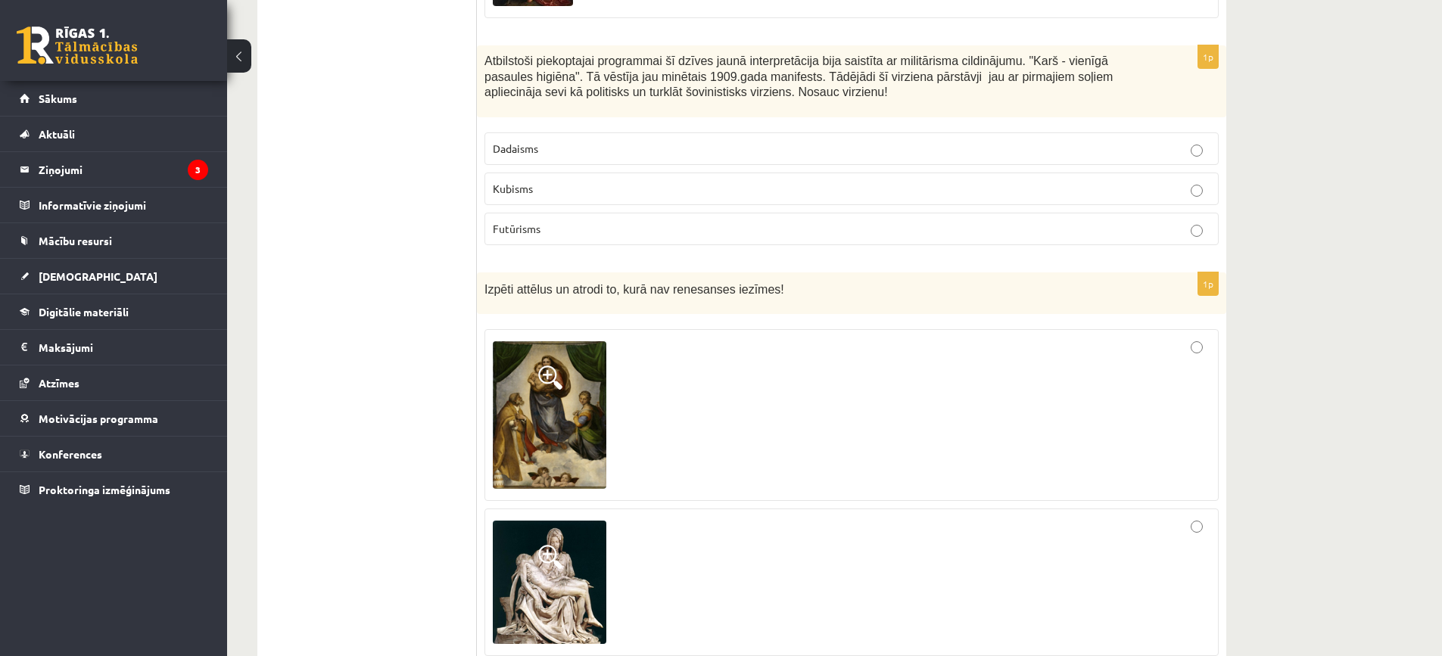
scroll to position [4313, 0]
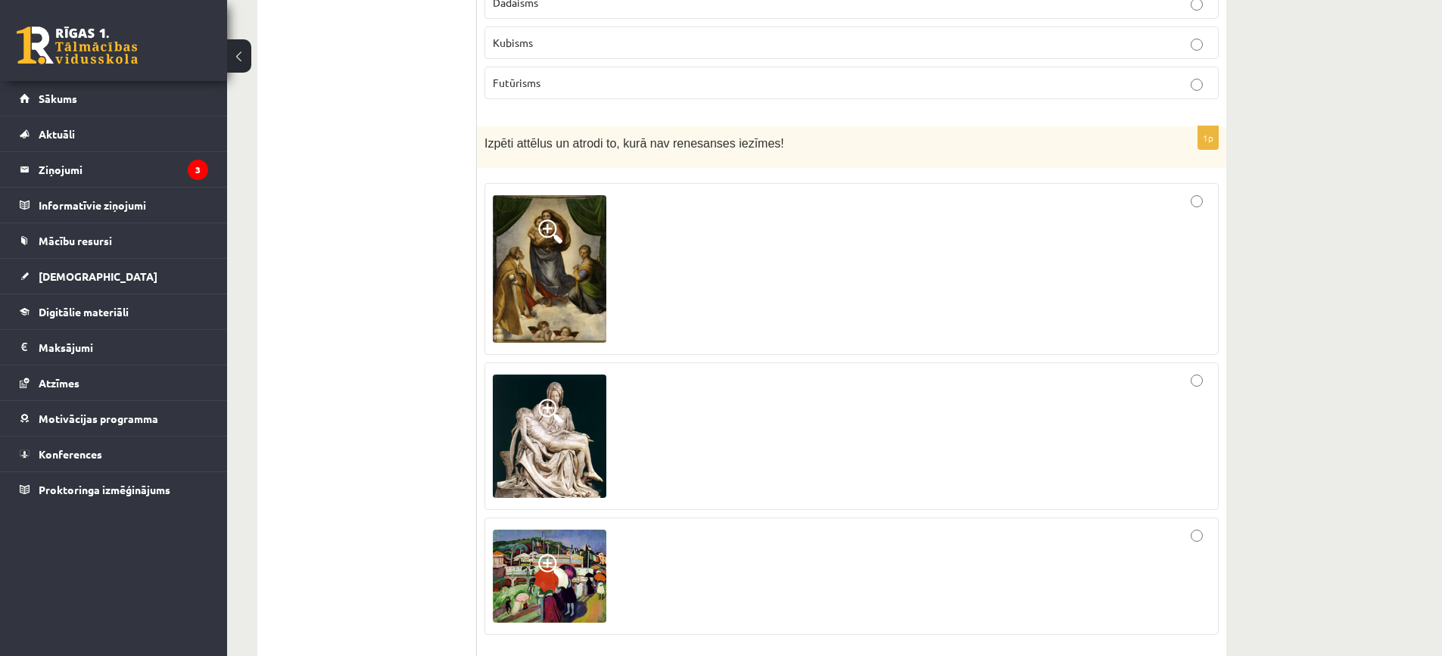
click at [1146, 191] on div at bounding box center [851, 268] width 717 height 155
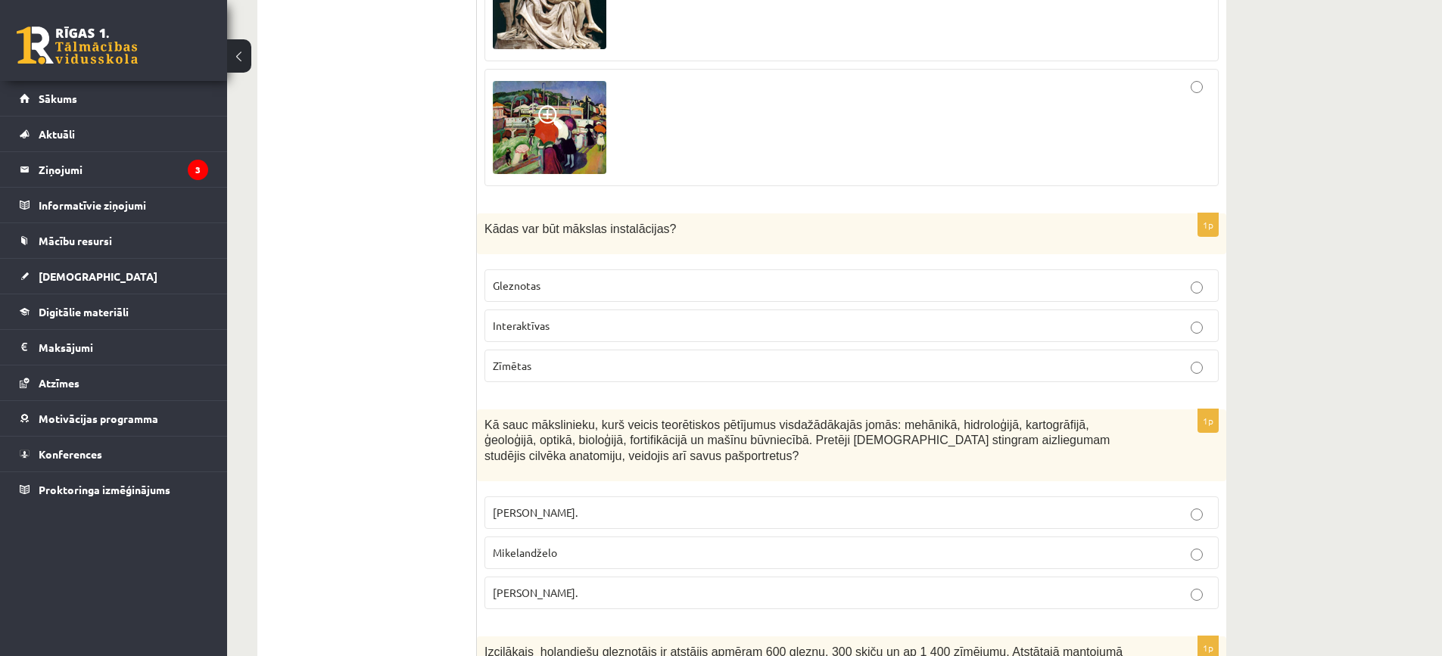
scroll to position [4843, 0]
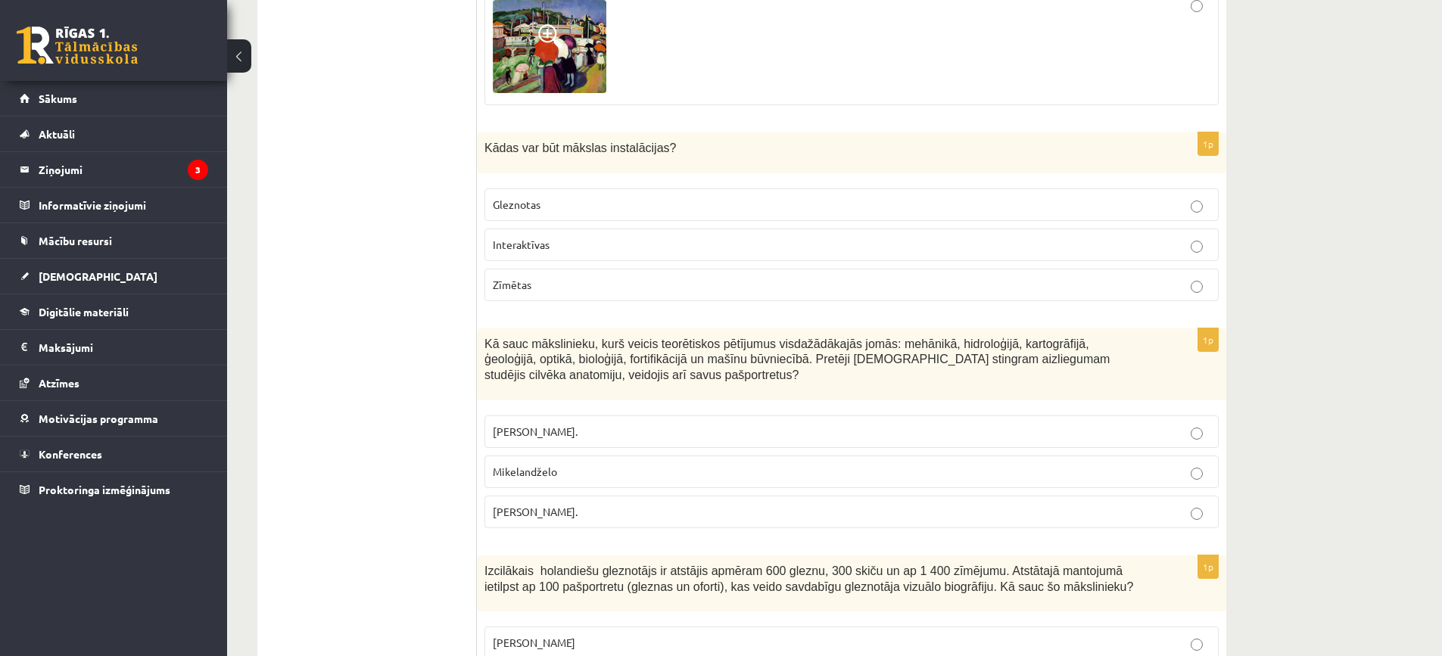
click at [714, 237] on p "Interaktīvas" at bounding box center [851, 245] width 717 height 16
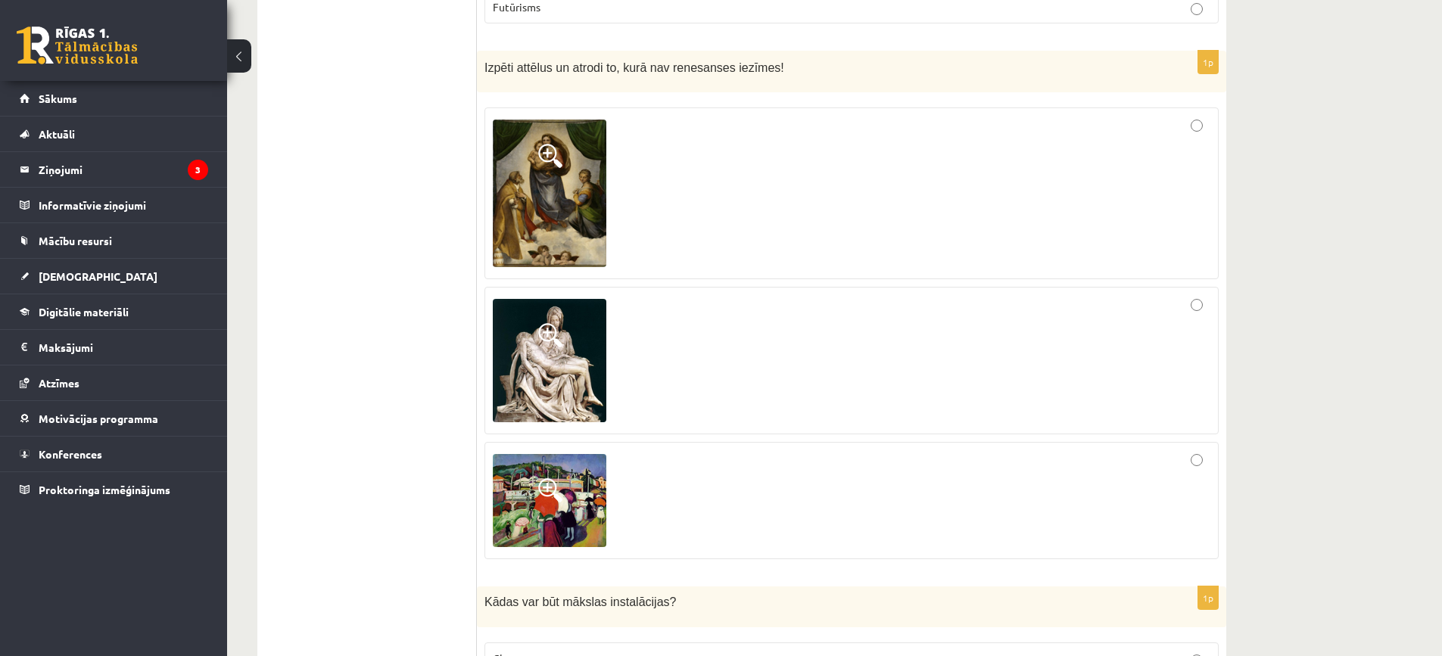
click at [714, 450] on div at bounding box center [851, 500] width 717 height 101
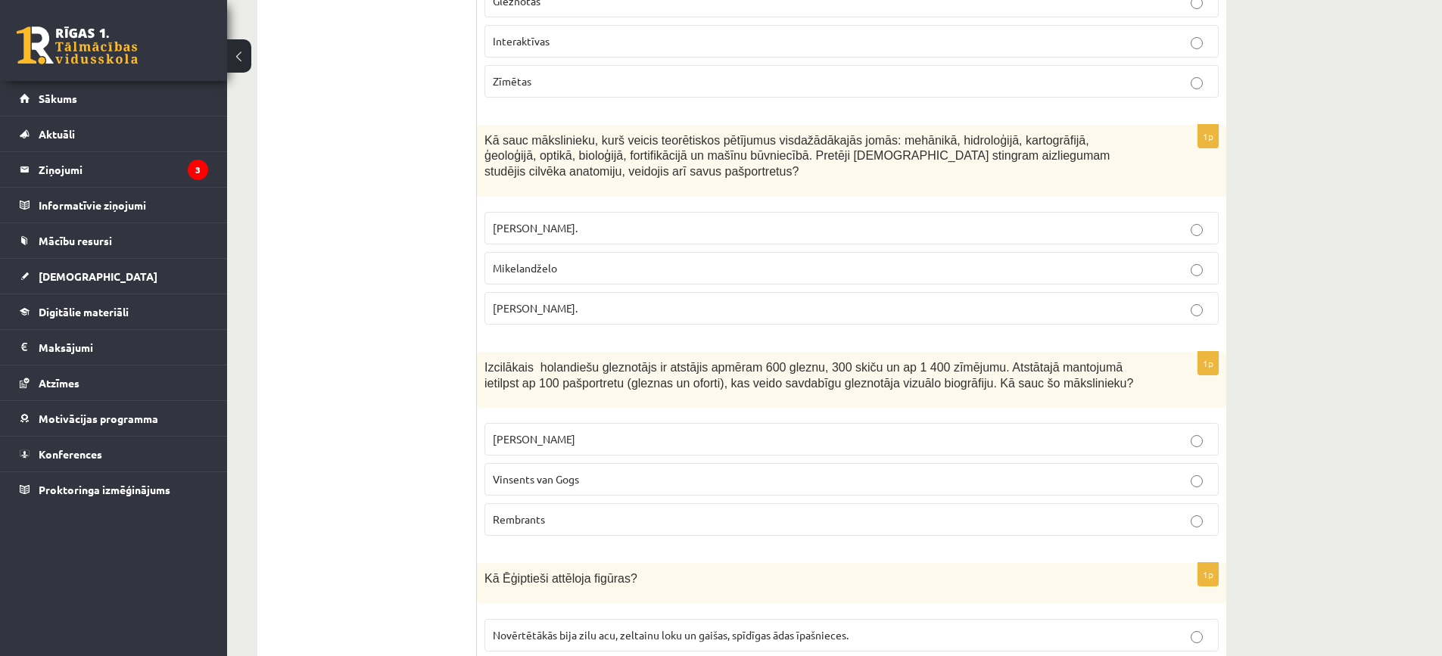
scroll to position [5070, 0]
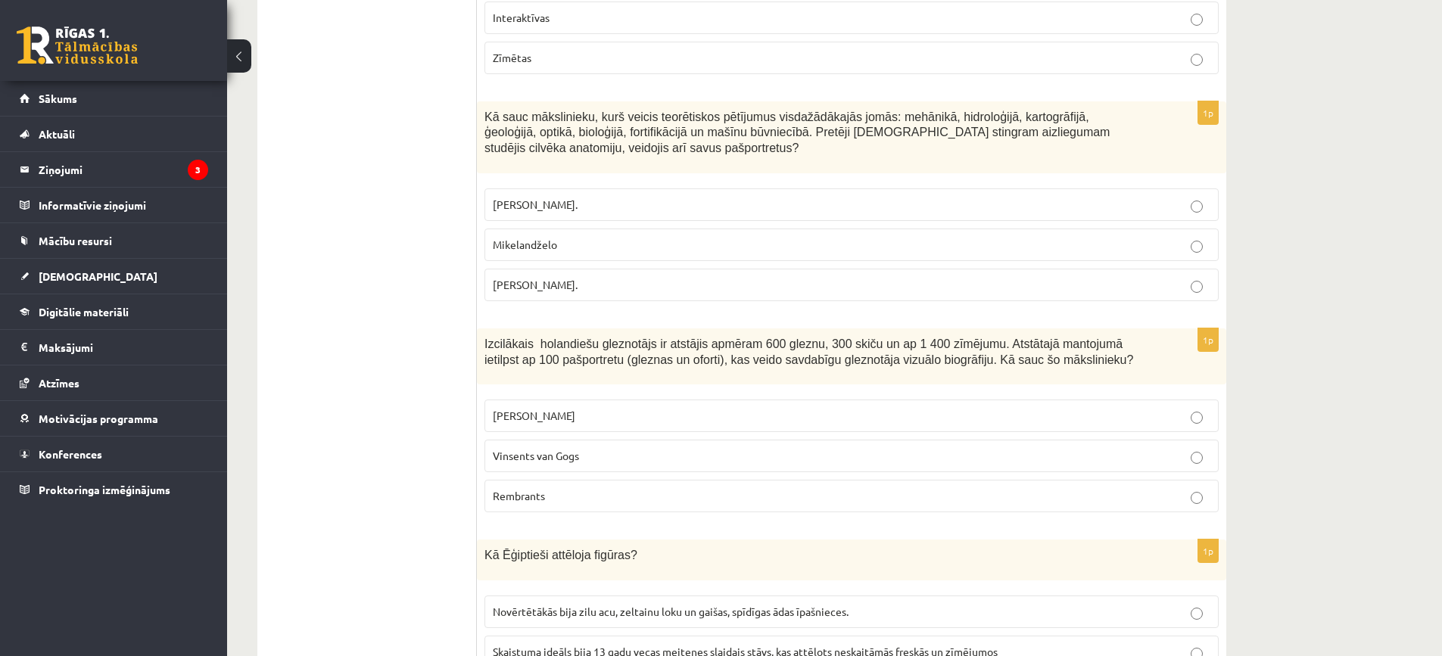
click at [565, 269] on label "Leonardo da Vinči." at bounding box center [851, 285] width 734 height 33
click at [562, 449] on span "Vinsents van Gogs" at bounding box center [536, 456] width 86 height 14
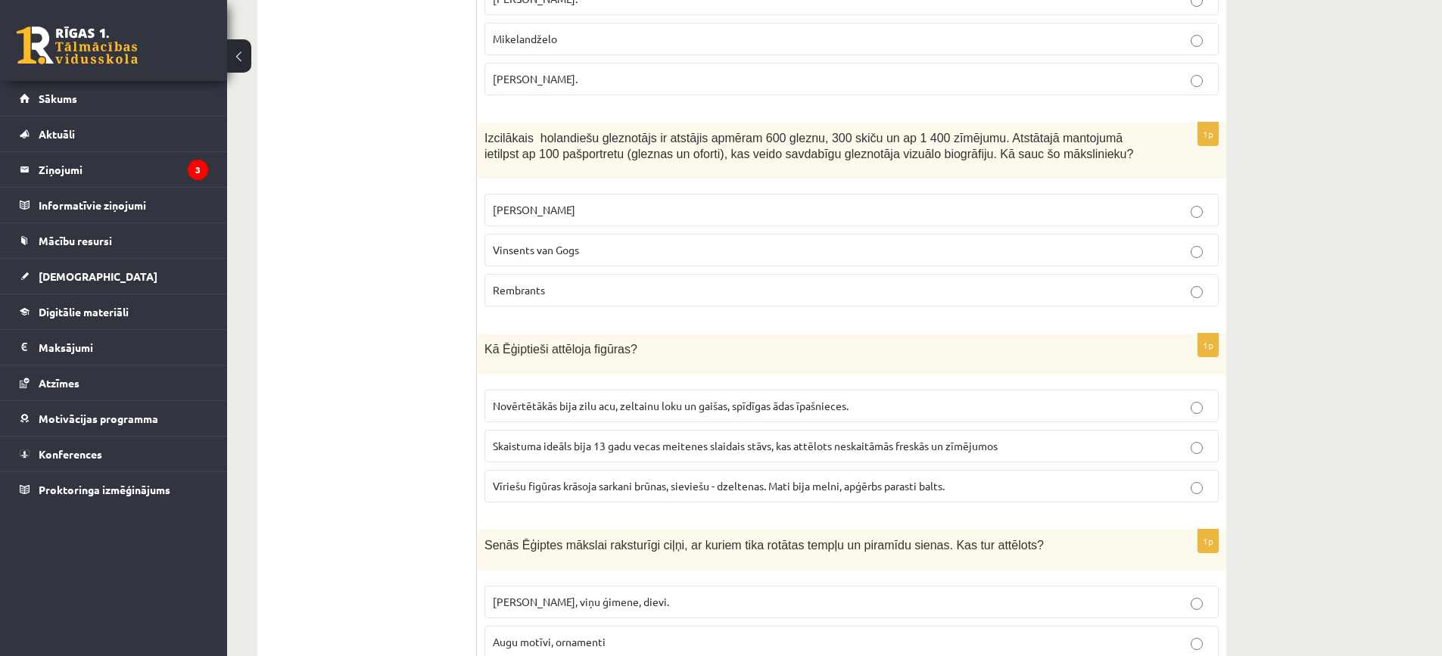
scroll to position [5449, 0]
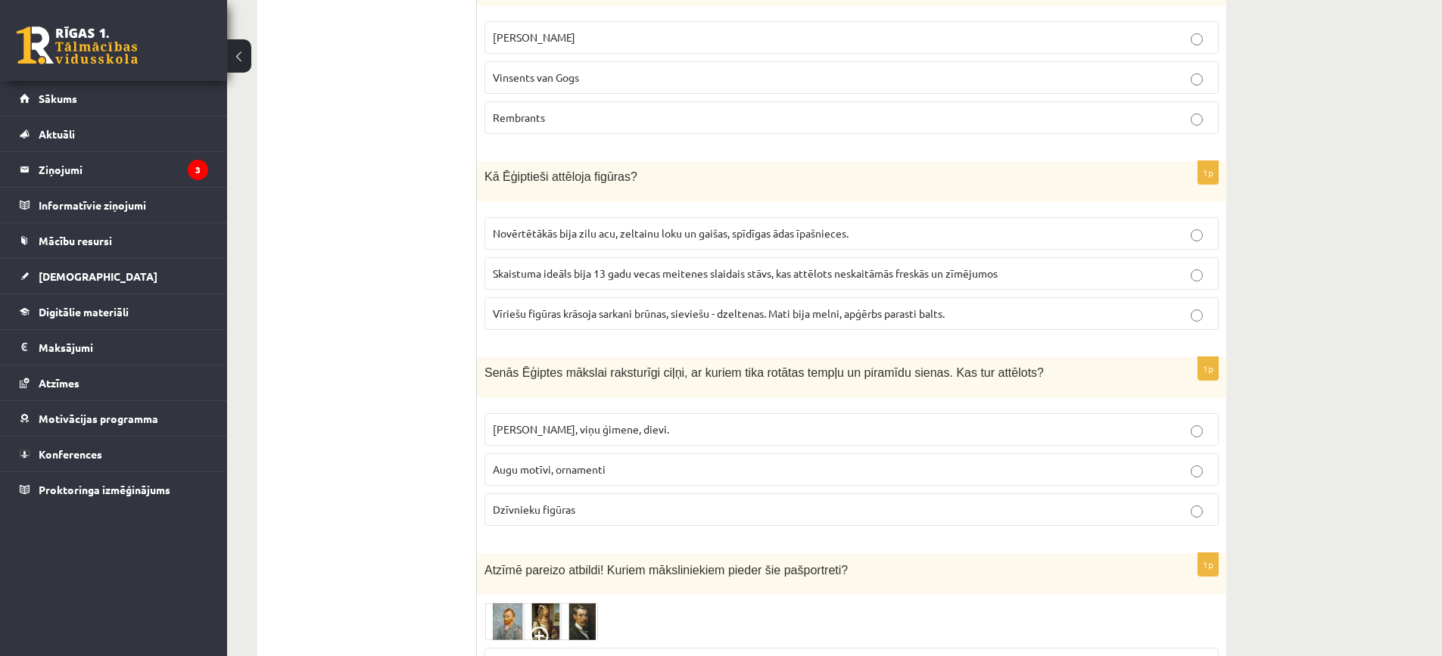
click at [593, 306] on span "Vīriešu figūras krāsoja sarkani brūnas, sieviešu - dzeltenas. Mati bija melni, …" at bounding box center [719, 313] width 452 height 14
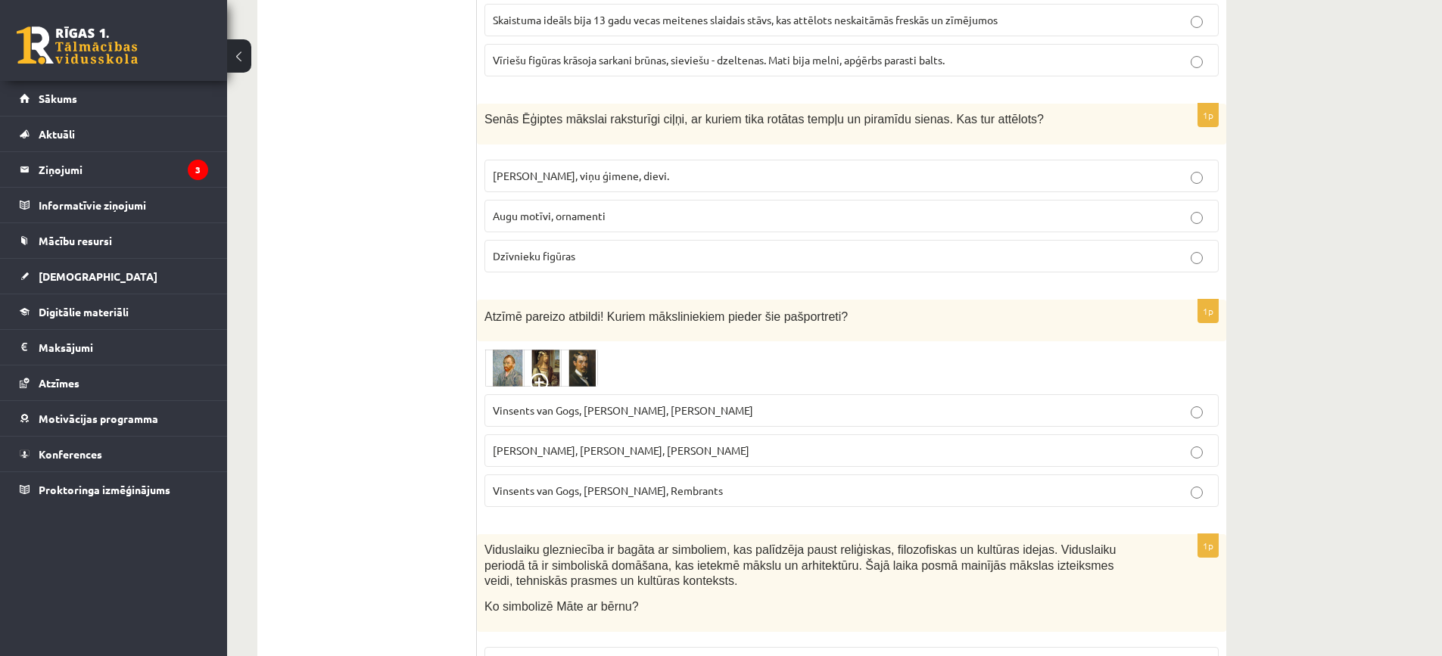
scroll to position [5676, 0]
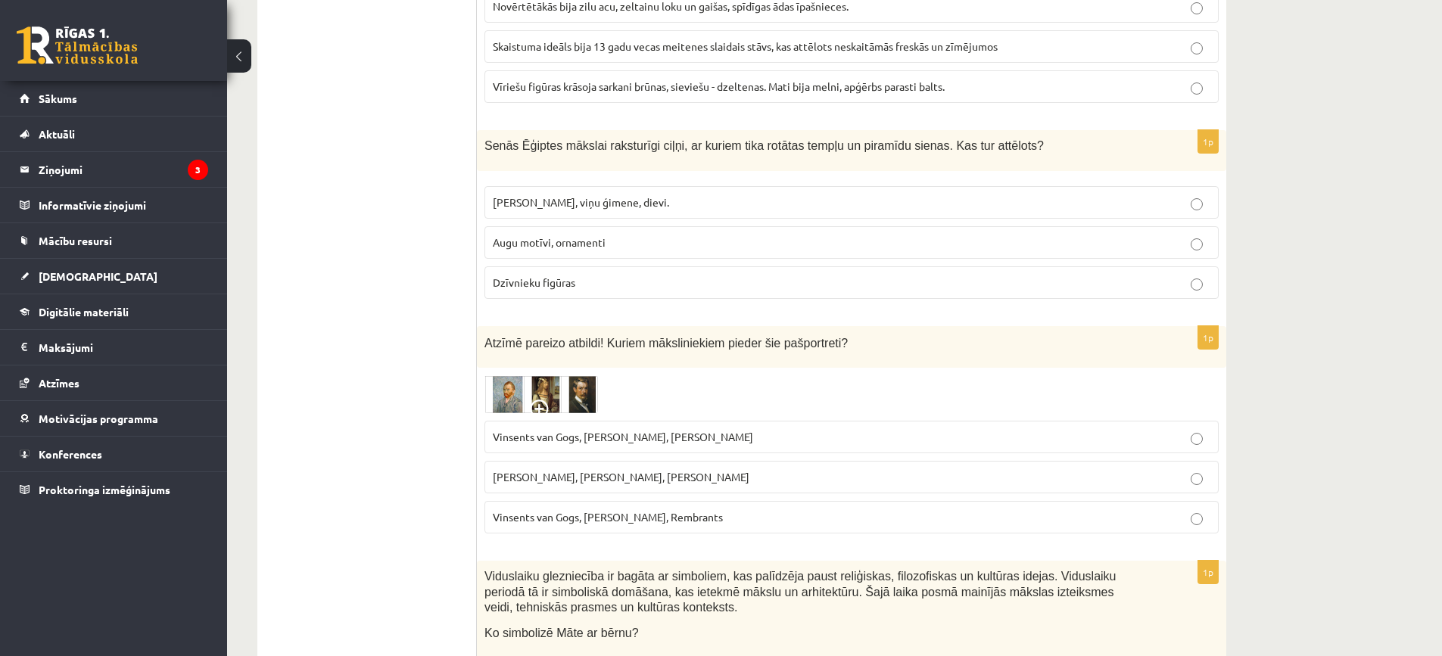
click at [613, 235] on p "Augu motīvi, ornamenti" at bounding box center [851, 243] width 717 height 16
click at [626, 275] on p "Dzīvnieku figūras" at bounding box center [851, 283] width 717 height 16
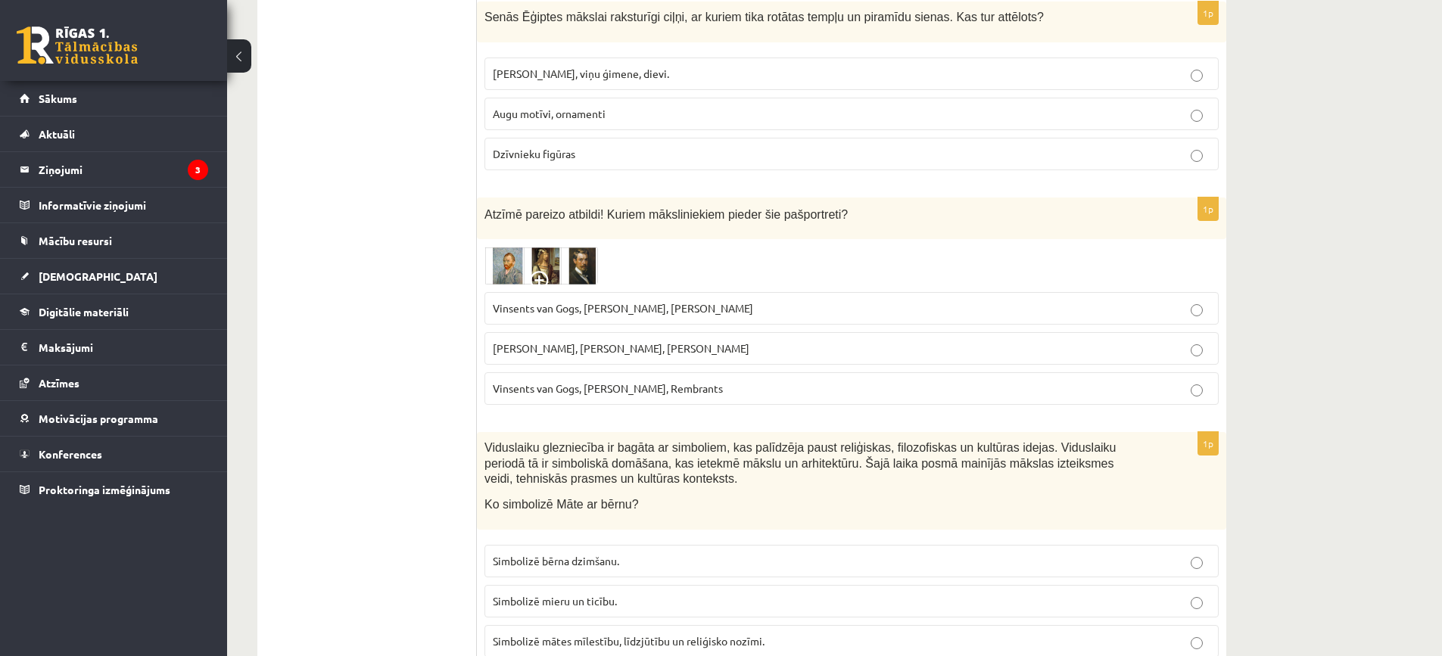
scroll to position [5827, 0]
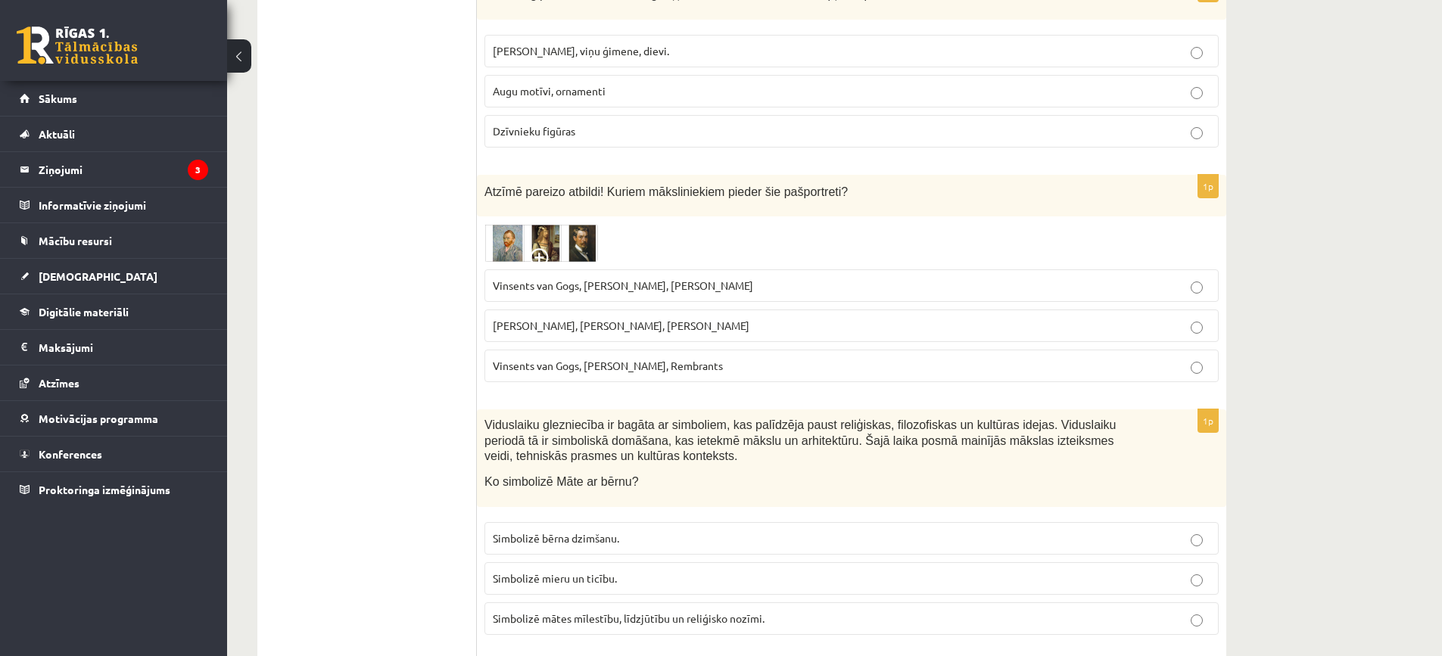
click at [548, 224] on img at bounding box center [541, 243] width 114 height 38
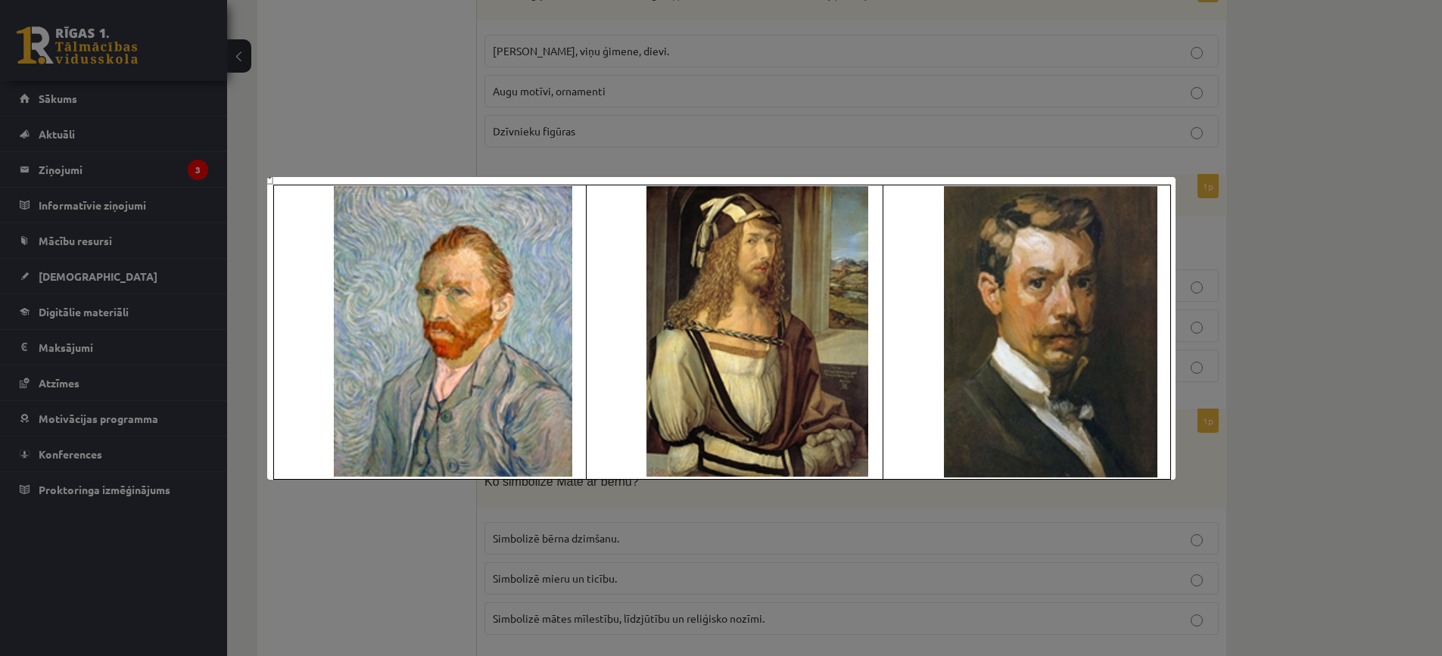
click at [462, 117] on div at bounding box center [721, 328] width 1442 height 656
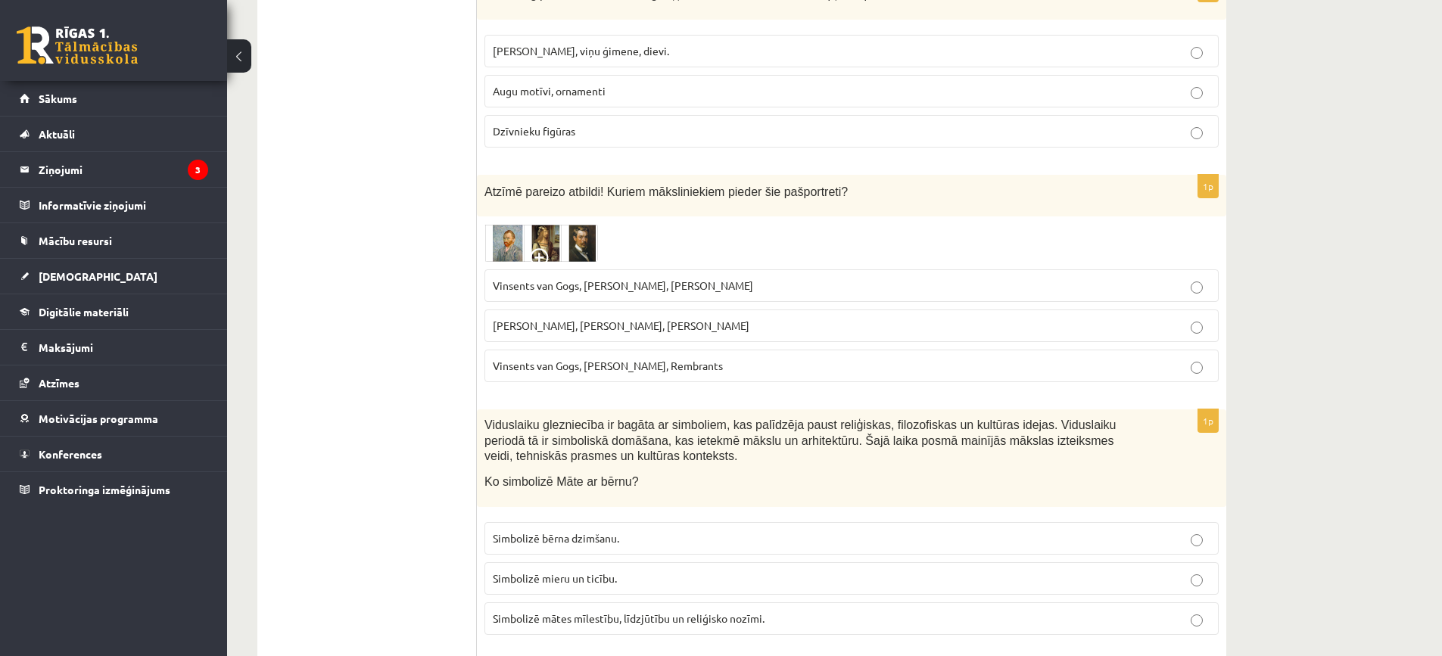
click at [588, 278] on span "Vinsents van Gogs, Albrehts Dīrers, Janis Rozentāls" at bounding box center [623, 285] width 260 height 14
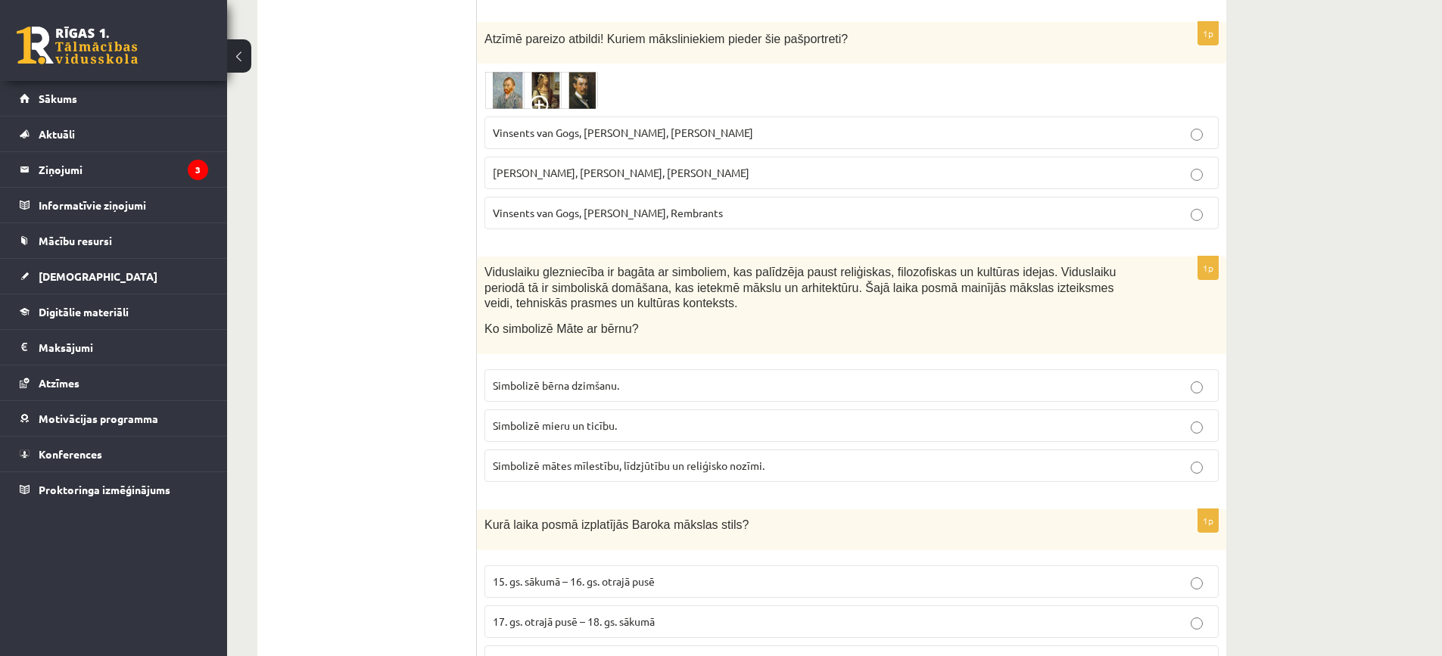
scroll to position [5978, 0]
click at [648, 379] on p "Simbolizē bērna dzimšanu." at bounding box center [851, 387] width 717 height 16
click at [667, 460] on span "Simbolizē mātes mīlestību, līdzjūtību un reliģisko nozīmi." at bounding box center [629, 467] width 272 height 14
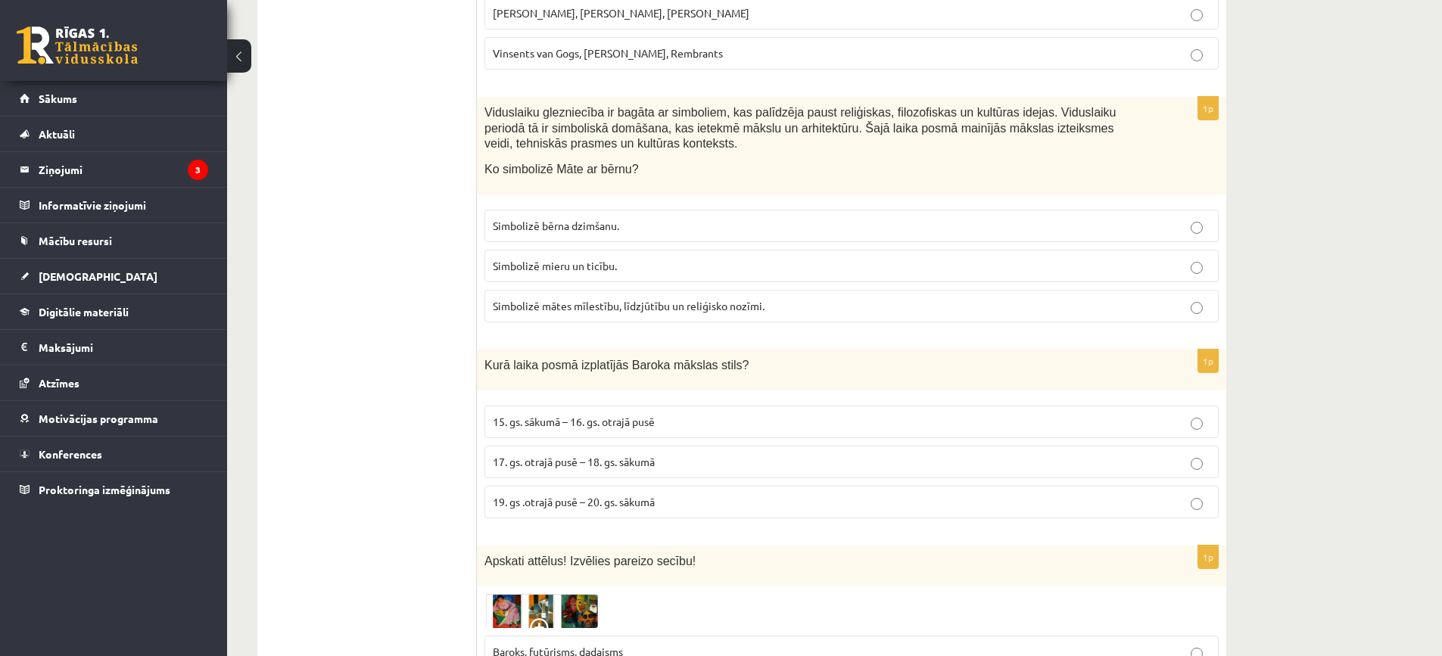
scroll to position [6137, 0]
click at [668, 456] on p "17. gs. otrajā pusē – 18. gs. sākumā" at bounding box center [851, 464] width 717 height 16
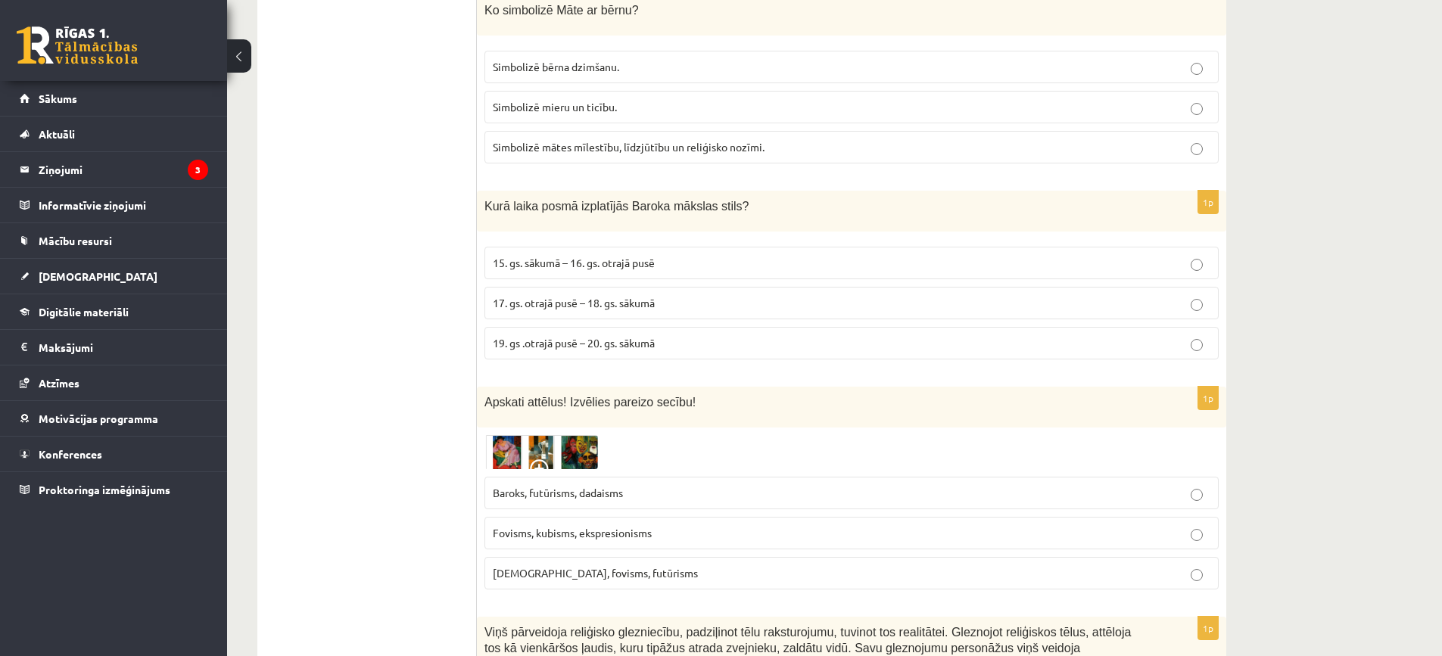
scroll to position [6364, 0]
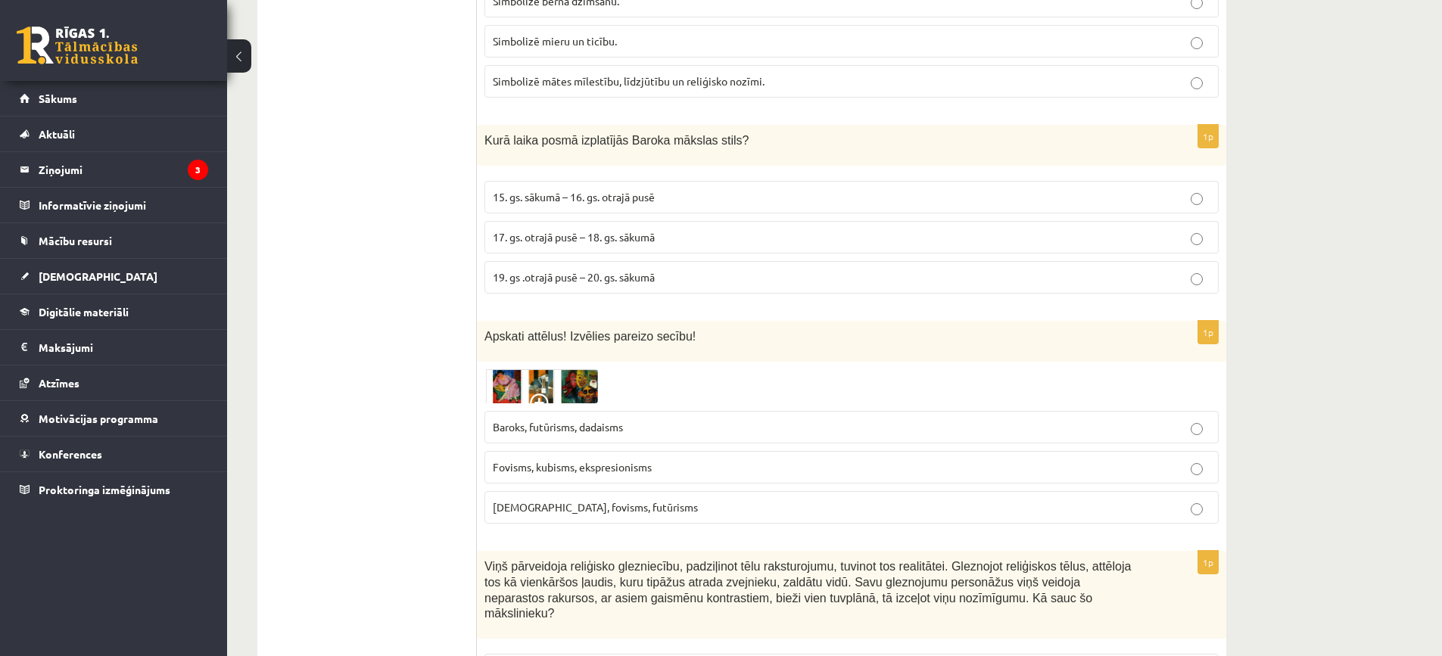
click at [571, 369] on img at bounding box center [541, 386] width 114 height 35
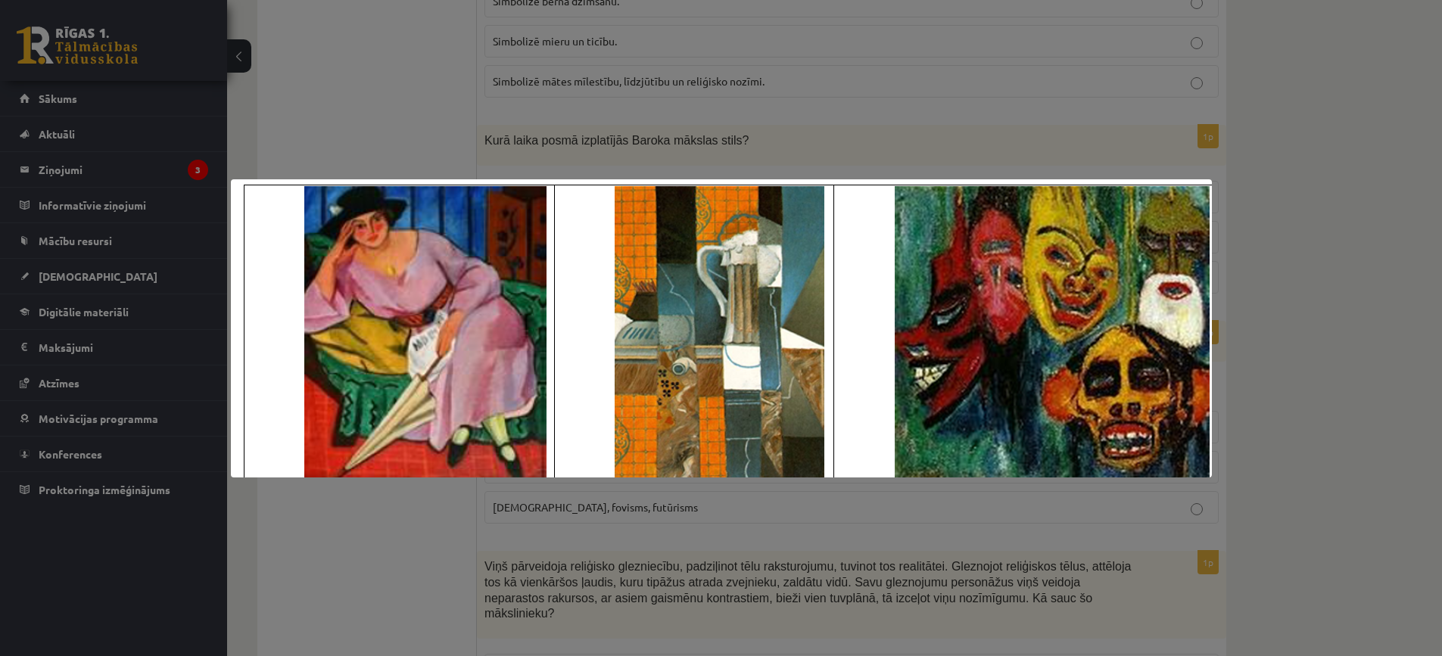
click at [789, 568] on div at bounding box center [721, 328] width 1442 height 656
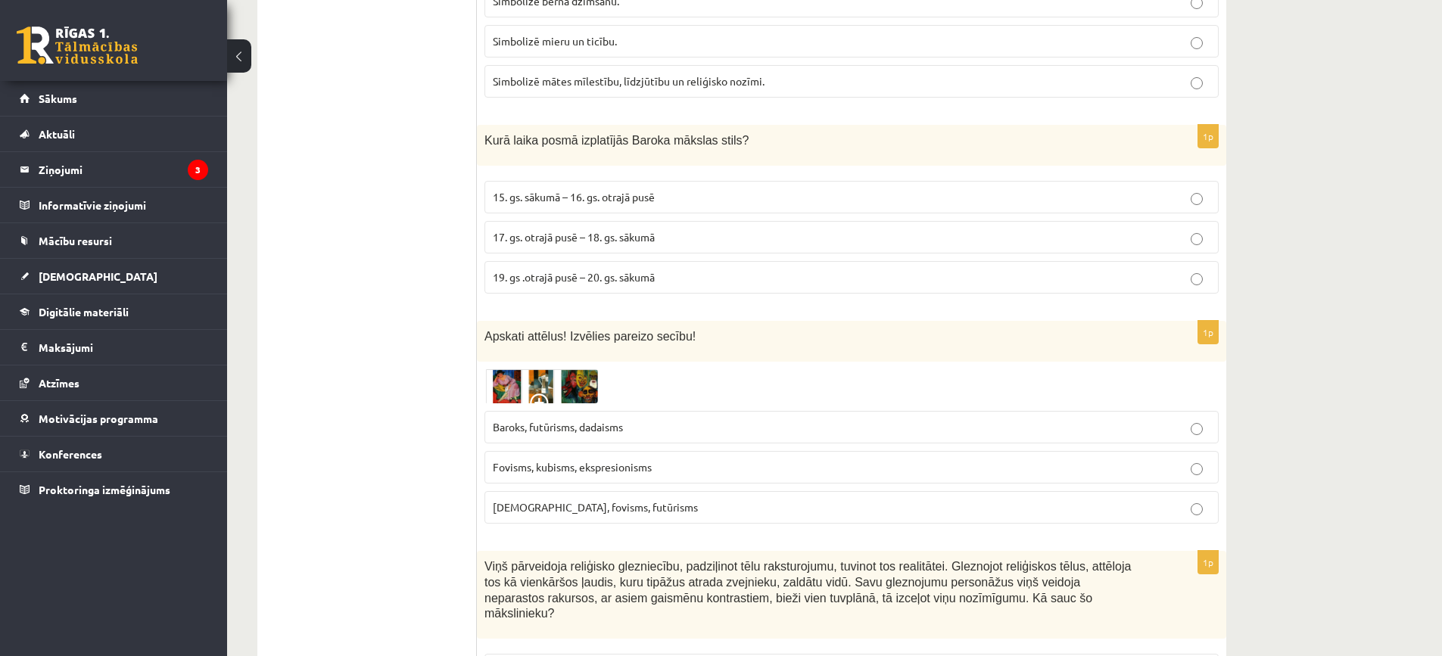
click at [648, 460] on span "Fovisms, kubisms, ekspresionisms" at bounding box center [572, 467] width 159 height 14
click at [542, 321] on div "1p Apskati attēlus! Izvēlies pareizo secību! Baroks, futūrisms, dadaisms Fovism…" at bounding box center [851, 429] width 749 height 216
click at [549, 369] on img at bounding box center [541, 386] width 114 height 35
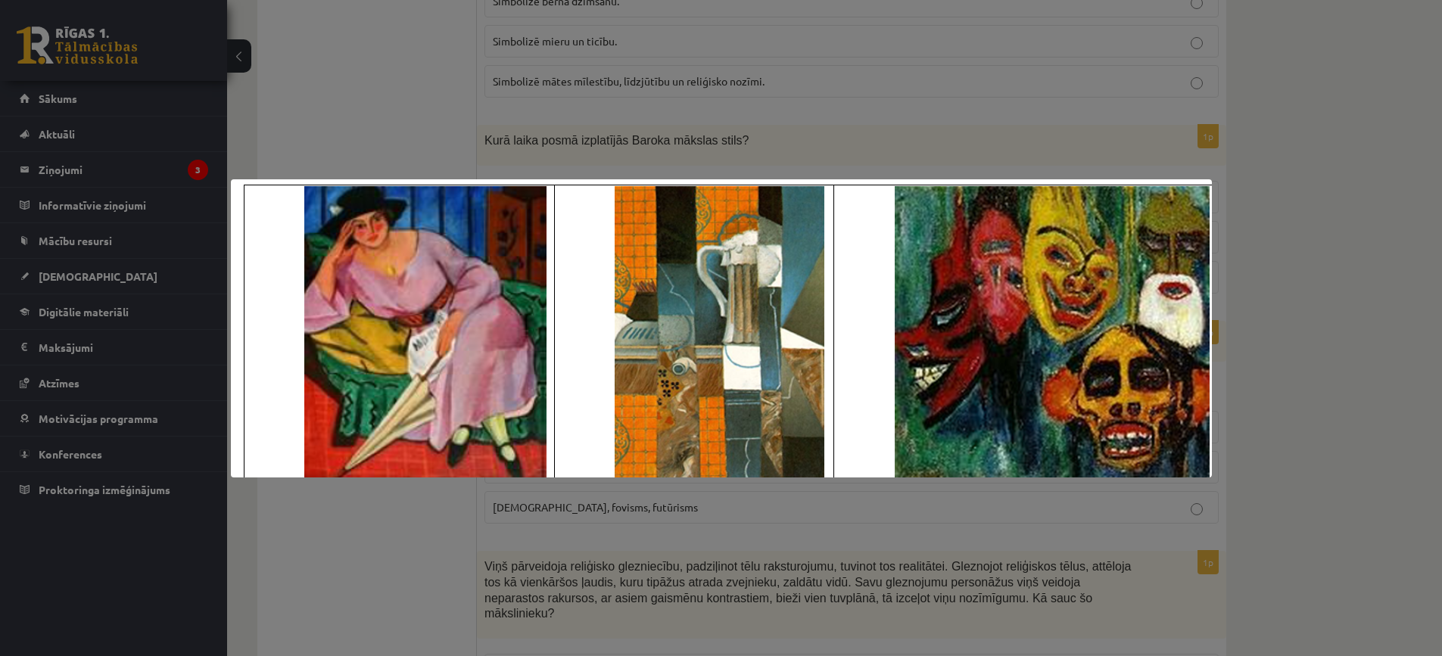
click at [614, 113] on div at bounding box center [721, 328] width 1442 height 656
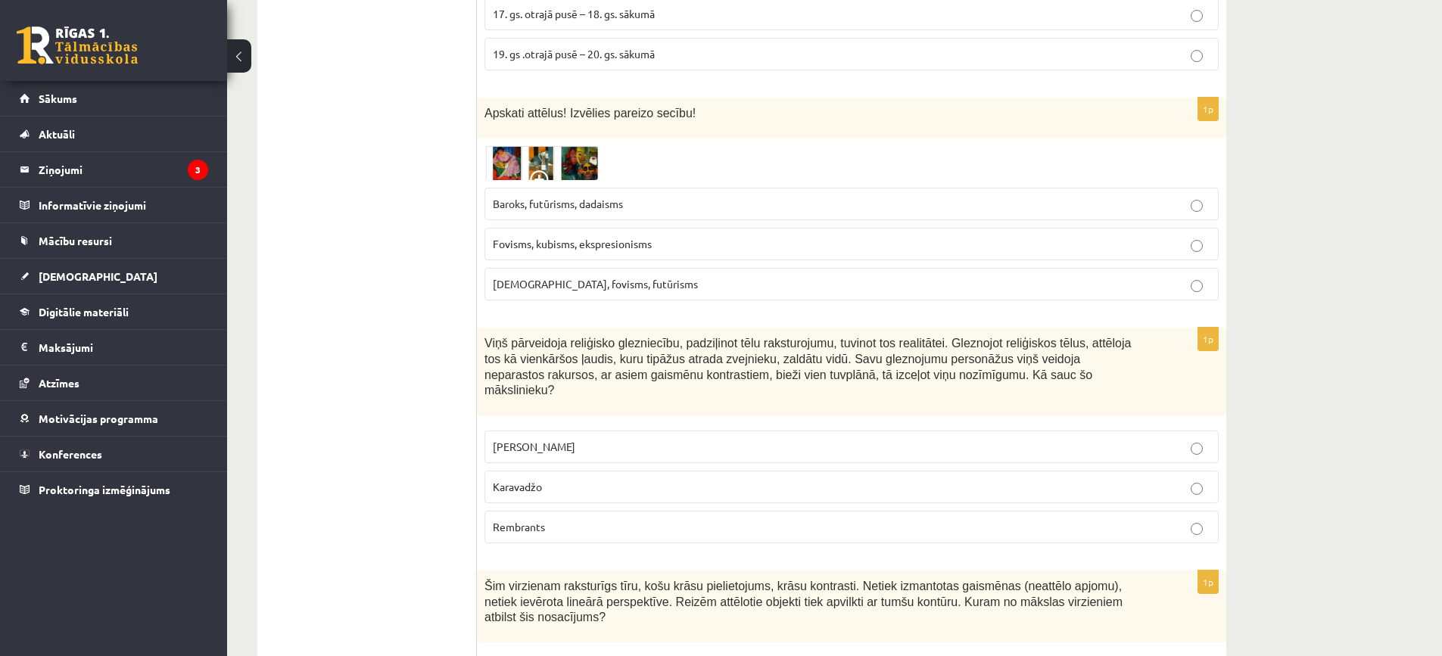
scroll to position [6591, 0]
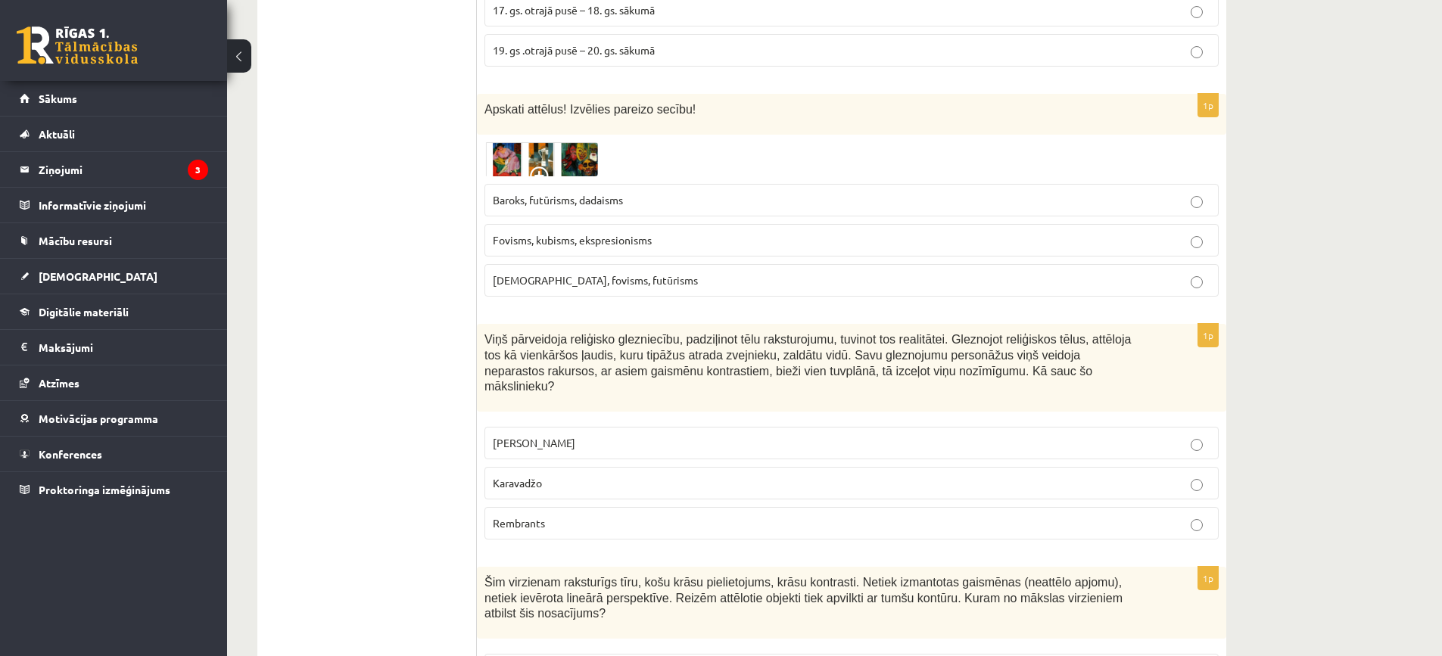
click at [562, 475] on p "Karavadžo" at bounding box center [851, 483] width 717 height 16
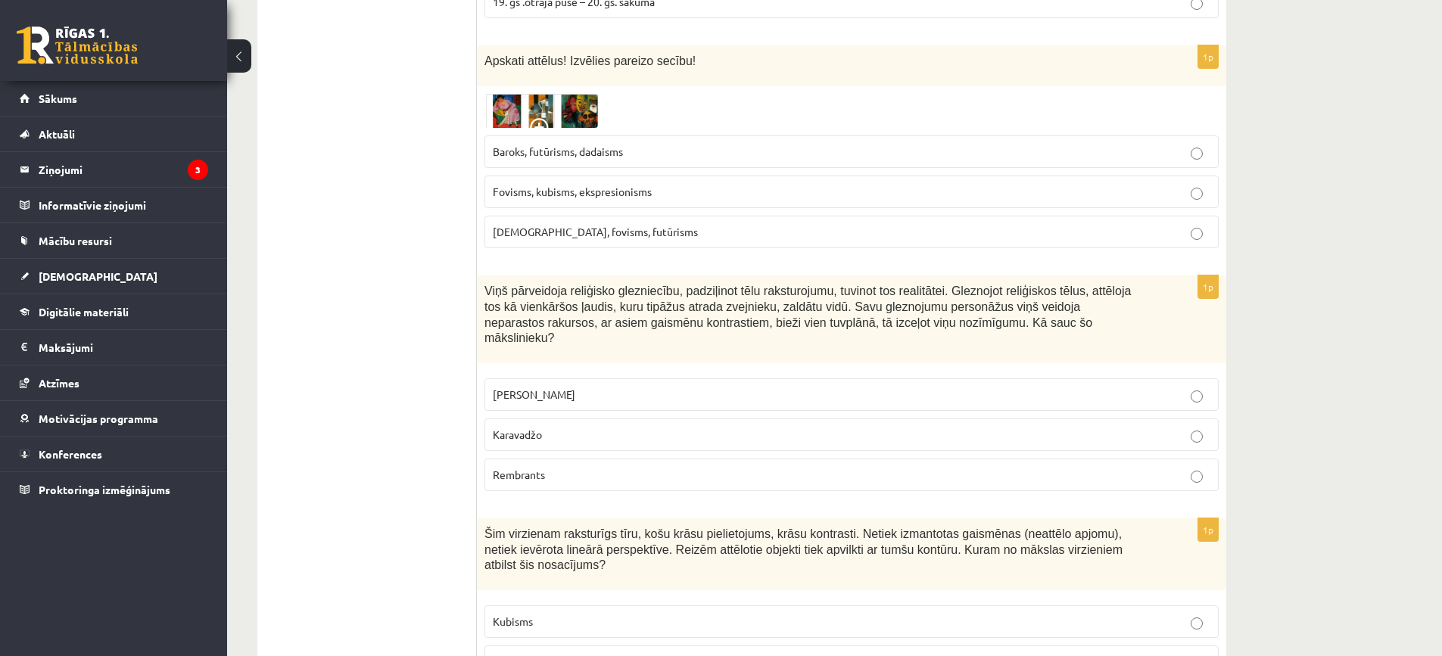
scroll to position [6667, 0]
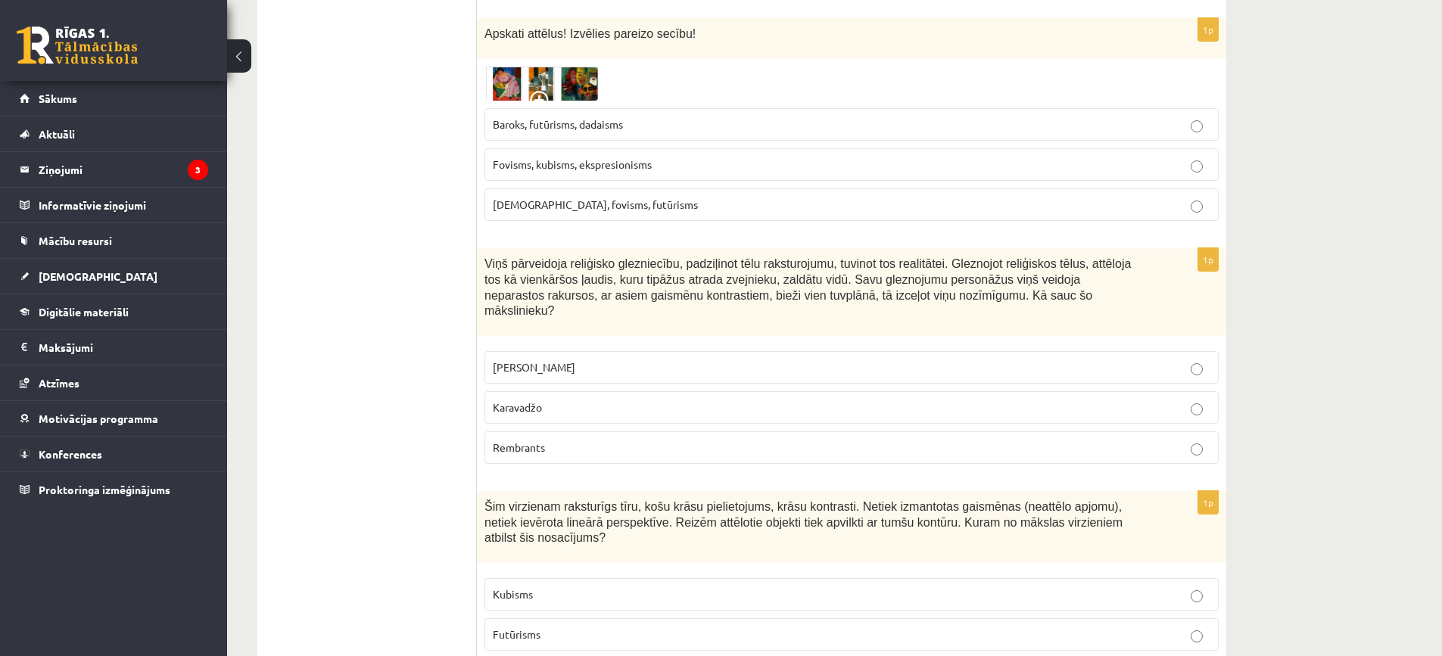
click at [773, 431] on label "Rembrants" at bounding box center [851, 447] width 734 height 33
click at [559, 586] on p "Kubisms" at bounding box center [851, 594] width 717 height 16
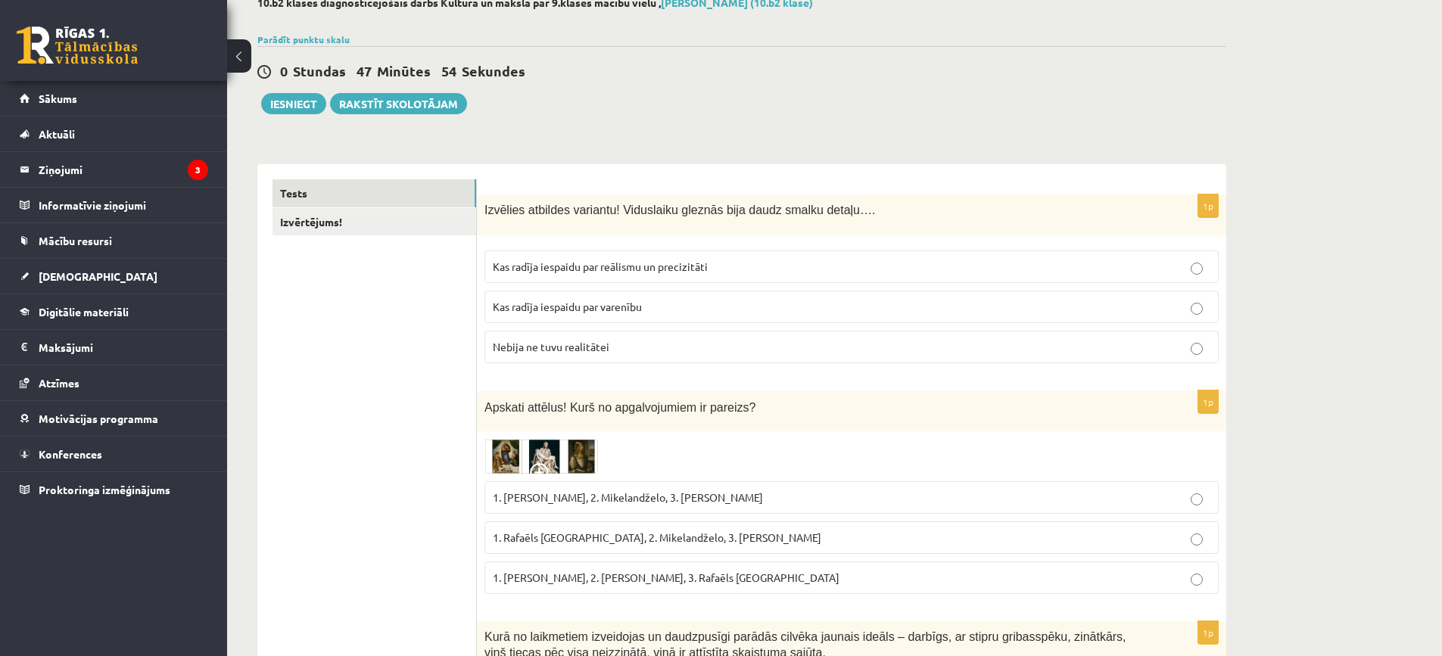
scroll to position [0, 0]
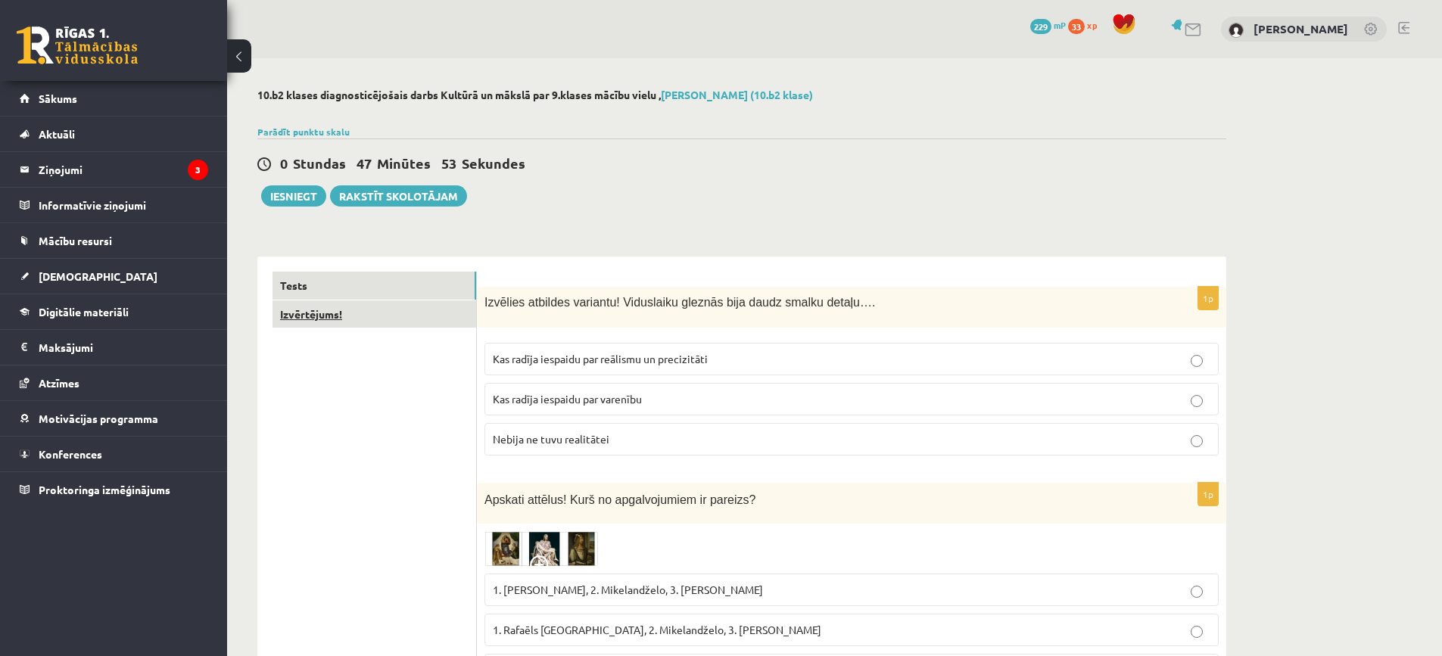
click at [383, 306] on link "Izvērtējums!" at bounding box center [374, 314] width 204 height 28
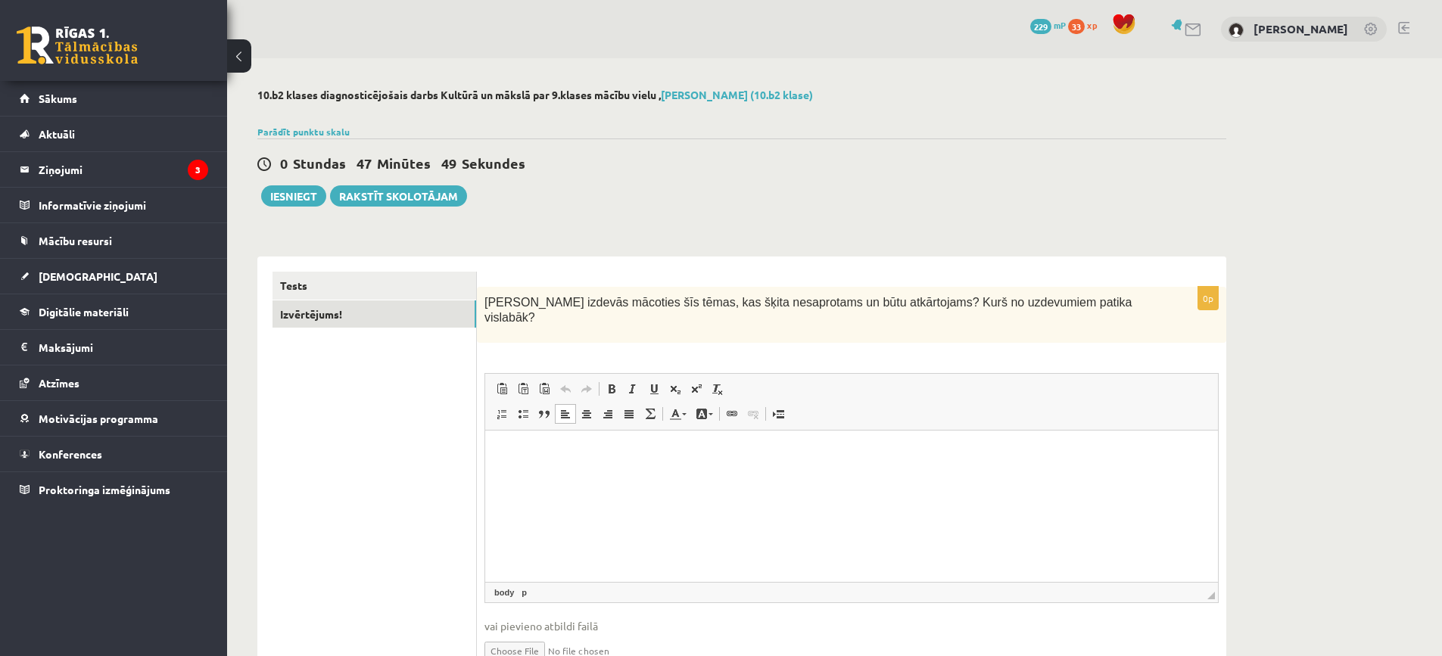
click at [671, 472] on html at bounding box center [851, 454] width 733 height 46
click at [359, 282] on link "Tests" at bounding box center [374, 286] width 204 height 28
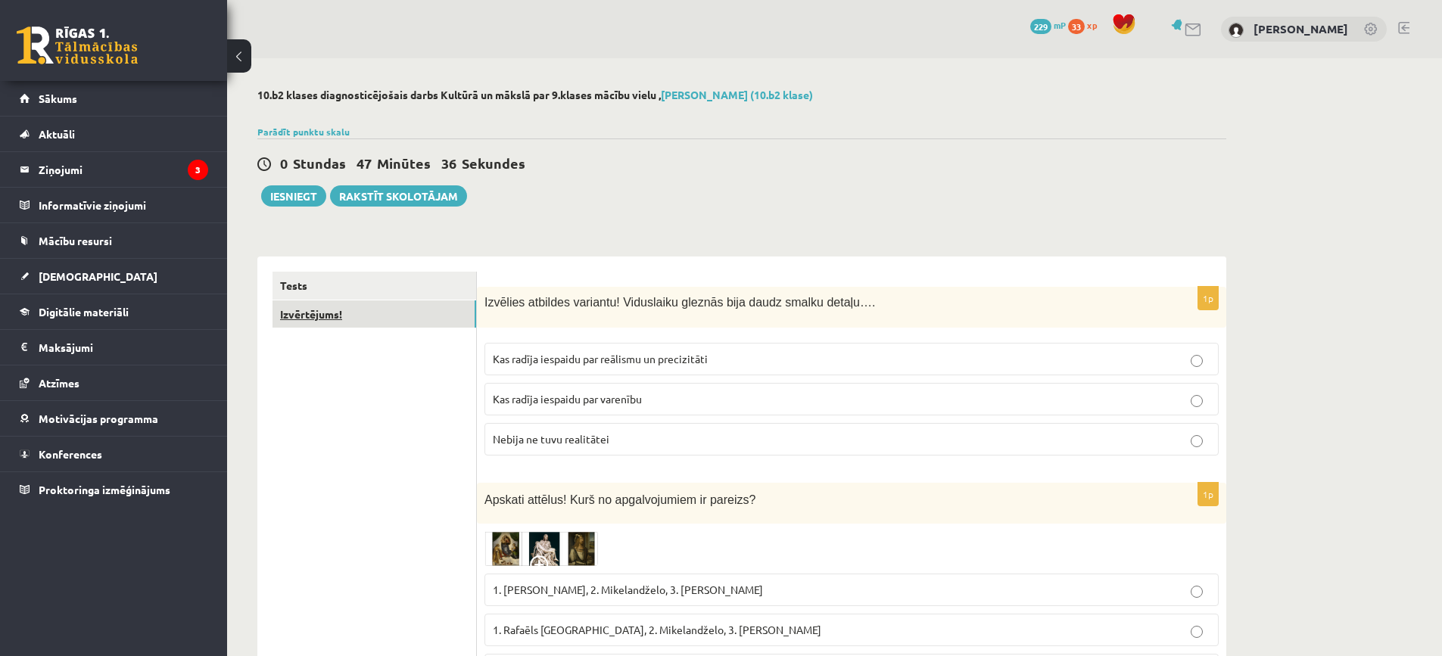
click at [390, 319] on link "Izvērtējums!" at bounding box center [374, 314] width 204 height 28
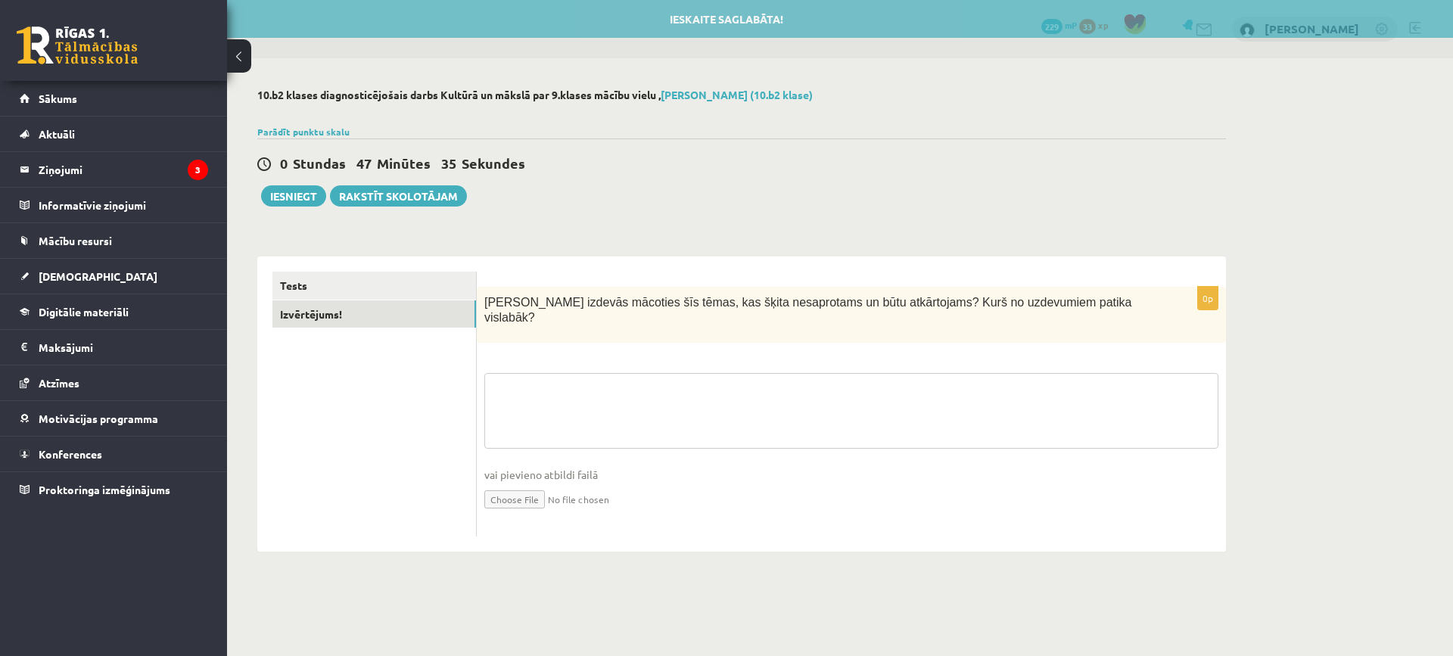
click at [575, 378] on textarea at bounding box center [851, 411] width 734 height 76
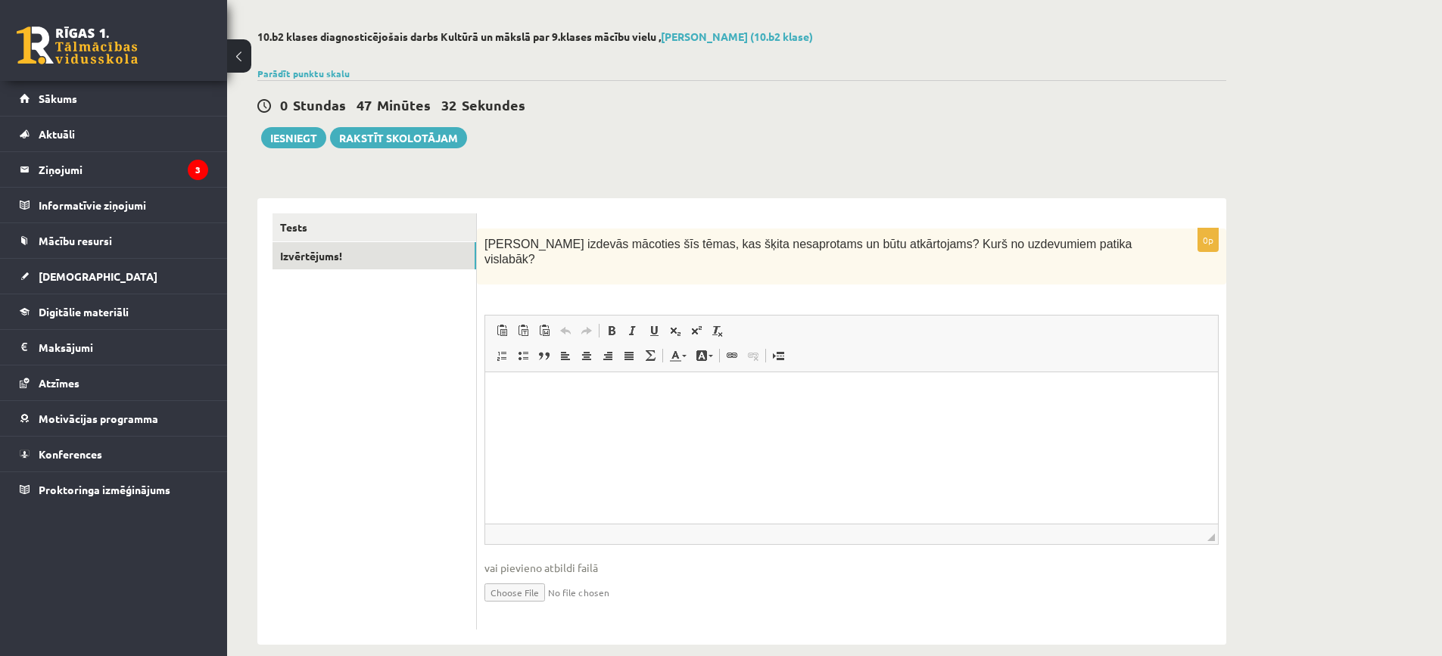
scroll to position [64, 0]
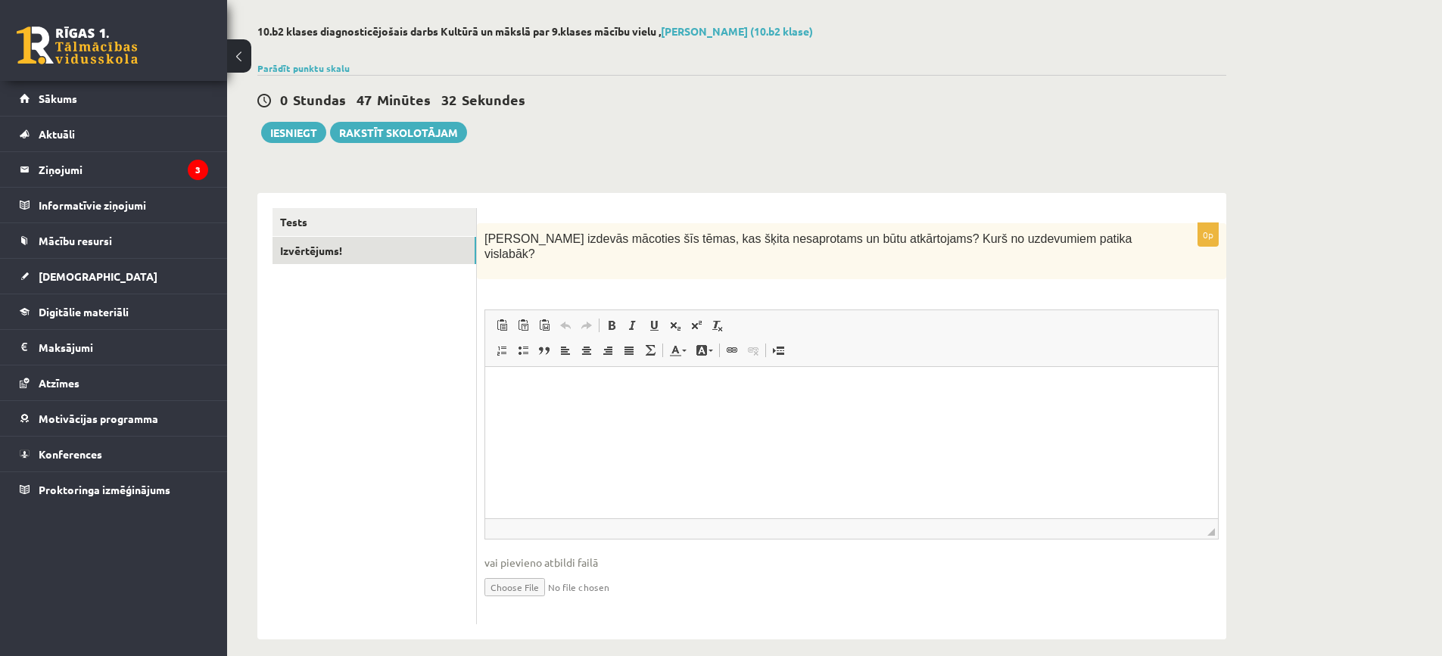
click at [576, 393] on p "Bagātinātā teksta redaktors, wiswyg-editor-user-answer-47433816611480" at bounding box center [851, 390] width 702 height 16
drag, startPoint x: 1061, startPoint y: 745, endPoint x: 578, endPoint y: 399, distance: 594.3
click at [578, 399] on html at bounding box center [851, 390] width 733 height 46
click at [305, 129] on button "Iesniegt" at bounding box center [293, 132] width 65 height 21
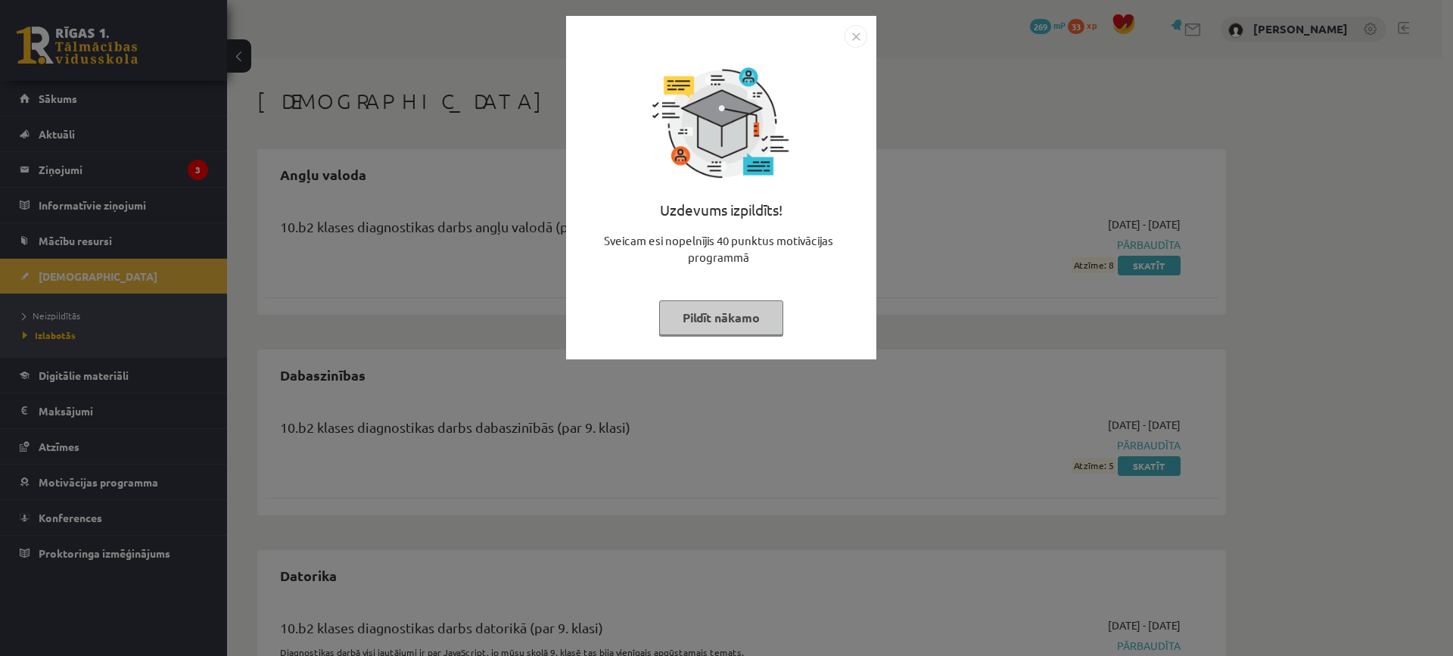
click at [860, 33] on img "Close" at bounding box center [856, 36] width 23 height 23
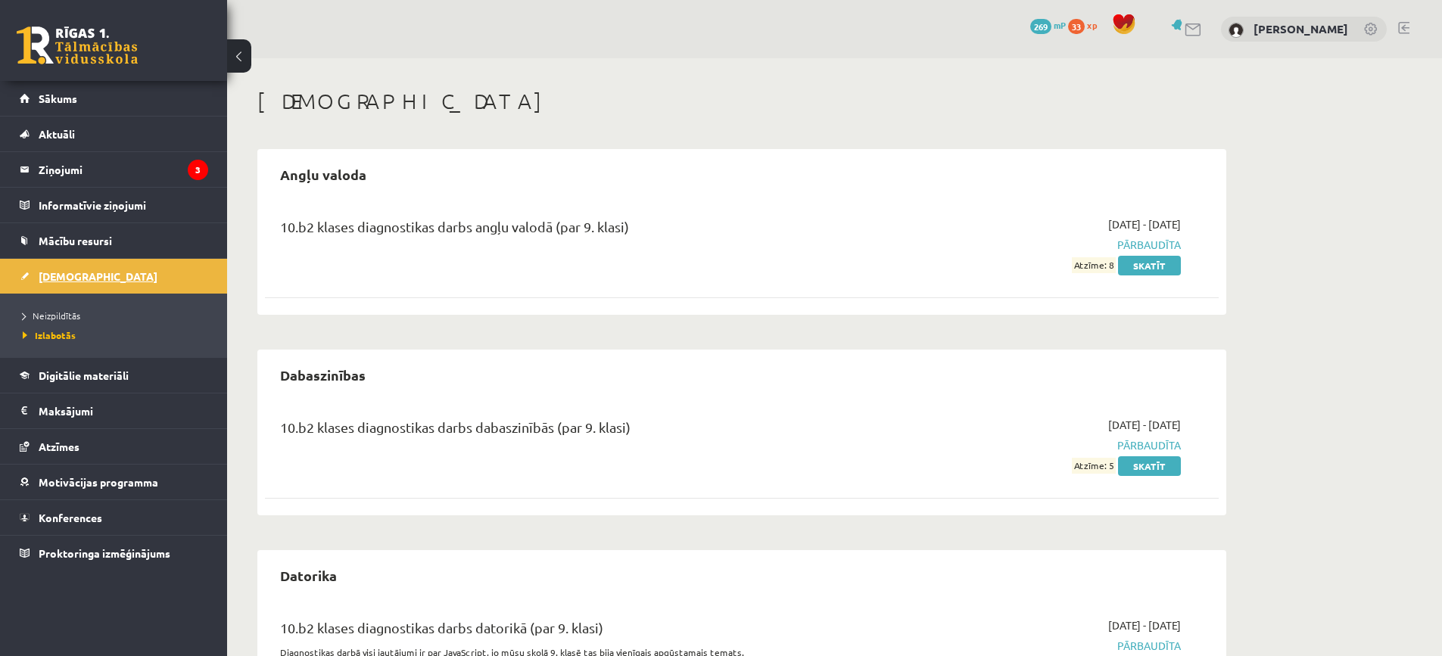
click at [91, 272] on link "[DEMOGRAPHIC_DATA]" at bounding box center [114, 276] width 188 height 35
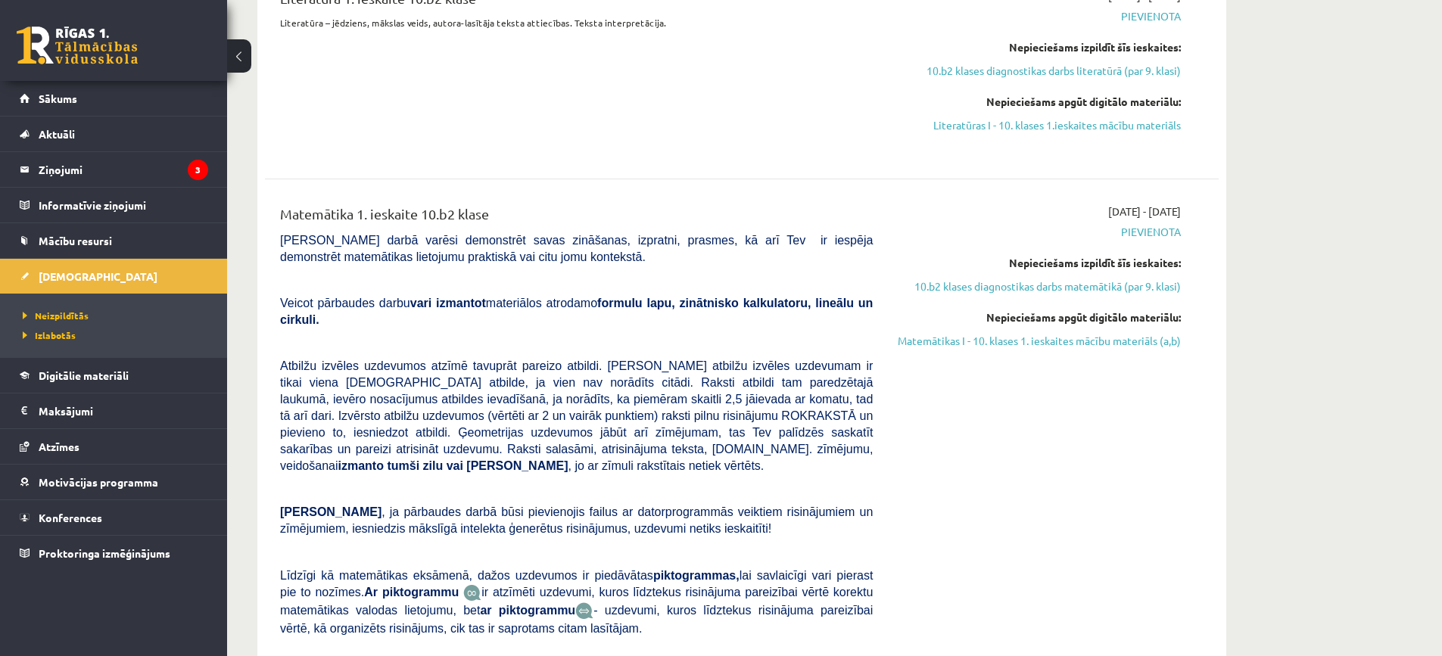
scroll to position [2043, 0]
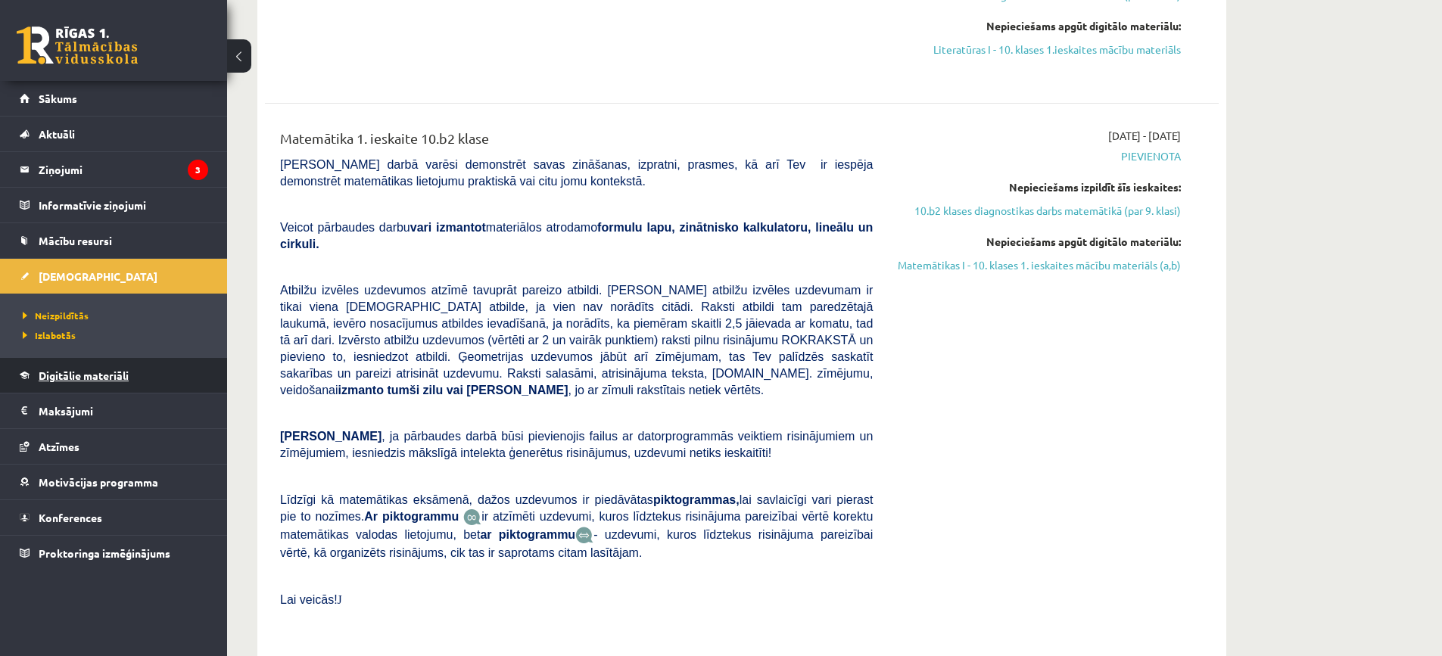
click at [69, 376] on span "Digitālie materiāli" at bounding box center [84, 376] width 90 height 14
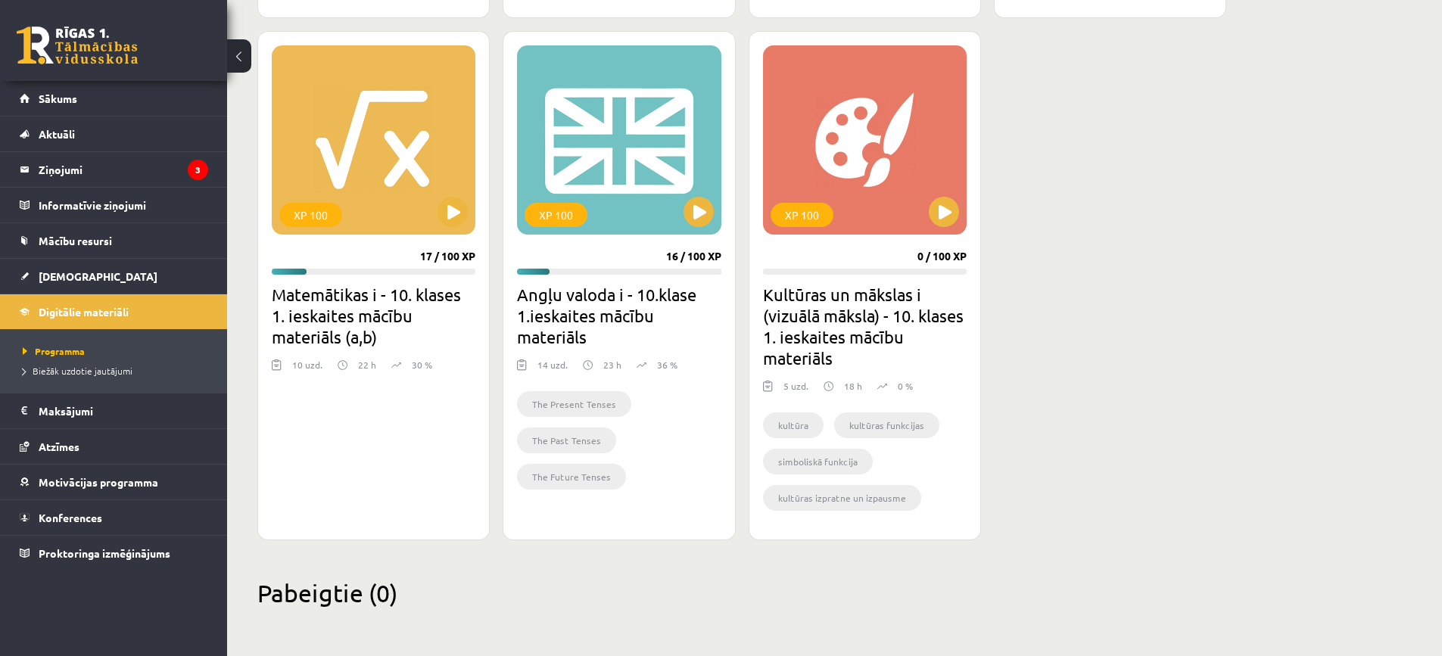
scroll to position [901, 0]
click at [700, 215] on button at bounding box center [698, 212] width 30 height 30
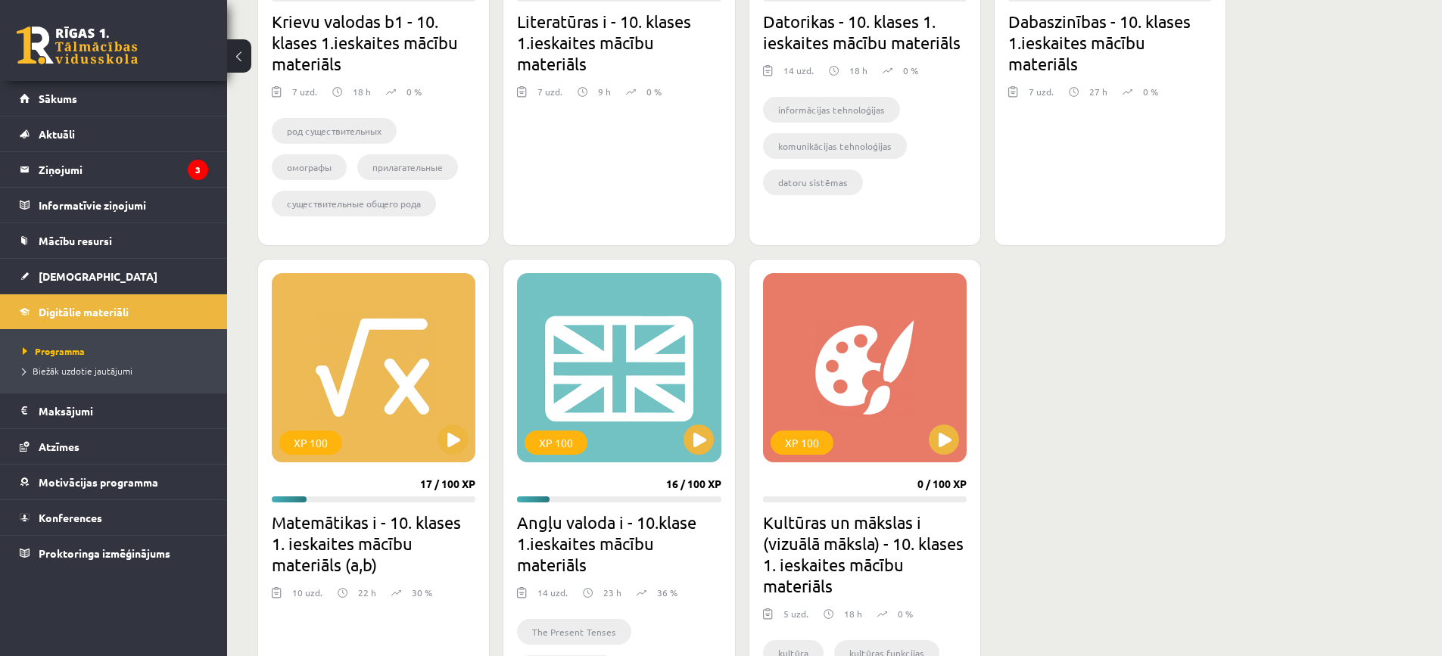
scroll to position [372, 0]
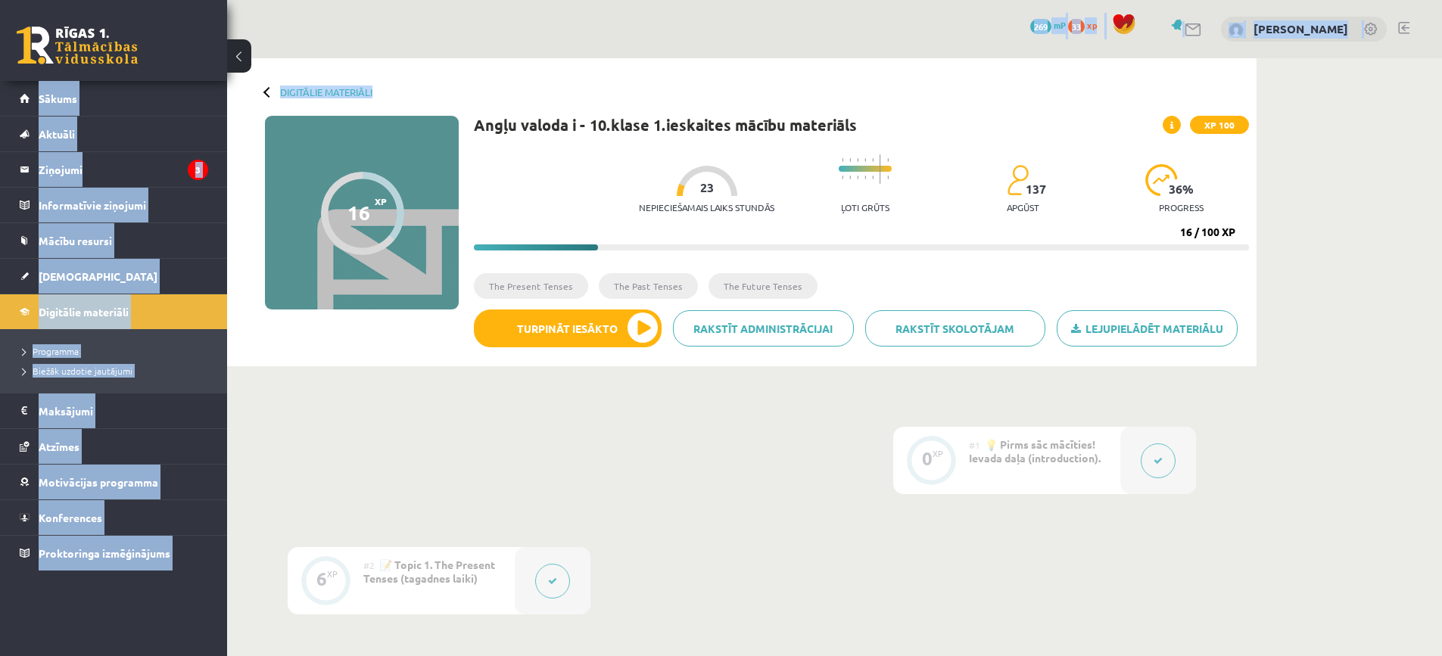
click at [93, 62] on link at bounding box center [77, 45] width 121 height 38
